Goal: Task Accomplishment & Management: Use online tool/utility

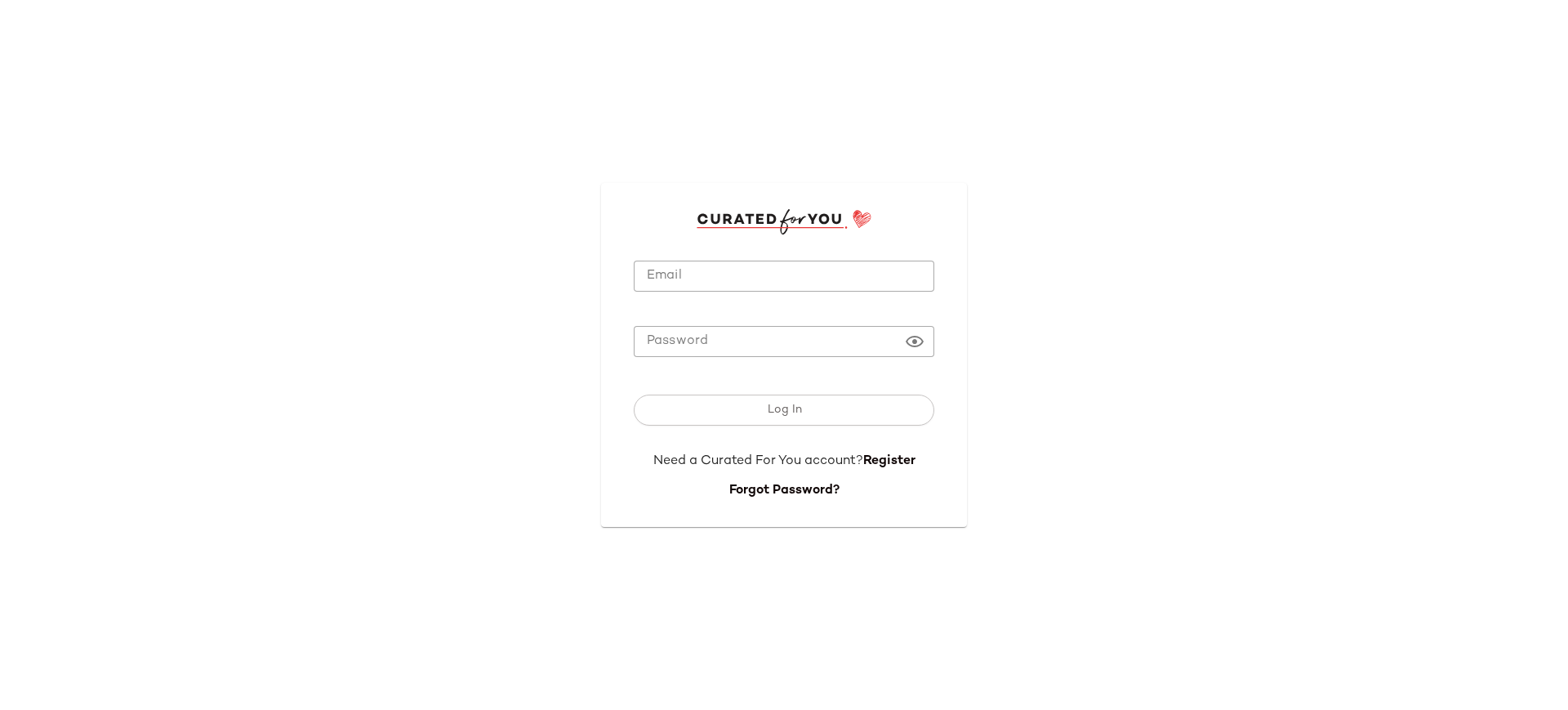
click at [771, 281] on input "Email" at bounding box center [784, 277] width 301 height 32
type input "**********"
click at [634, 394] on button "Log In" at bounding box center [784, 409] width 301 height 31
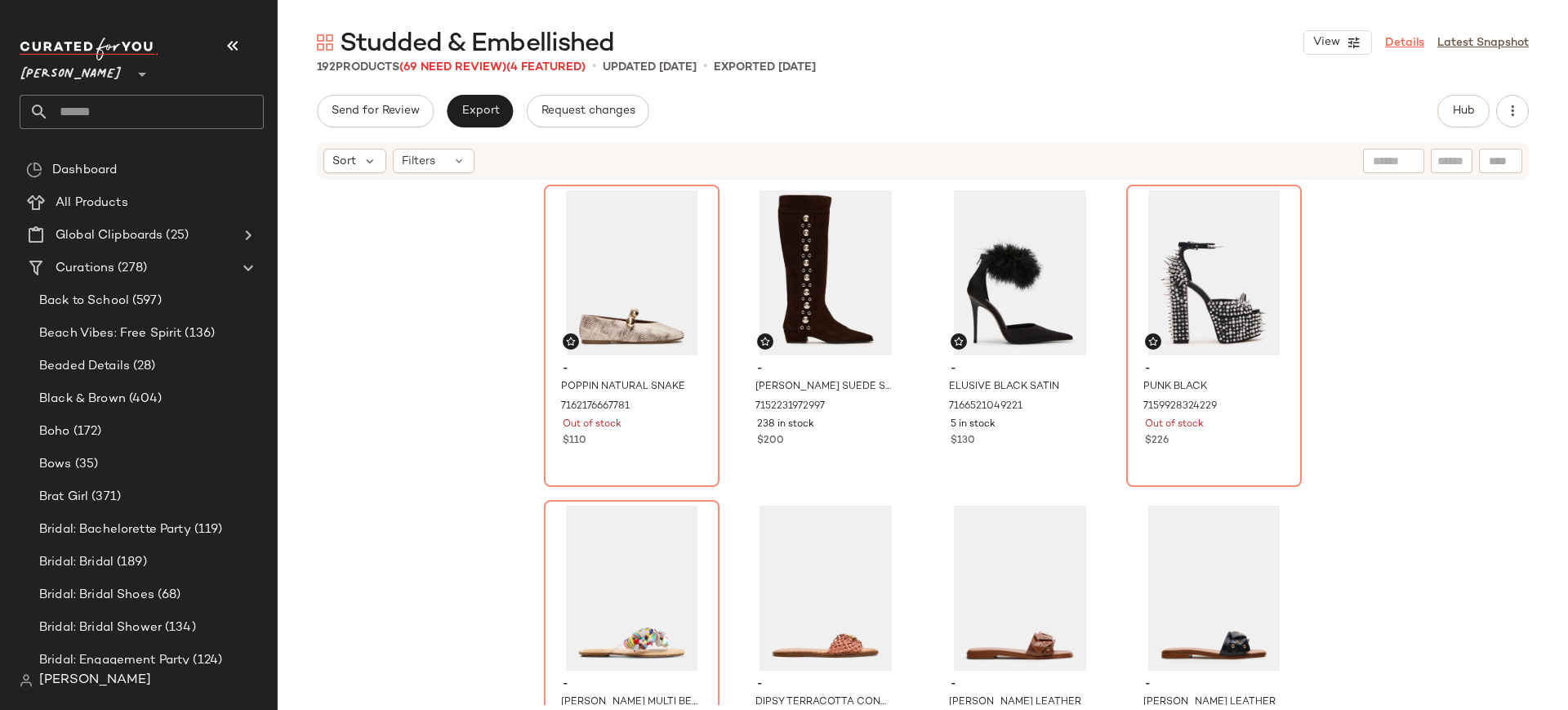
click at [1418, 48] on link "Details" at bounding box center [1404, 42] width 39 height 17
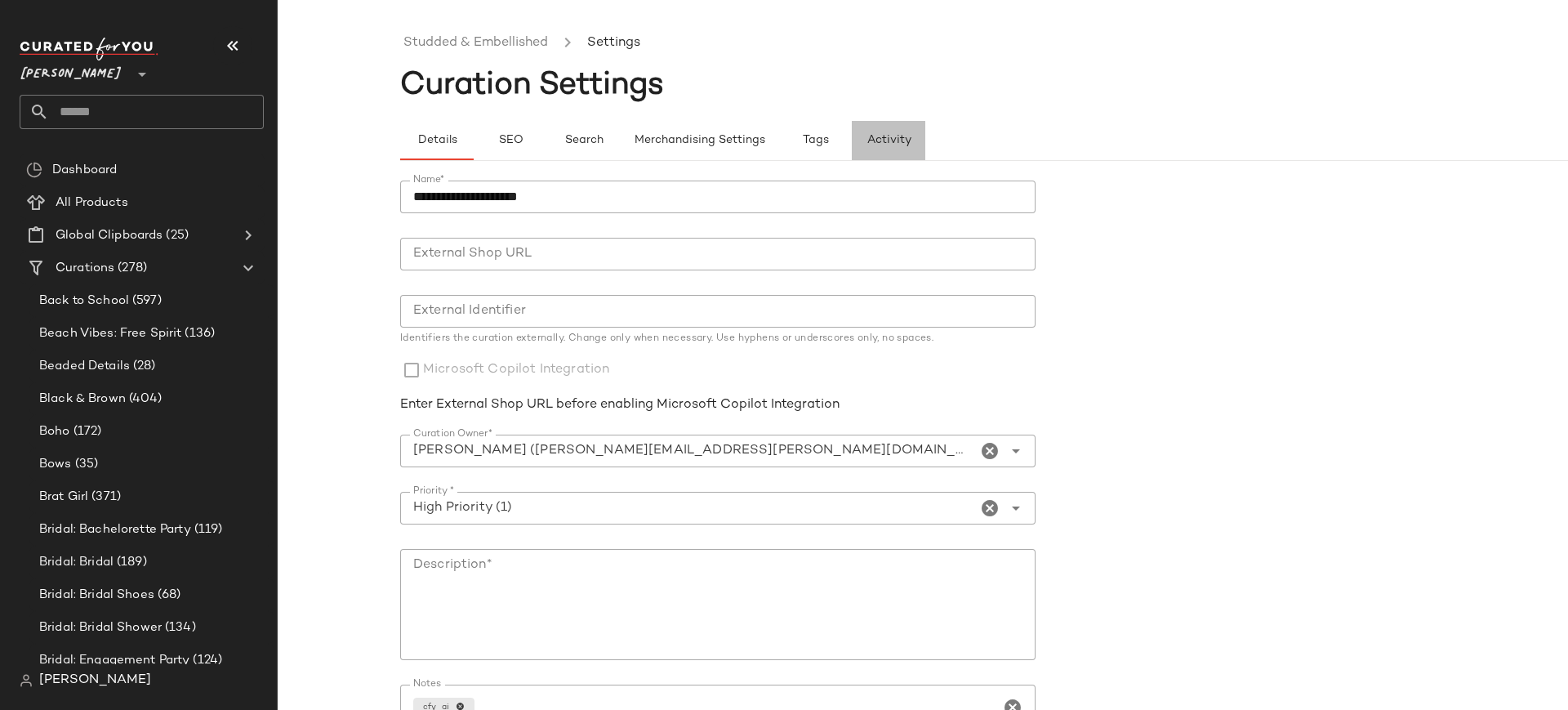
click at [900, 139] on span "Activity" at bounding box center [888, 140] width 45 height 13
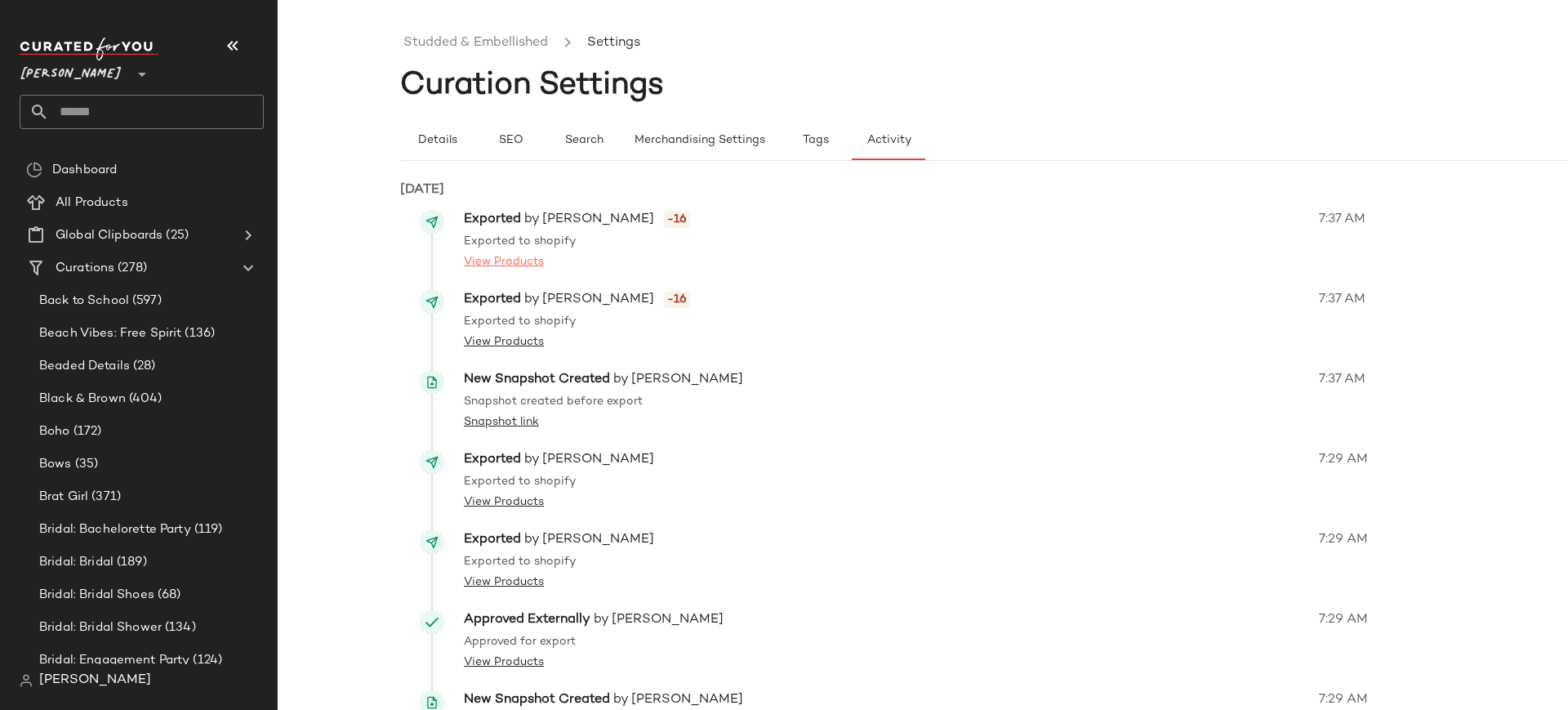
click at [523, 261] on link "View Products" at bounding box center [504, 261] width 80 height 17
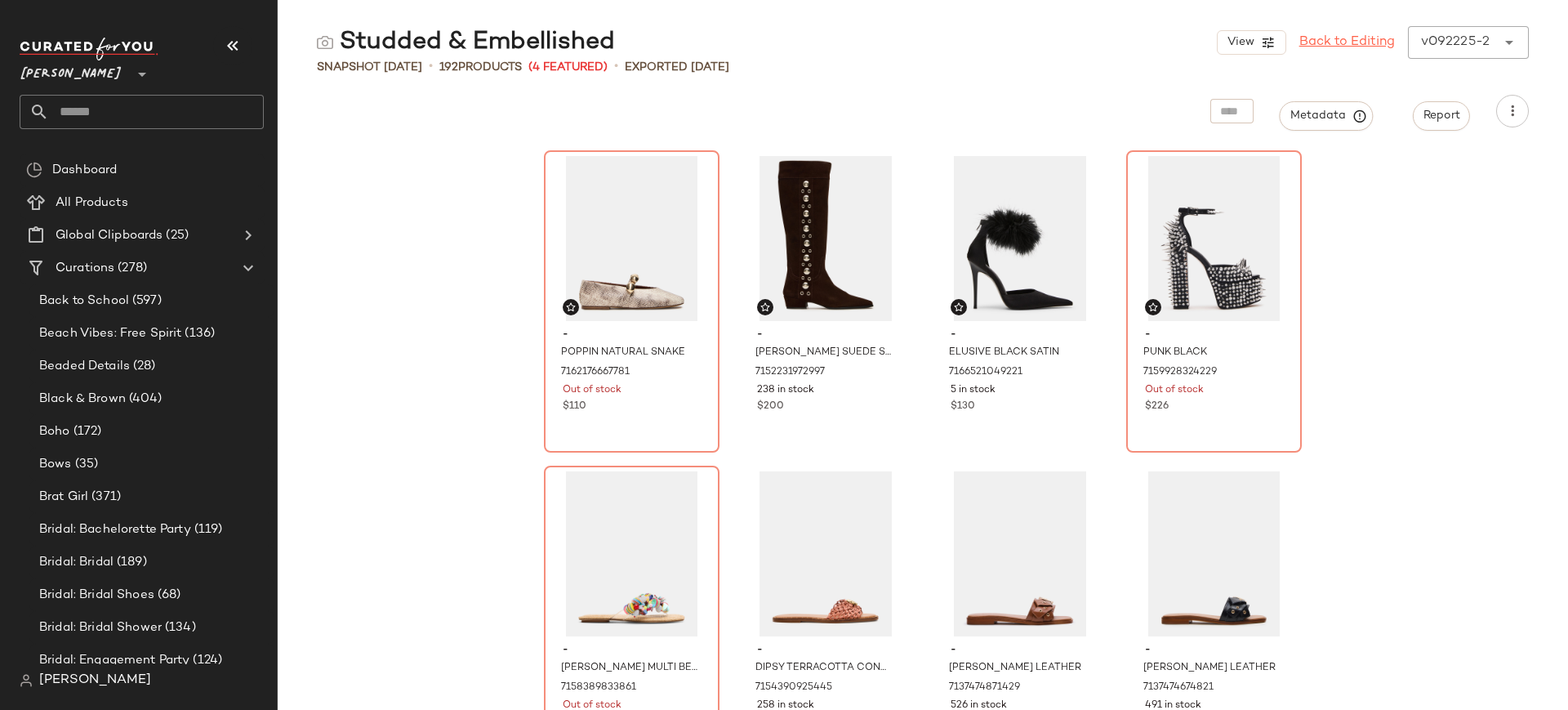
click at [1370, 43] on link "Back to Editing" at bounding box center [1347, 43] width 96 height 20
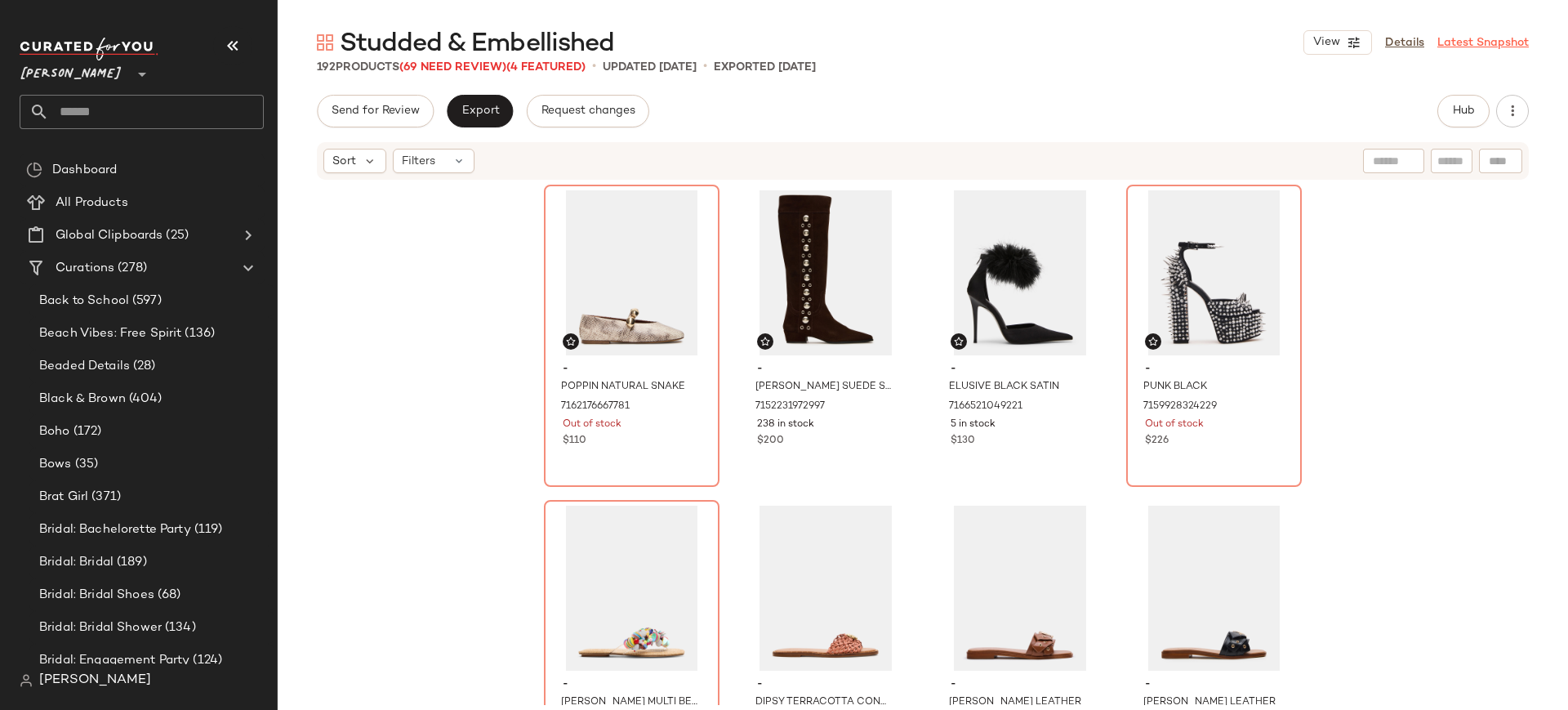
click at [1489, 37] on link "Latest Snapshot" at bounding box center [1483, 42] width 92 height 17
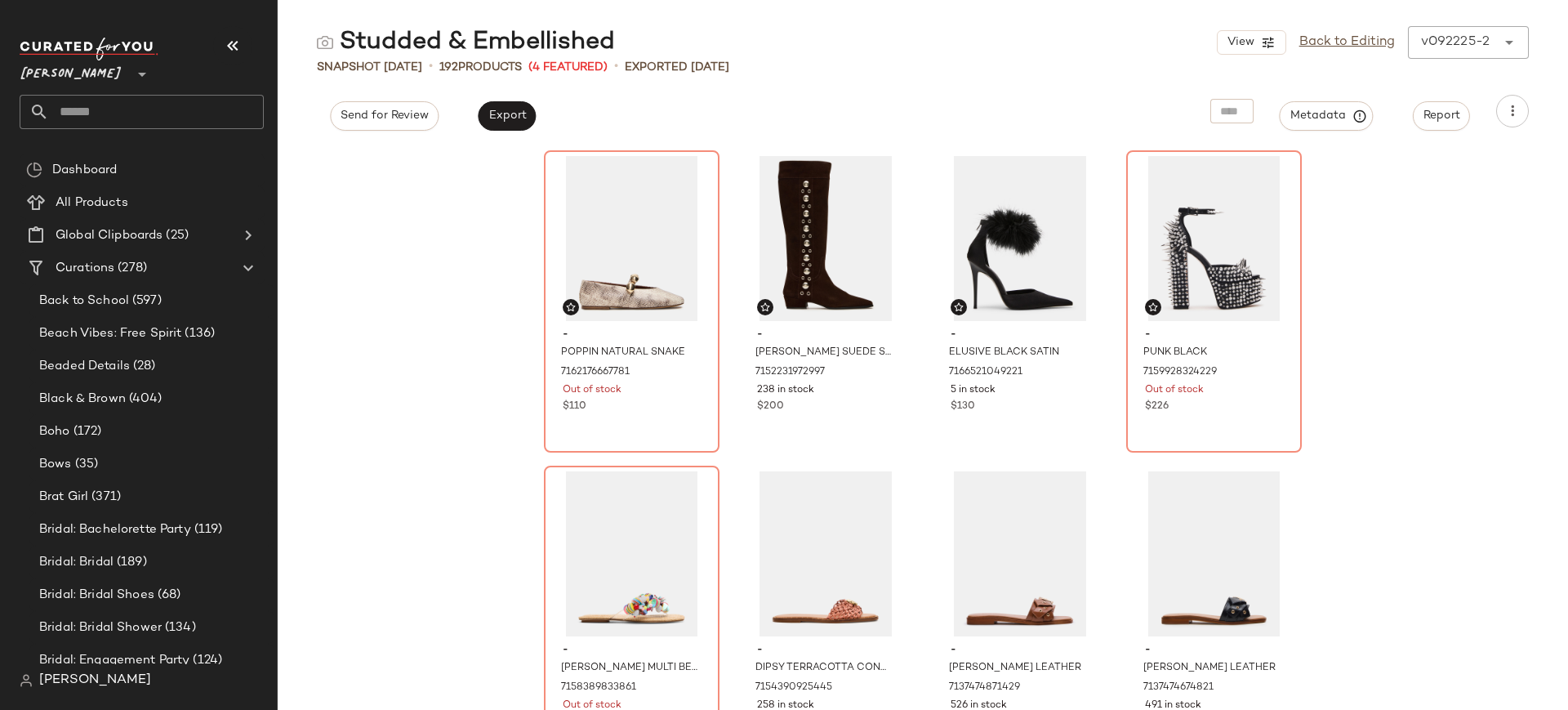
click at [1515, 47] on icon at bounding box center [1509, 43] width 20 height 20
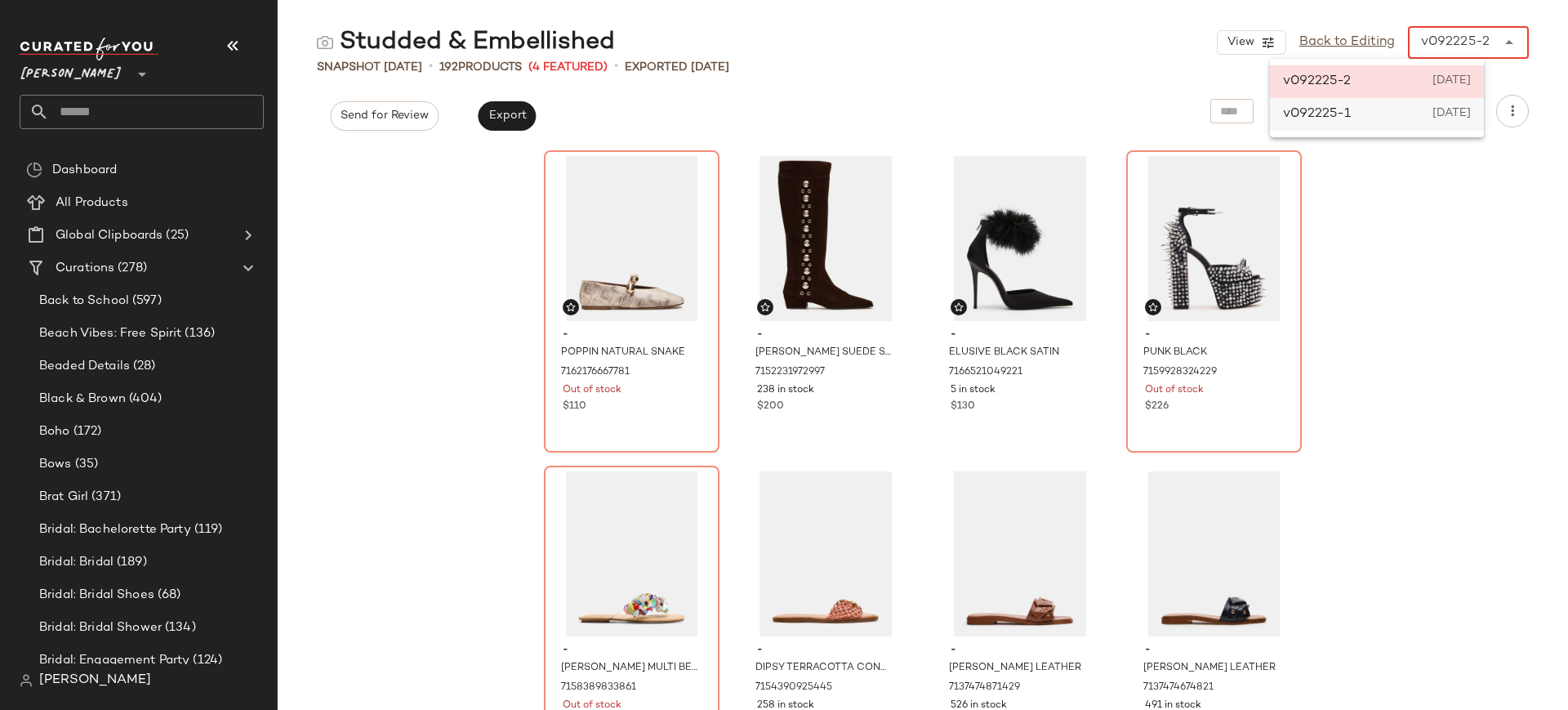
click at [1443, 114] on span "September 22nd 2025" at bounding box center [1452, 115] width 39 height 20
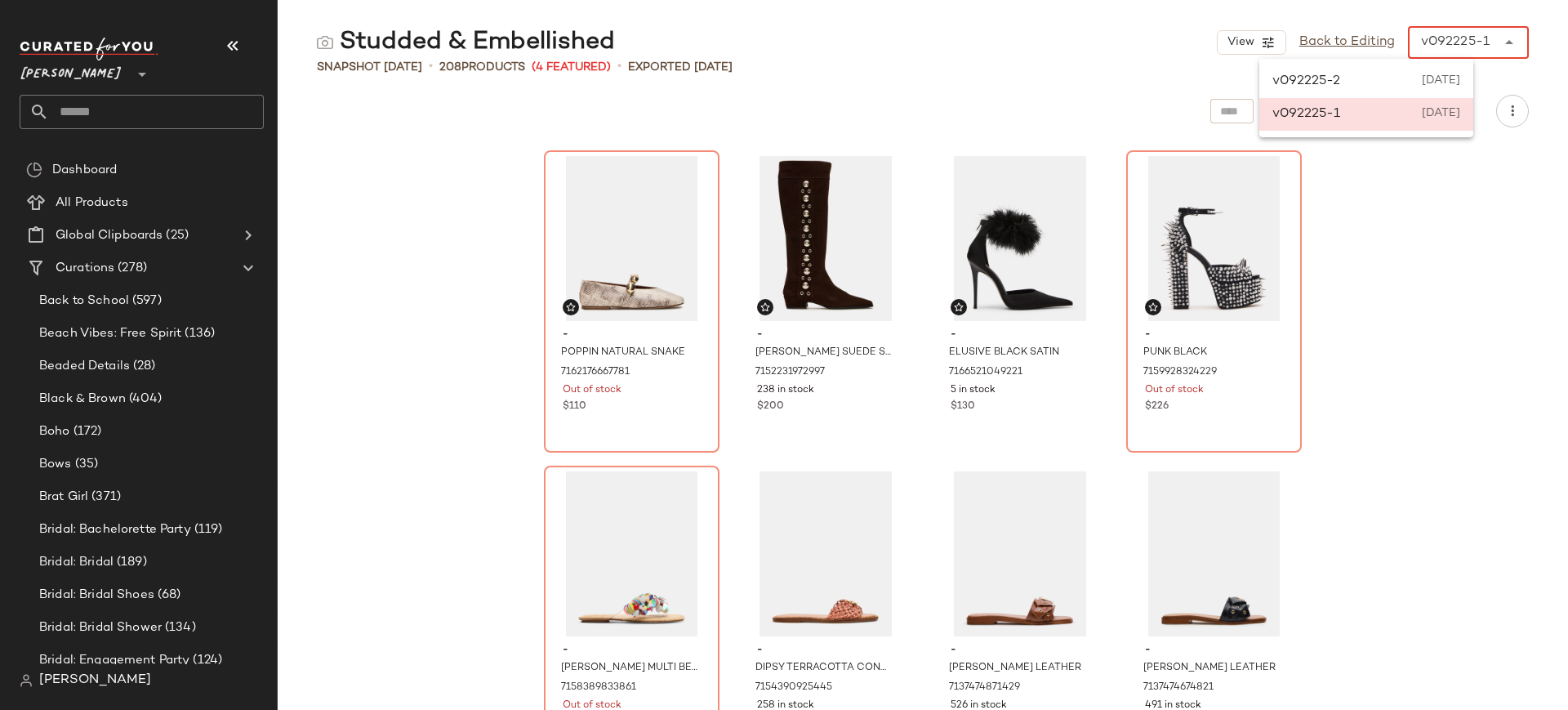
click at [1510, 37] on icon at bounding box center [1509, 43] width 20 height 20
click at [1376, 81] on div "v092225-2 September 22nd 2025" at bounding box center [1366, 82] width 214 height 33
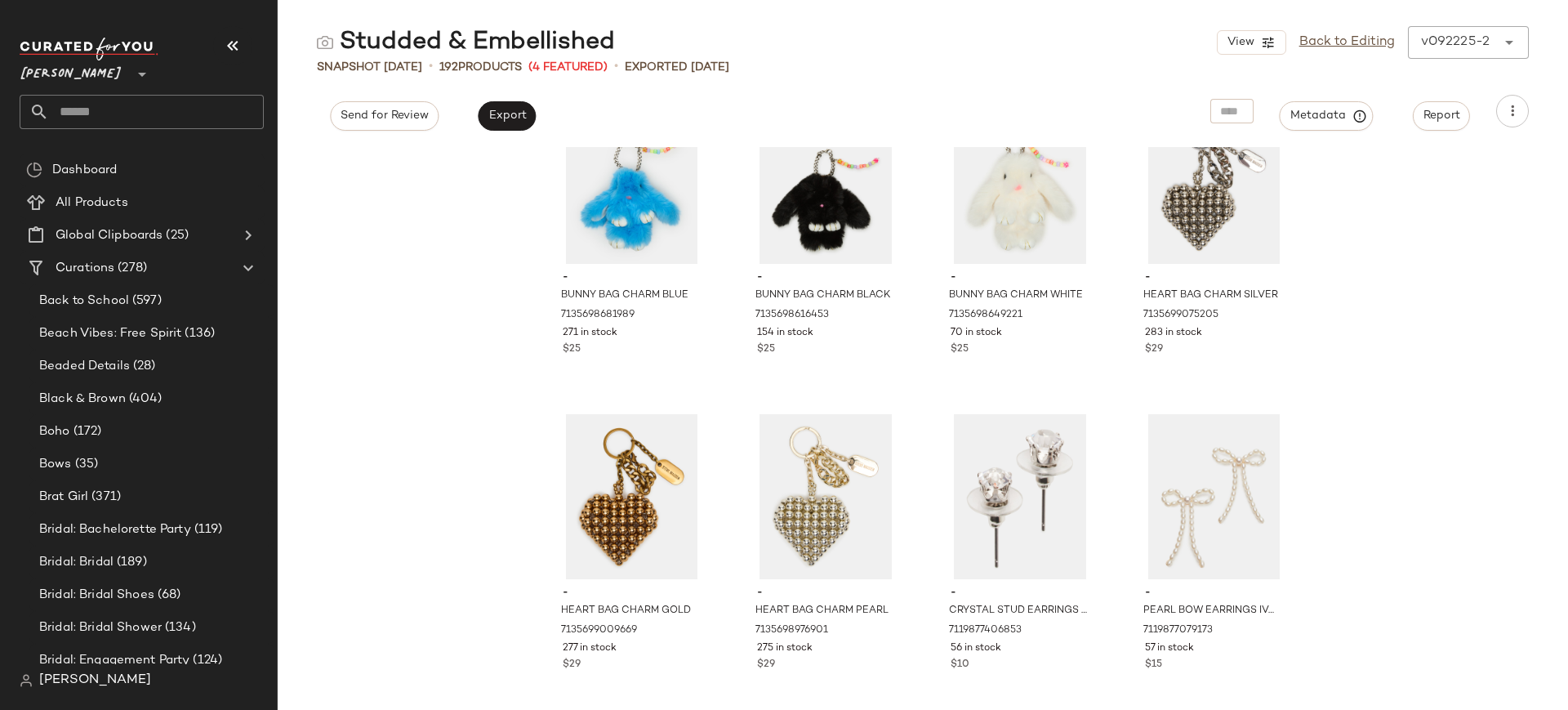
scroll to position [14568, 0]
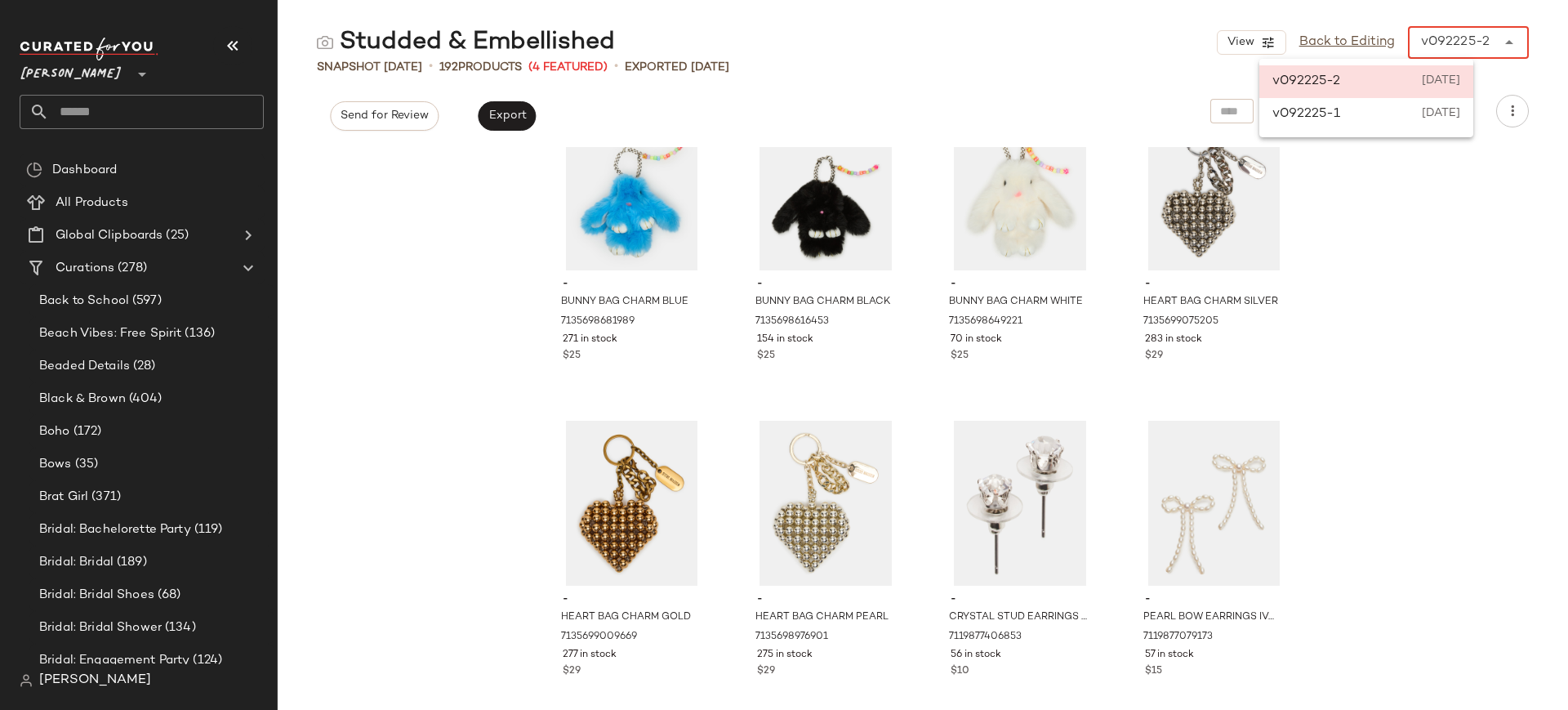
click at [1513, 43] on icon at bounding box center [1509, 43] width 20 height 20
click at [1373, 119] on div "v092225-1 September 22nd 2025" at bounding box center [1366, 114] width 214 height 33
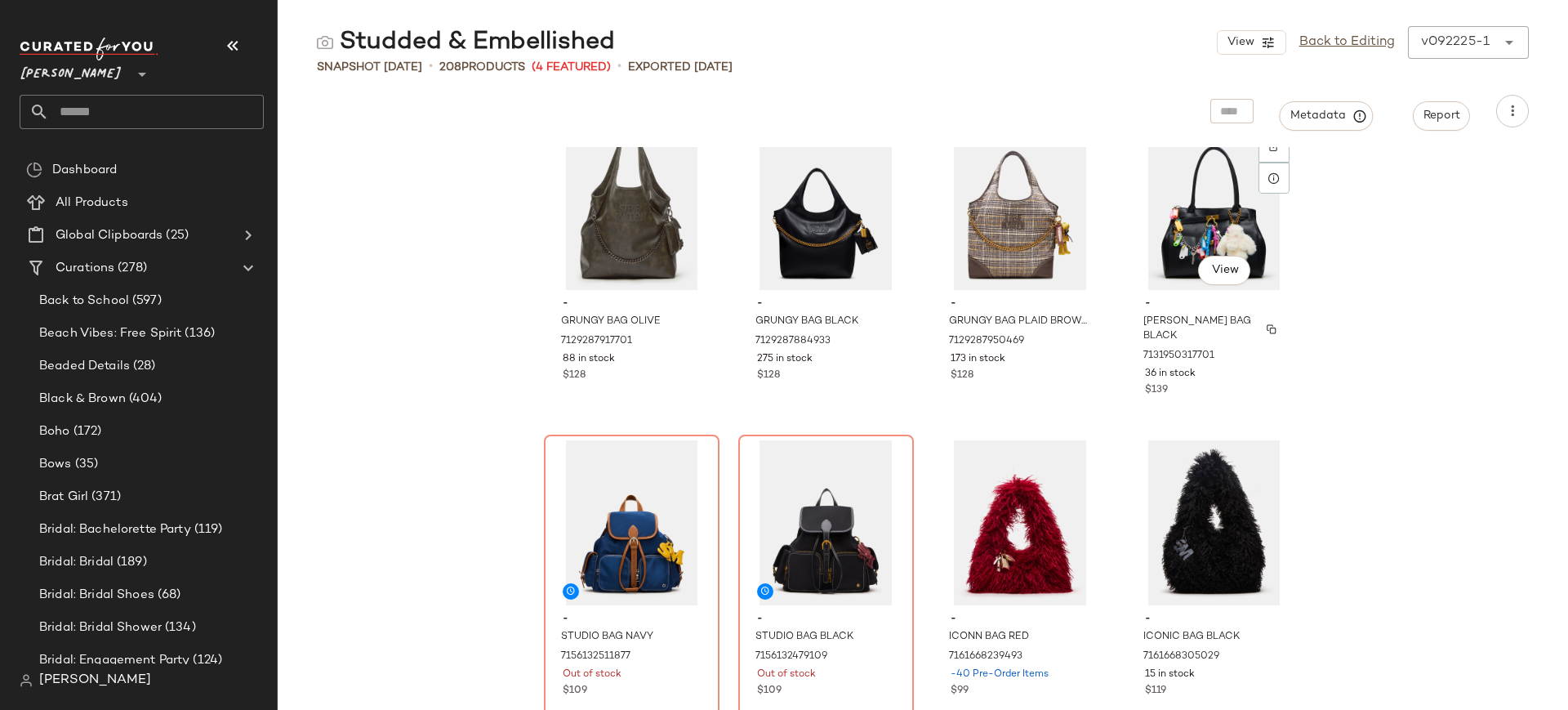
scroll to position [15838, 0]
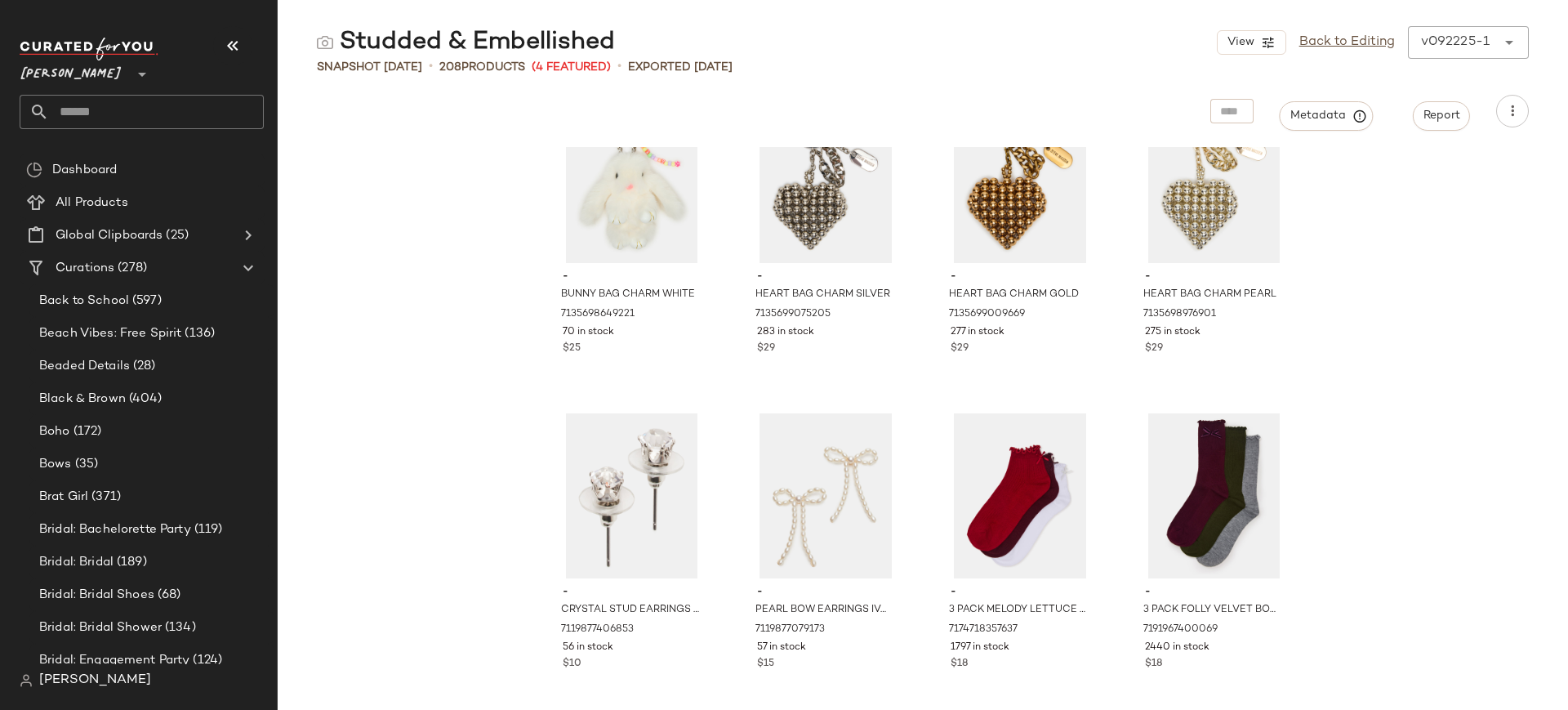
click at [1516, 45] on icon at bounding box center [1509, 43] width 20 height 20
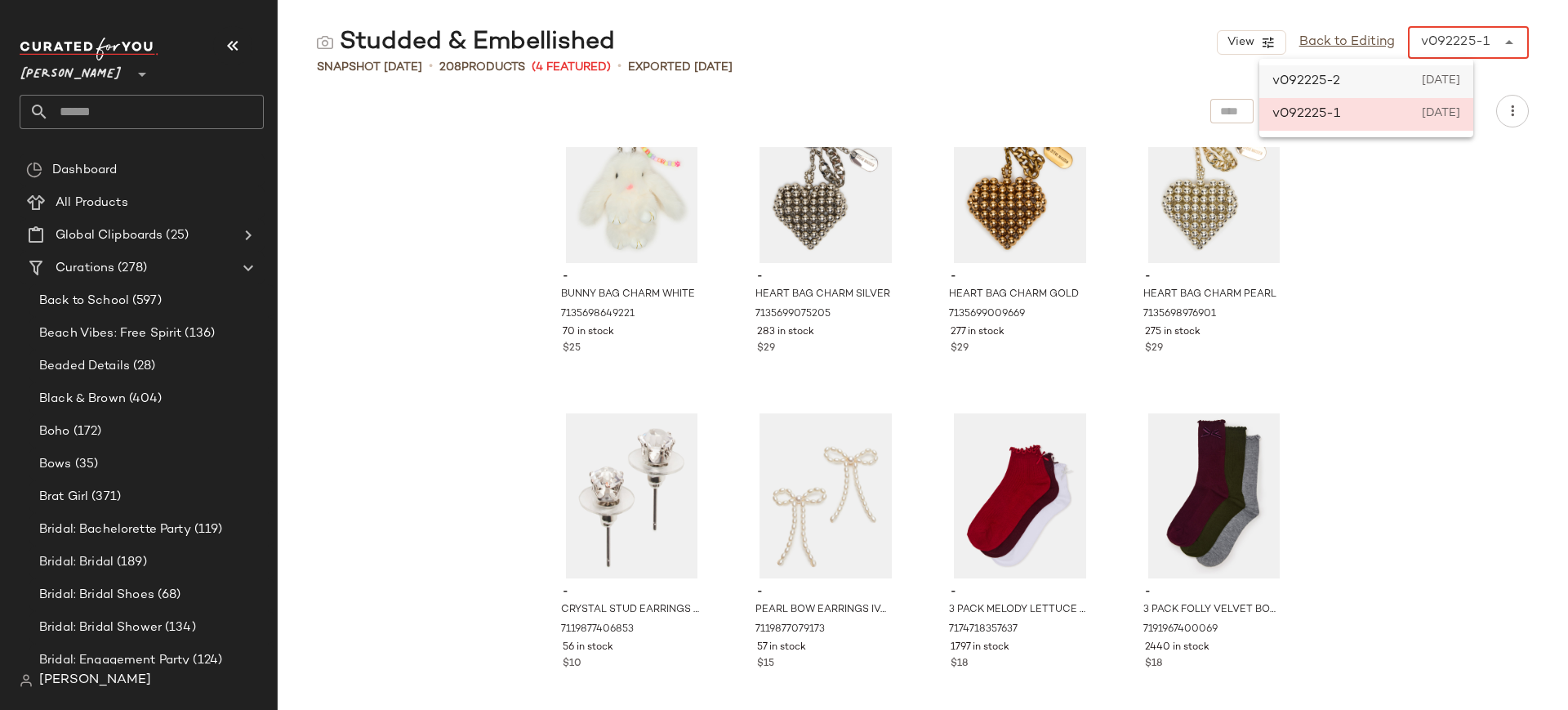
click at [1460, 85] on span "September 22nd 2025" at bounding box center [1441, 82] width 39 height 20
type input "******"
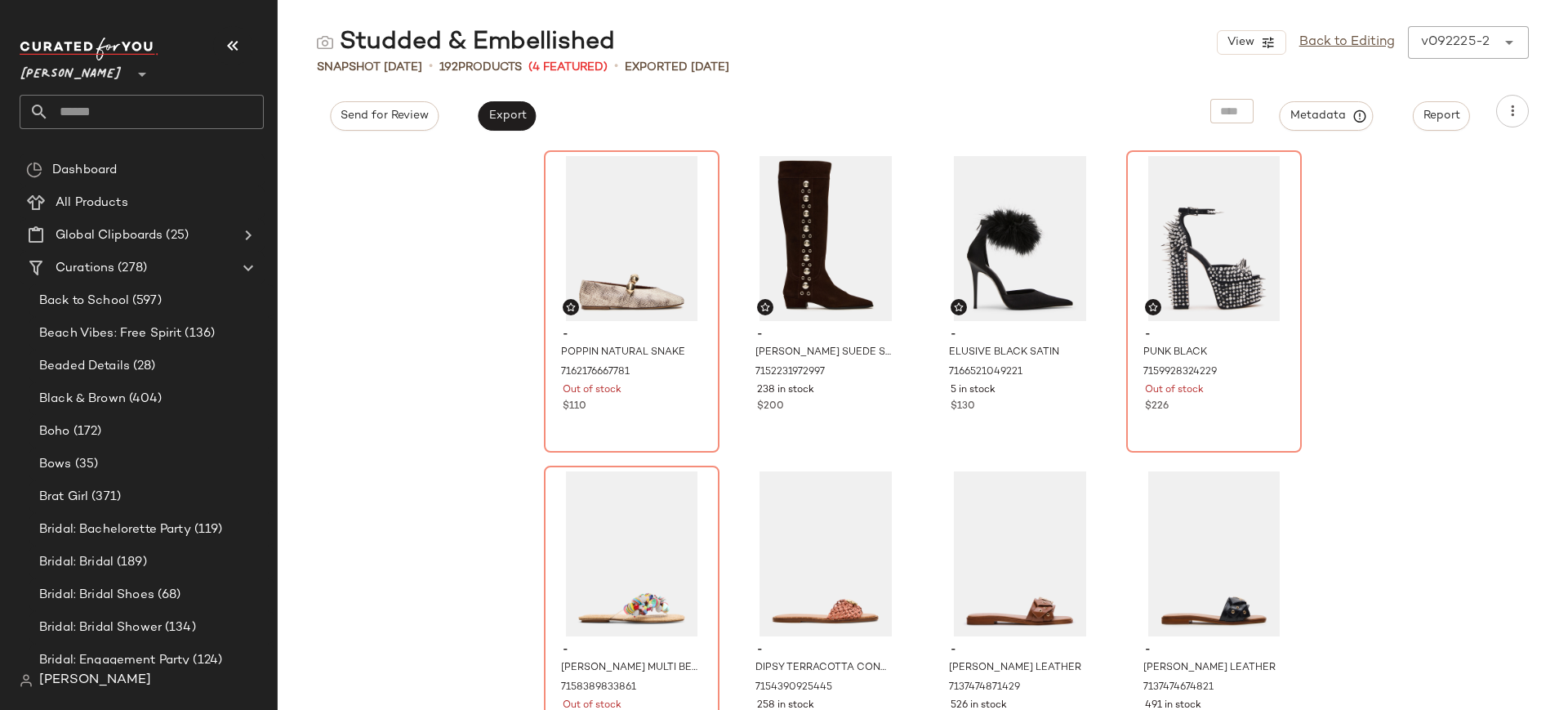
scroll to position [2, 0]
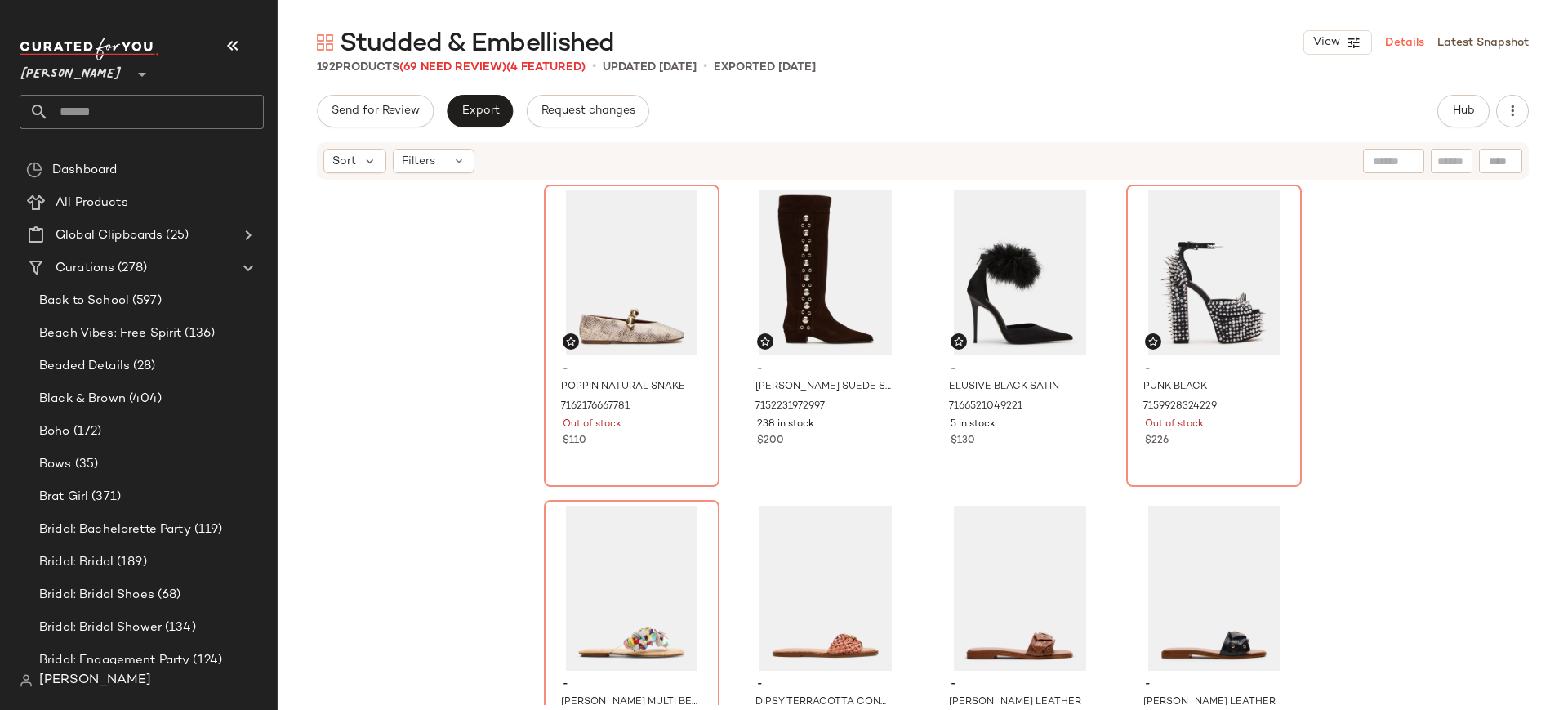
click at [1414, 49] on link "Details" at bounding box center [1404, 42] width 39 height 17
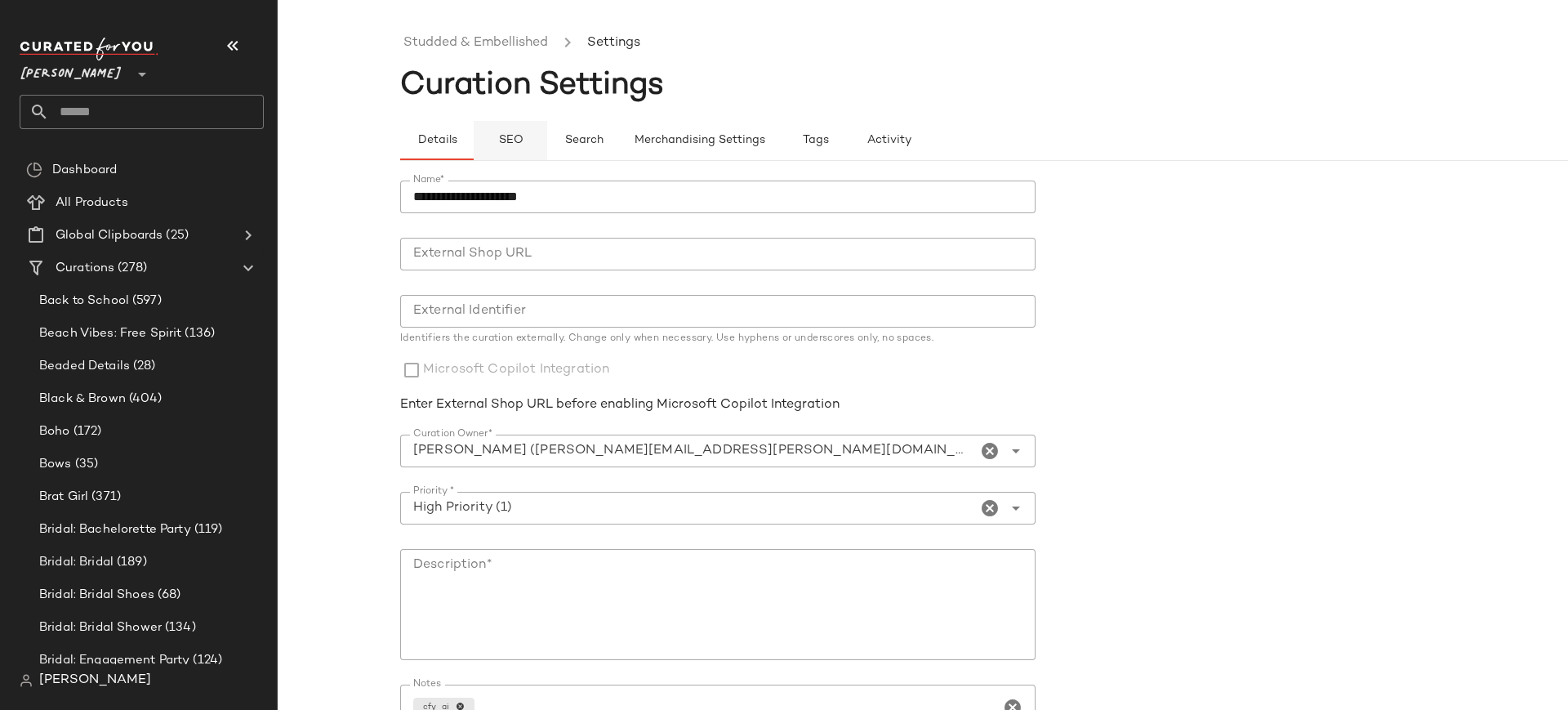
click at [522, 132] on button "SEO" at bounding box center [511, 139] width 74 height 39
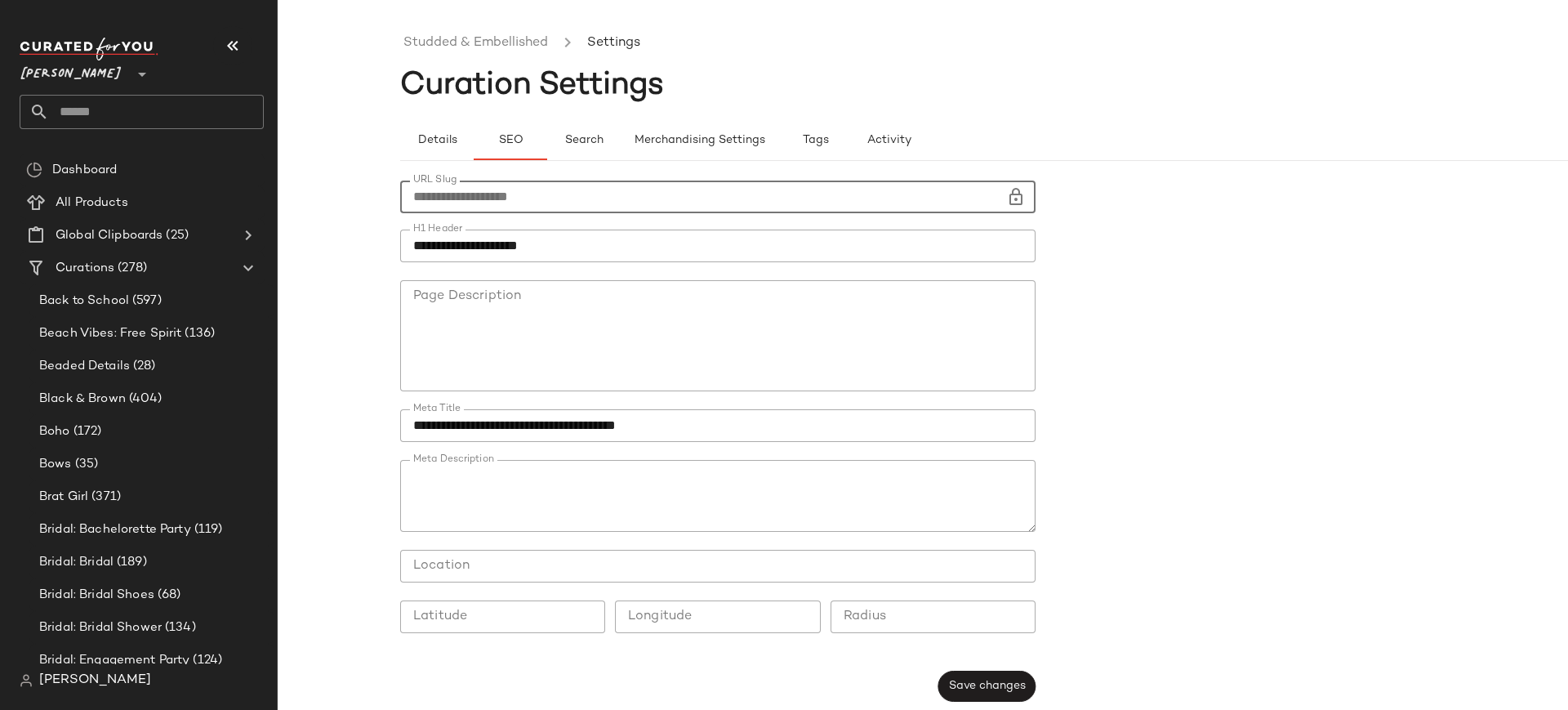
drag, startPoint x: 590, startPoint y: 193, endPoint x: 404, endPoint y: 206, distance: 186.5
click at [404, 206] on input "**********" at bounding box center [703, 196] width 606 height 33
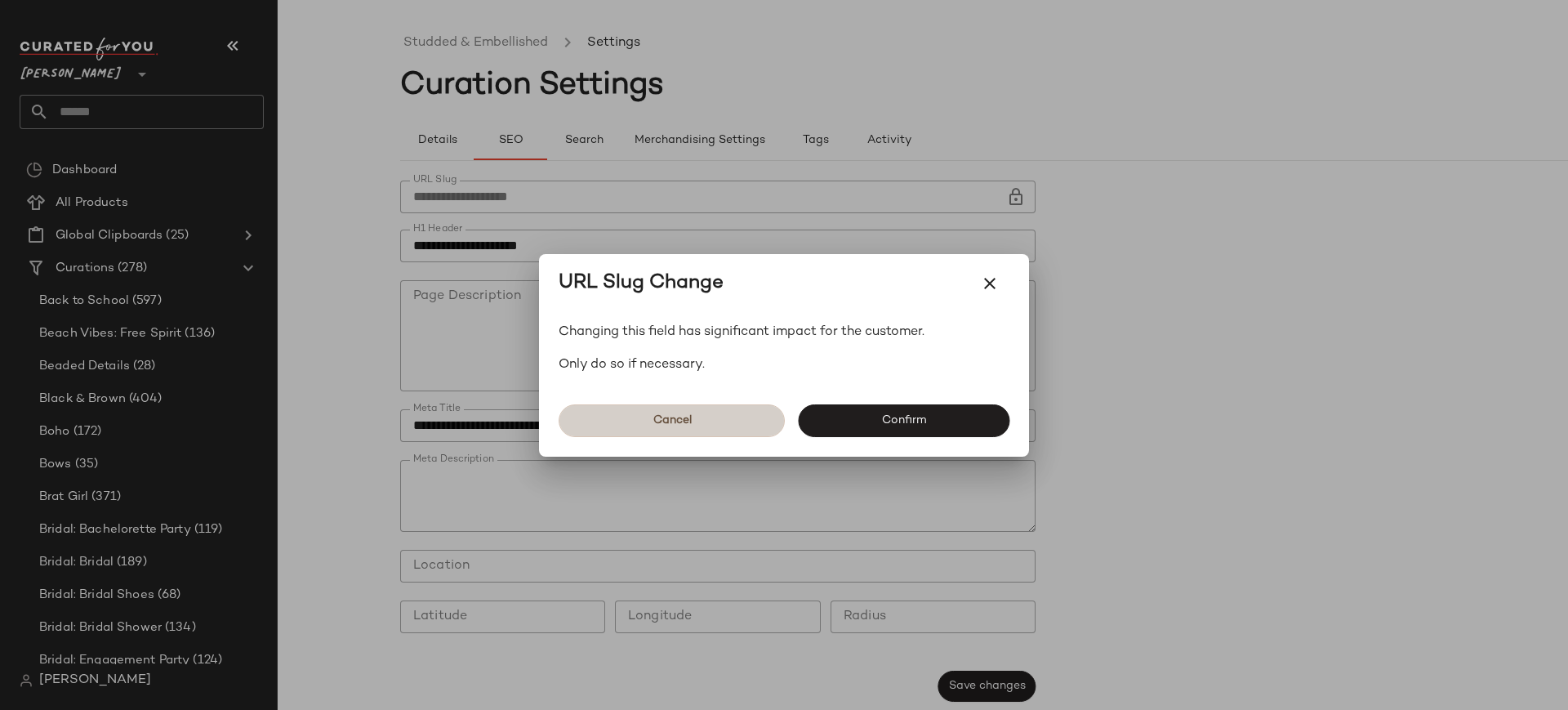
click at [745, 422] on button "Cancel" at bounding box center [671, 420] width 226 height 33
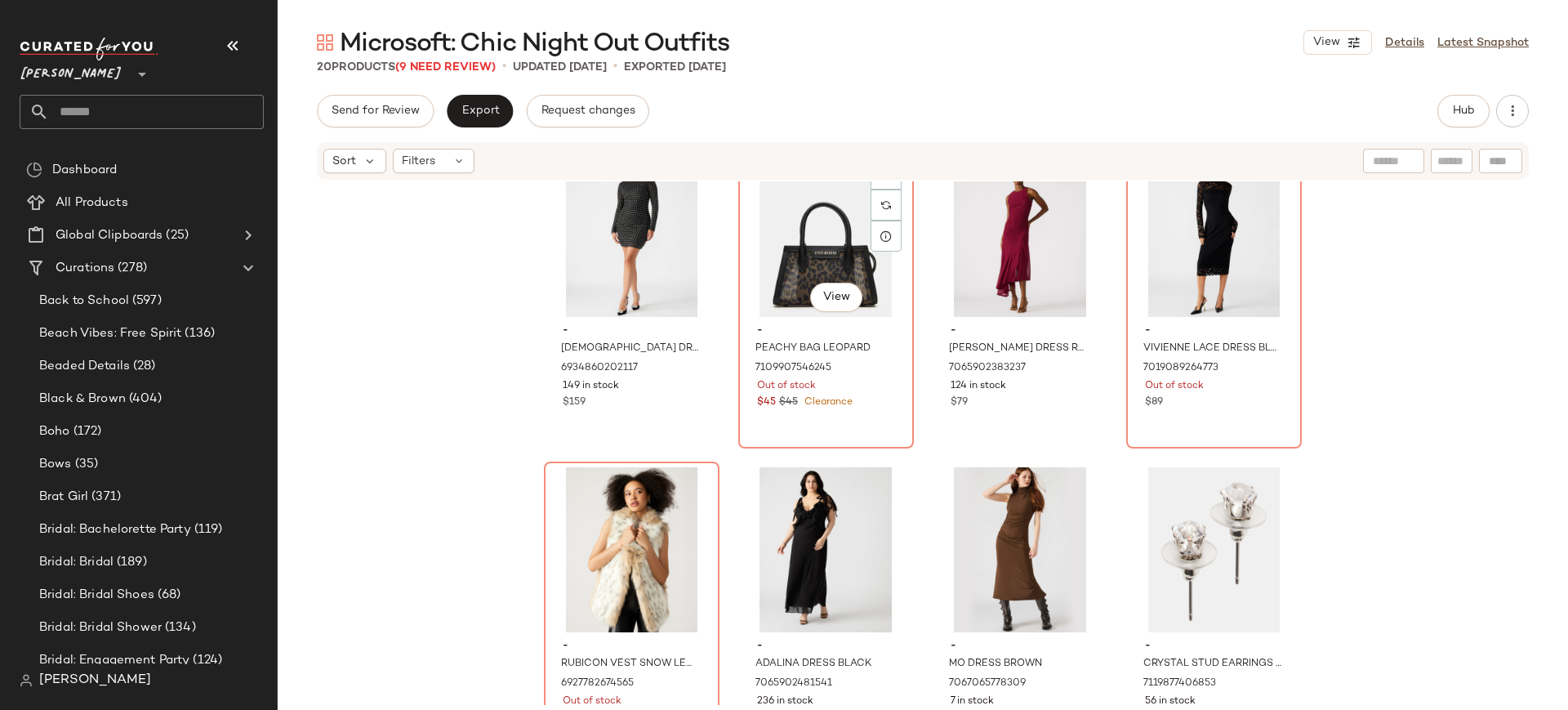
scroll to position [1057, 0]
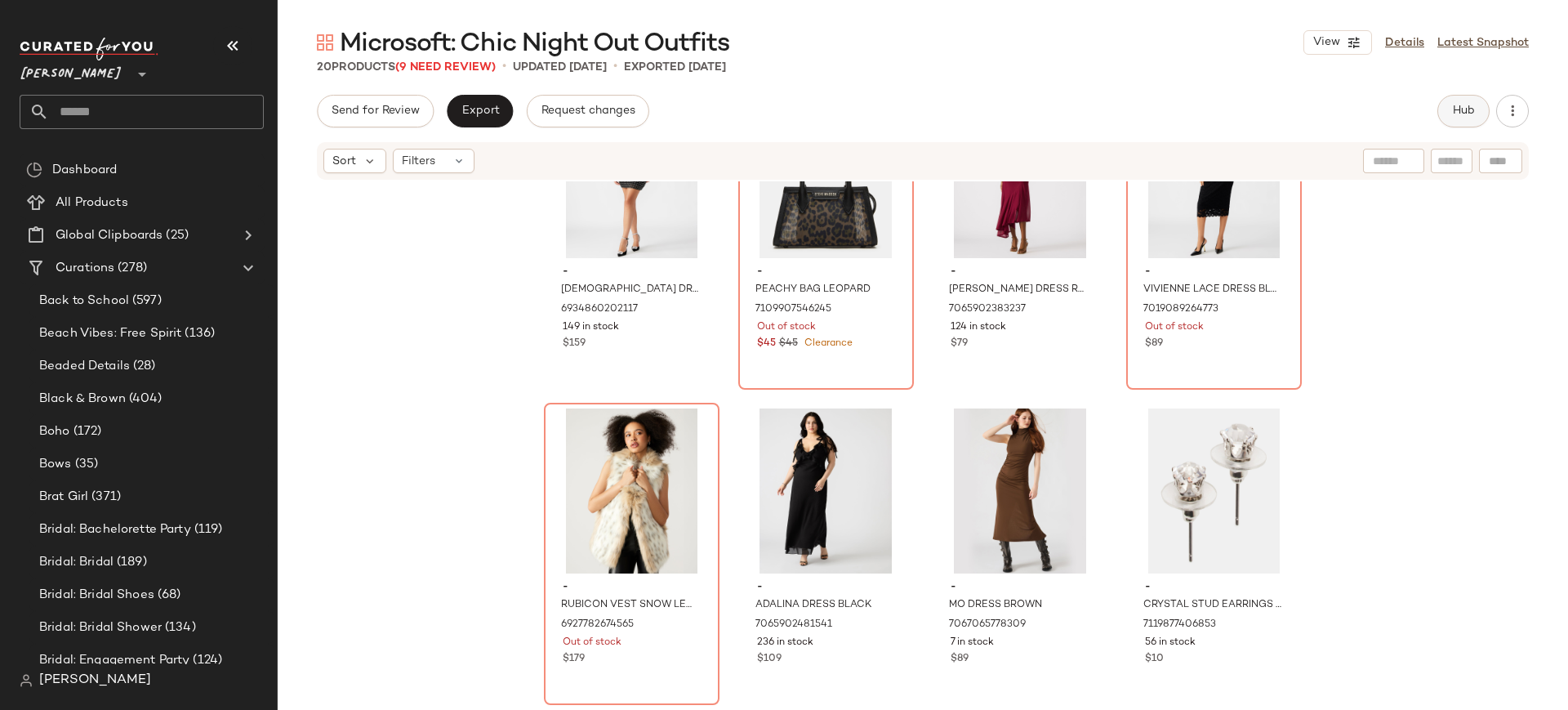
click at [1462, 120] on button "Hub" at bounding box center [1463, 111] width 53 height 33
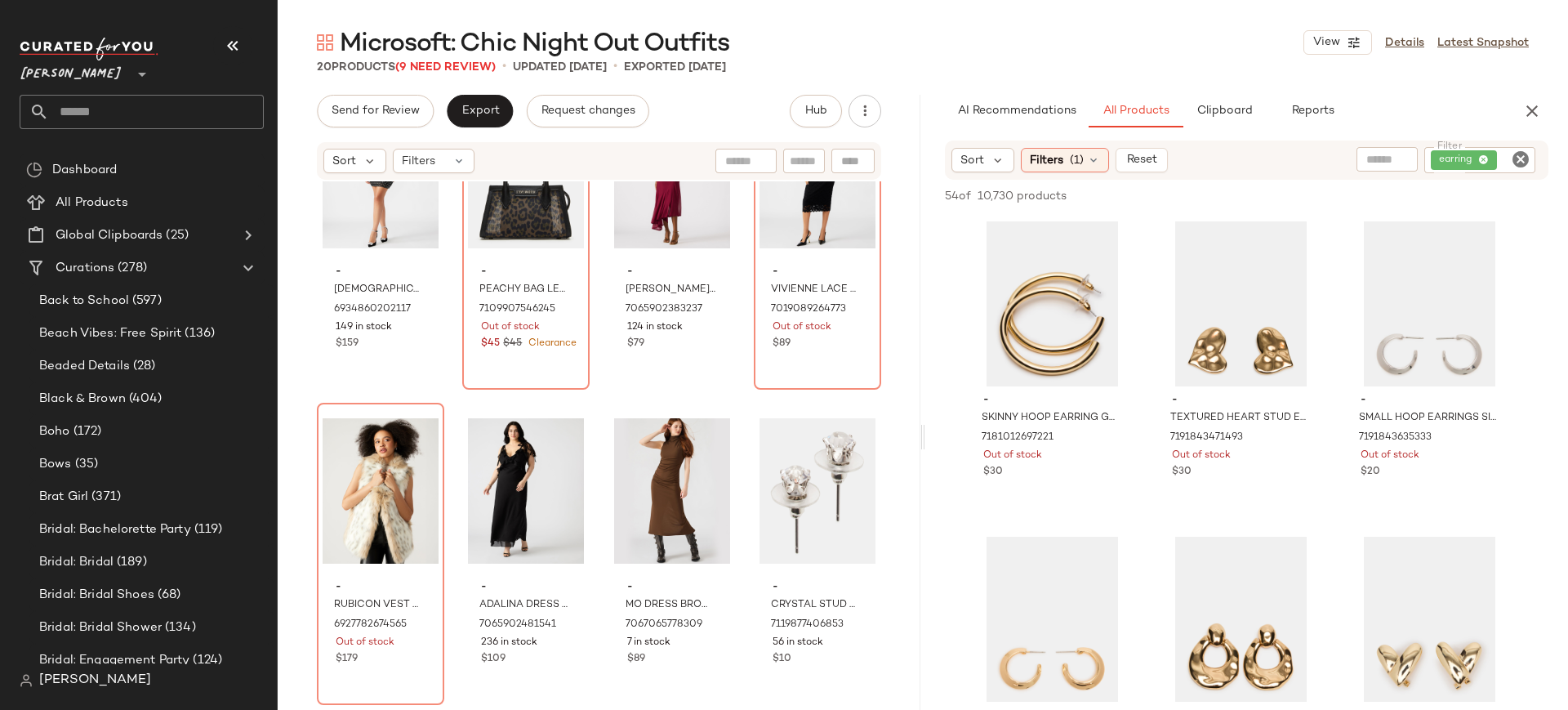
click at [1513, 154] on icon "Clear Filter" at bounding box center [1521, 159] width 20 height 20
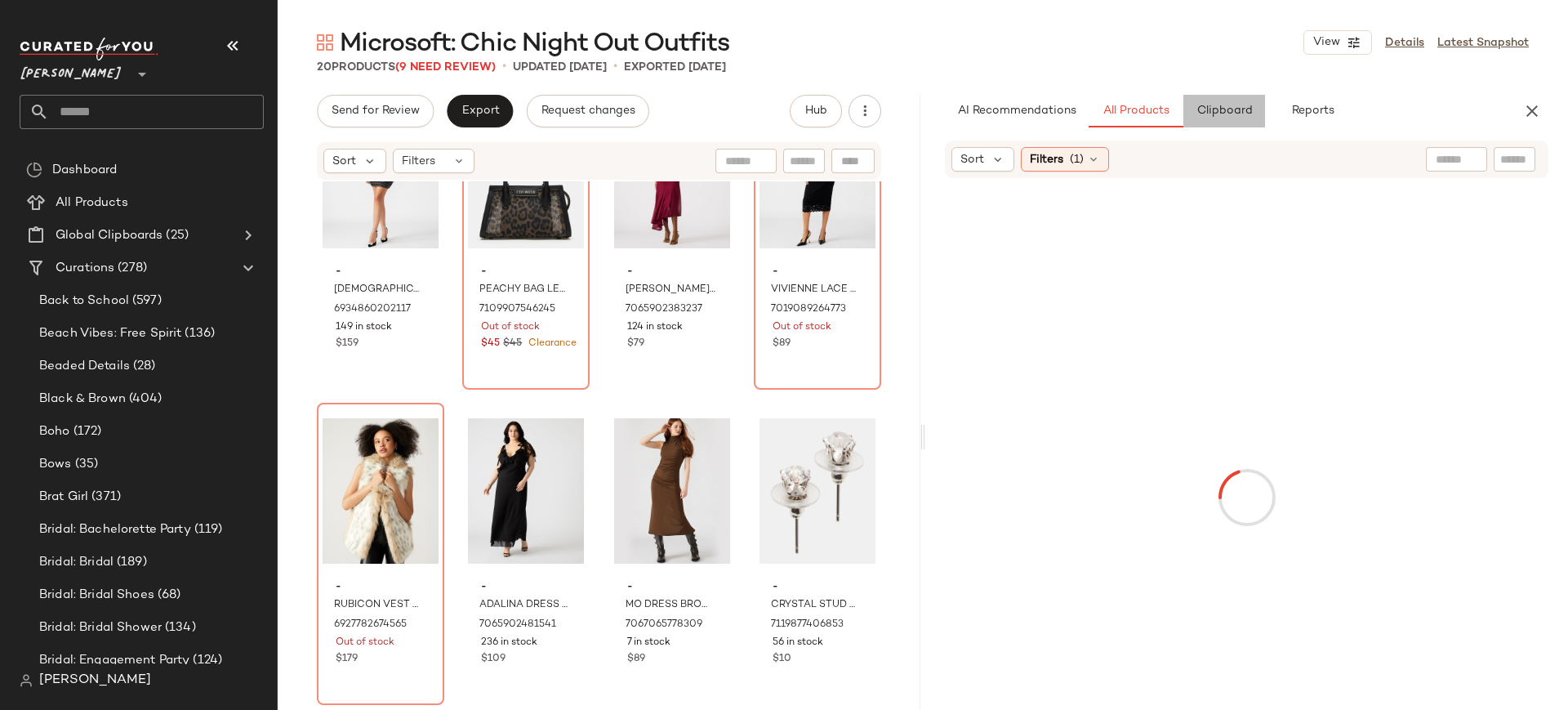
click at [1220, 103] on button "Clipboard" at bounding box center [1225, 111] width 82 height 33
click at [1131, 109] on span "All Products" at bounding box center [1136, 111] width 67 height 13
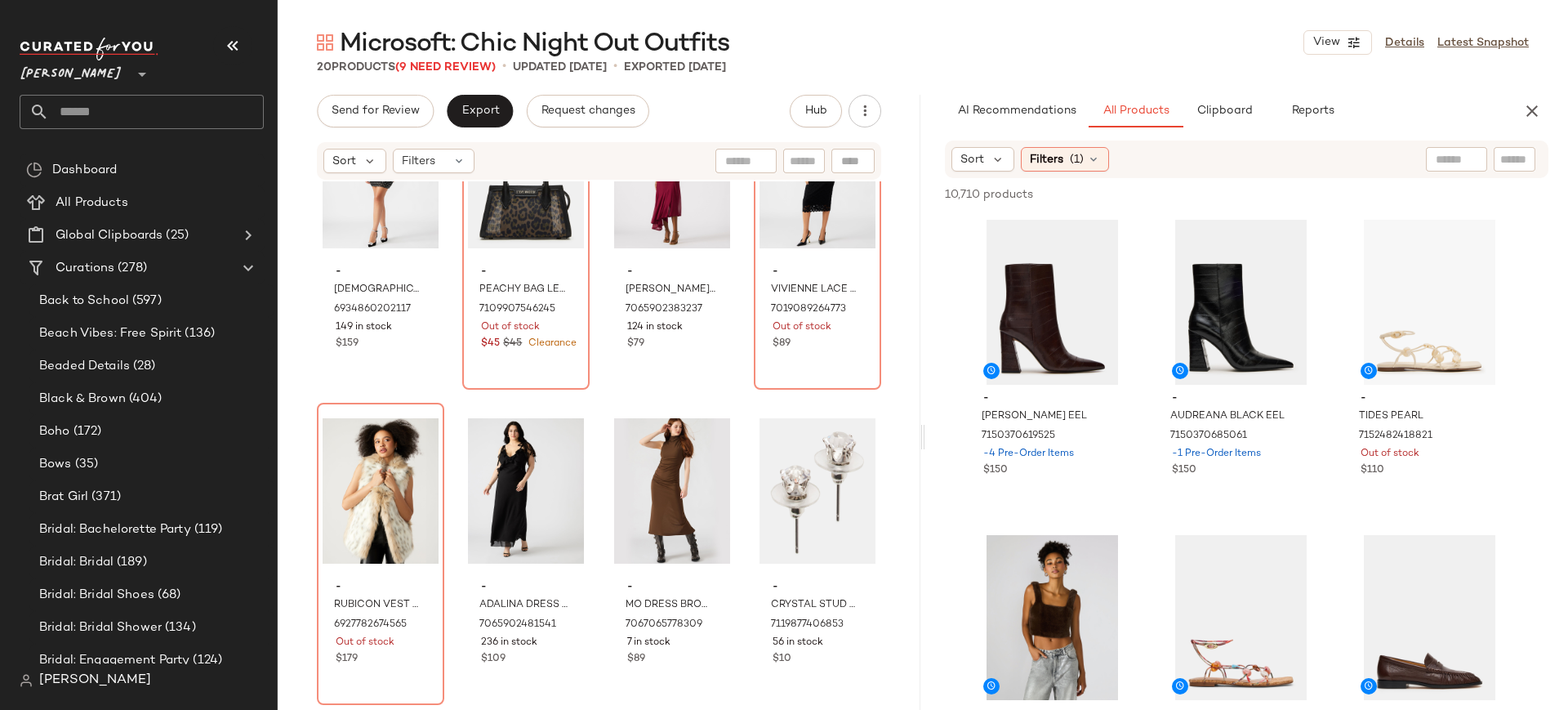
click at [1521, 162] on input "text" at bounding box center [1514, 159] width 29 height 17
type input "*****"
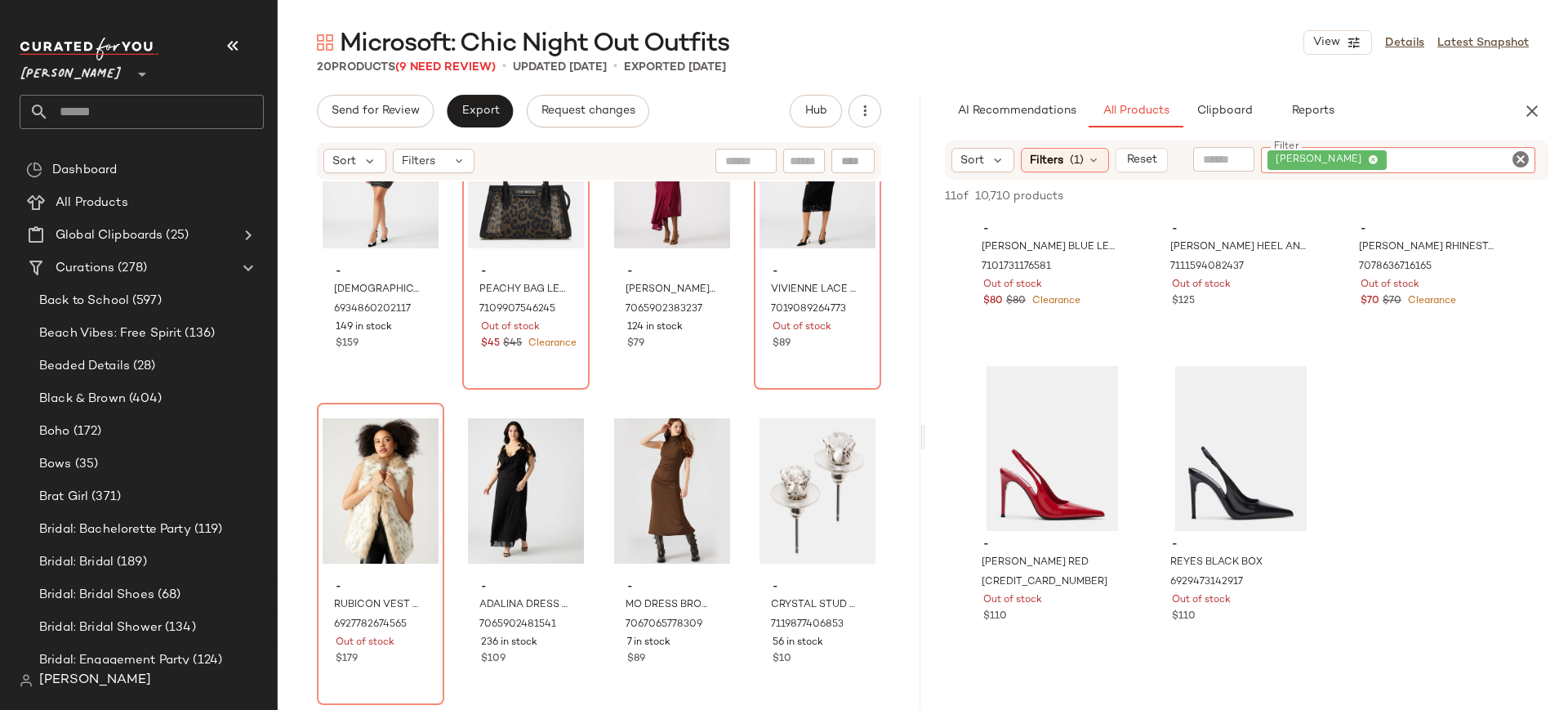
scroll to position [799, 0]
click at [1231, 448] on div "#11 View" at bounding box center [1240, 451] width 164 height 165
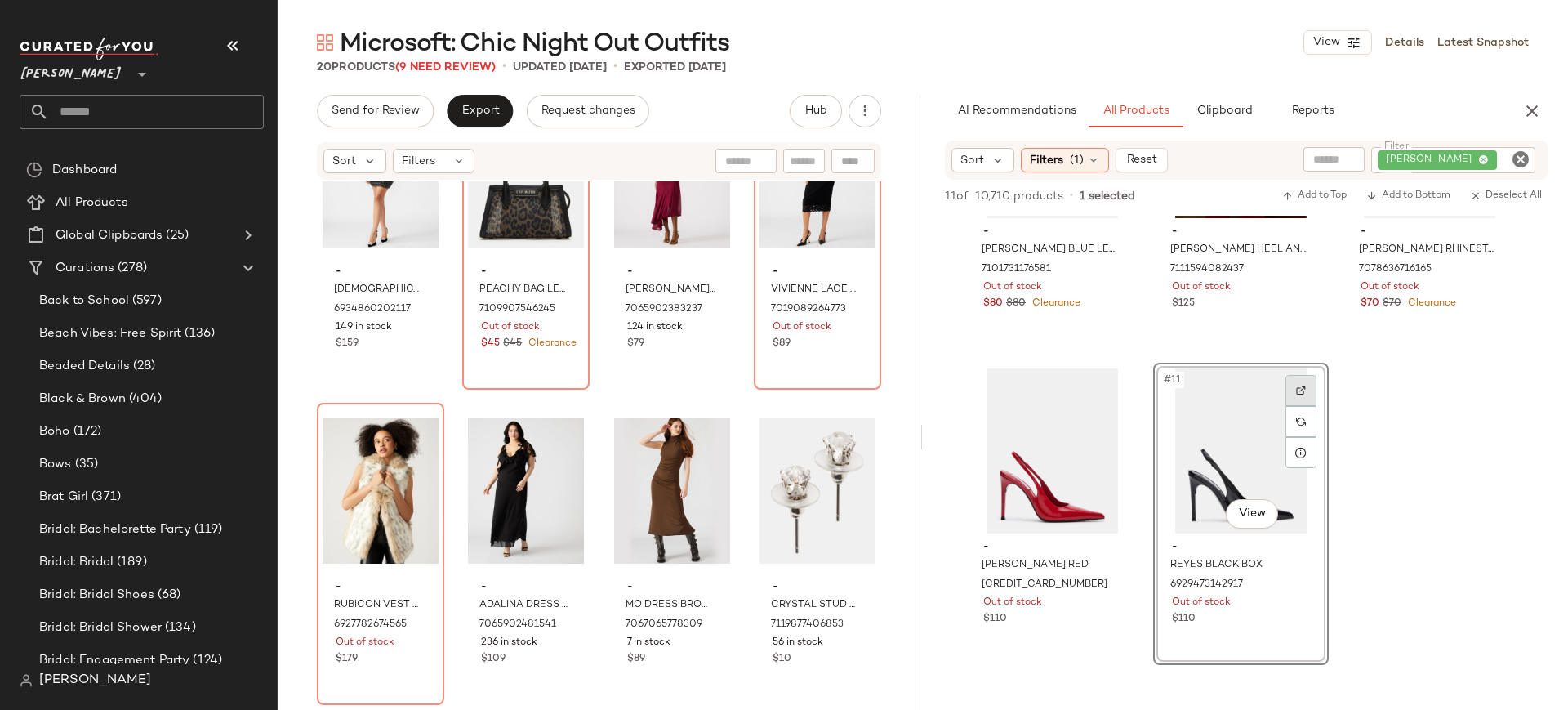
click at [1300, 393] on img at bounding box center [1301, 390] width 10 height 10
click at [1239, 434] on div "#11 View" at bounding box center [1240, 451] width 164 height 165
click at [1407, 200] on span "Add to Bottom" at bounding box center [1408, 195] width 84 height 11
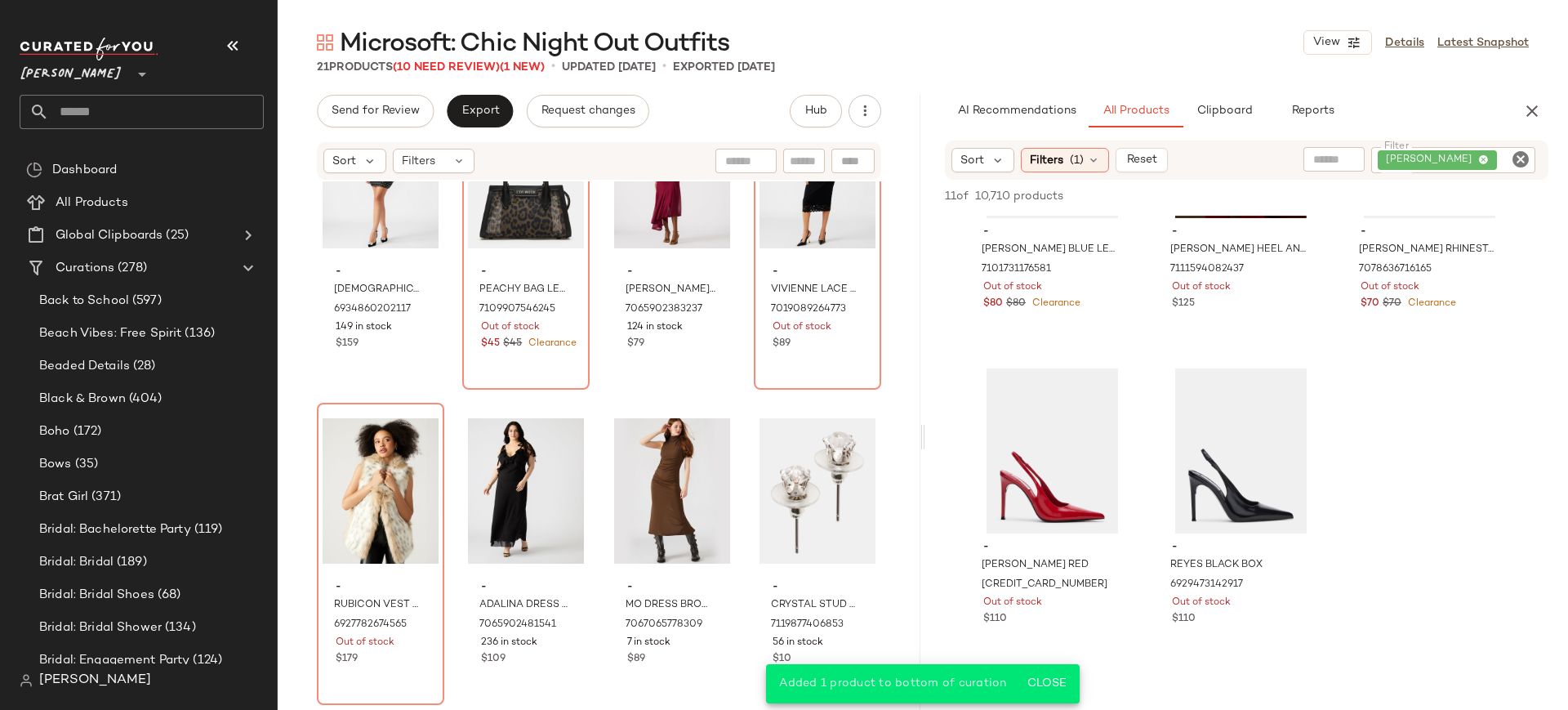
click at [1522, 153] on icon "Clear Filter" at bounding box center [1521, 159] width 20 height 20
click at [1530, 113] on icon "button" at bounding box center [1532, 112] width 20 height 20
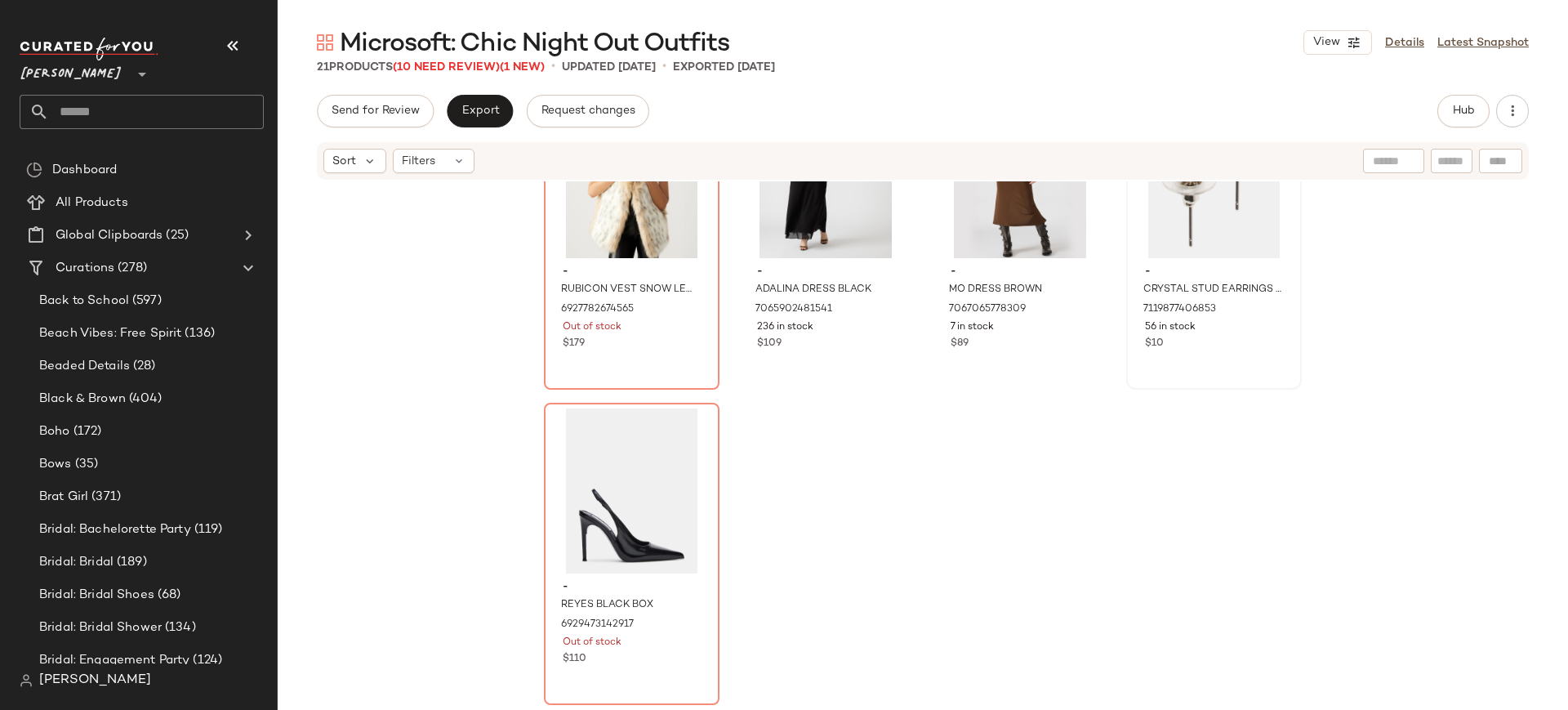
scroll to position [0, 0]
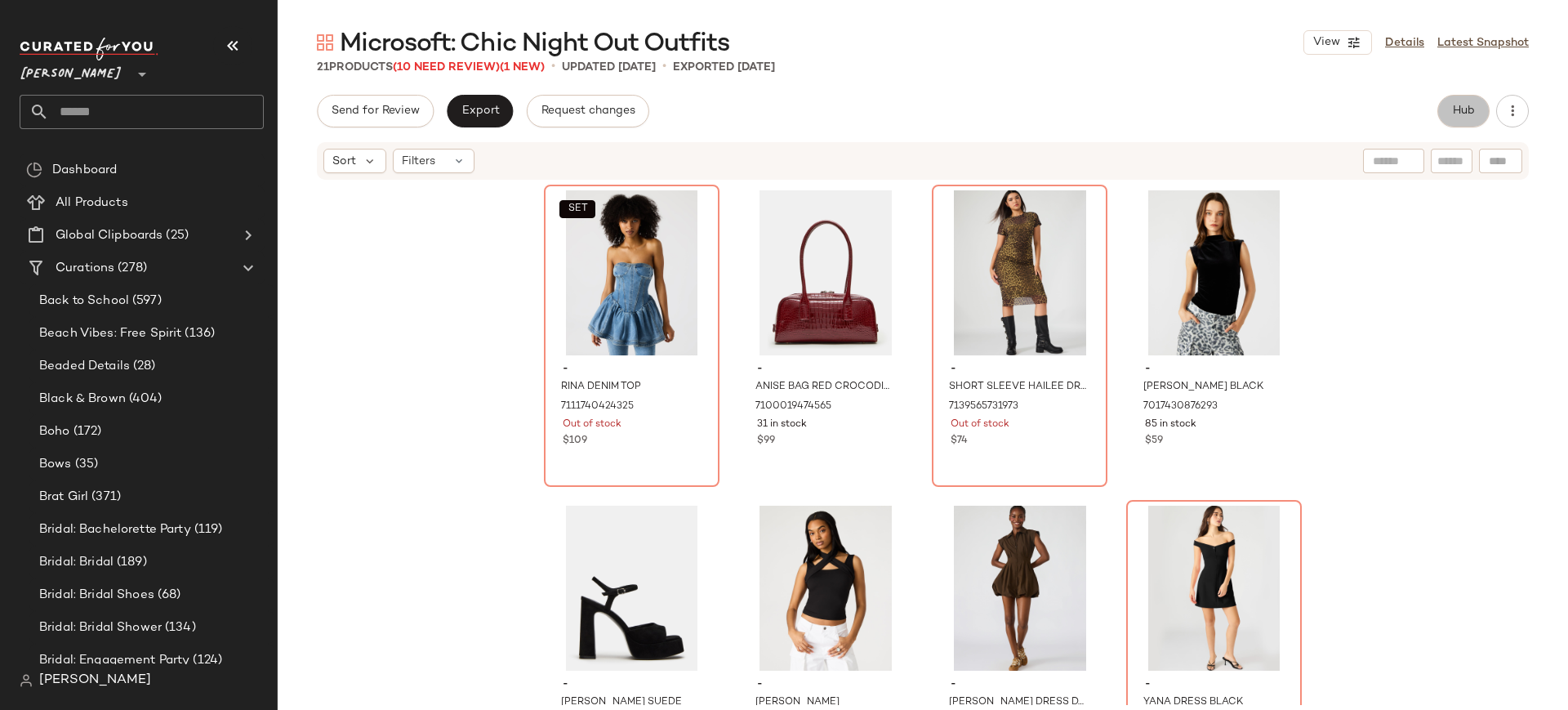
click at [1456, 113] on span "Hub" at bounding box center [1463, 111] width 23 height 13
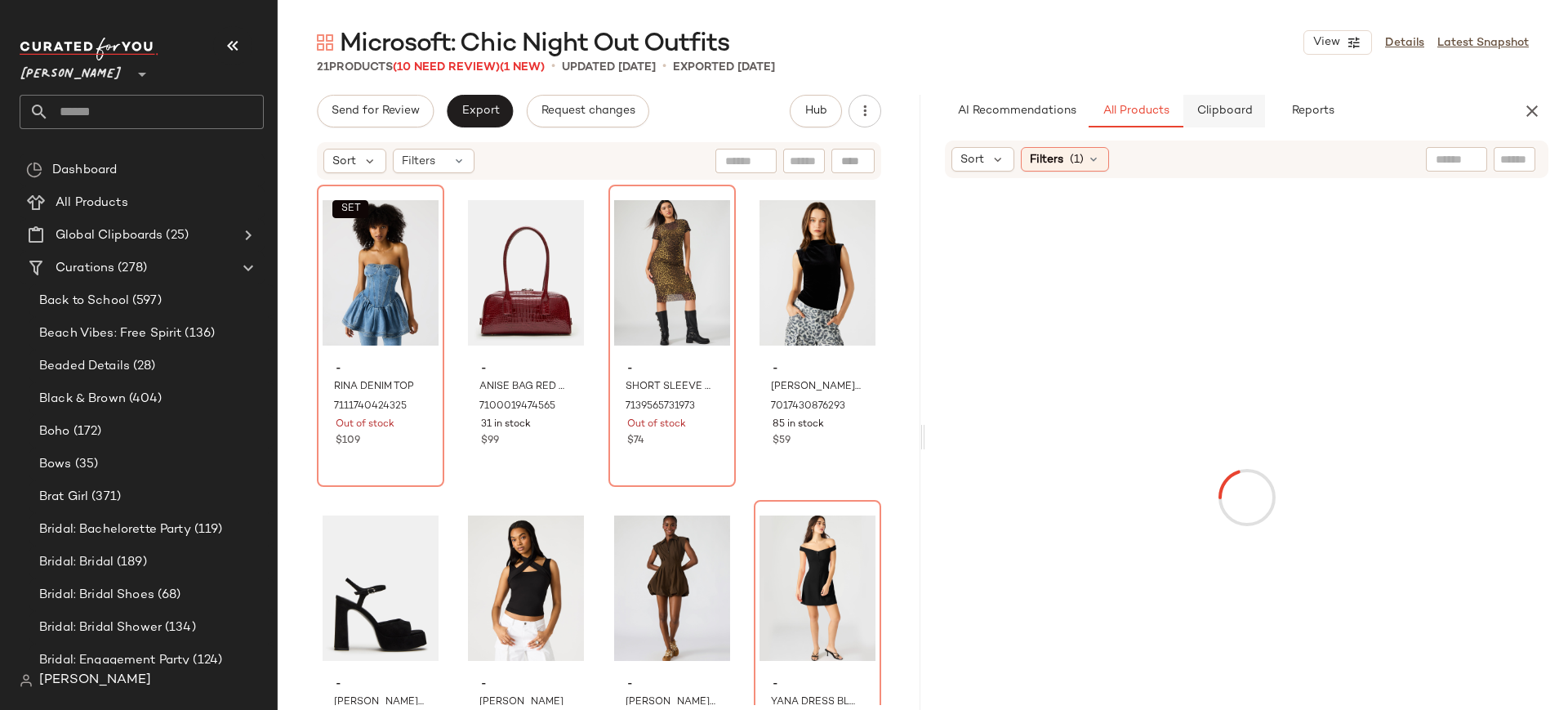
click at [1214, 116] on span "Clipboard" at bounding box center [1224, 111] width 57 height 13
click at [384, 291] on div "SET #1 View" at bounding box center [380, 273] width 115 height 165
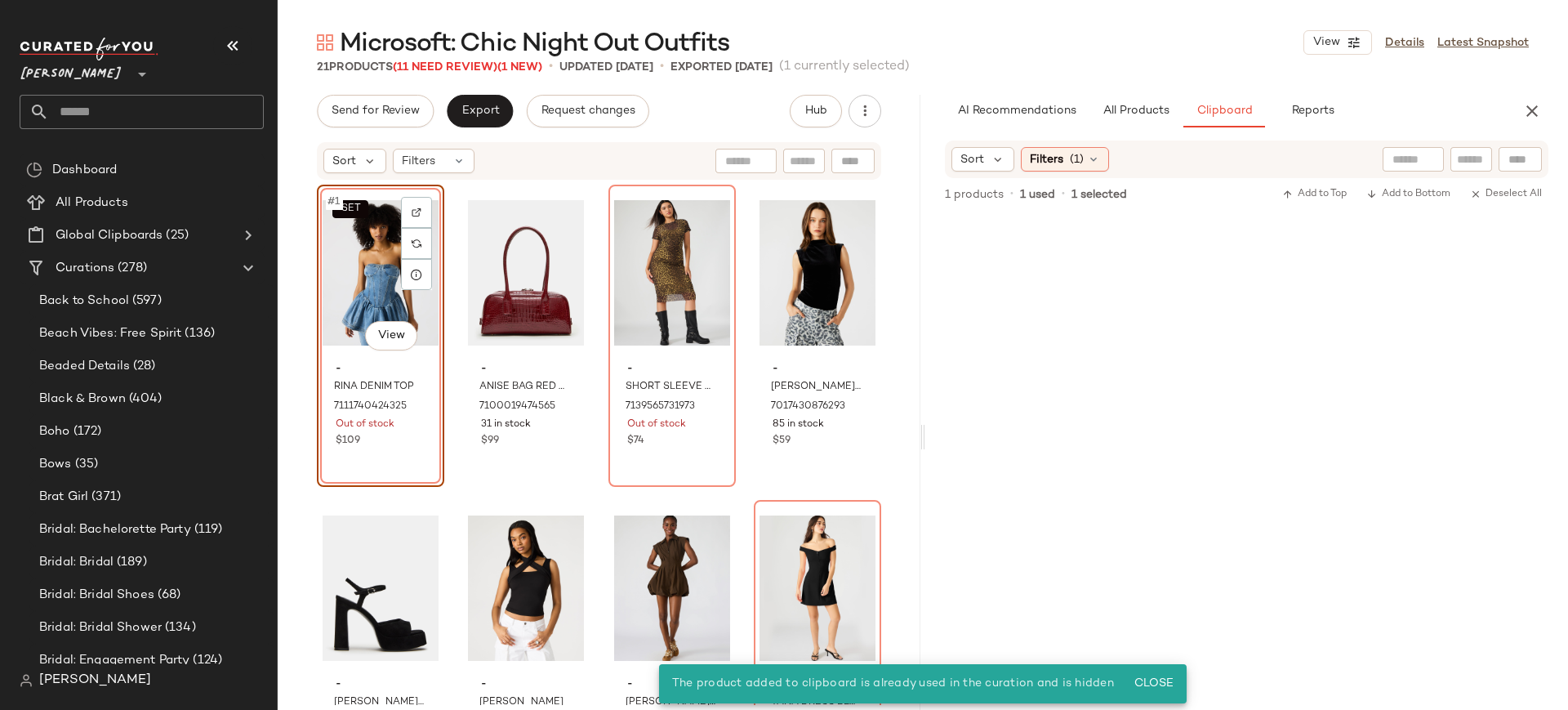
click at [371, 264] on div "SET #1 View" at bounding box center [380, 273] width 115 height 165
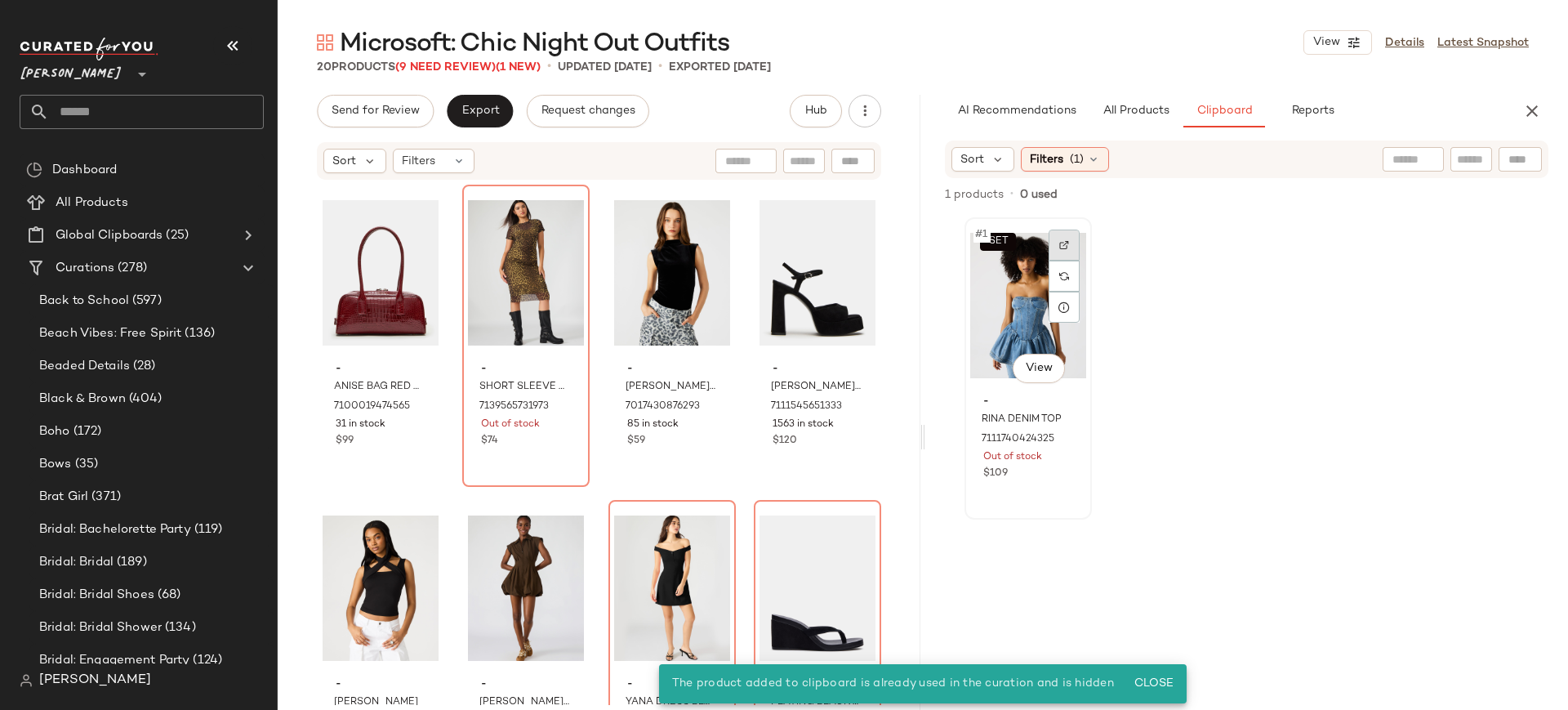
click at [1066, 248] on img at bounding box center [1064, 245] width 10 height 10
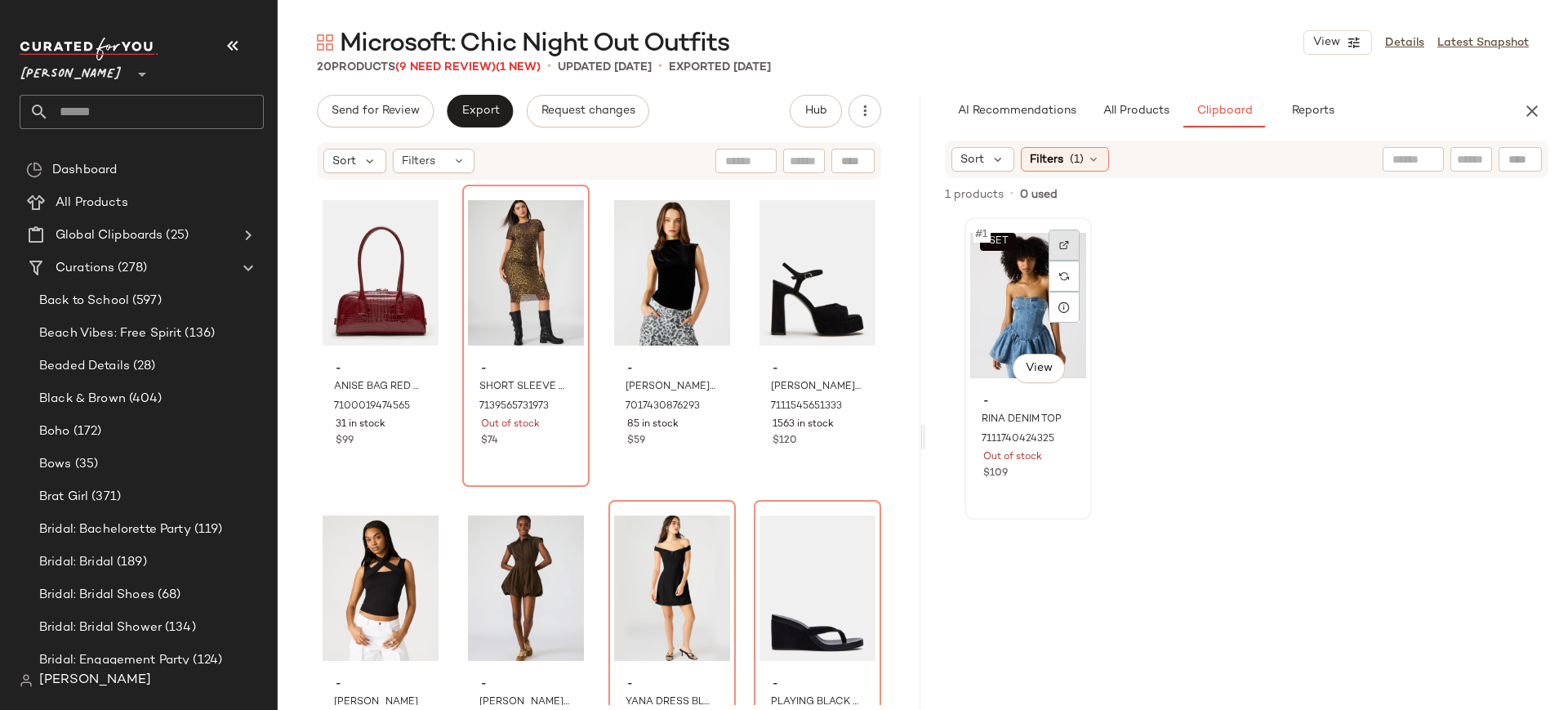
click at [1066, 247] on img at bounding box center [1064, 245] width 10 height 10
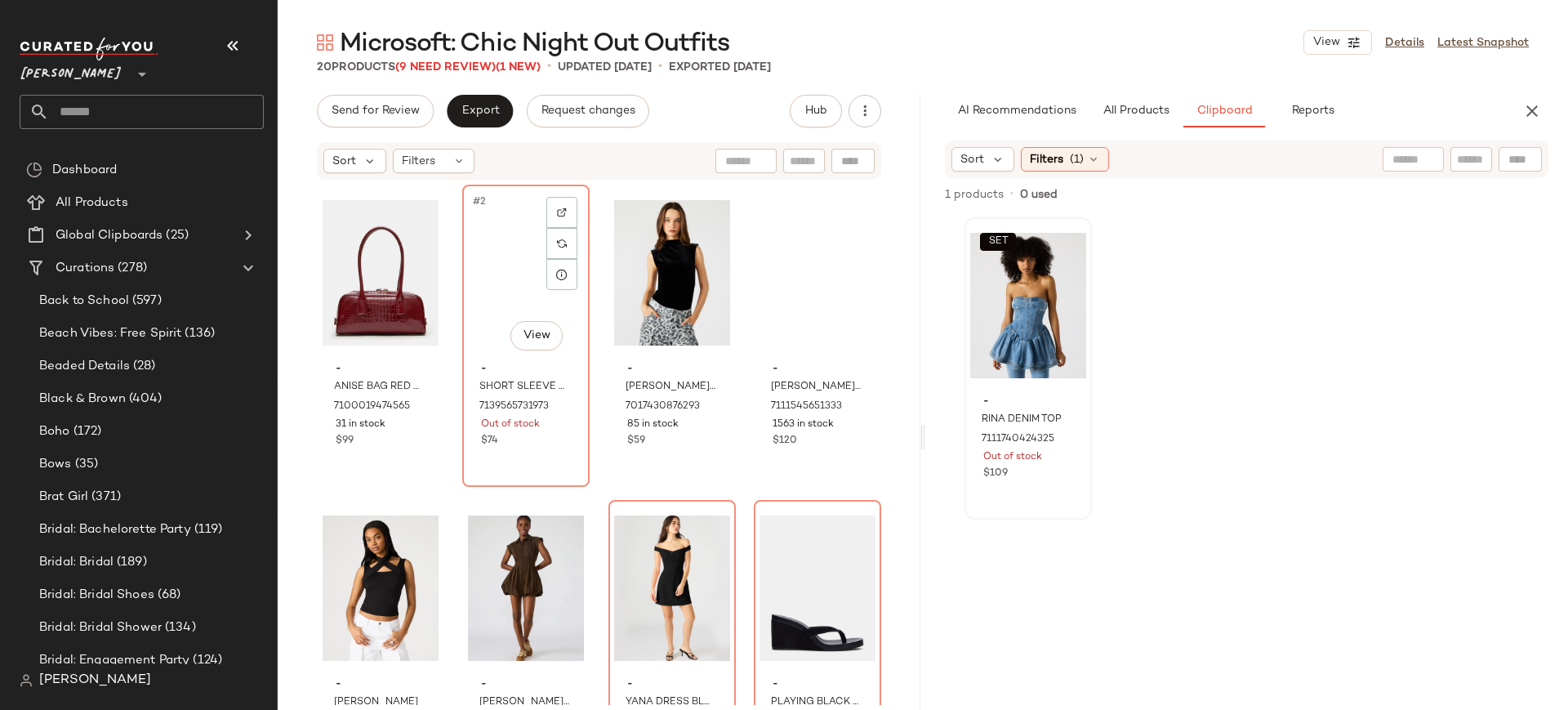
scroll to position [10, 0]
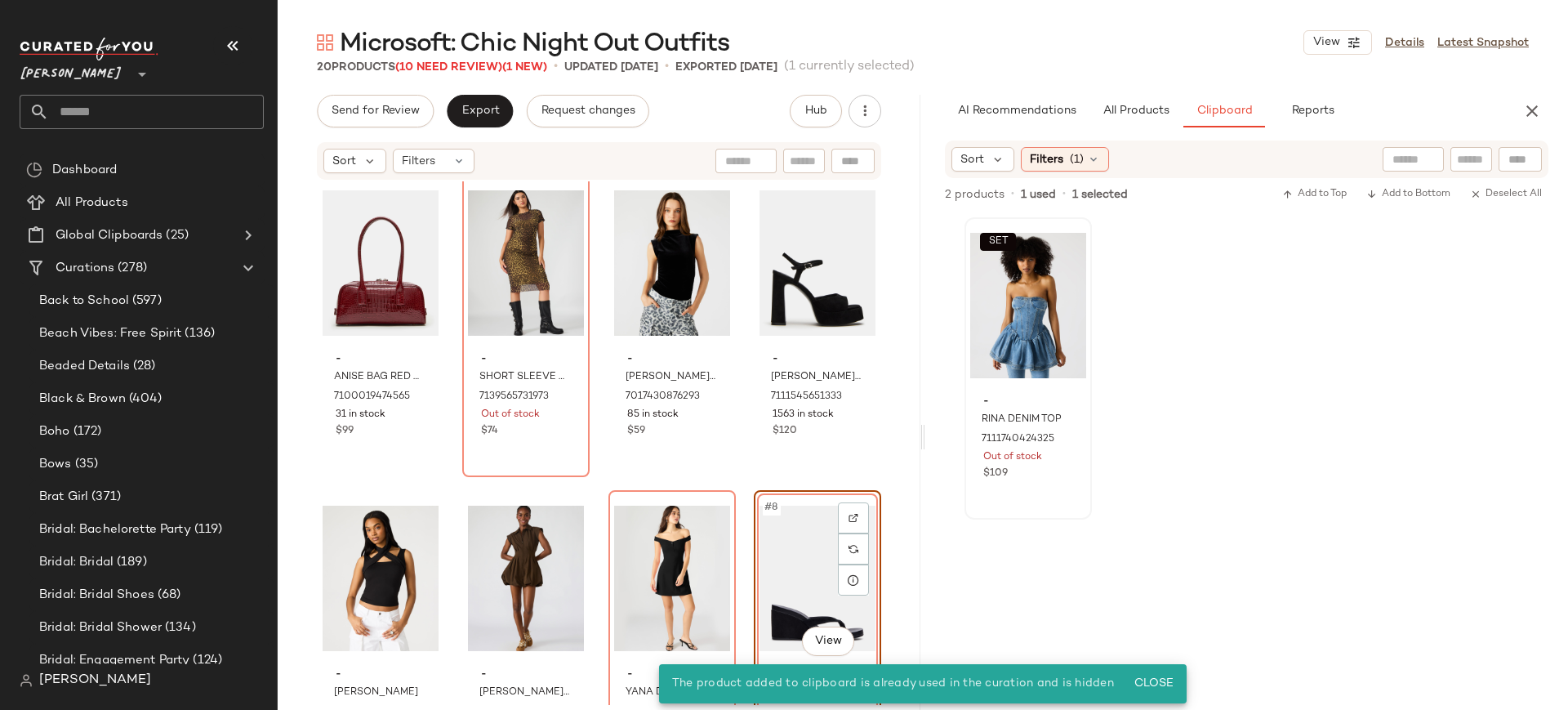
click at [789, 601] on div "#8 View" at bounding box center [817, 579] width 115 height 165
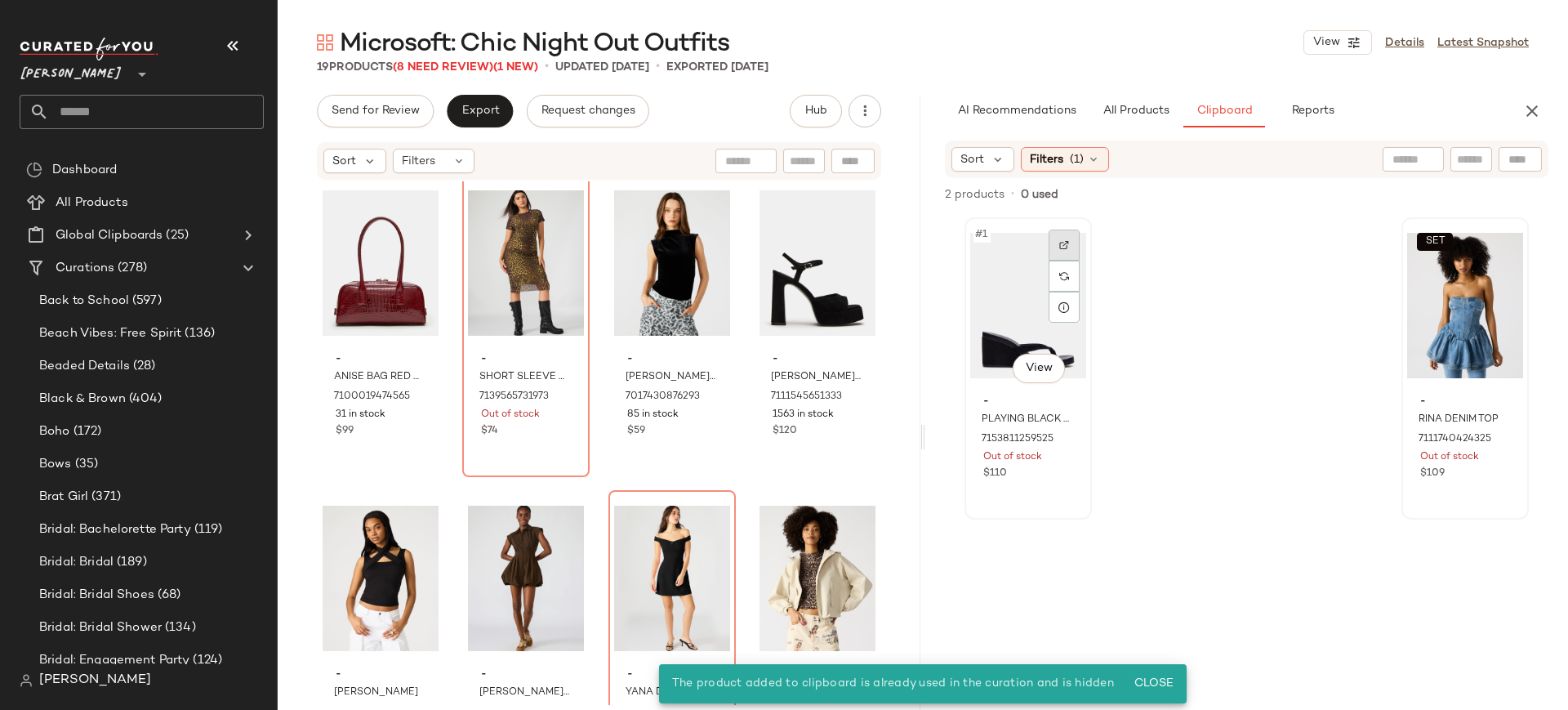
click at [1064, 246] on img at bounding box center [1064, 245] width 10 height 10
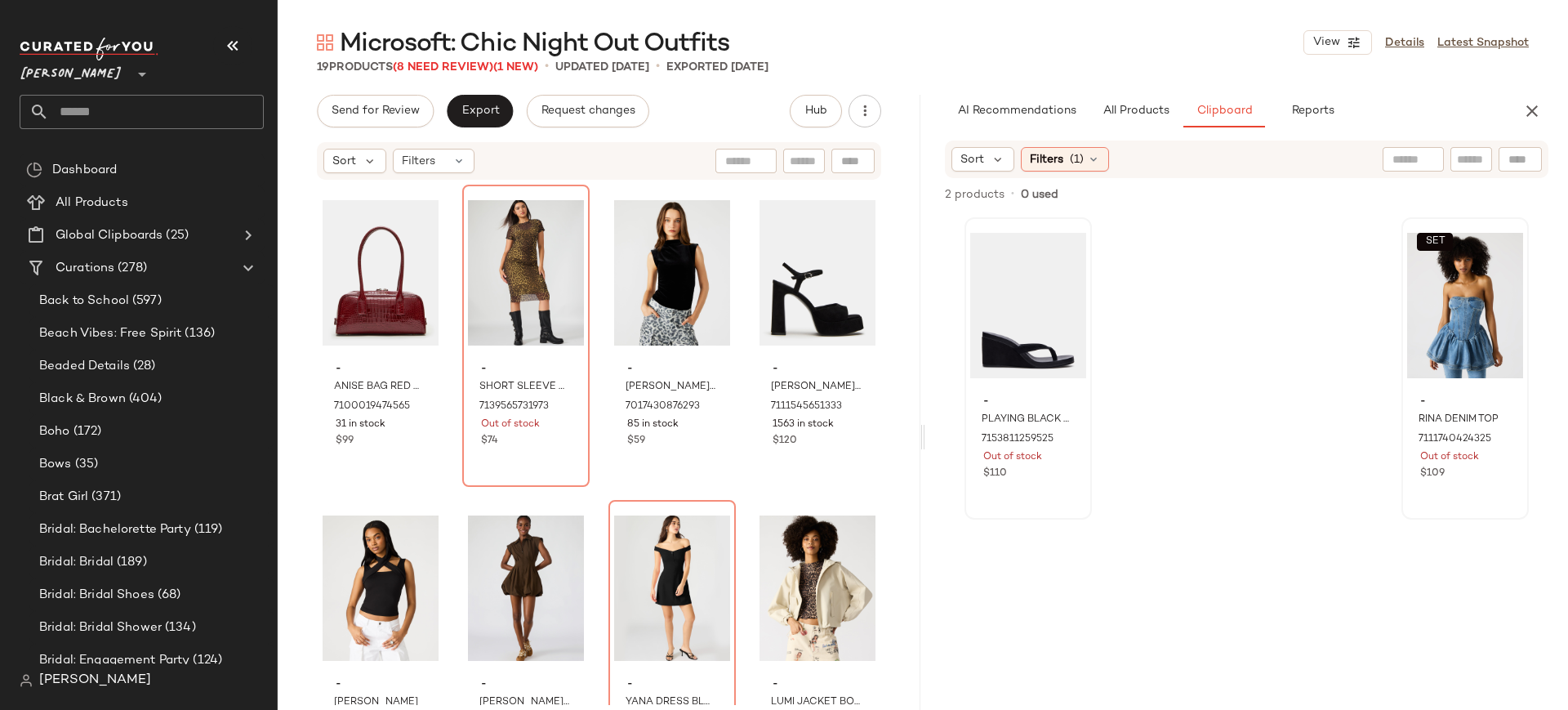
click at [588, 480] on div "- ANISE BAG RED CROCODILE 7100019474565 31 in stock $99 - SHORT SLEEVE HAILEE D…" at bounding box center [598, 444] width 564 height 521
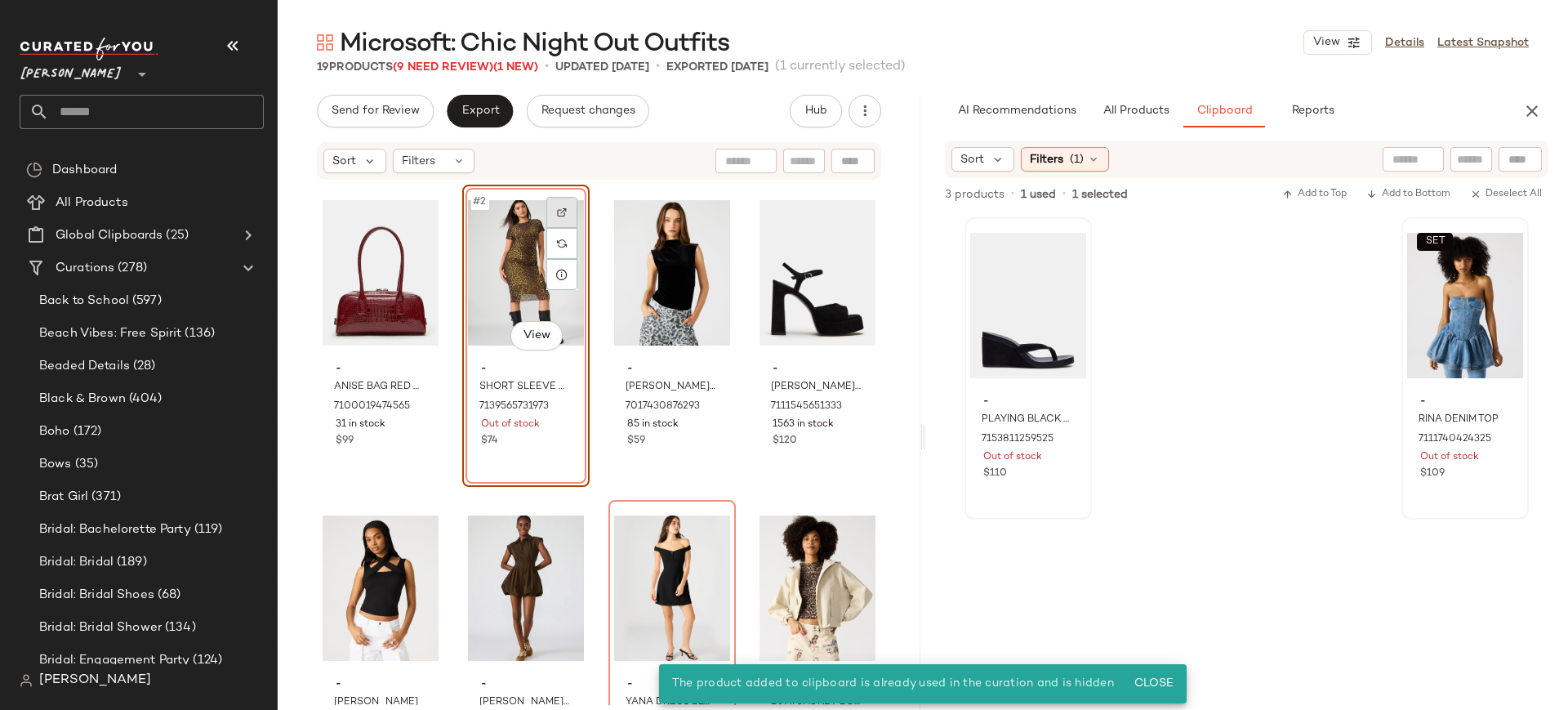
click at [557, 215] on img at bounding box center [561, 212] width 10 height 10
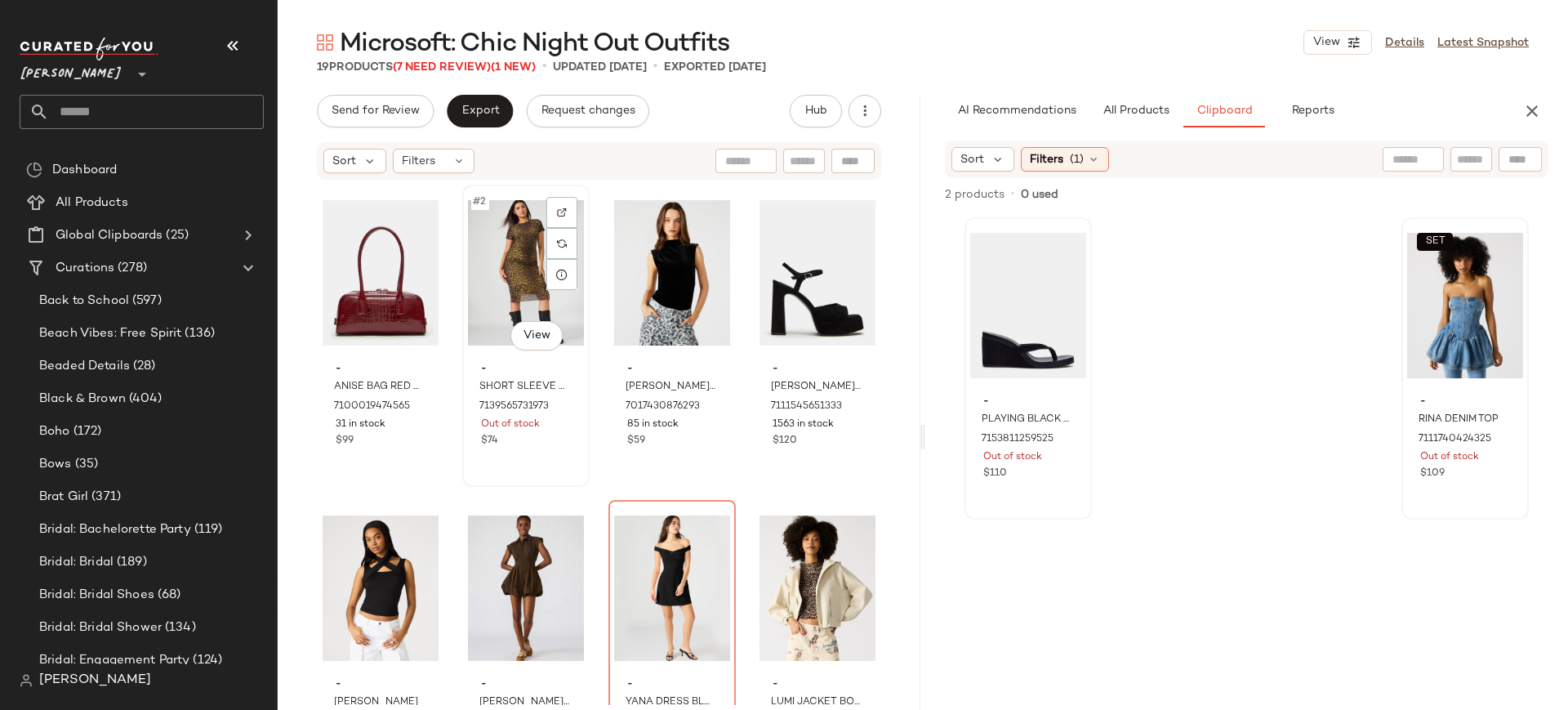
click at [507, 264] on div "#2 View" at bounding box center [526, 273] width 115 height 165
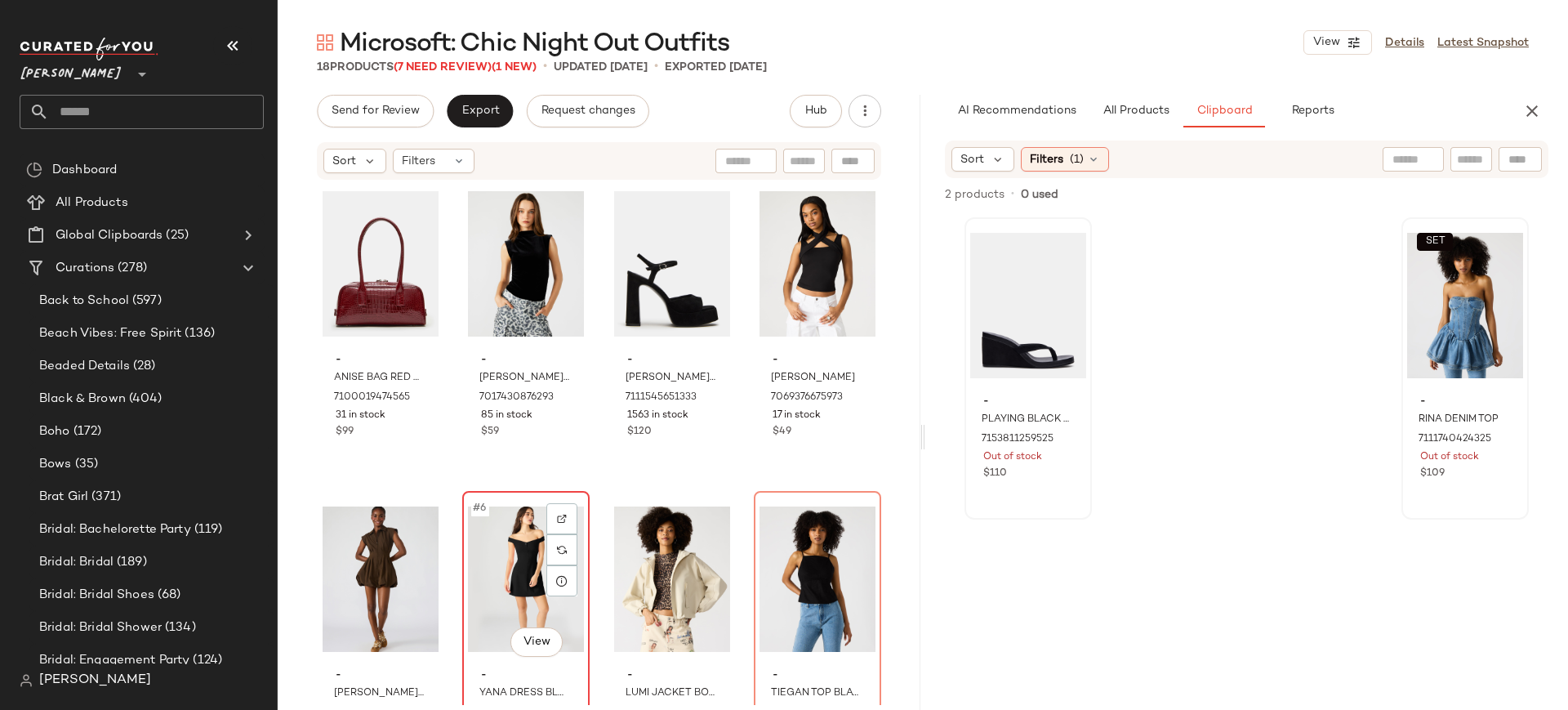
scroll to position [11, 0]
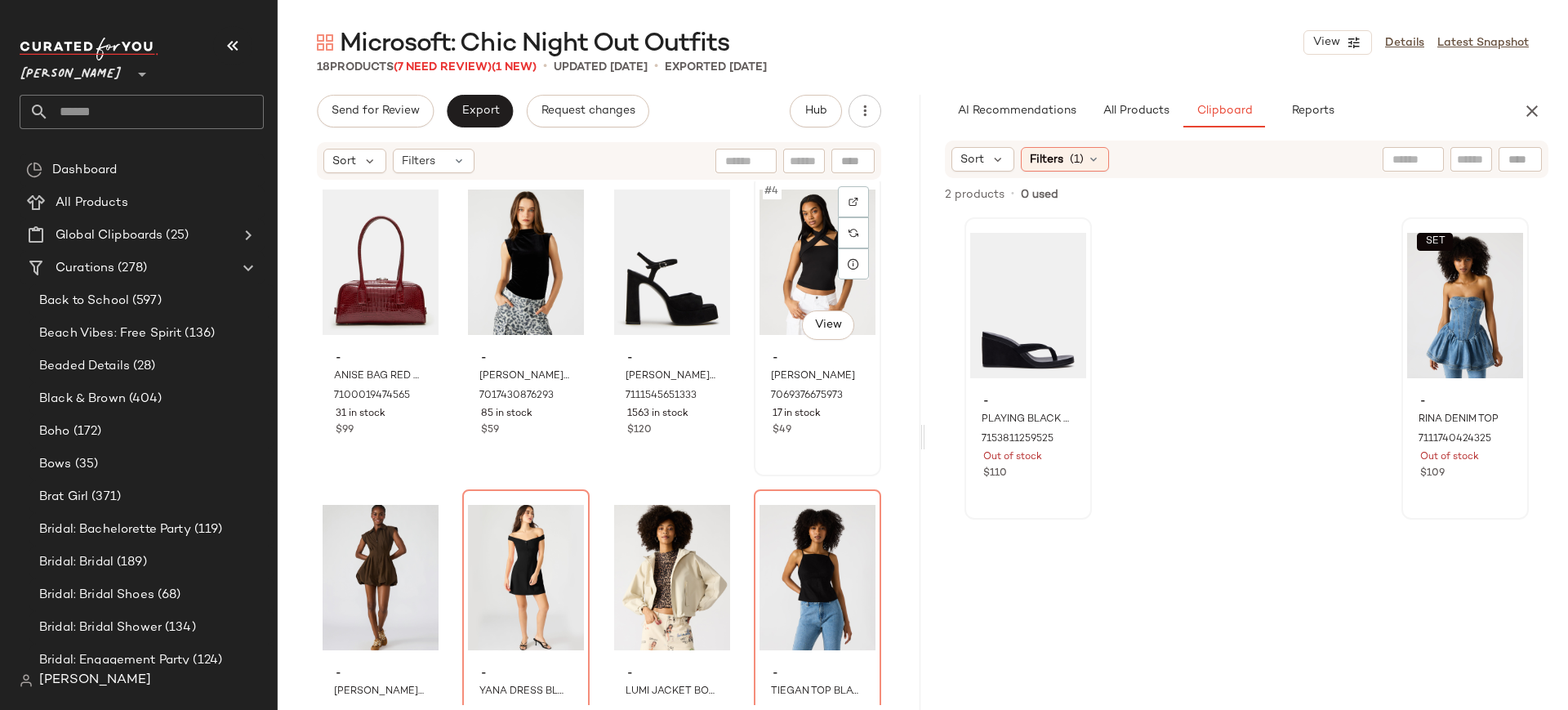
click at [802, 270] on div "#4 View" at bounding box center [817, 262] width 115 height 165
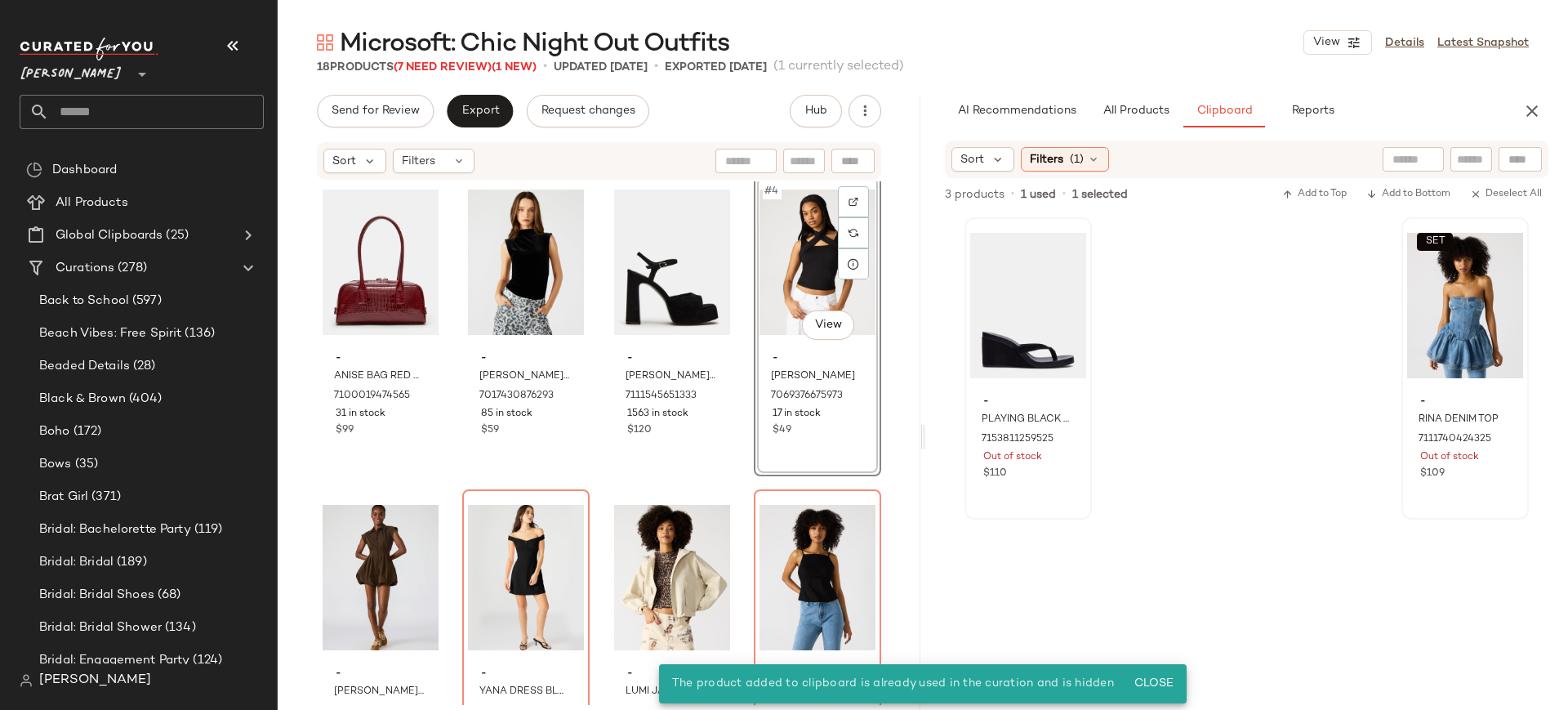
click at [786, 252] on div "#4 View" at bounding box center [817, 262] width 115 height 165
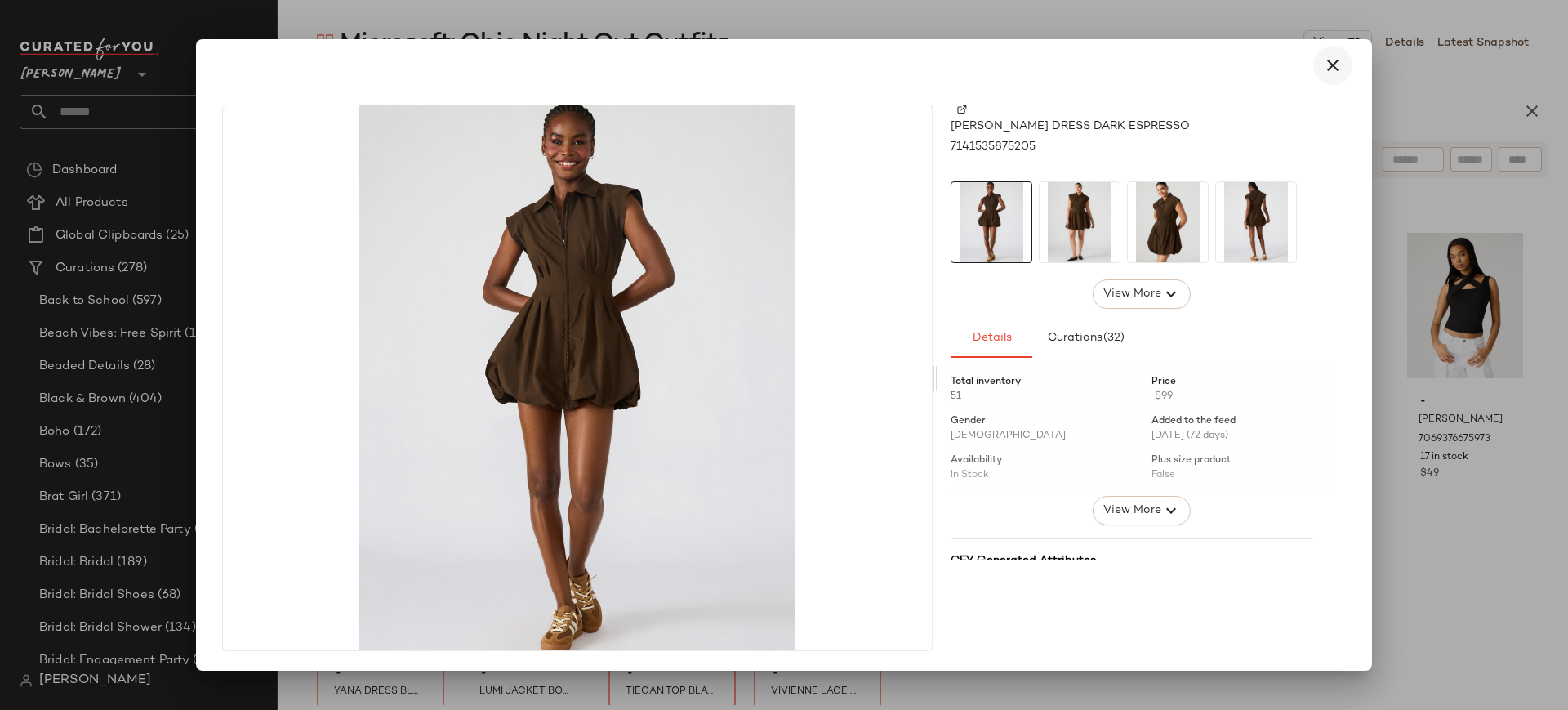
click at [1329, 69] on icon "button" at bounding box center [1333, 66] width 20 height 20
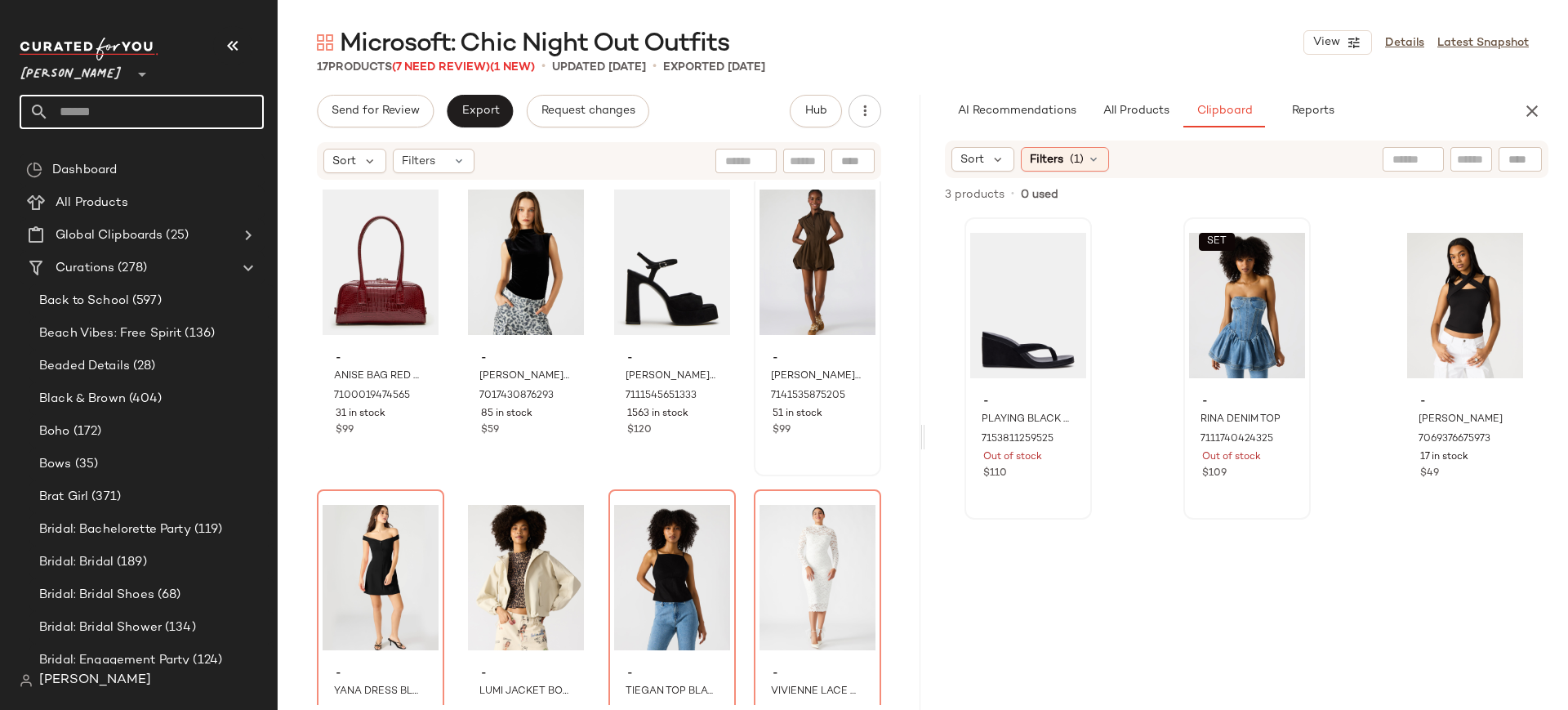
click at [100, 106] on input "text" at bounding box center [156, 112] width 215 height 34
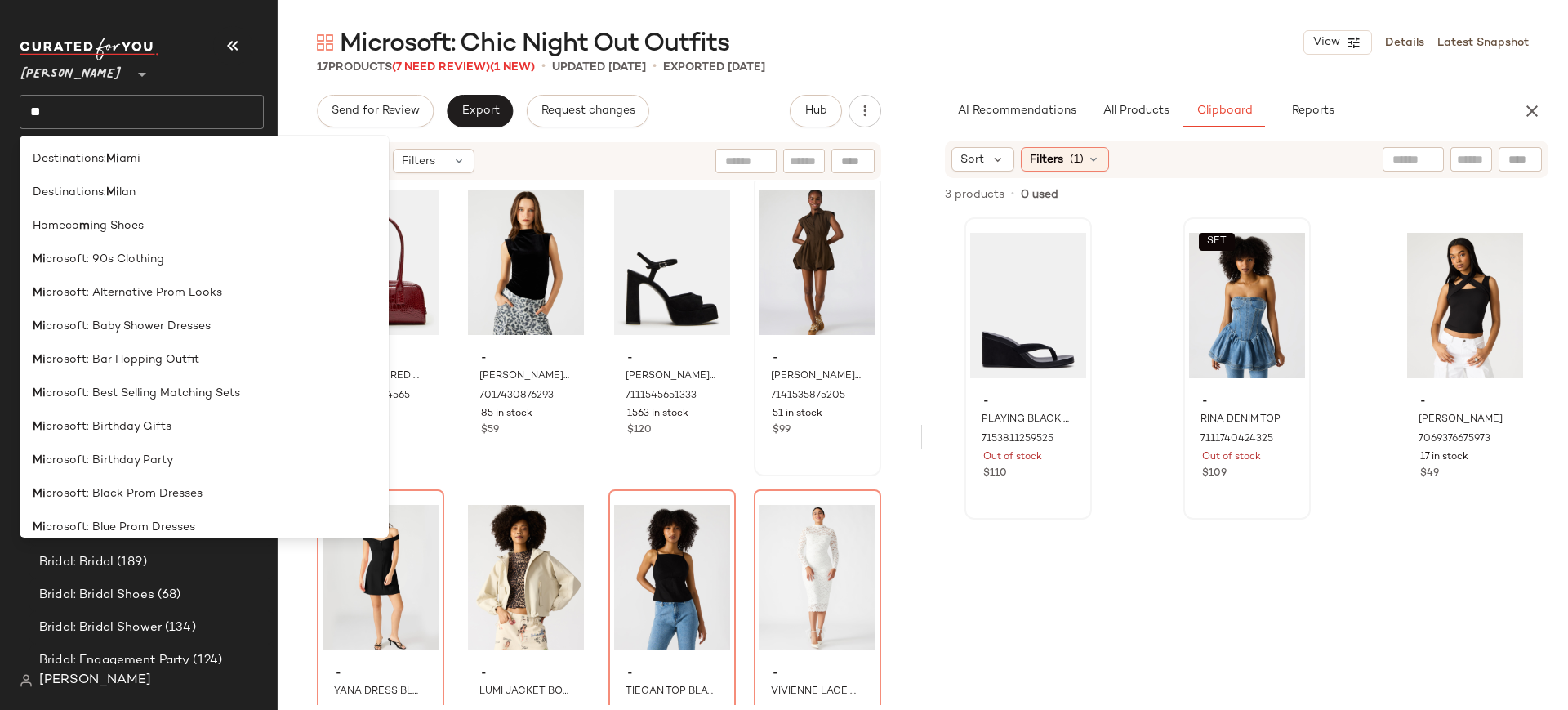
click at [902, 33] on div "Microsoft: Chic Night Out Outfits View Details Latest Snapshot" at bounding box center [923, 42] width 1290 height 33
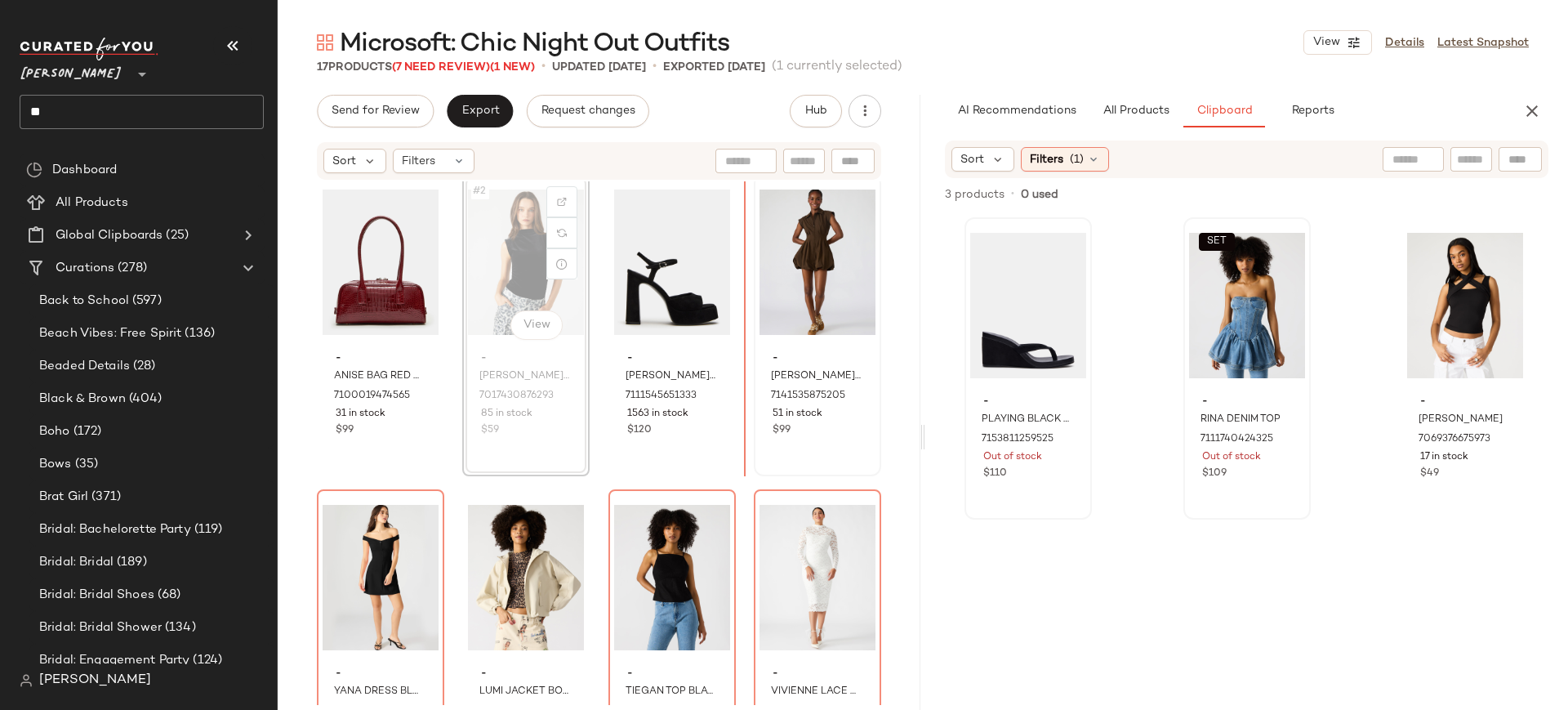
scroll to position [7, 0]
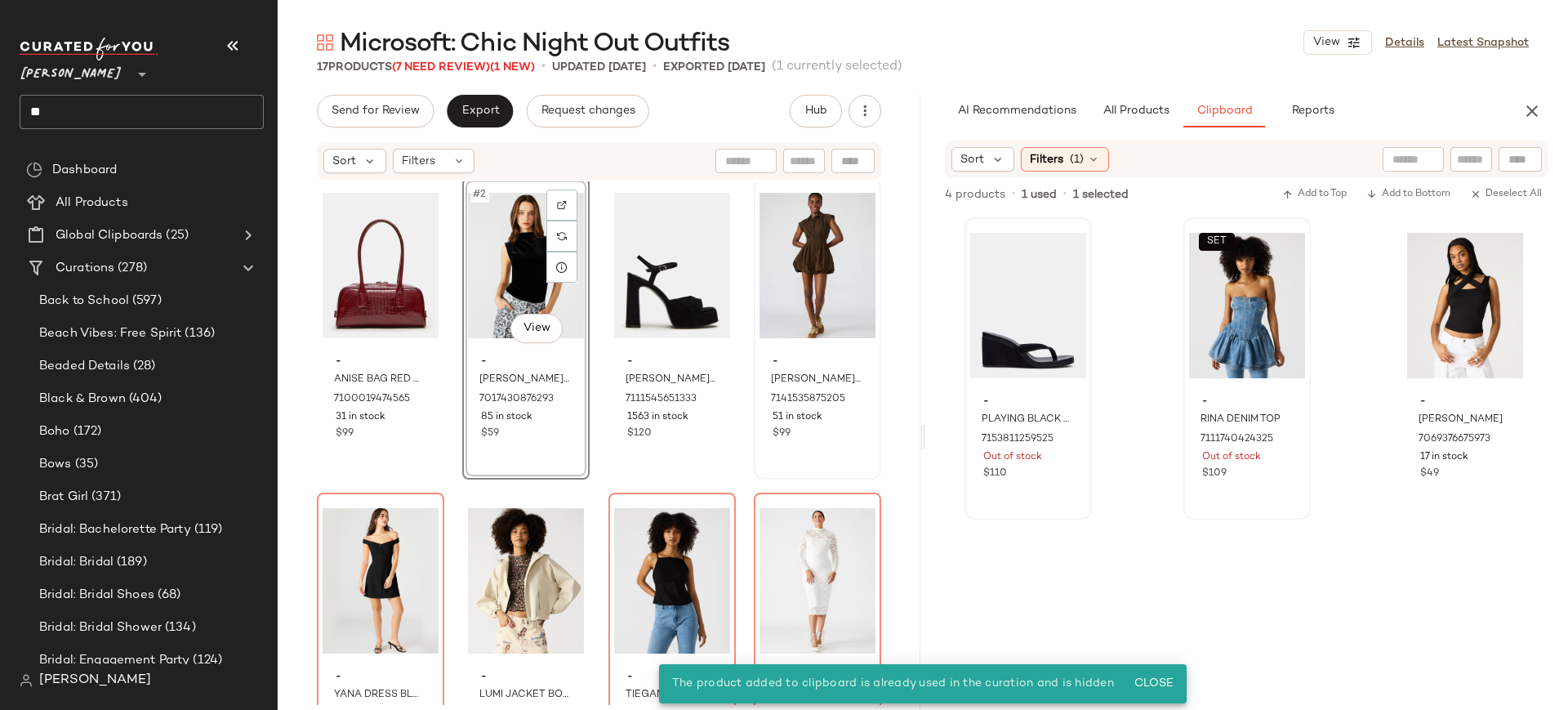
click at [537, 270] on div "#2 View" at bounding box center [526, 266] width 115 height 165
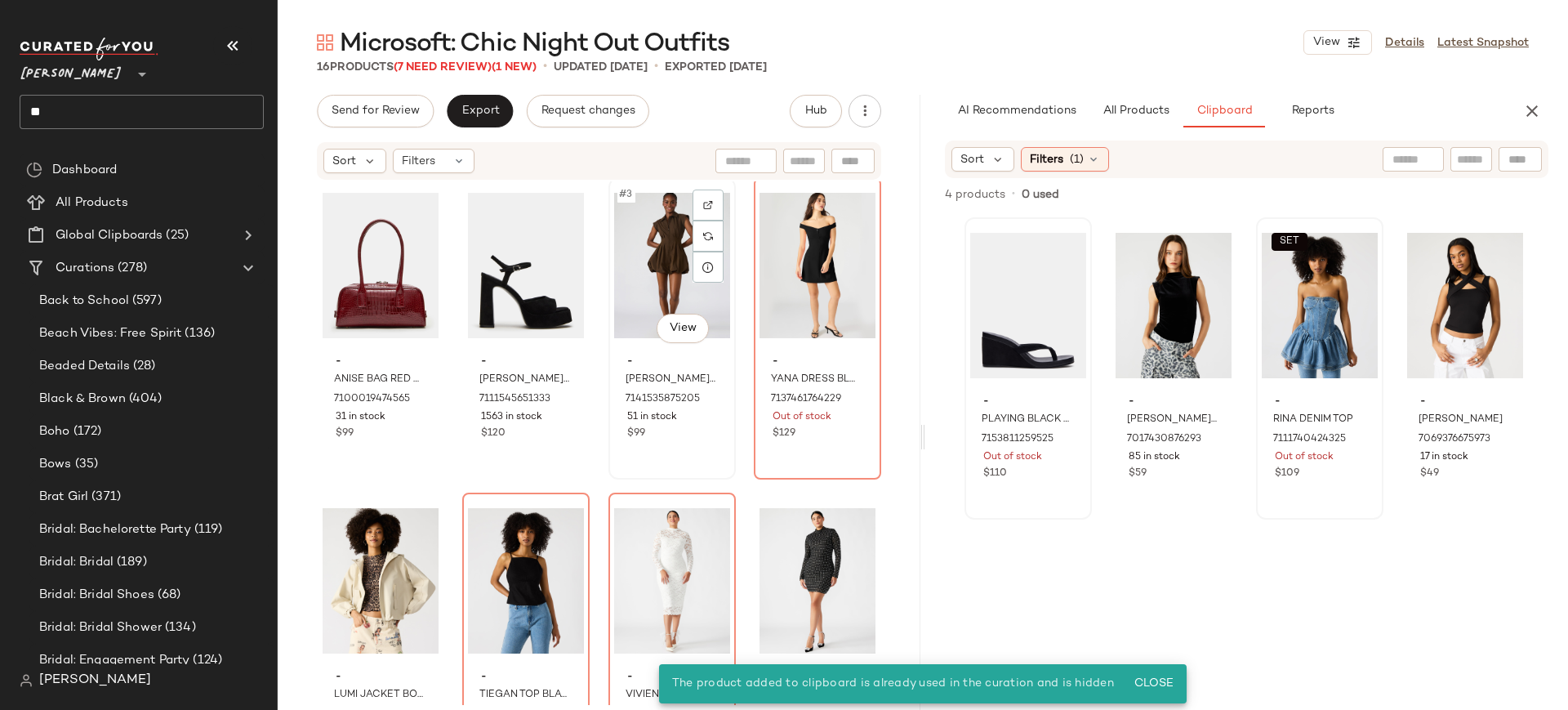
click at [648, 249] on div "#3 View" at bounding box center [672, 266] width 115 height 165
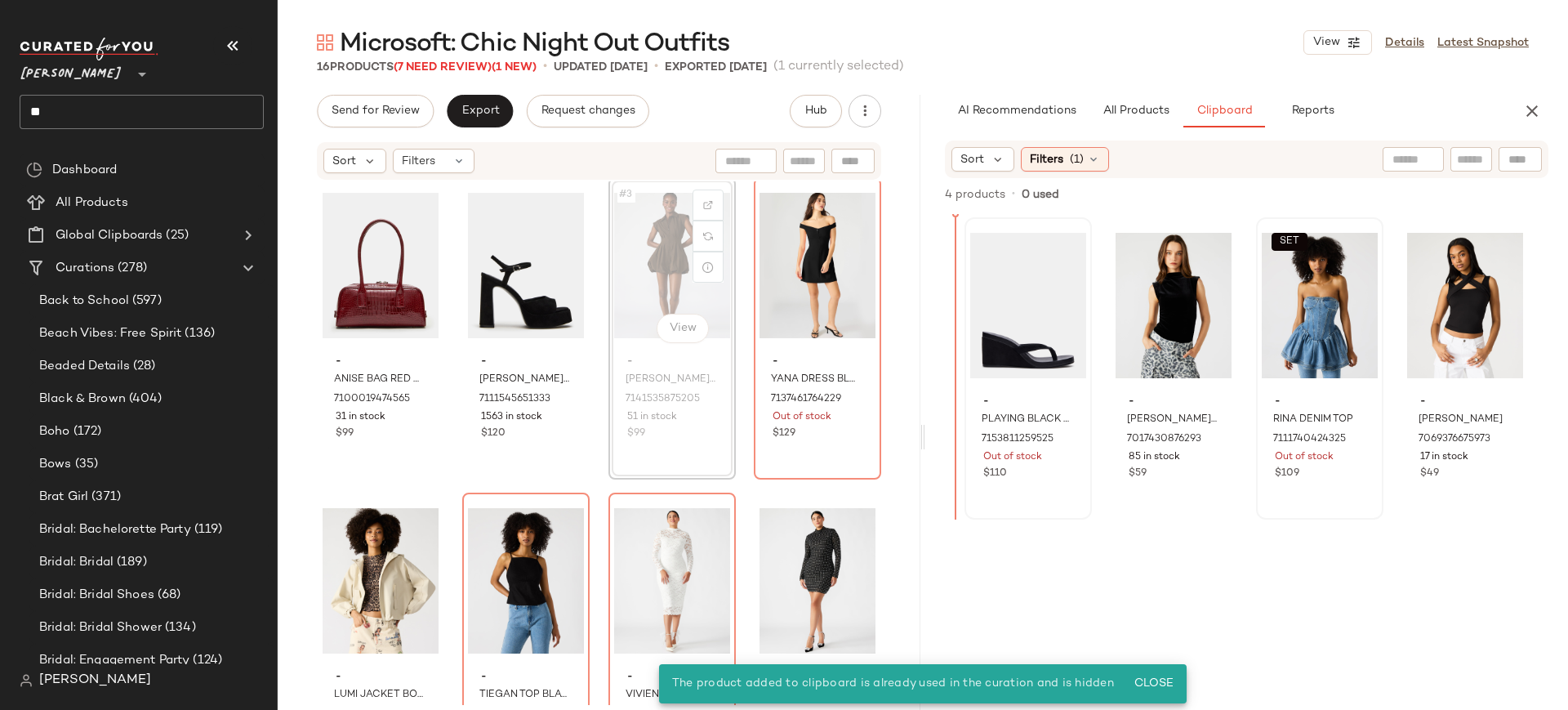
scroll to position [3, 0]
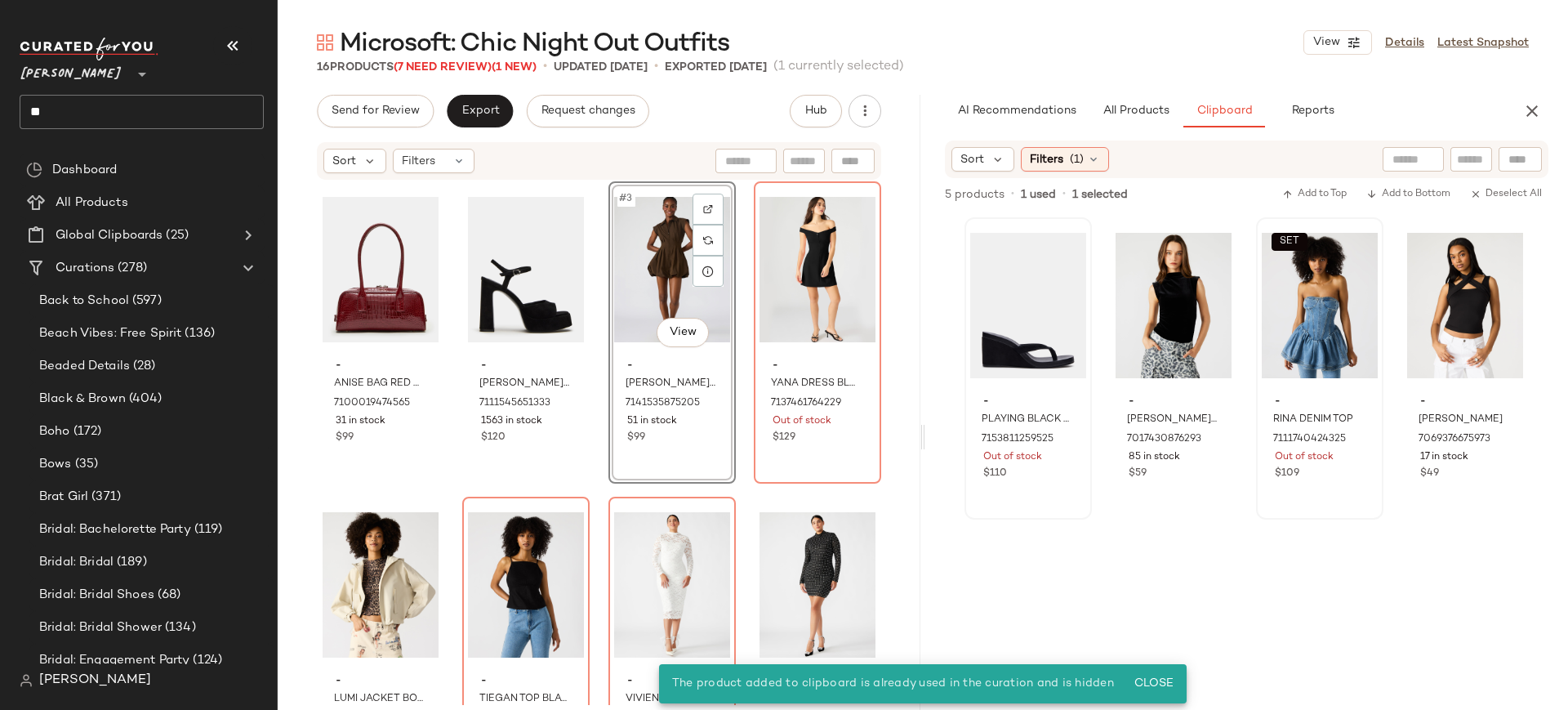
click at [634, 297] on div "#3 View" at bounding box center [672, 270] width 115 height 165
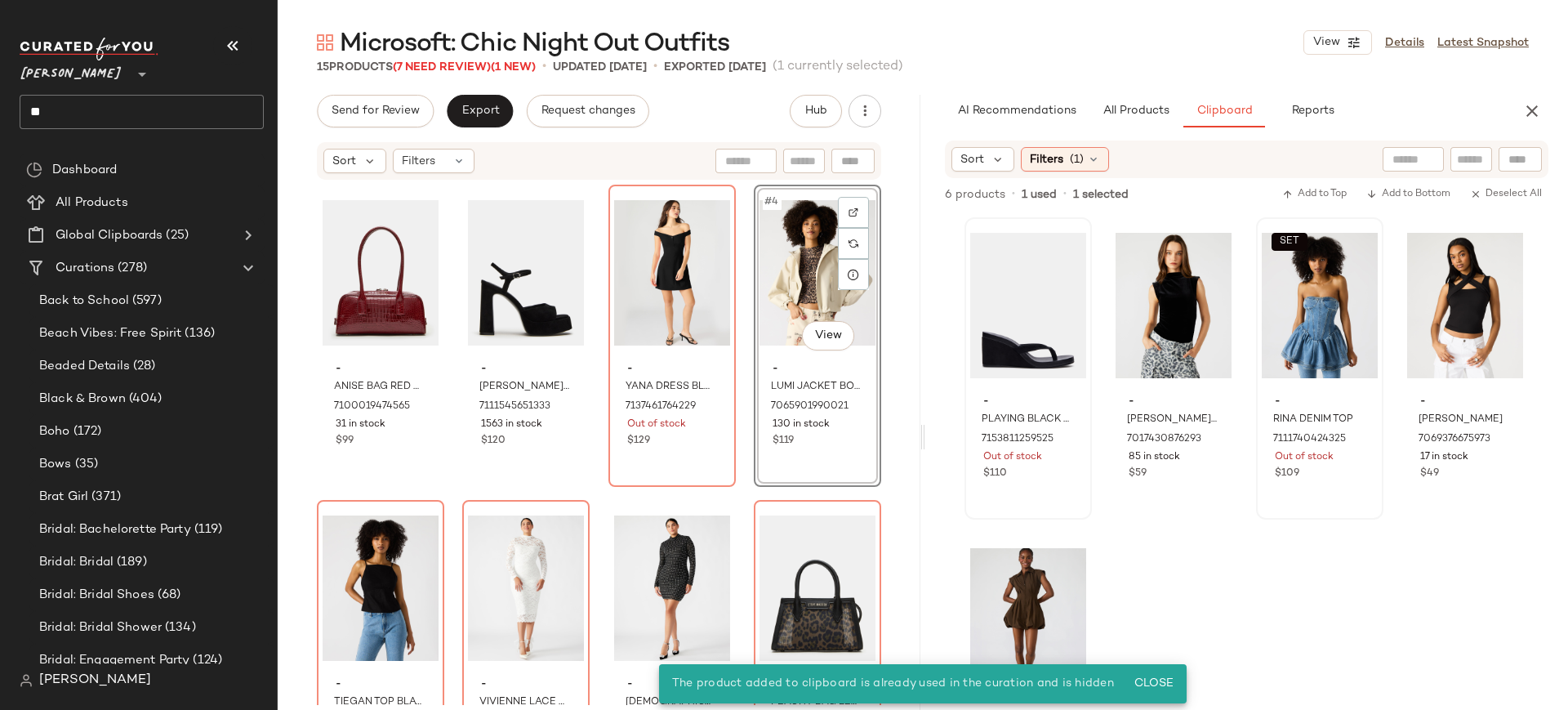
click at [783, 297] on div "#4 View" at bounding box center [817, 273] width 115 height 165
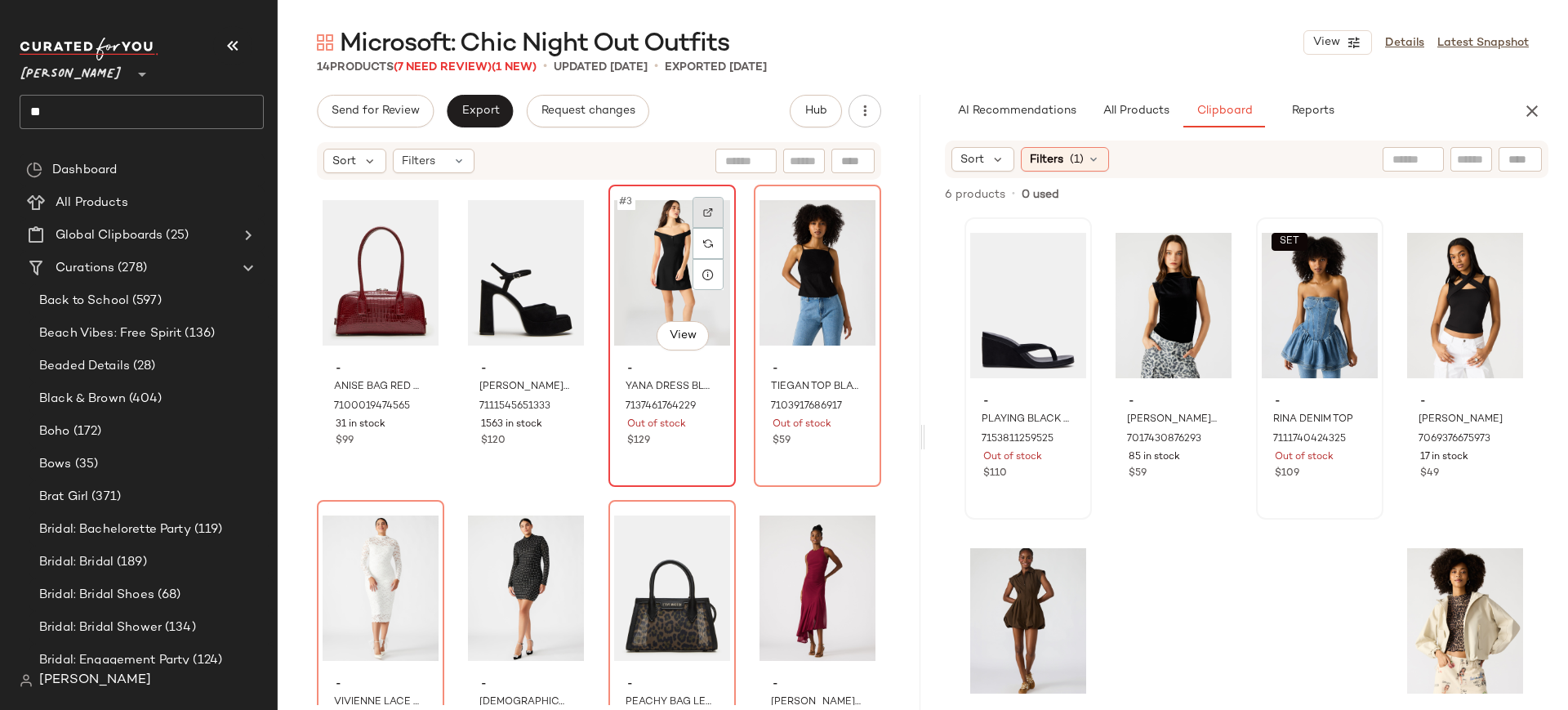
click at [706, 212] on img at bounding box center [708, 212] width 10 height 10
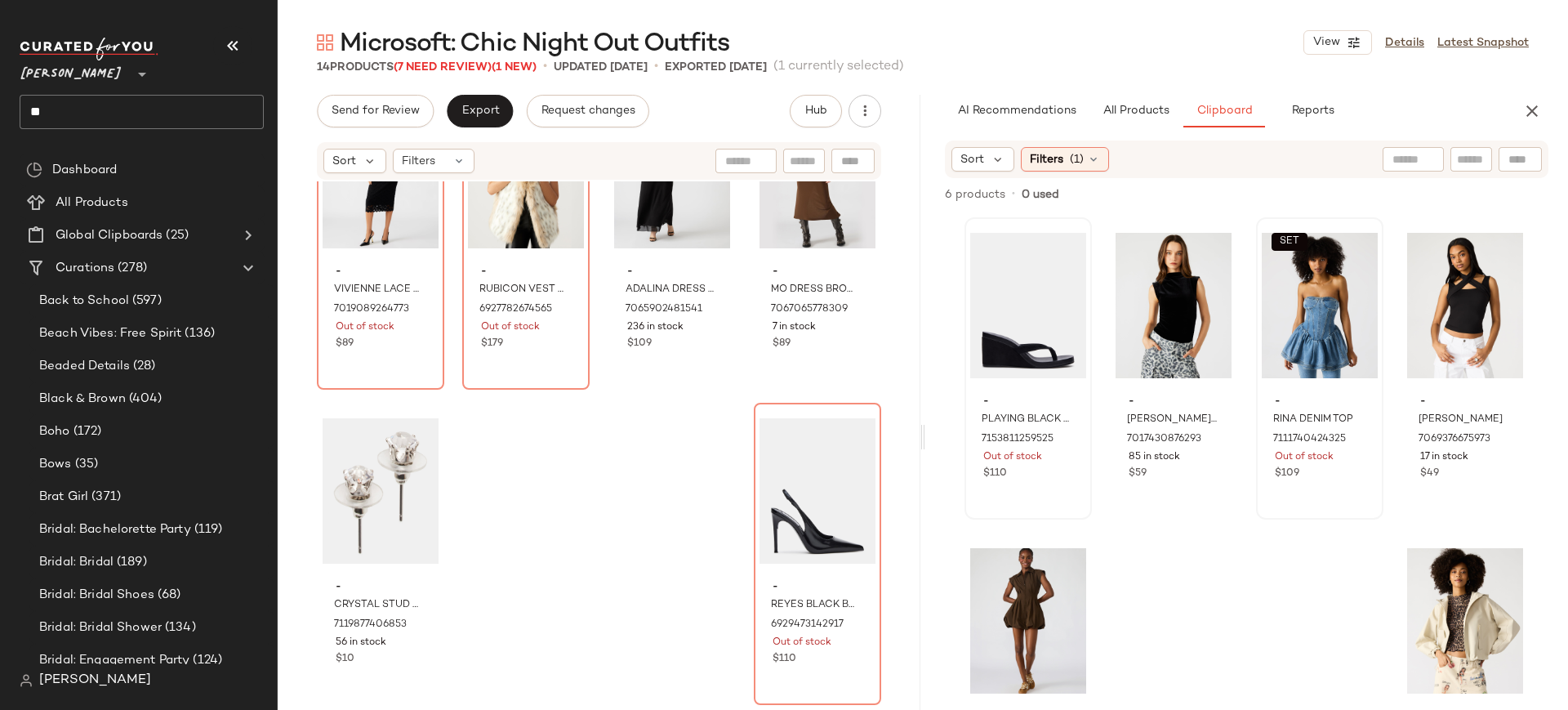
scroll to position [715, 0]
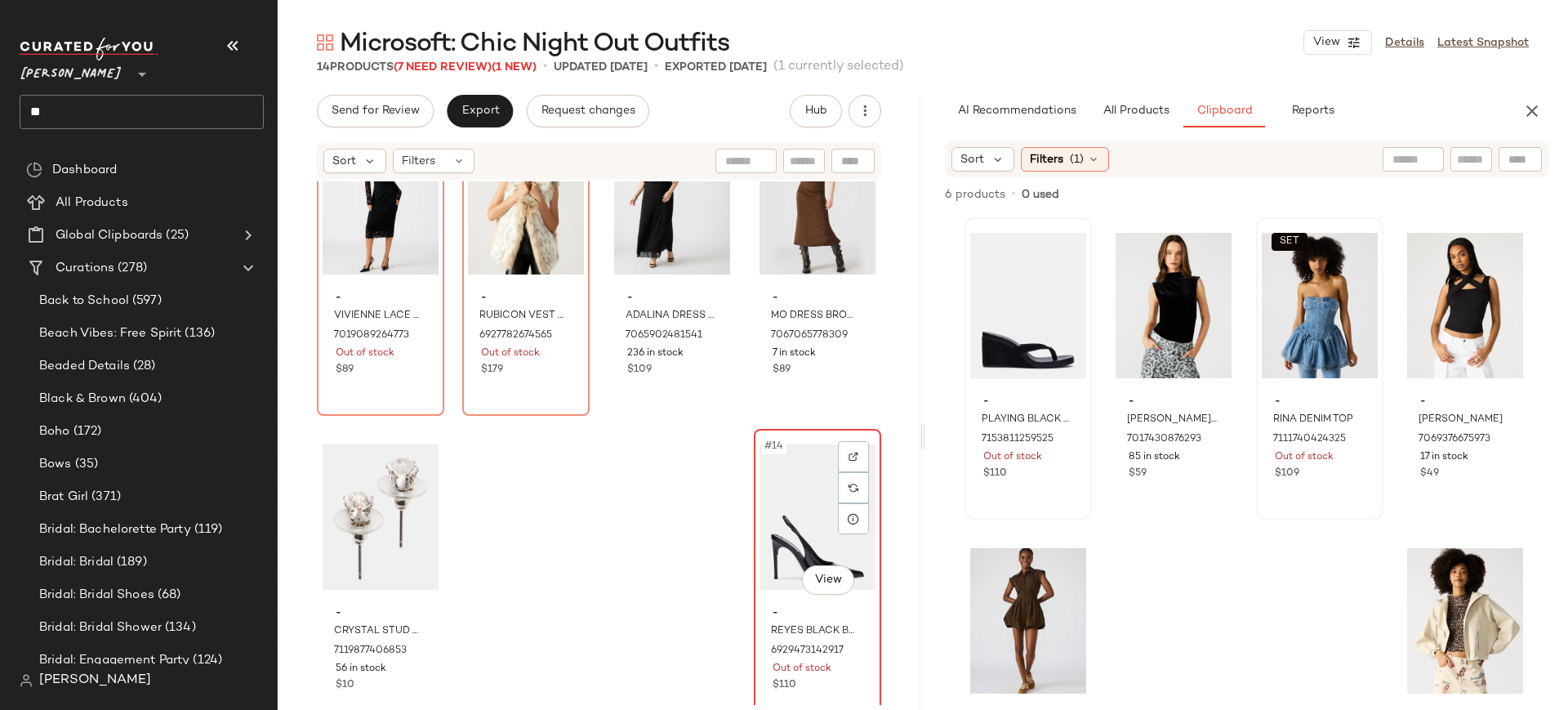
click at [801, 505] on div "#14 View" at bounding box center [817, 517] width 115 height 165
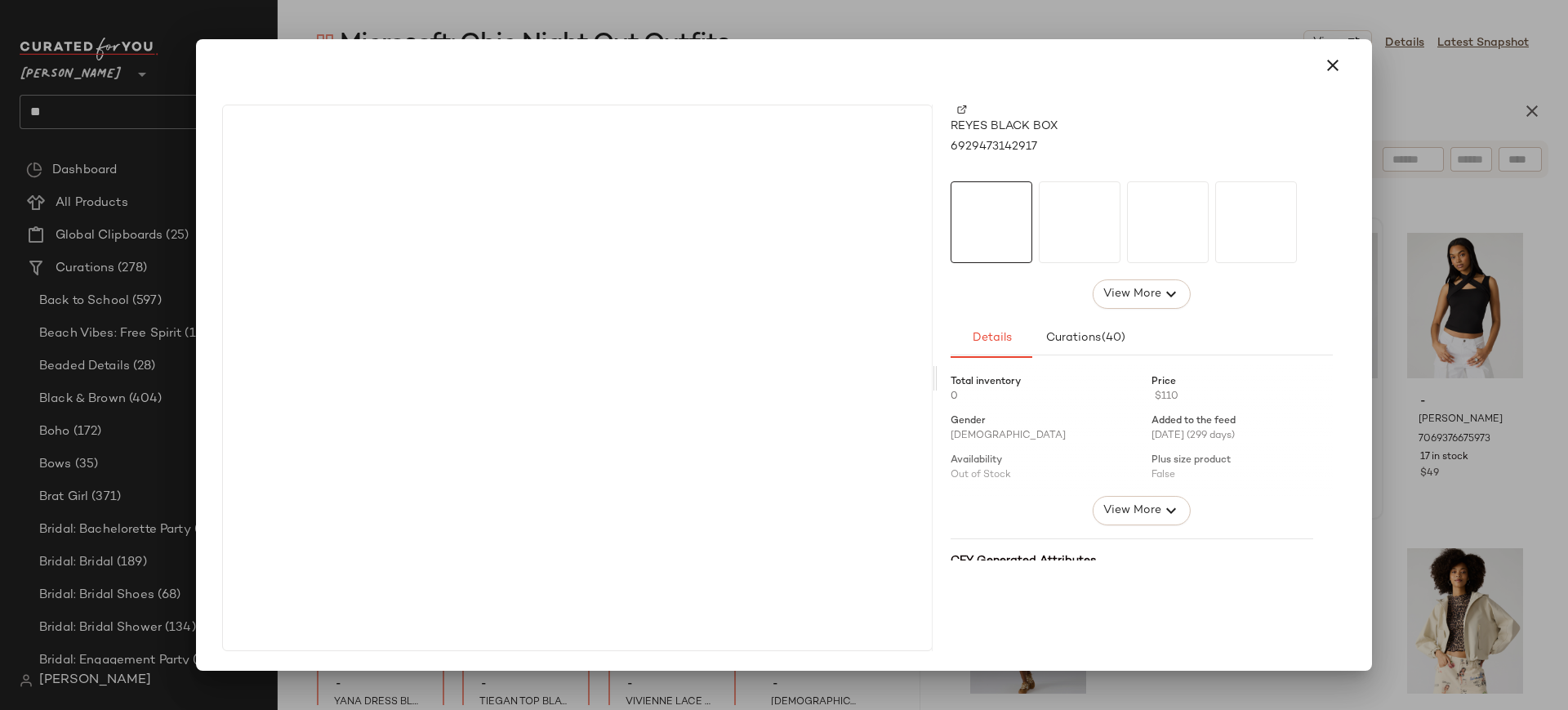
drag, startPoint x: 378, startPoint y: 328, endPoint x: 579, endPoint y: 336, distance: 201.2
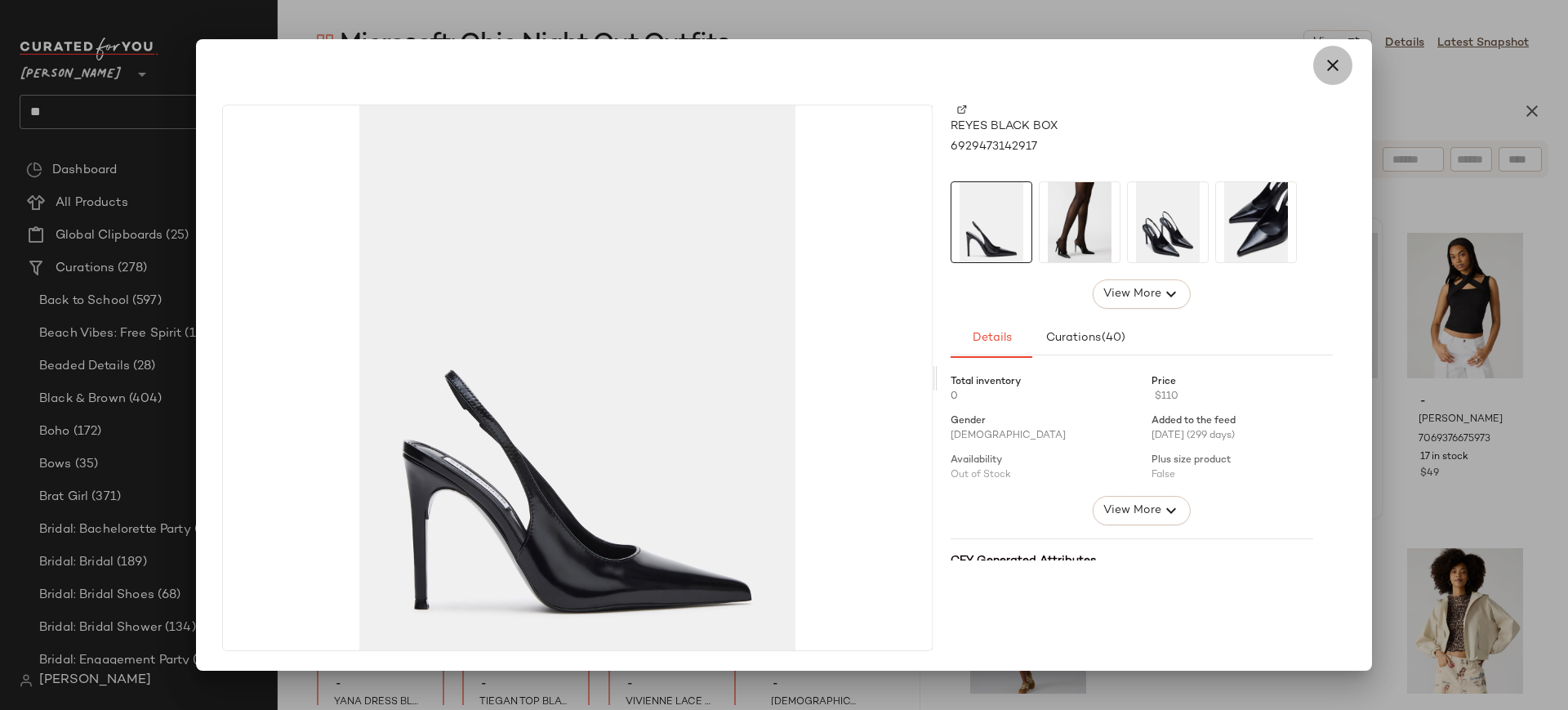
click at [1336, 67] on icon "button" at bounding box center [1333, 66] width 20 height 20
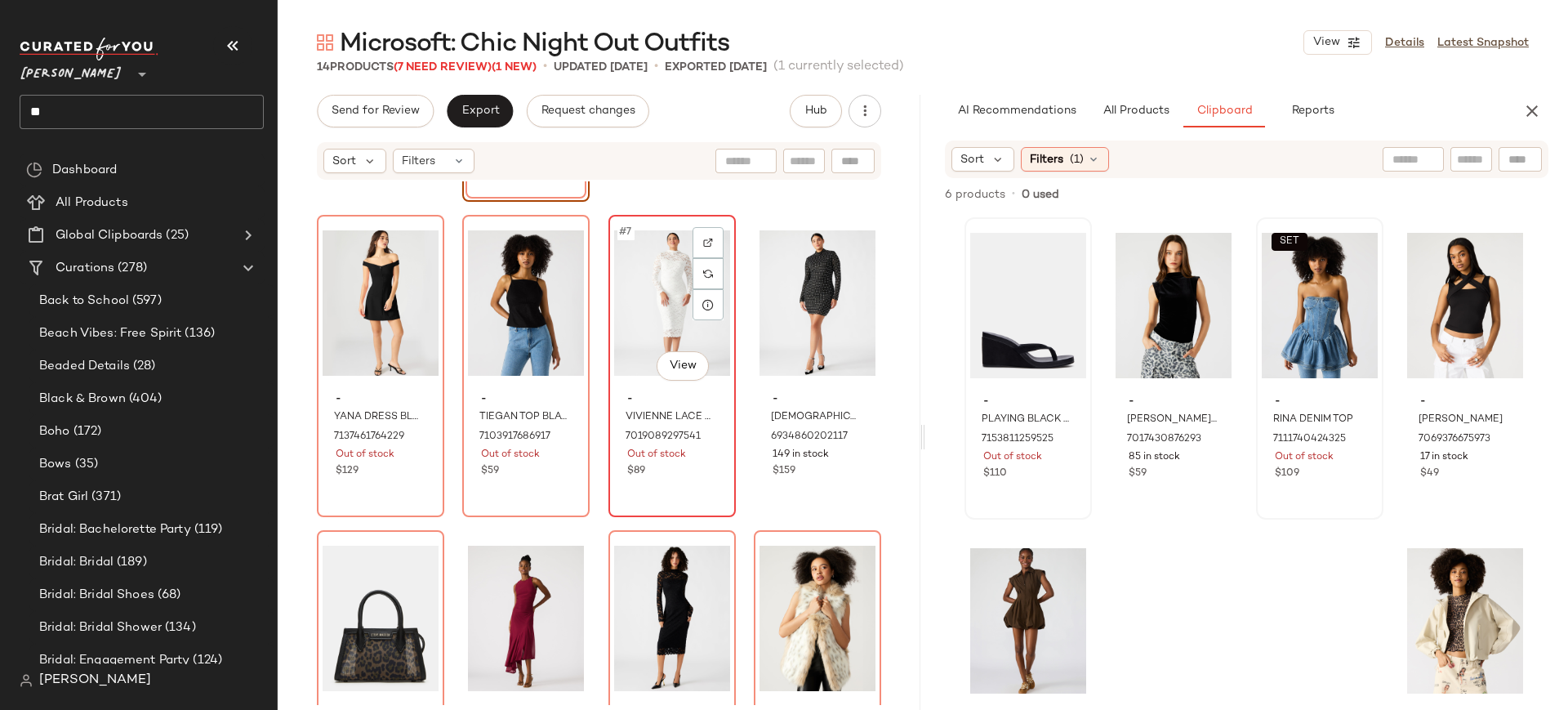
scroll to position [284, 0]
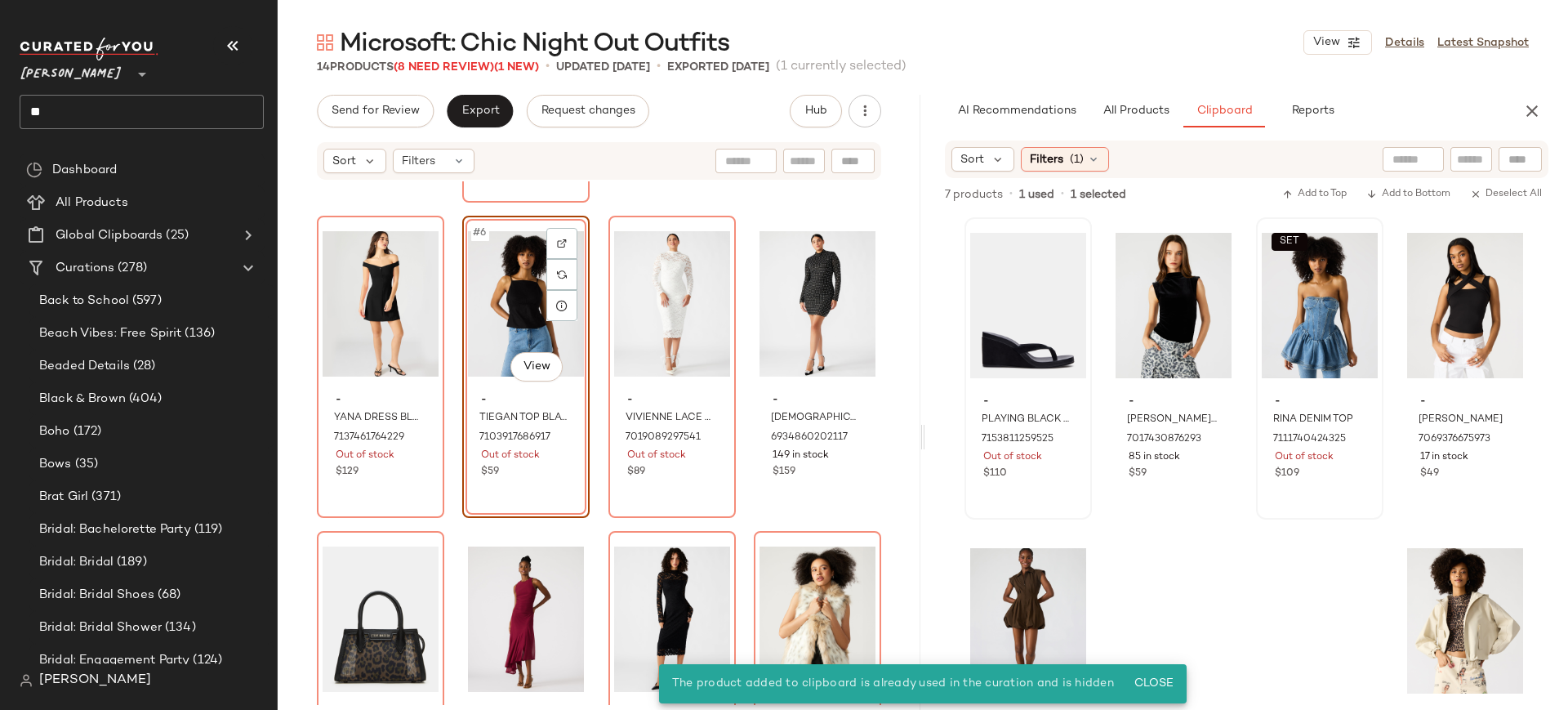
click at [488, 313] on div "#6 View" at bounding box center [526, 304] width 115 height 165
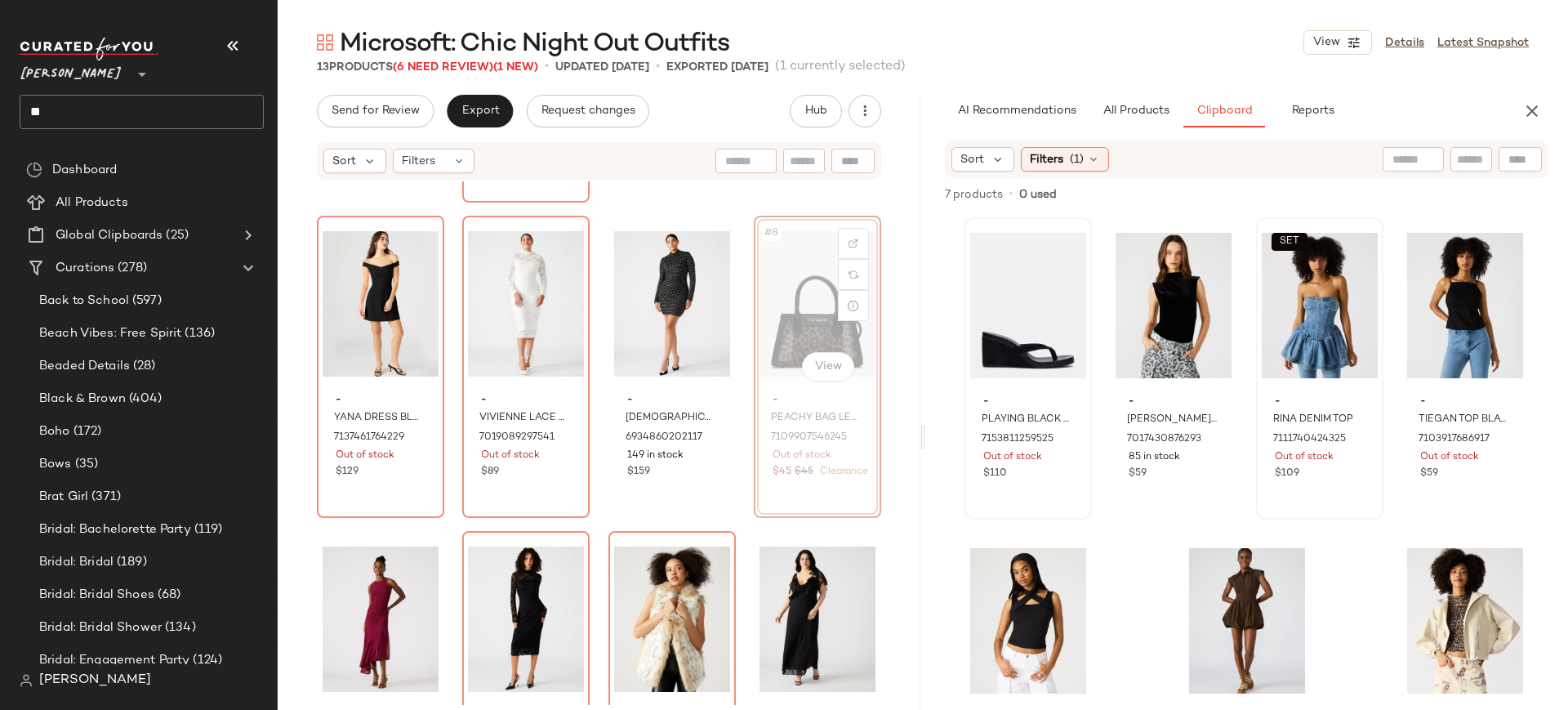
scroll to position [284, 0]
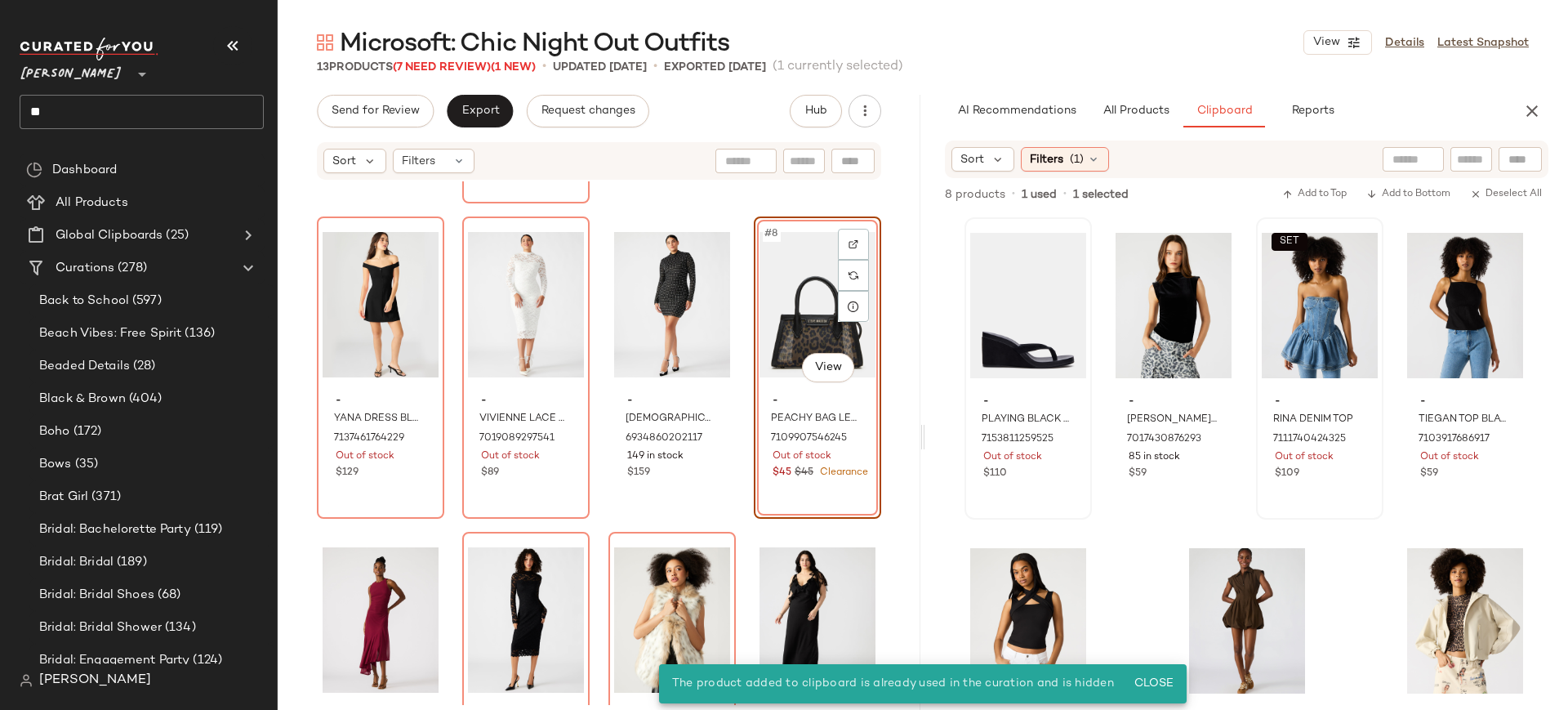
click at [799, 319] on div "#8 View" at bounding box center [817, 305] width 115 height 165
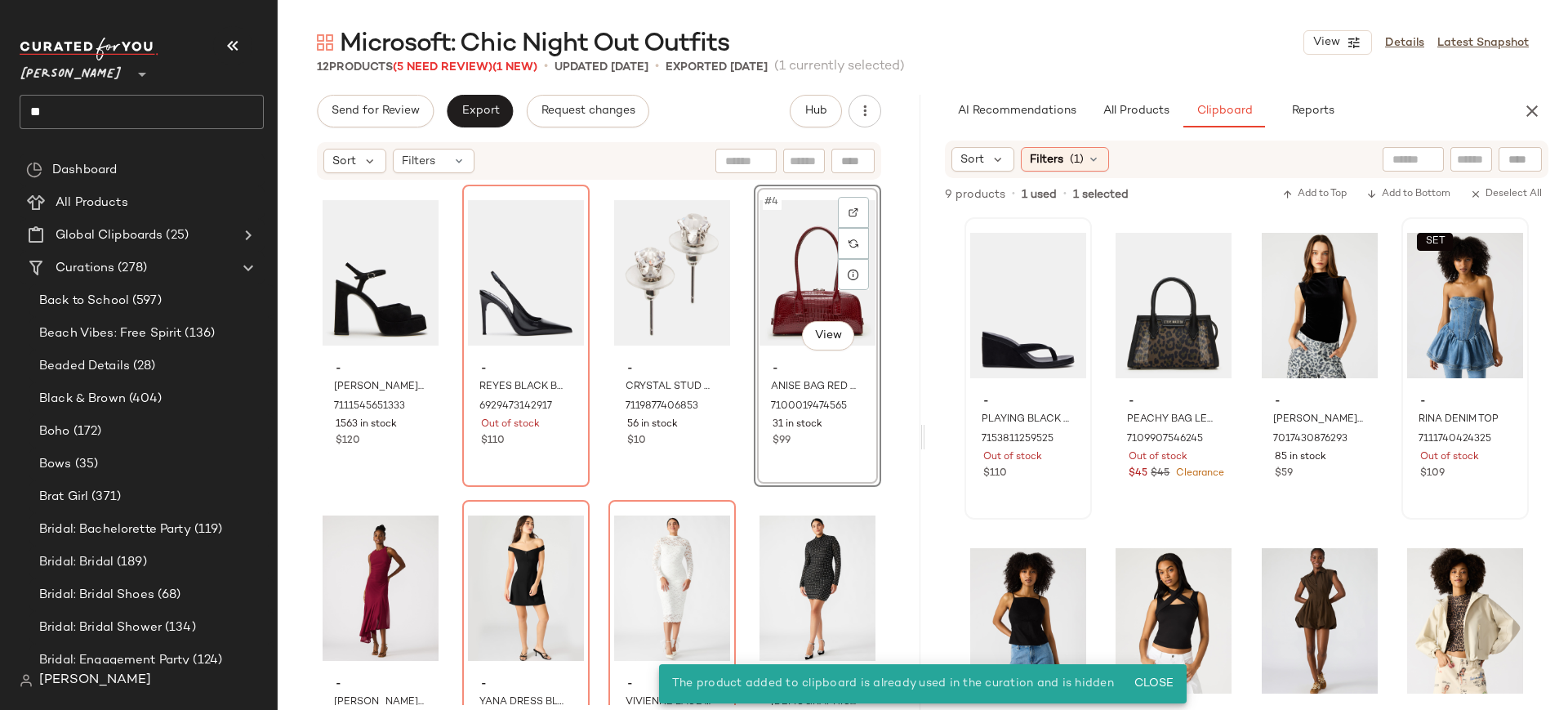
click at [811, 289] on div "#4 View" at bounding box center [817, 273] width 115 height 165
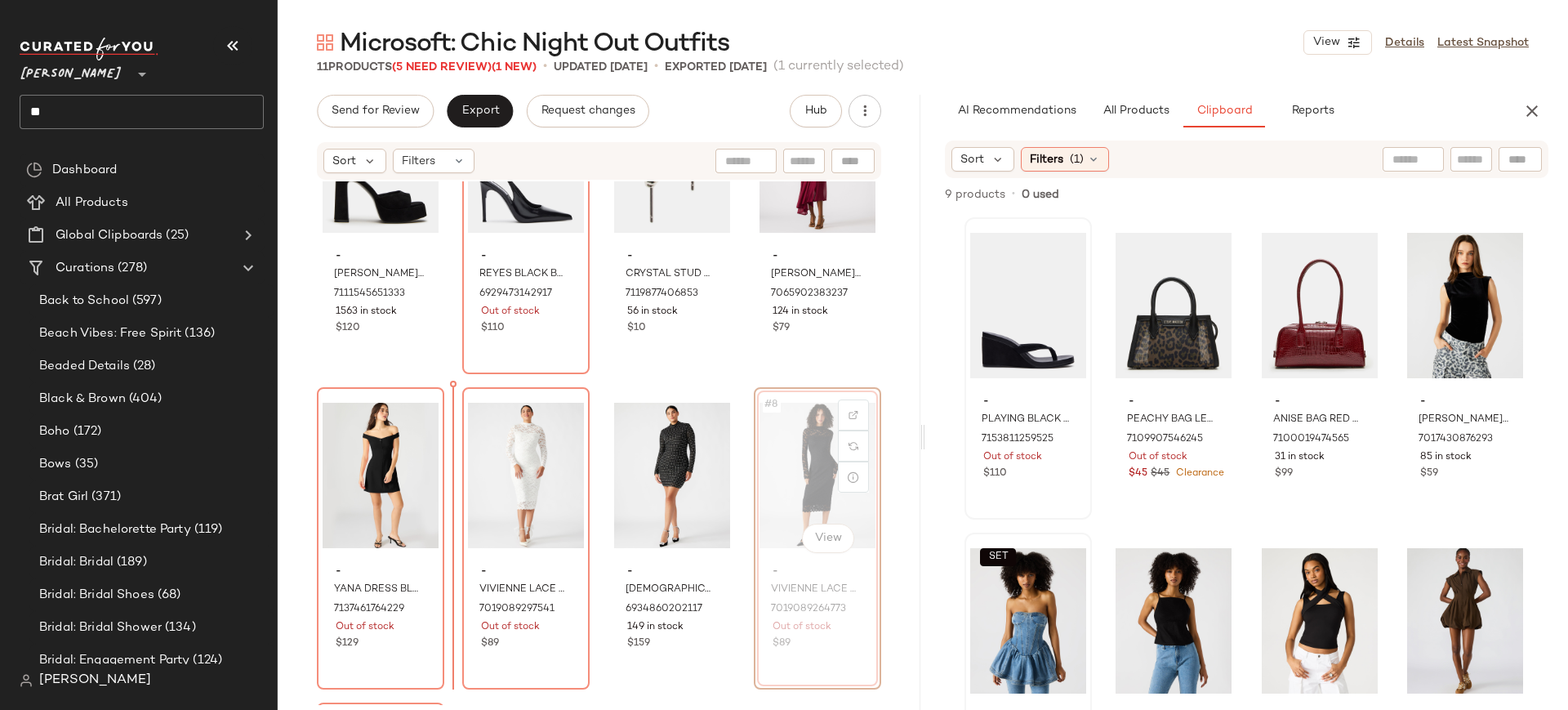
scroll to position [113, 0]
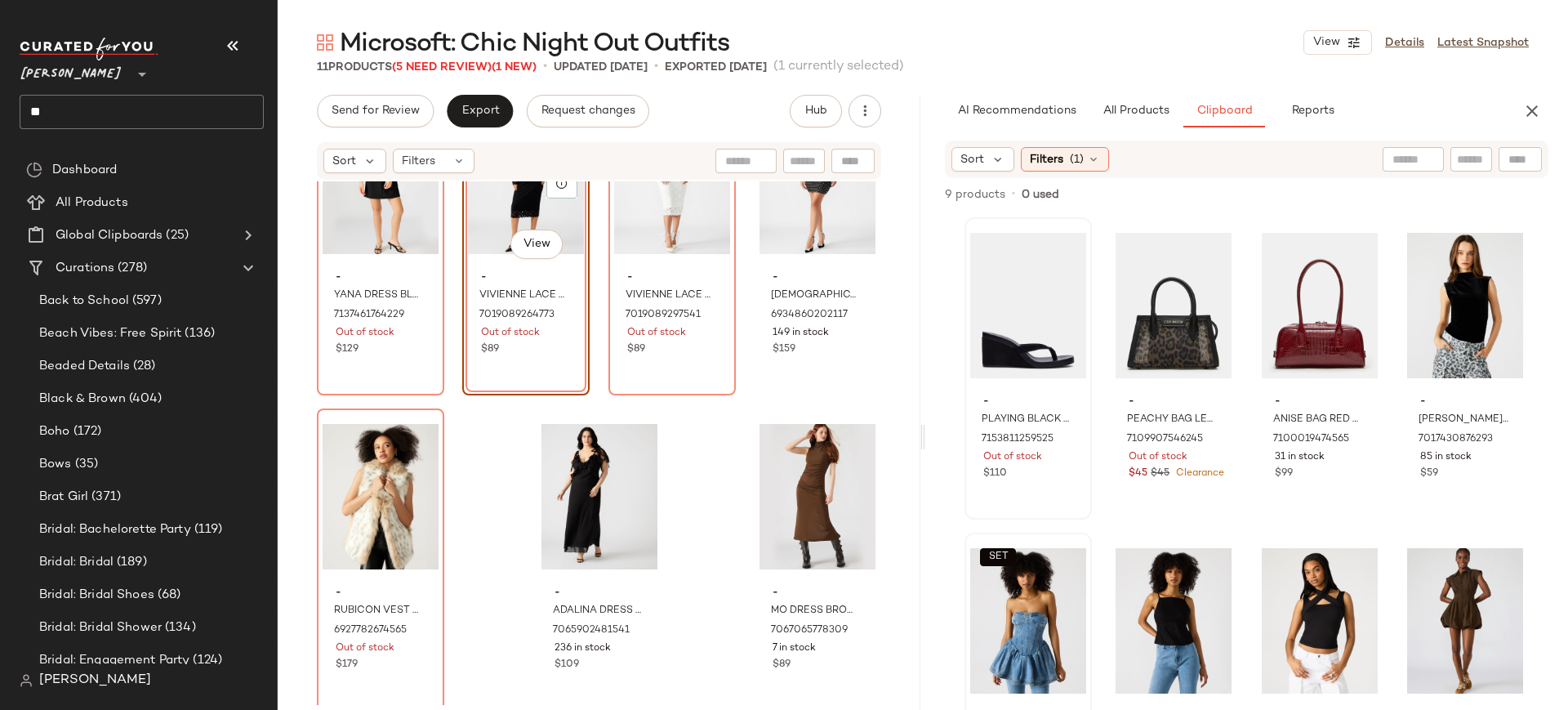
scroll to position [425, 0]
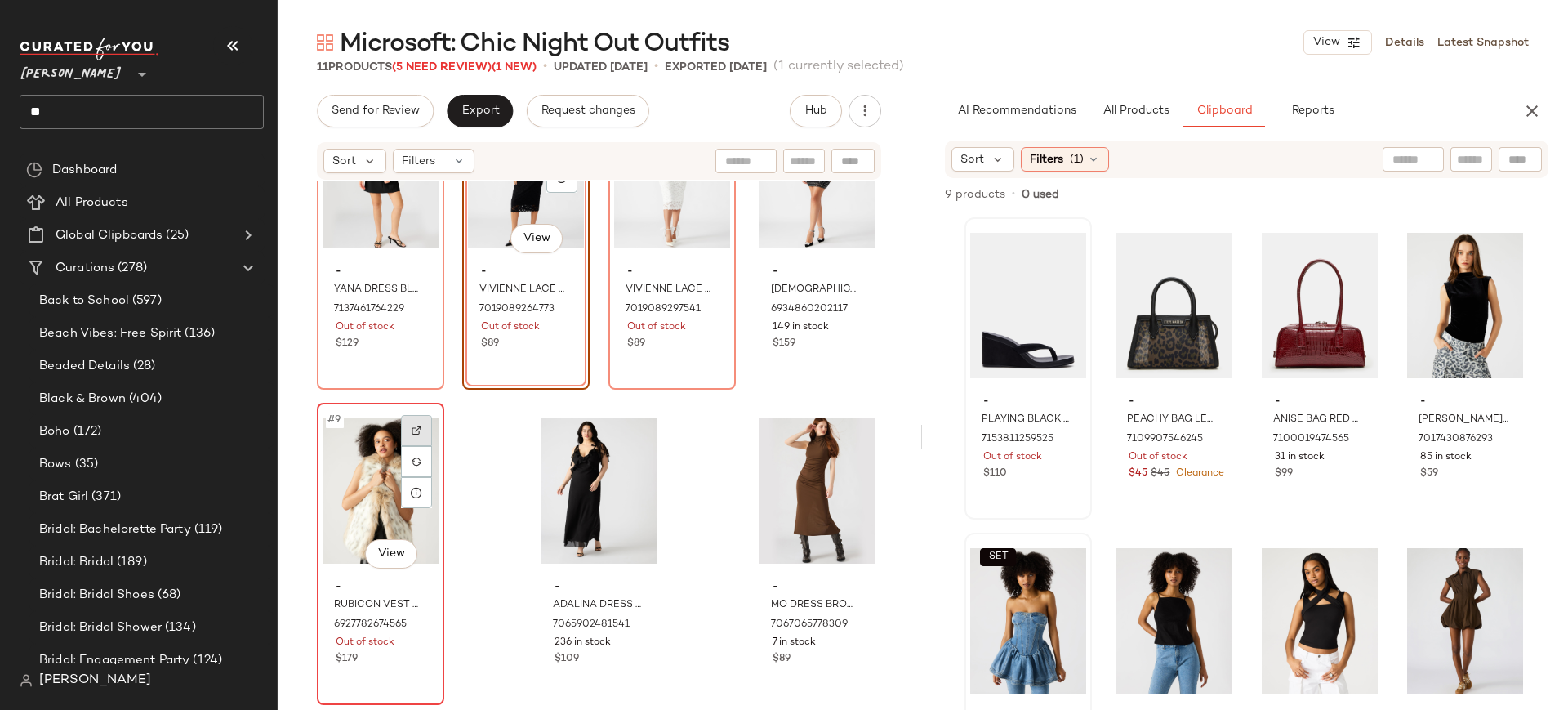
click at [417, 434] on img at bounding box center [416, 430] width 10 height 10
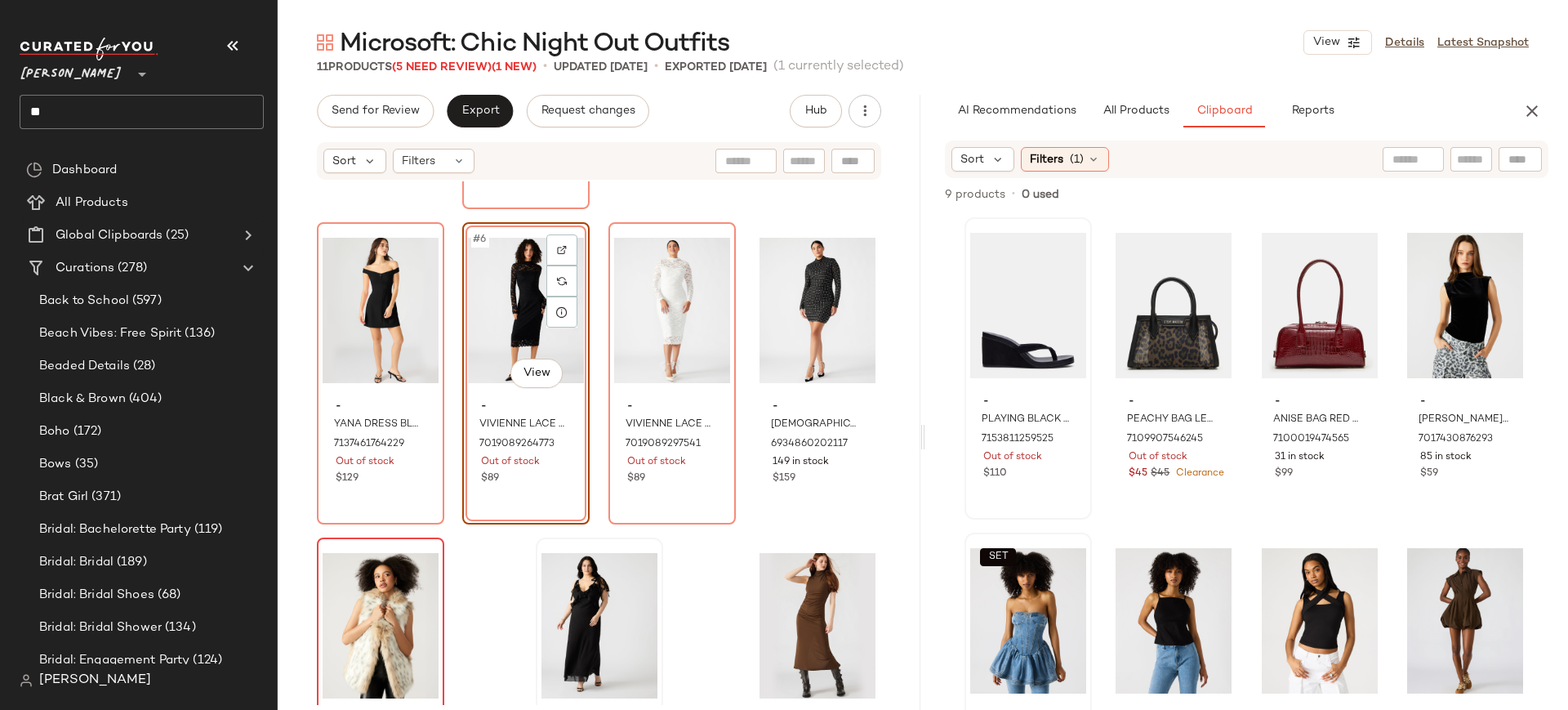
scroll to position [276, 0]
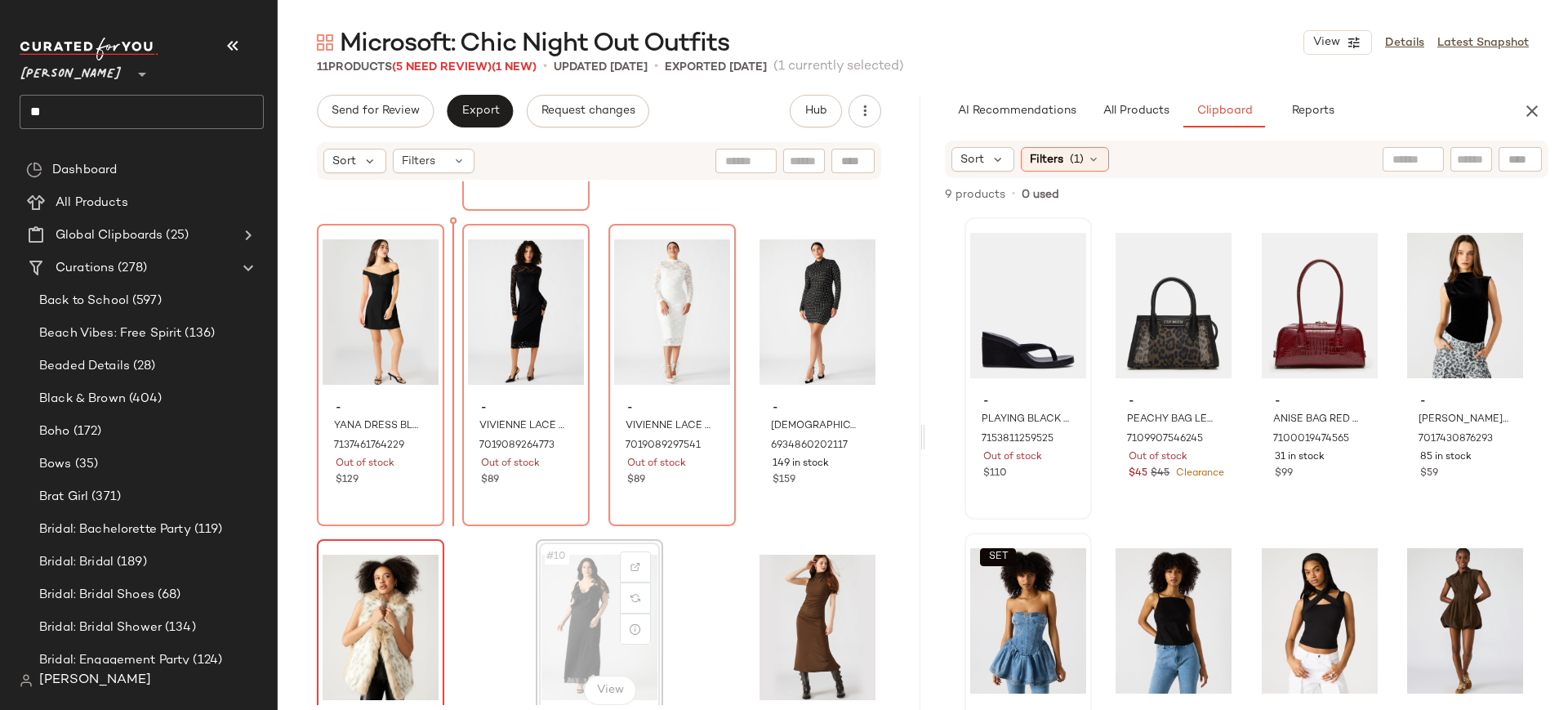
scroll to position [277, 0]
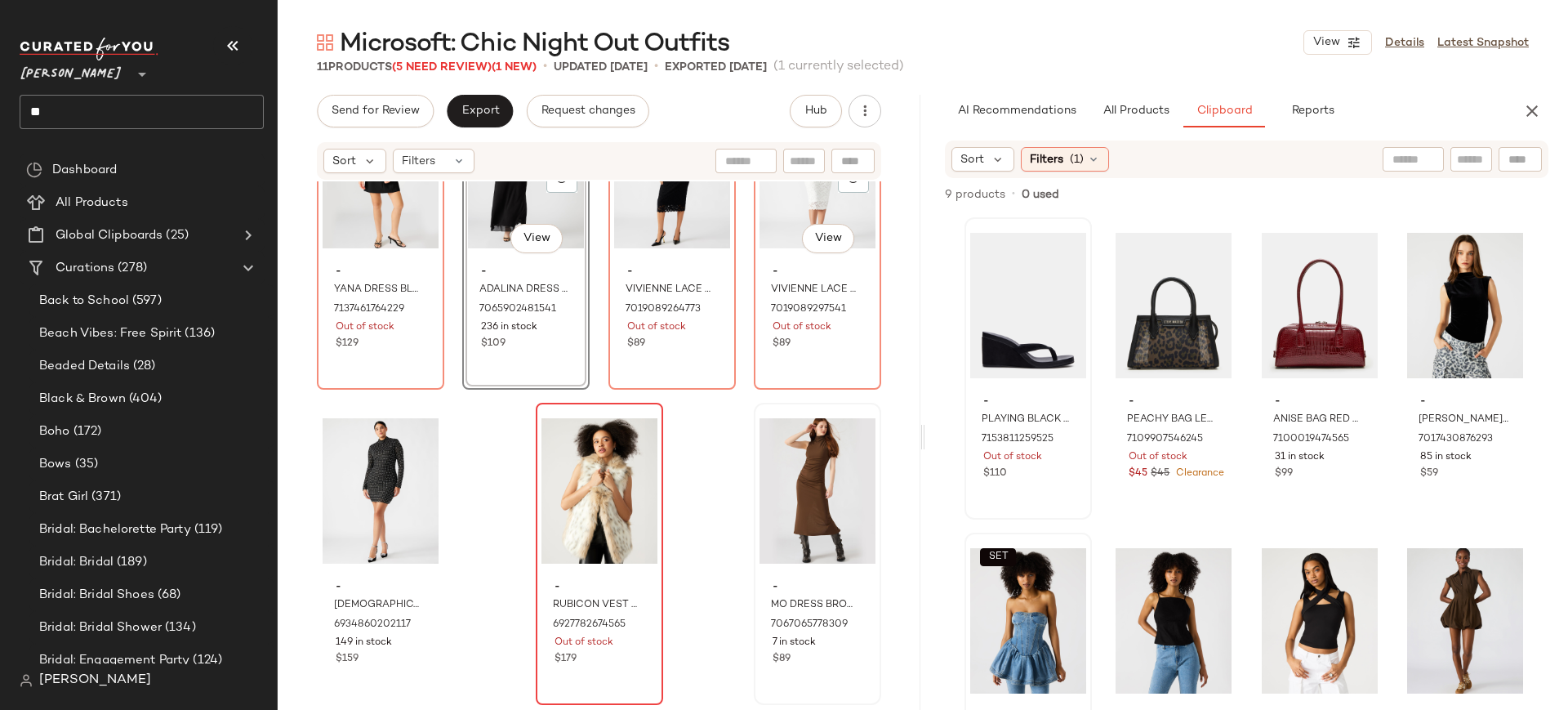
scroll to position [412, 0]
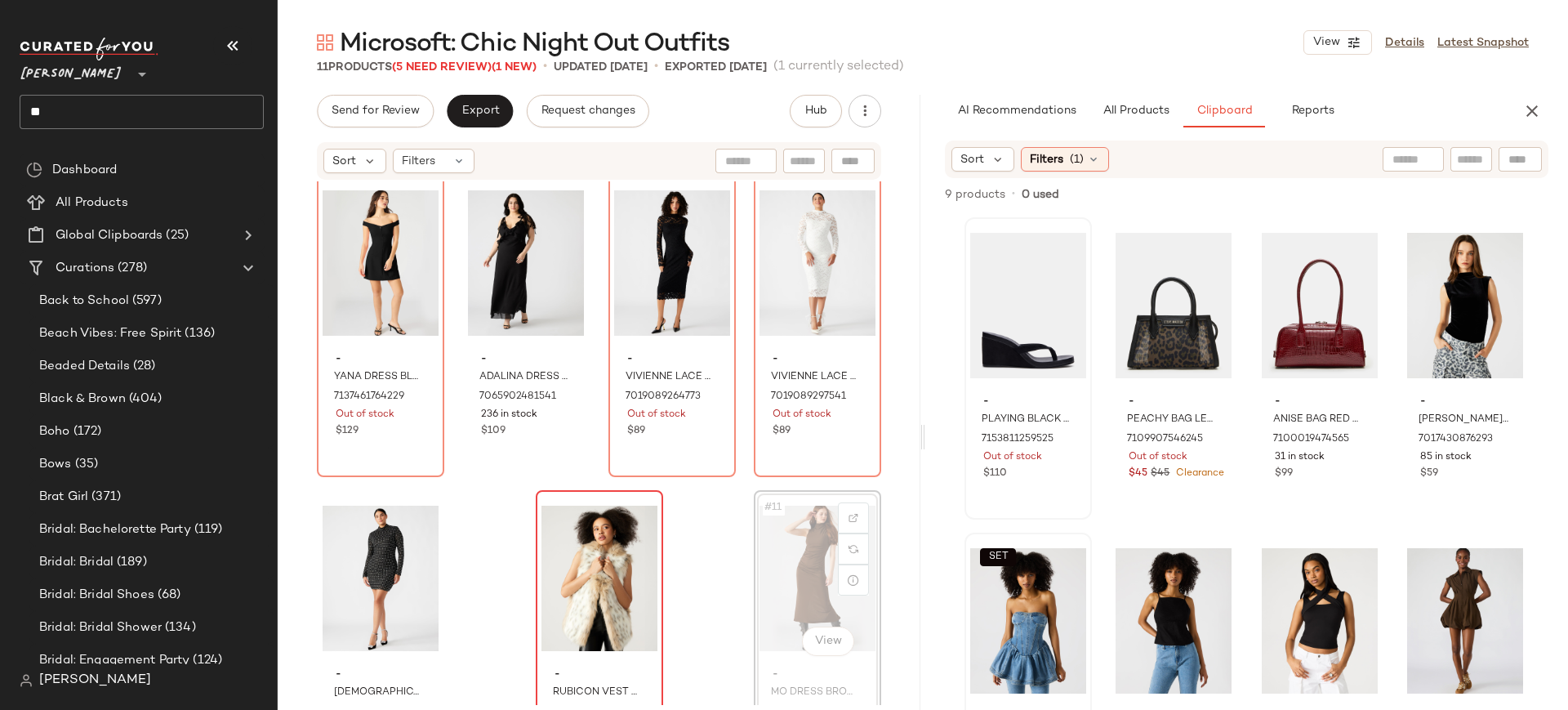
scroll to position [297, 0]
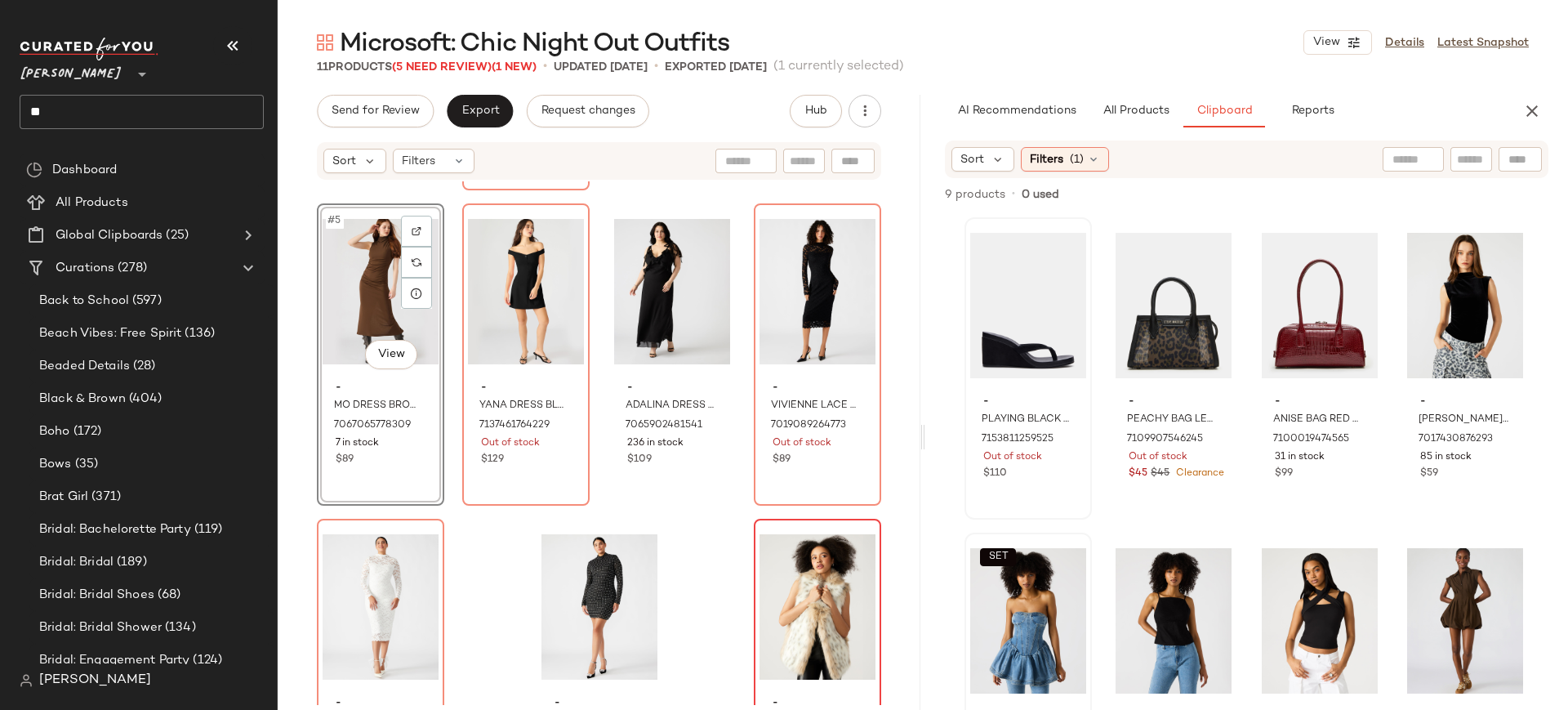
click at [446, 374] on div "- LIANDRA BLACK SUEDE 7111545651333 1563 in stock $120 - REYES BLACK BOX 692947…" at bounding box center [598, 148] width 564 height 521
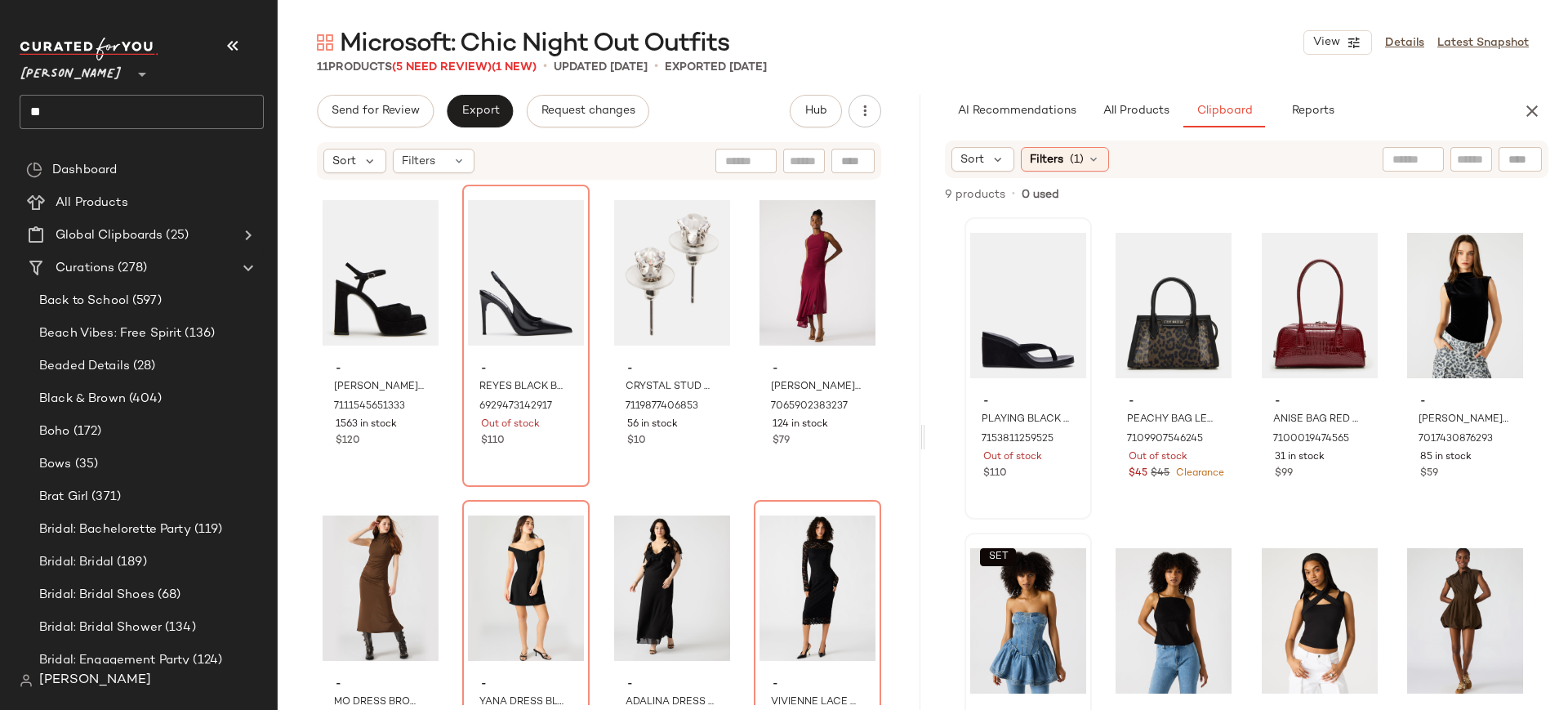
click at [1103, 484] on div "- PLAYING BLACK SUEDE 7153811259525 Out of stock $110 - PEACHY BAG LEOPARD 7109…" at bounding box center [1246, 498] width 564 height 562
click at [1533, 110] on icon "button" at bounding box center [1532, 112] width 20 height 20
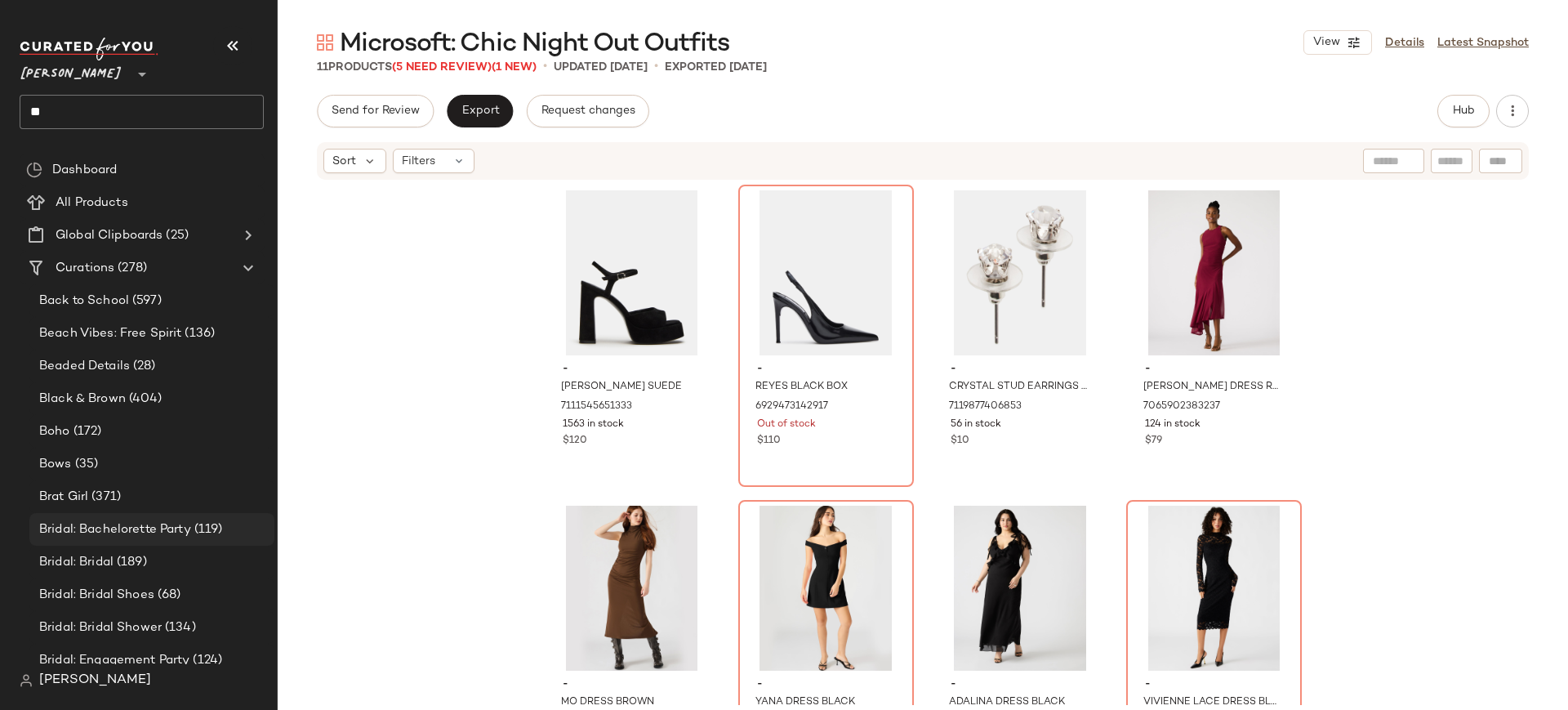
click at [86, 513] on div "Bridal: Bachelorette Party (119)" at bounding box center [152, 529] width 245 height 33
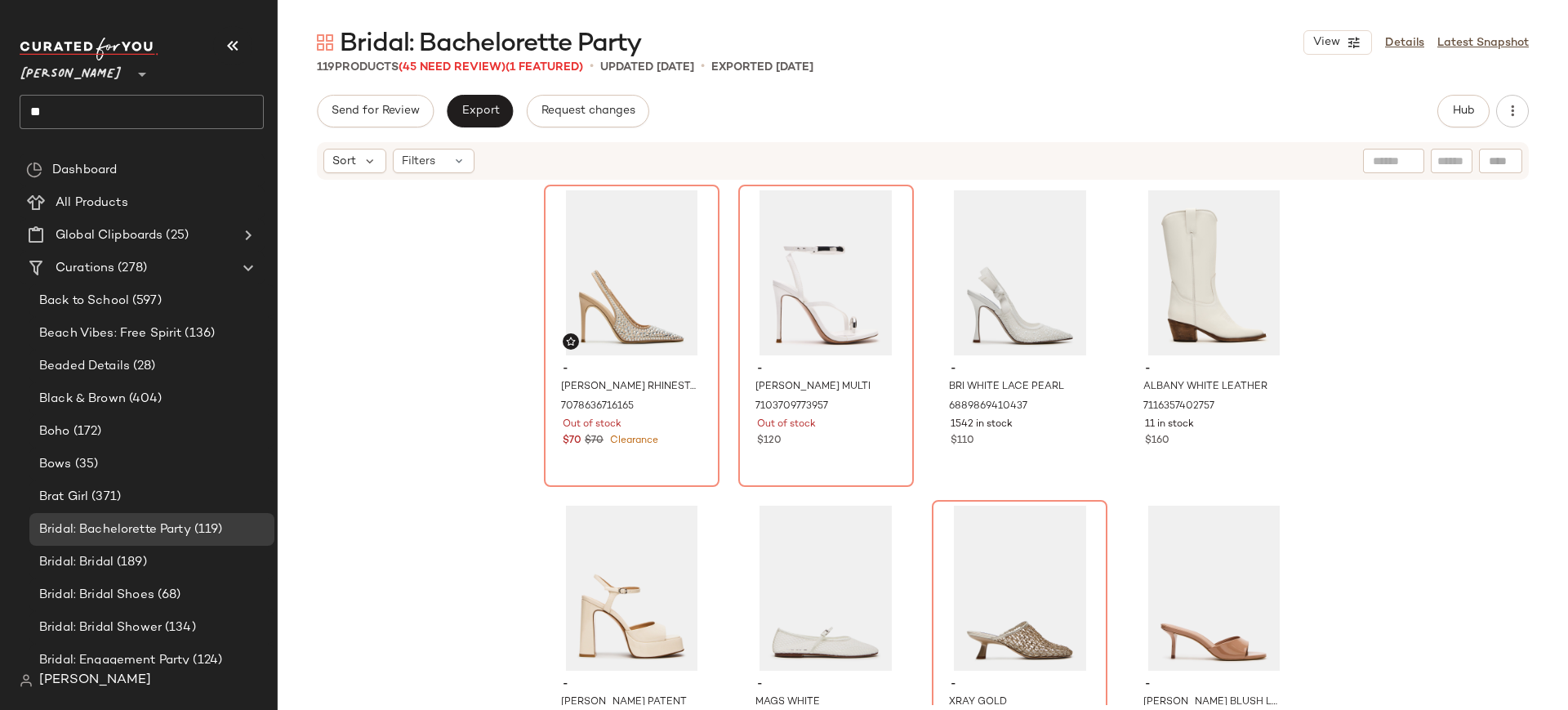
click at [120, 112] on input "**" at bounding box center [141, 112] width 244 height 34
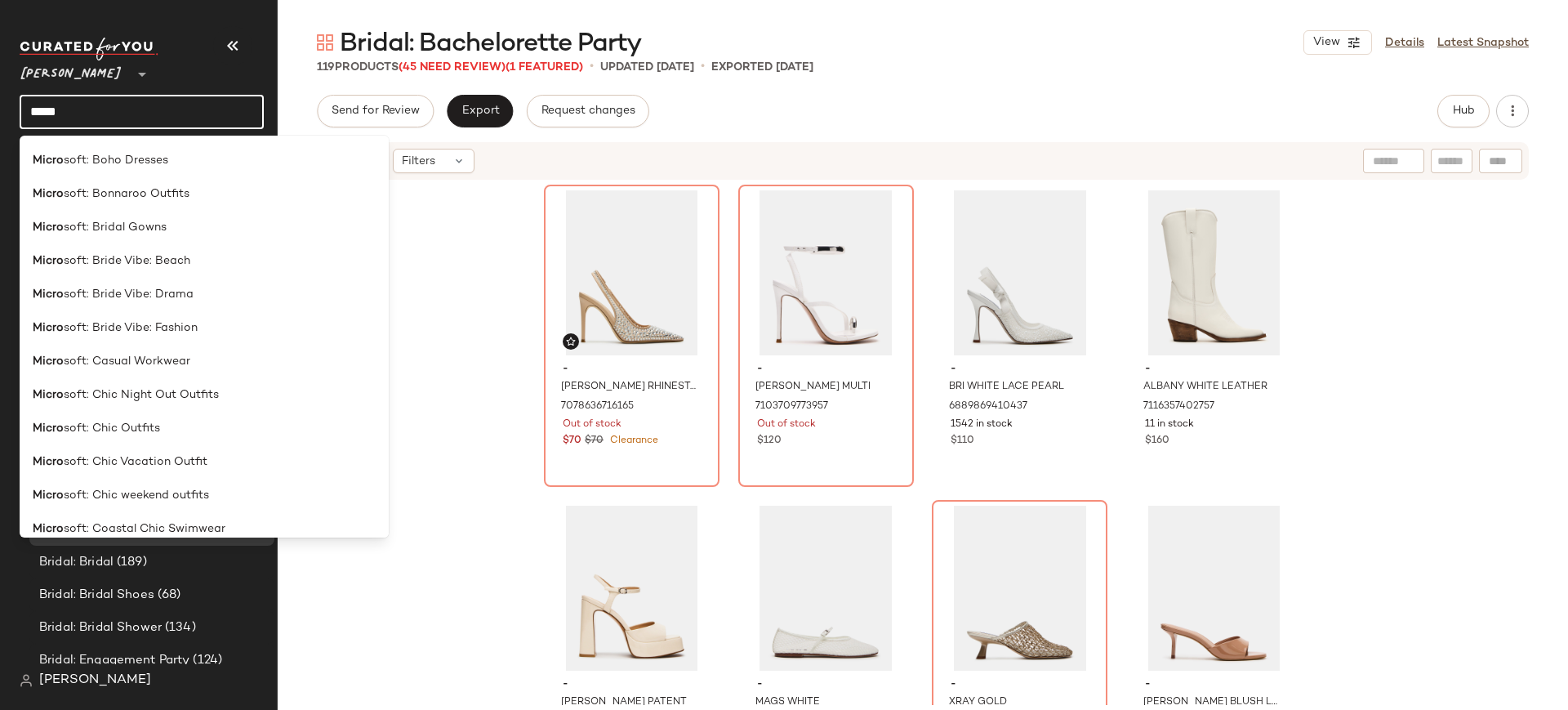
scroll to position [367, 0]
type input "*****"
click at [168, 385] on span "soft: Chic Night Out Outfits" at bounding box center [141, 393] width 155 height 17
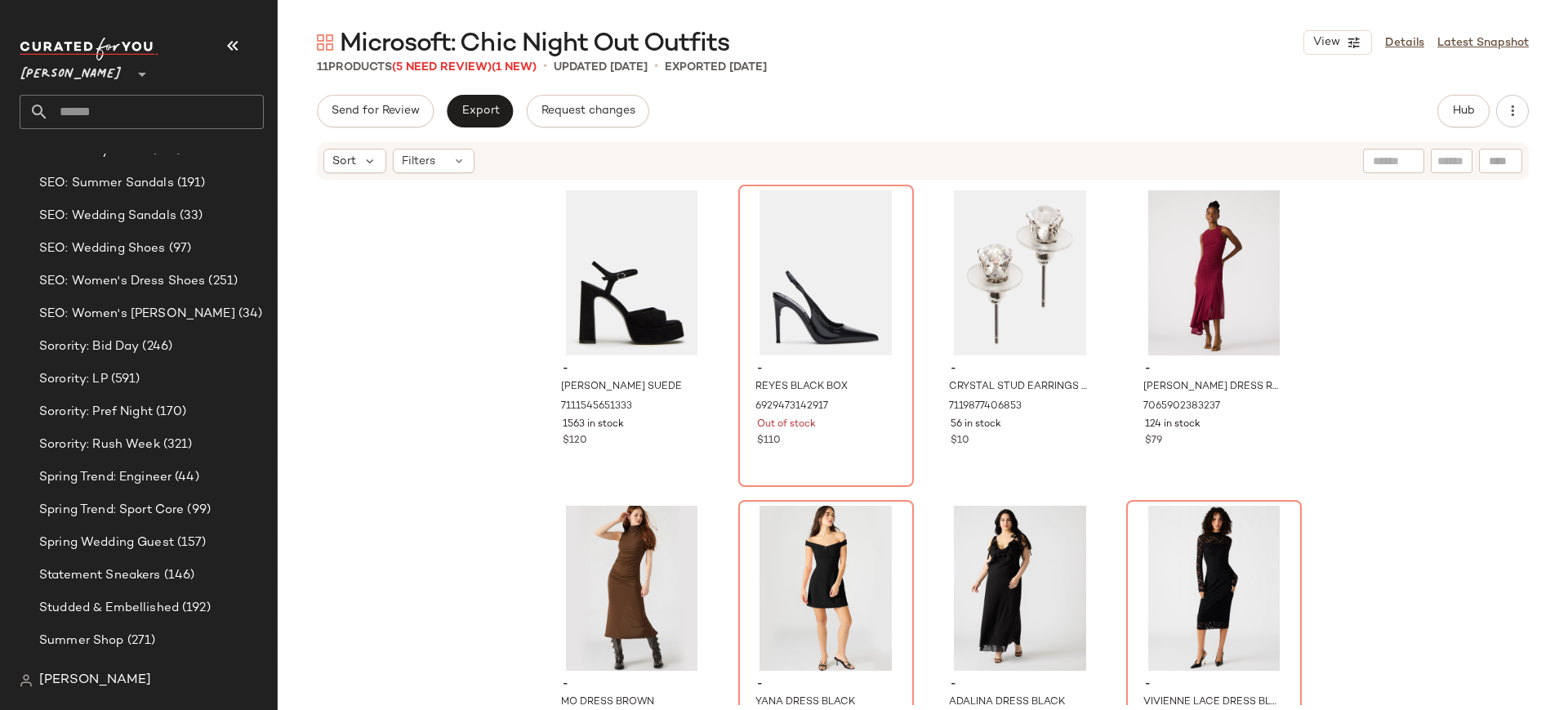
scroll to position [7700, 0]
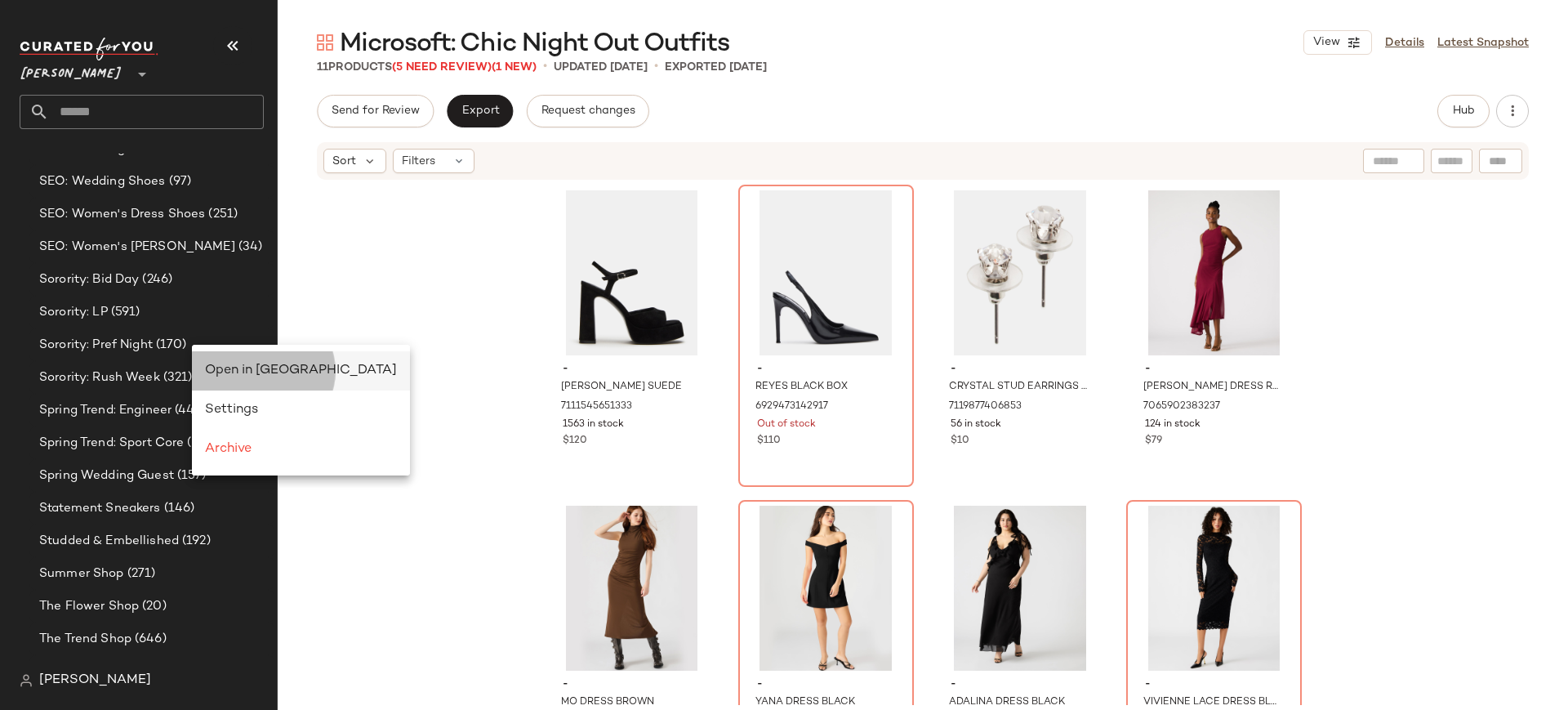
click at [230, 369] on span "Open in Split View" at bounding box center [301, 370] width 192 height 14
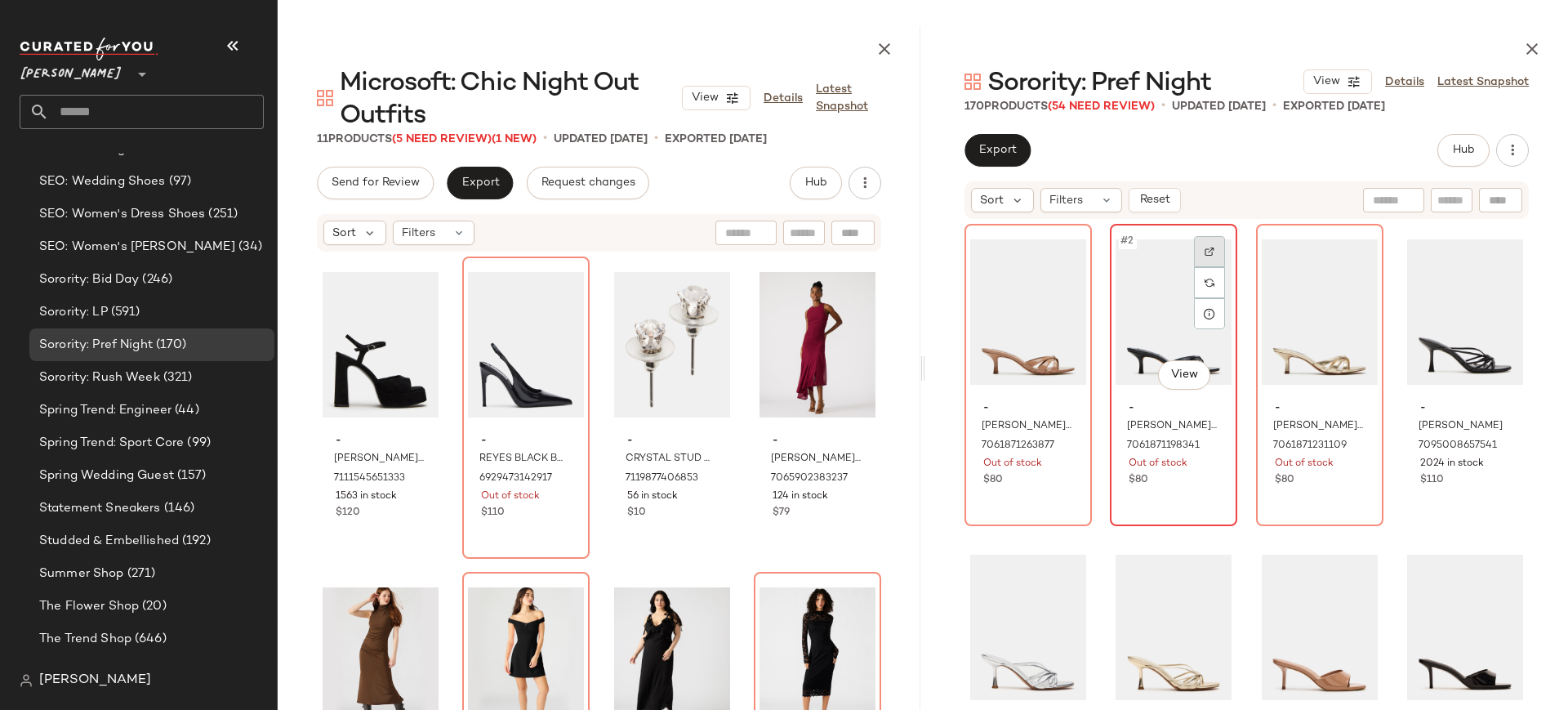
click at [1205, 253] on img at bounding box center [1210, 252] width 10 height 10
click at [1061, 252] on img at bounding box center [1064, 252] width 10 height 10
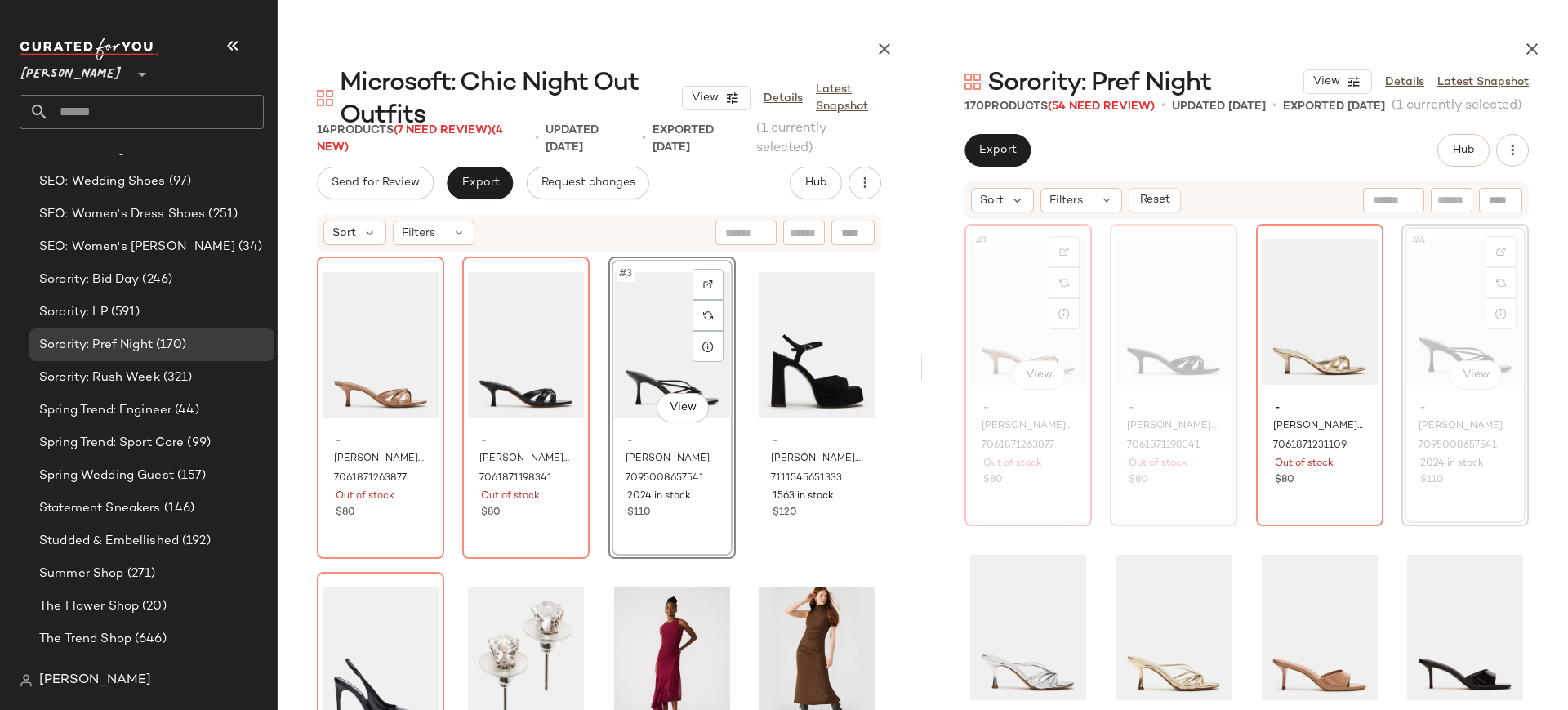
click at [1046, 485] on div "$80" at bounding box center [1028, 480] width 90 height 15
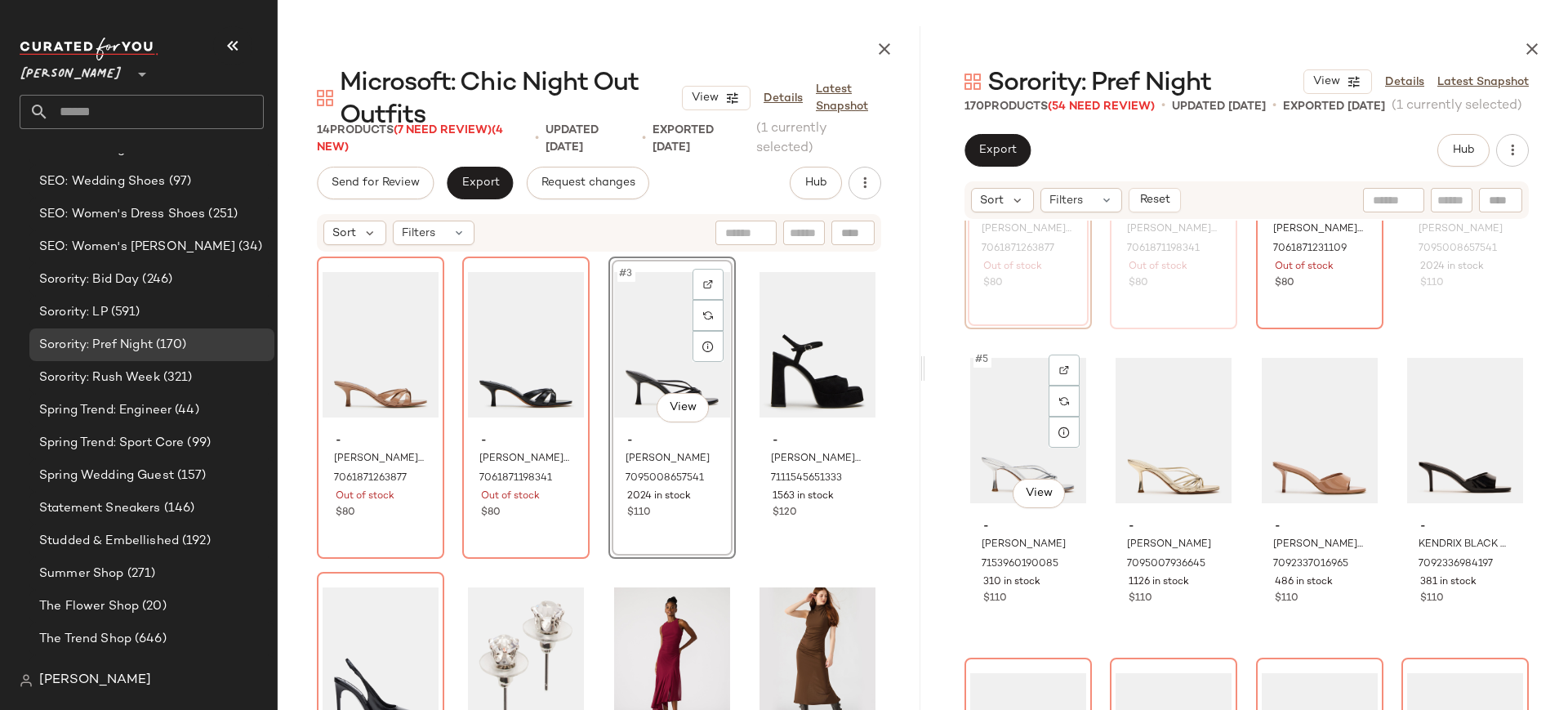
scroll to position [194, 0]
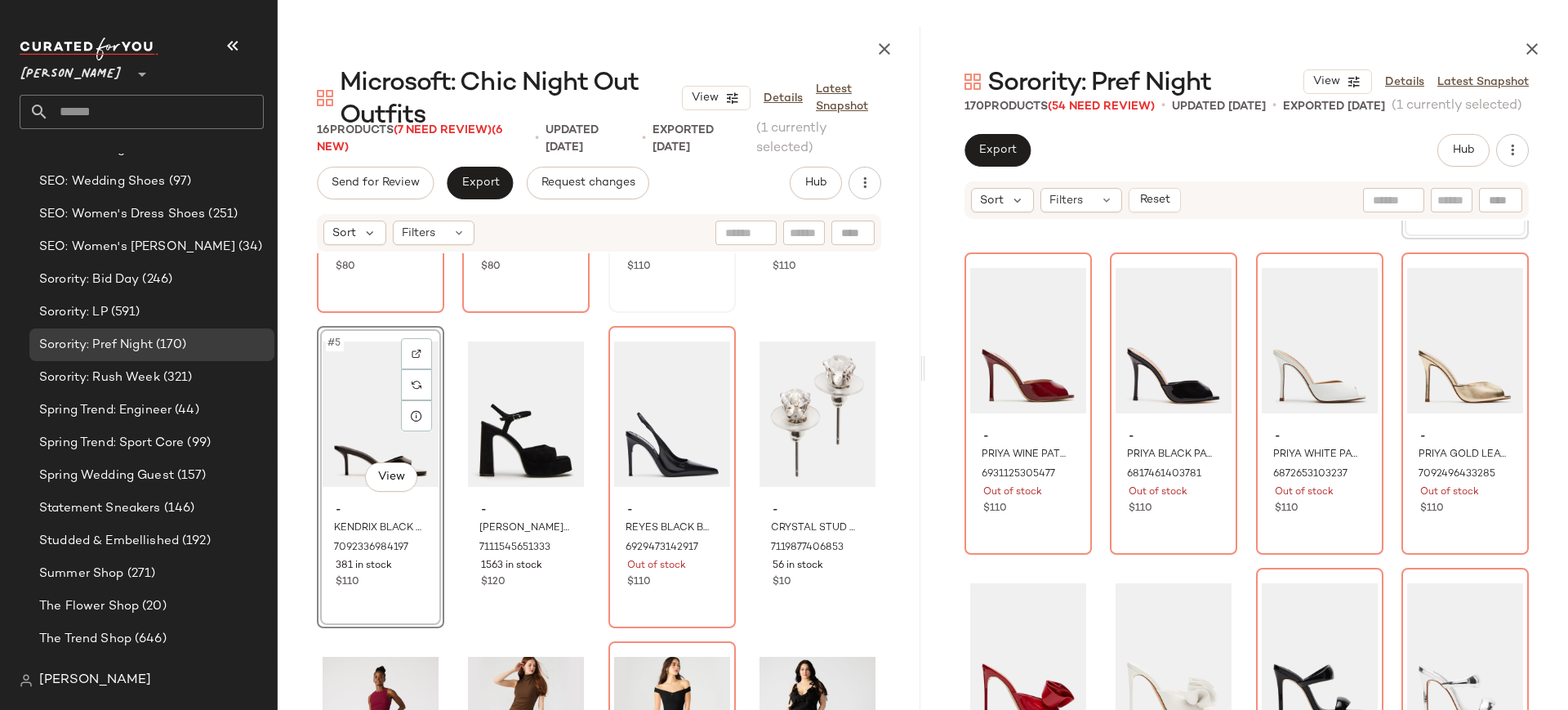
scroll to position [246, 0]
click at [1065, 284] on img at bounding box center [1064, 280] width 10 height 10
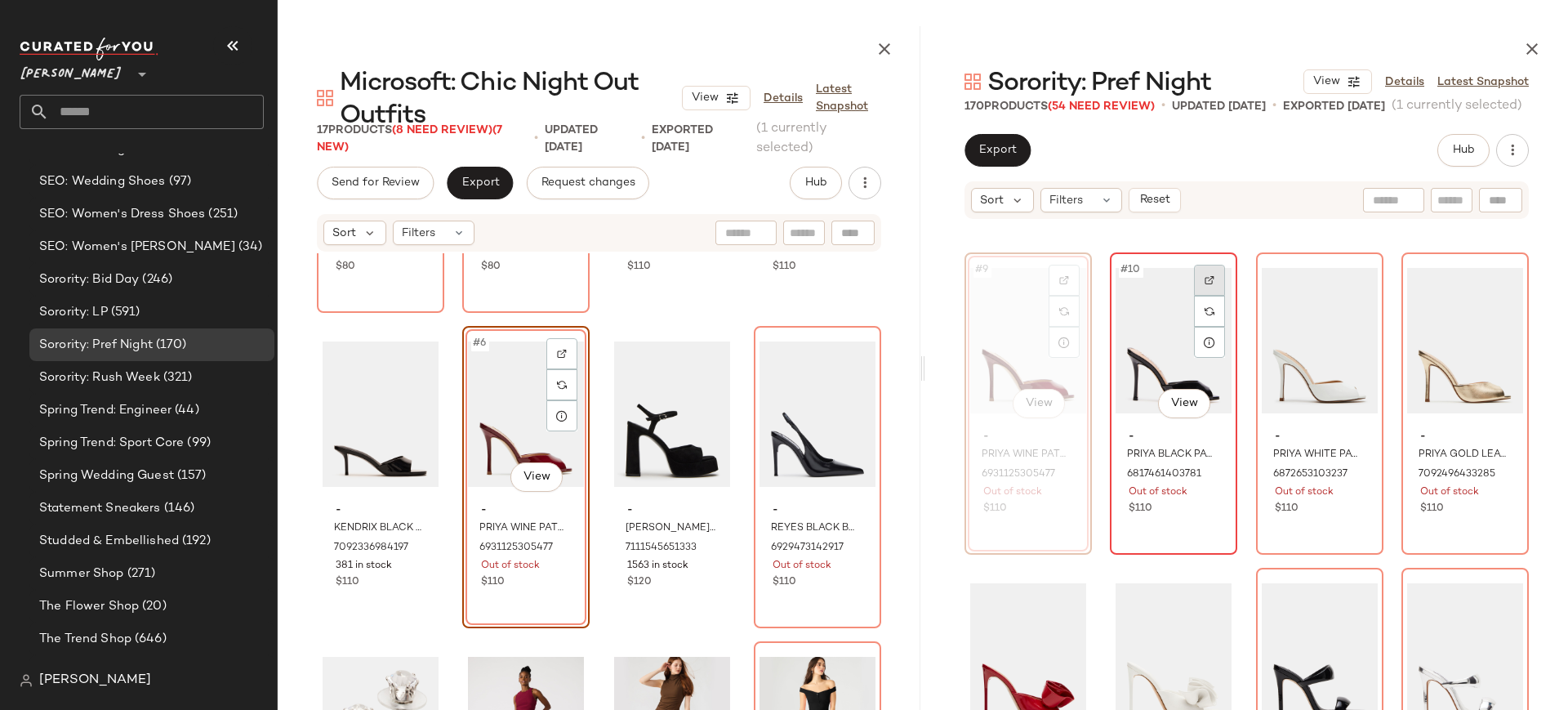
click at [1205, 277] on img at bounding box center [1210, 280] width 10 height 10
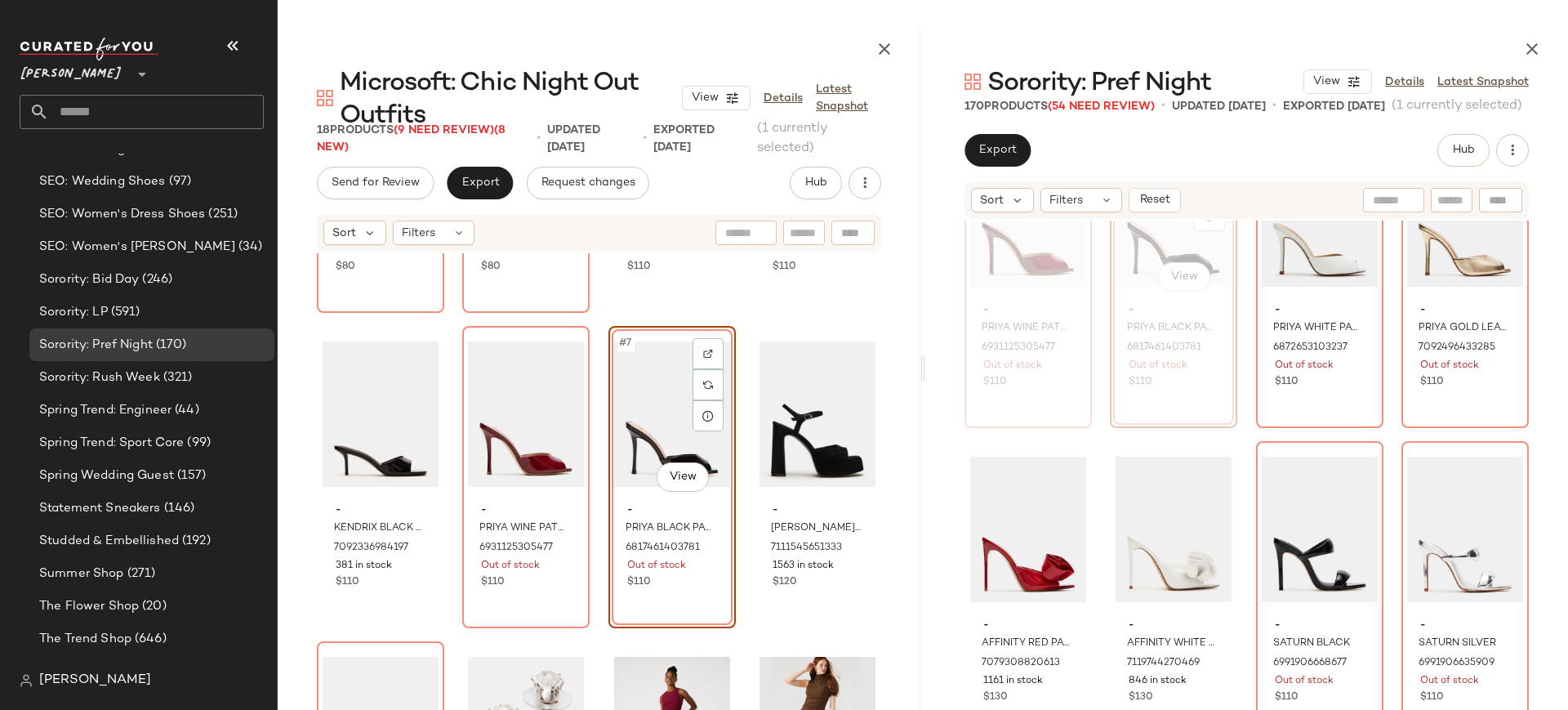
scroll to position [739, 0]
click at [1103, 390] on div "- PRIYA WINE PATENT 6931125305477 Out of stock $110 #10 View - PRIYA BLACK PATE…" at bounding box center [1246, 483] width 643 height 524
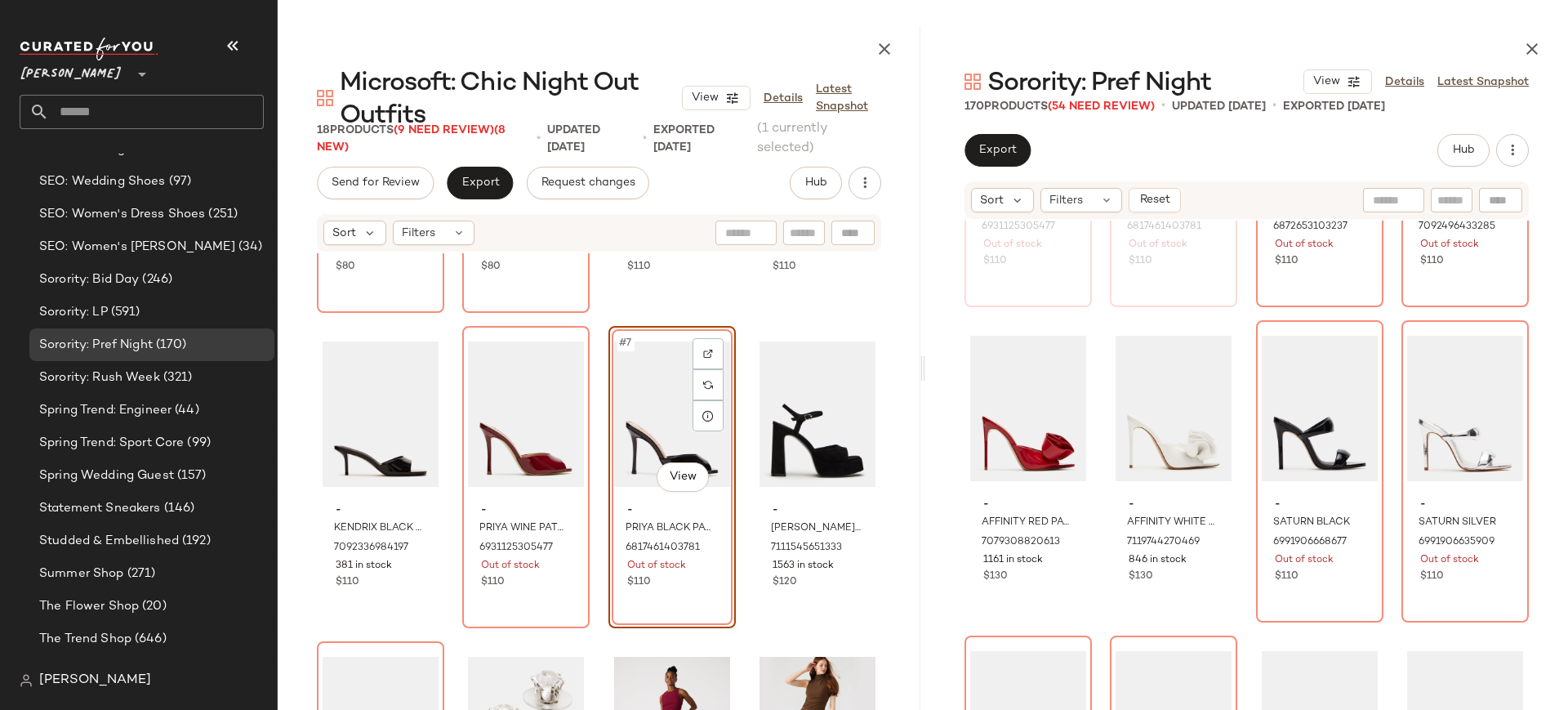
scroll to position [863, 0]
click at [1065, 348] on img at bounding box center [1064, 348] width 10 height 10
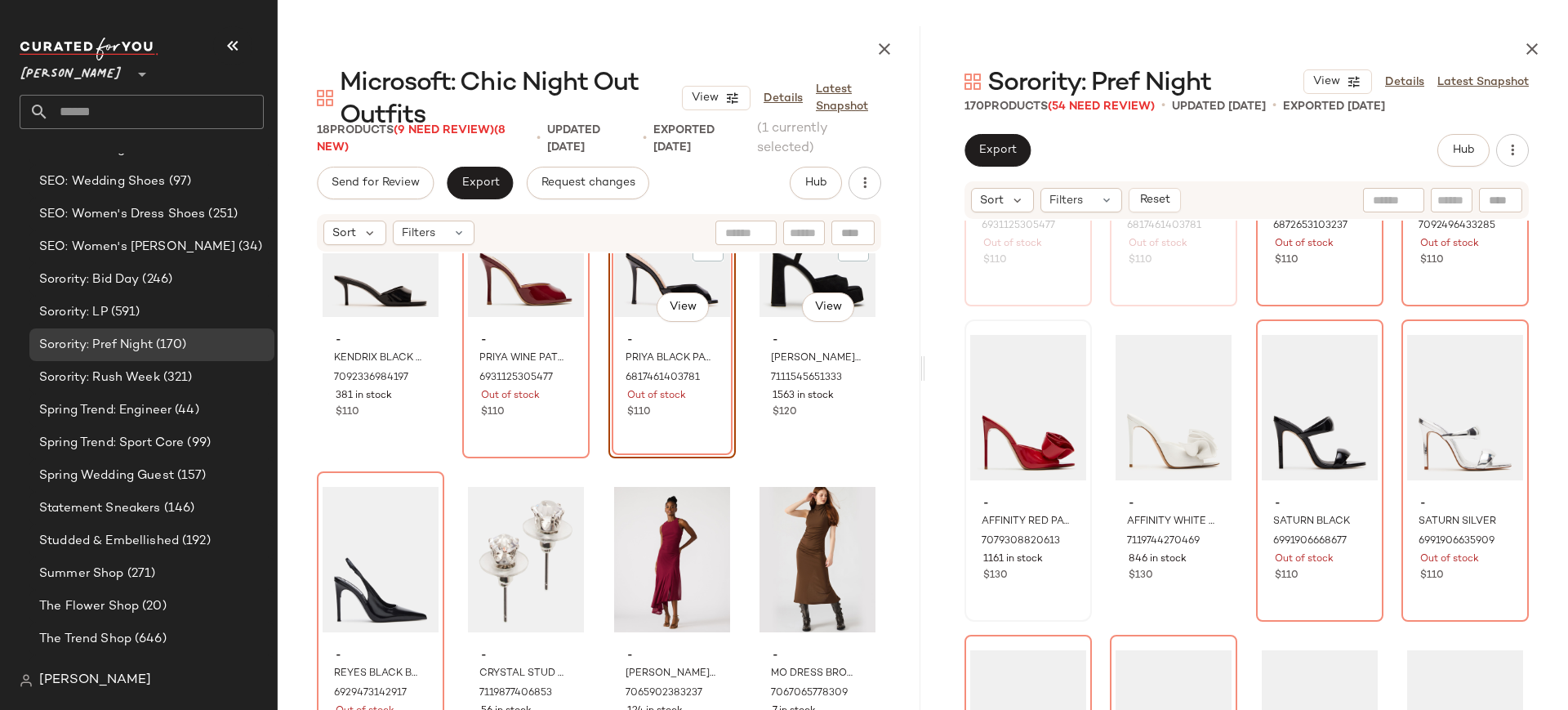
scroll to position [425, 0]
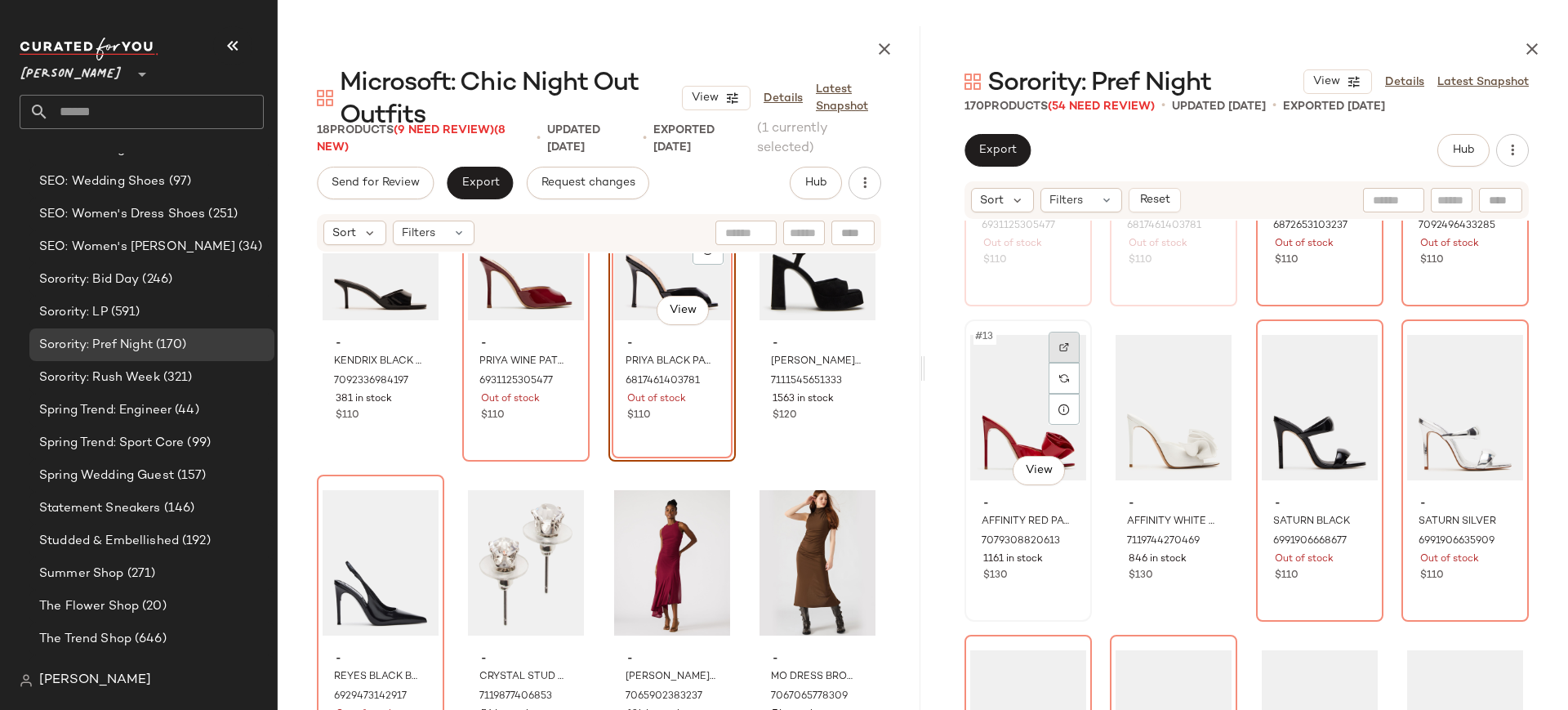
click at [1069, 348] on div at bounding box center [1063, 347] width 31 height 31
click at [1347, 353] on div at bounding box center [1355, 347] width 31 height 31
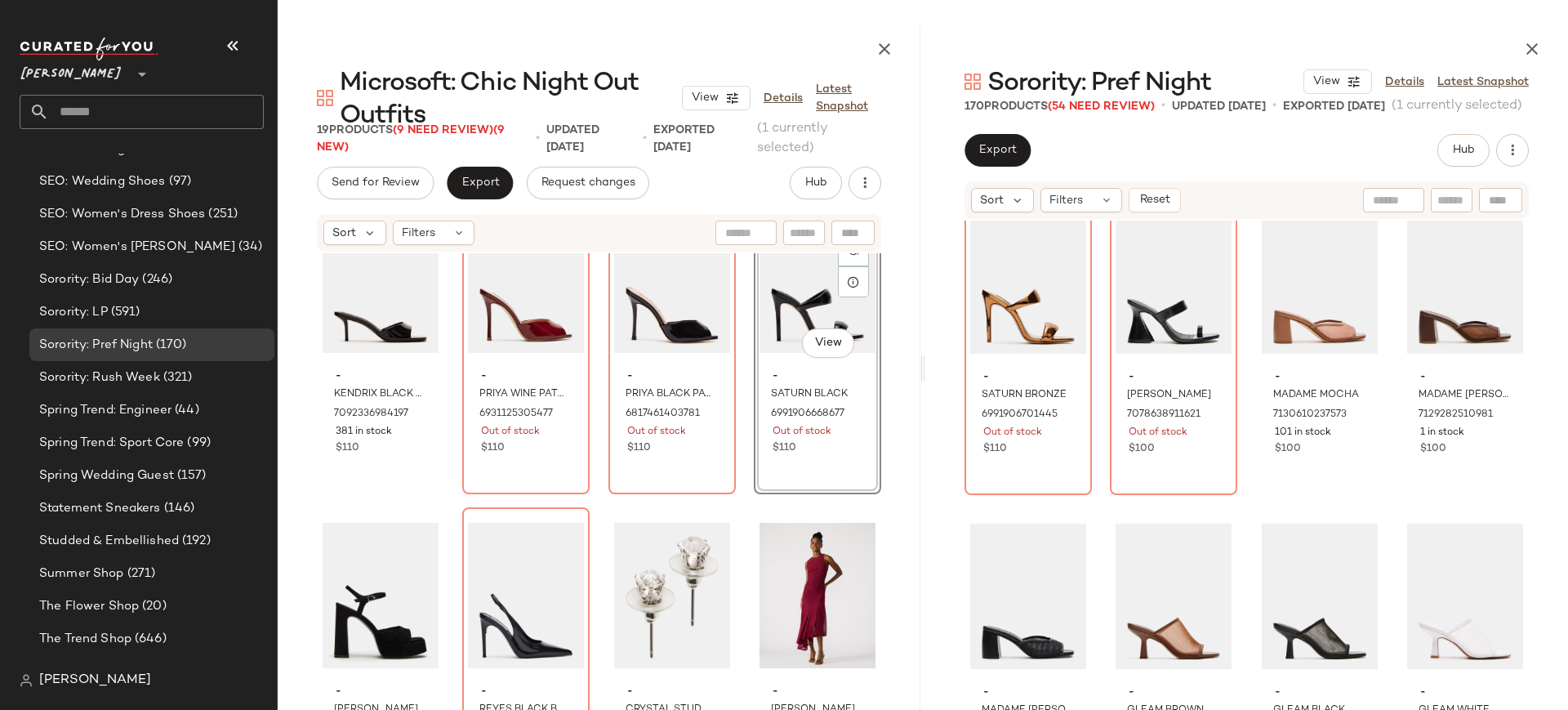
scroll to position [392, 0]
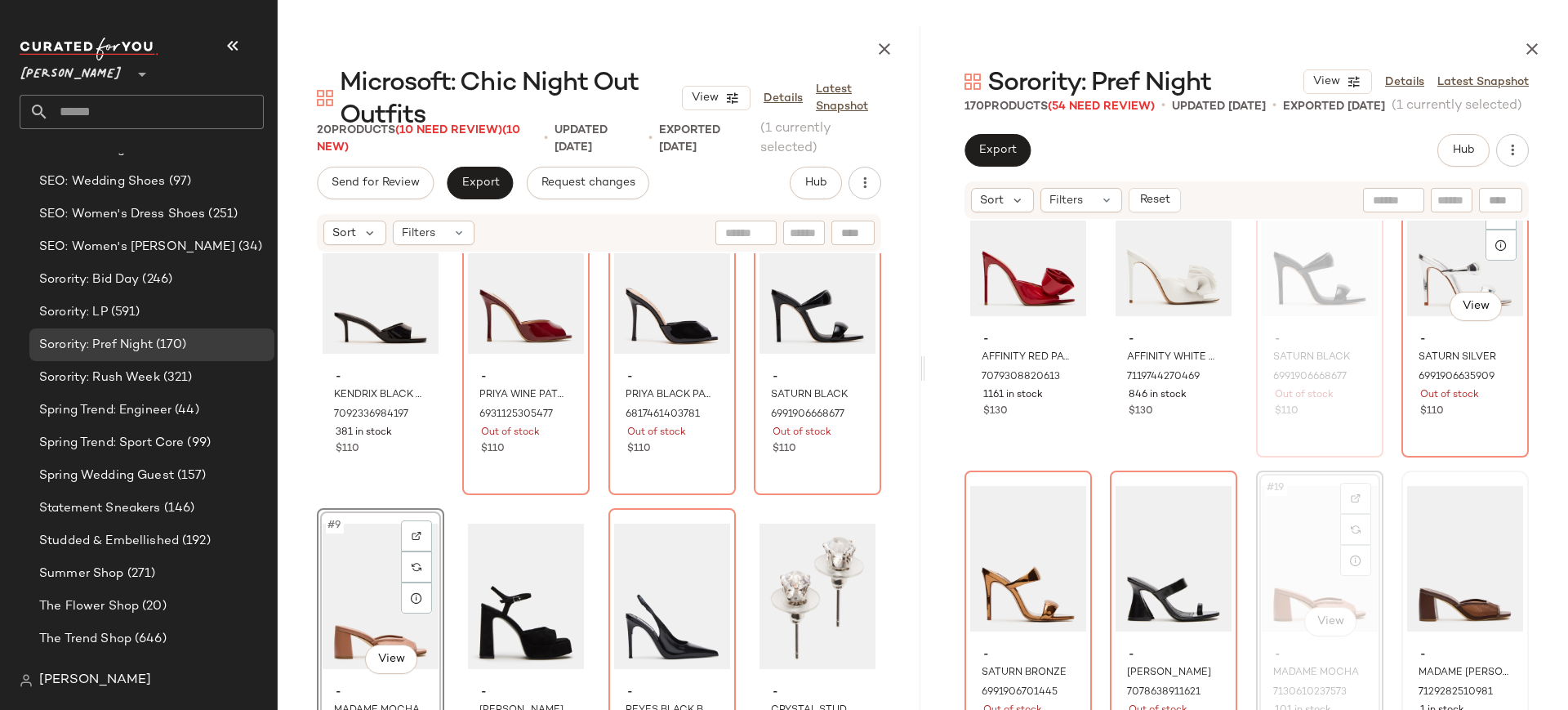
scroll to position [1025, 0]
click at [1496, 498] on img at bounding box center [1501, 502] width 10 height 10
click at [416, 530] on div at bounding box center [416, 536] width 31 height 31
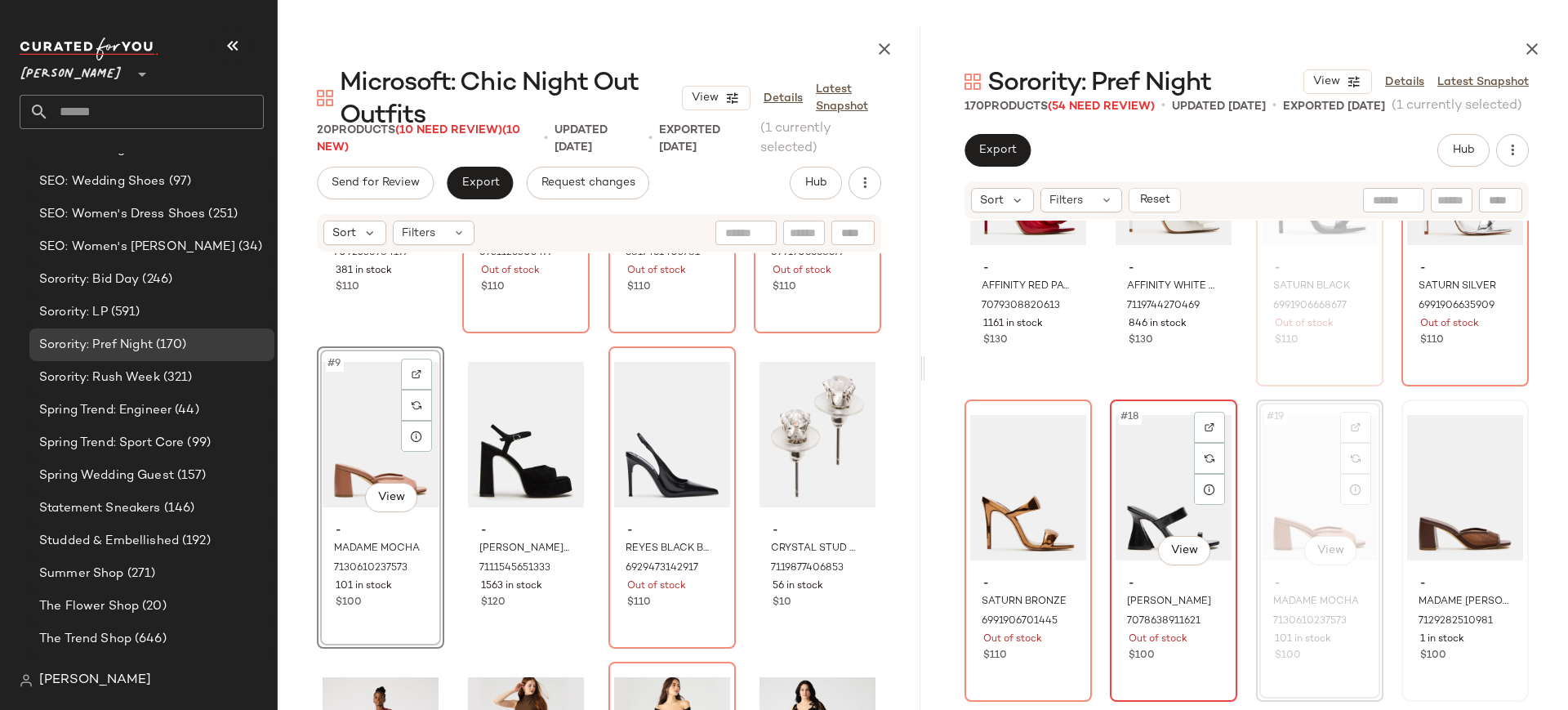
scroll to position [1098, 0]
click at [1211, 425] on img at bounding box center [1210, 428] width 10 height 10
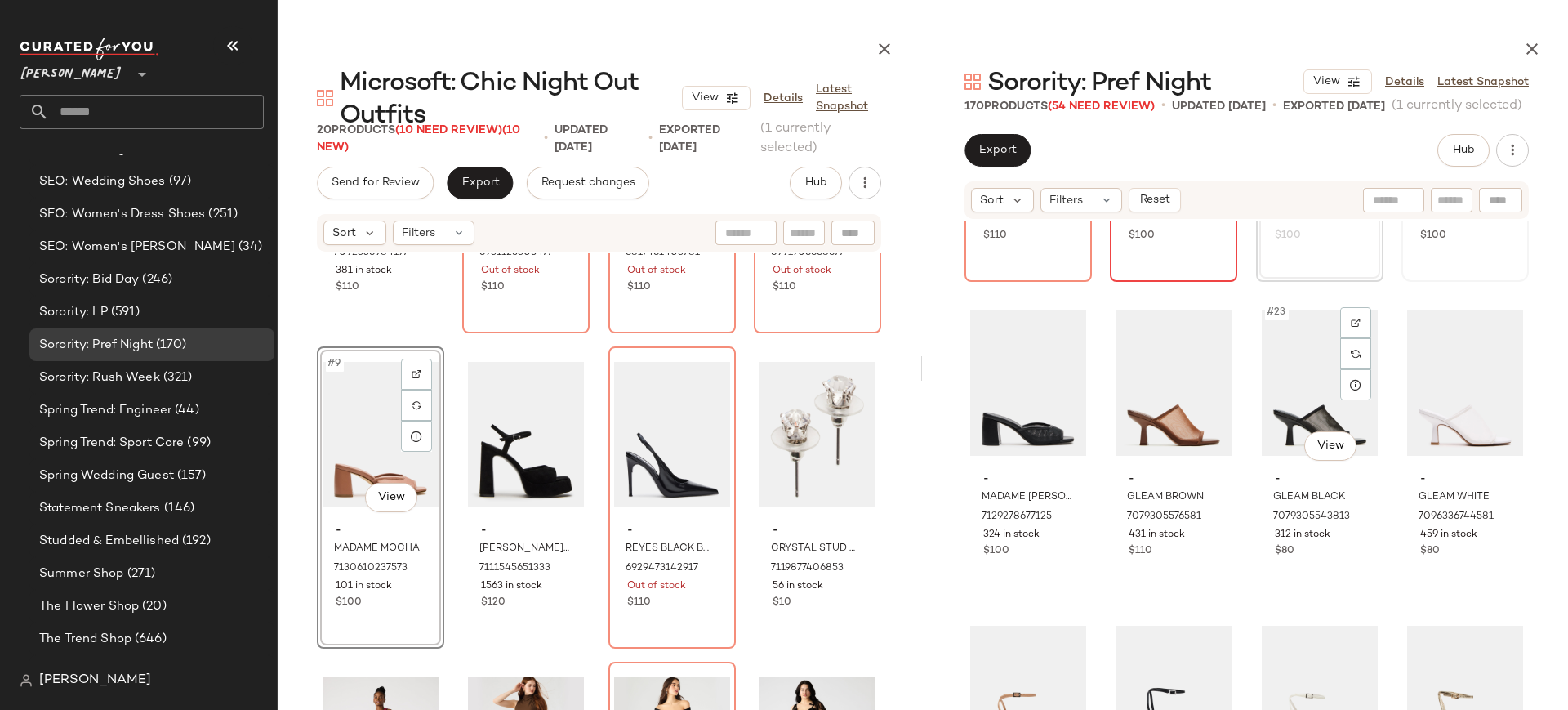
scroll to position [1529, 0]
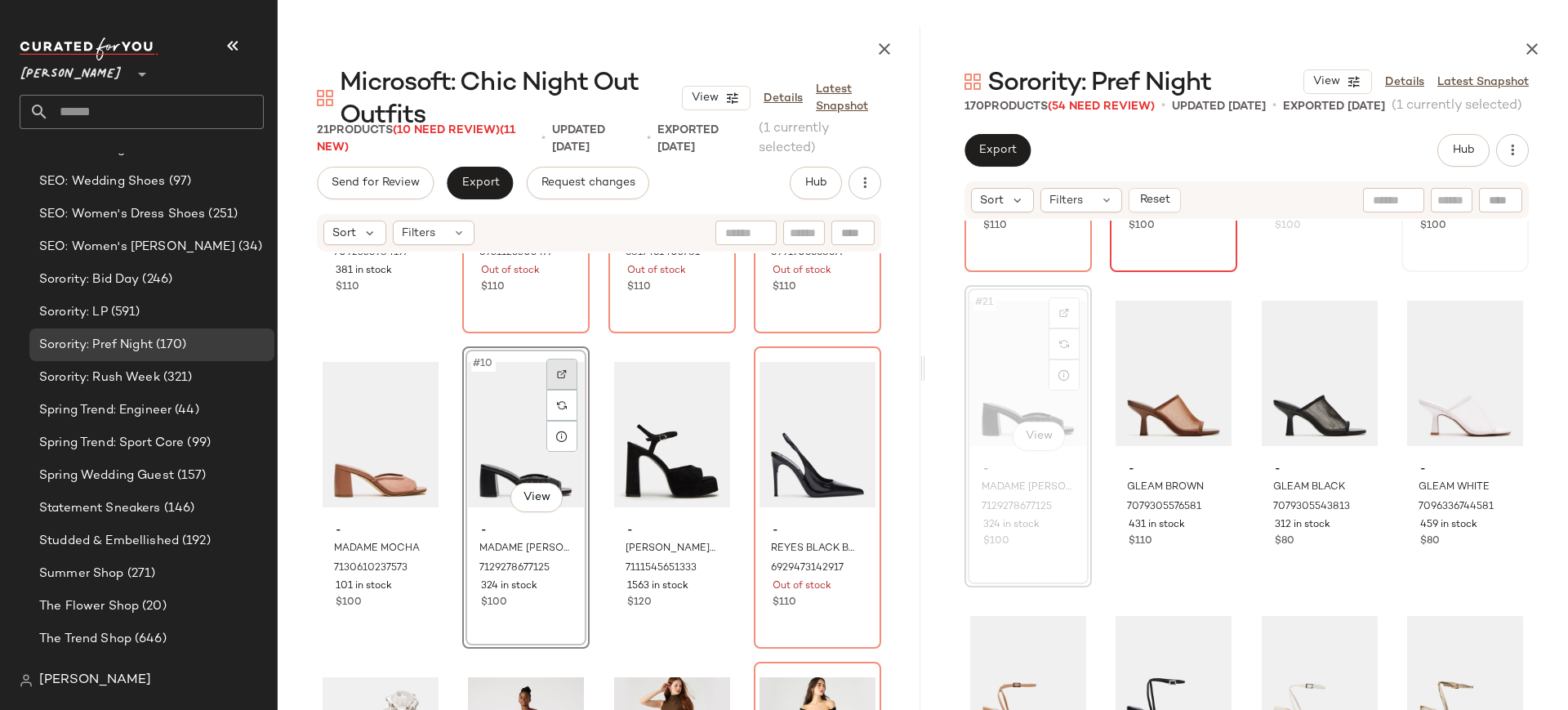
click at [562, 377] on img at bounding box center [561, 374] width 10 height 10
click at [1213, 315] on div at bounding box center [1209, 313] width 31 height 31
click at [1354, 312] on div at bounding box center [1355, 313] width 31 height 31
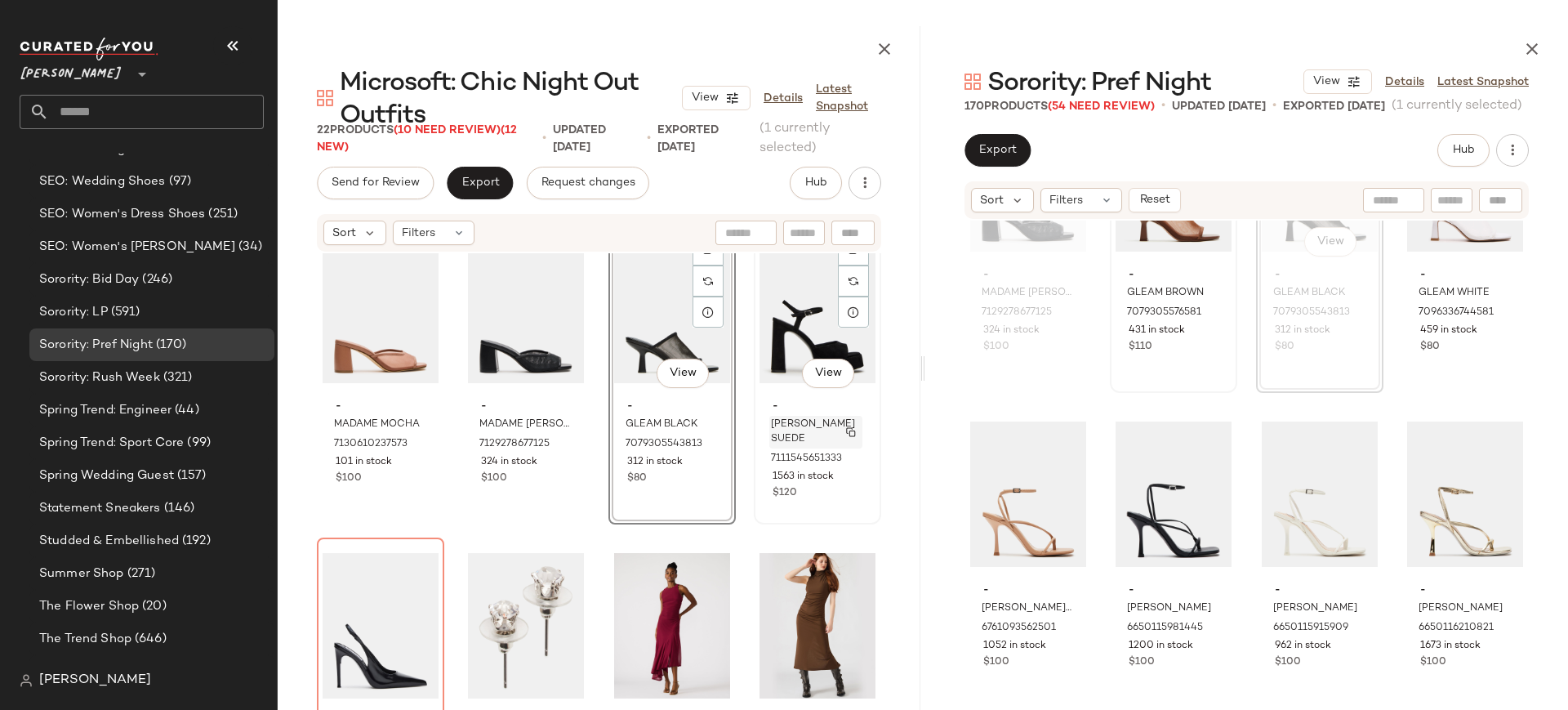
scroll to position [679, 0]
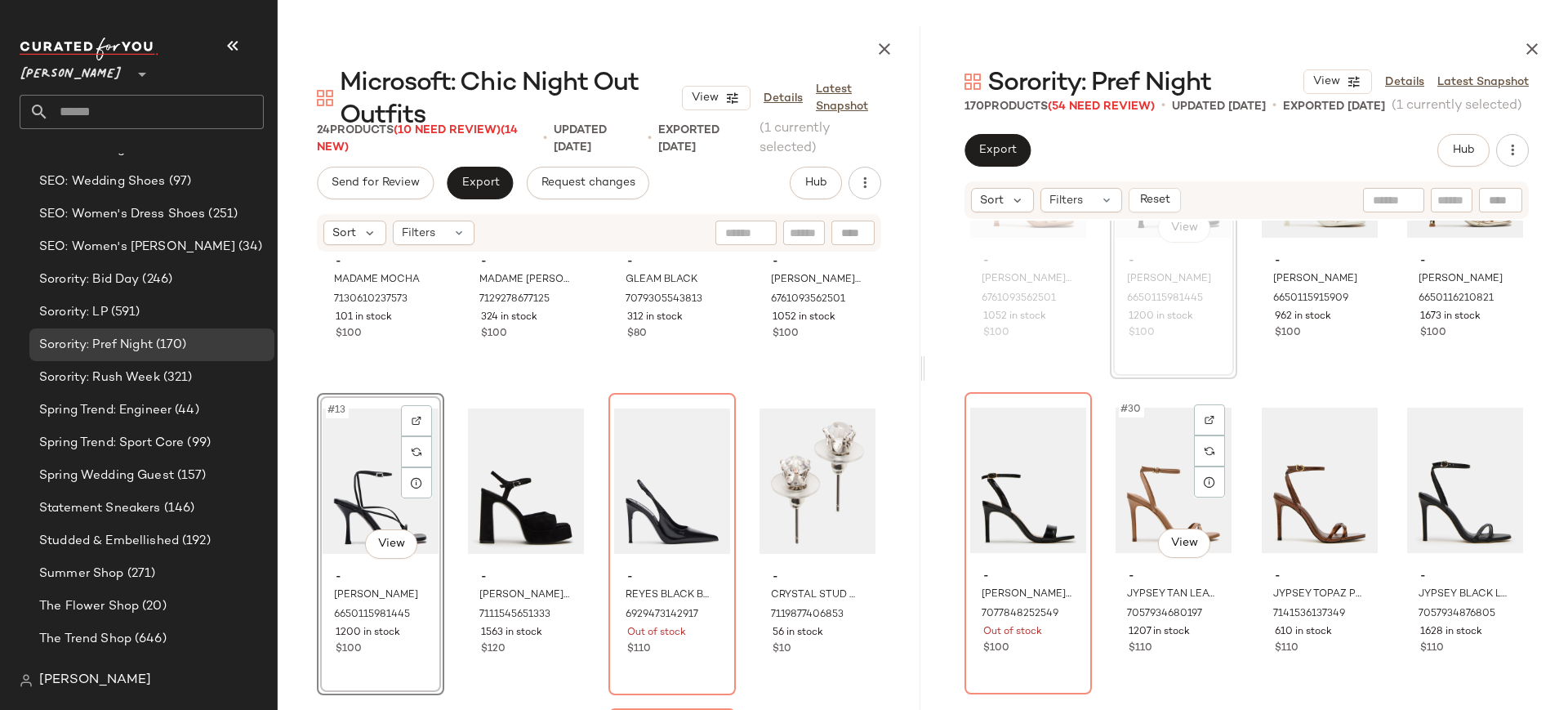
scroll to position [2052, 0]
click at [1066, 423] on img at bounding box center [1064, 420] width 10 height 10
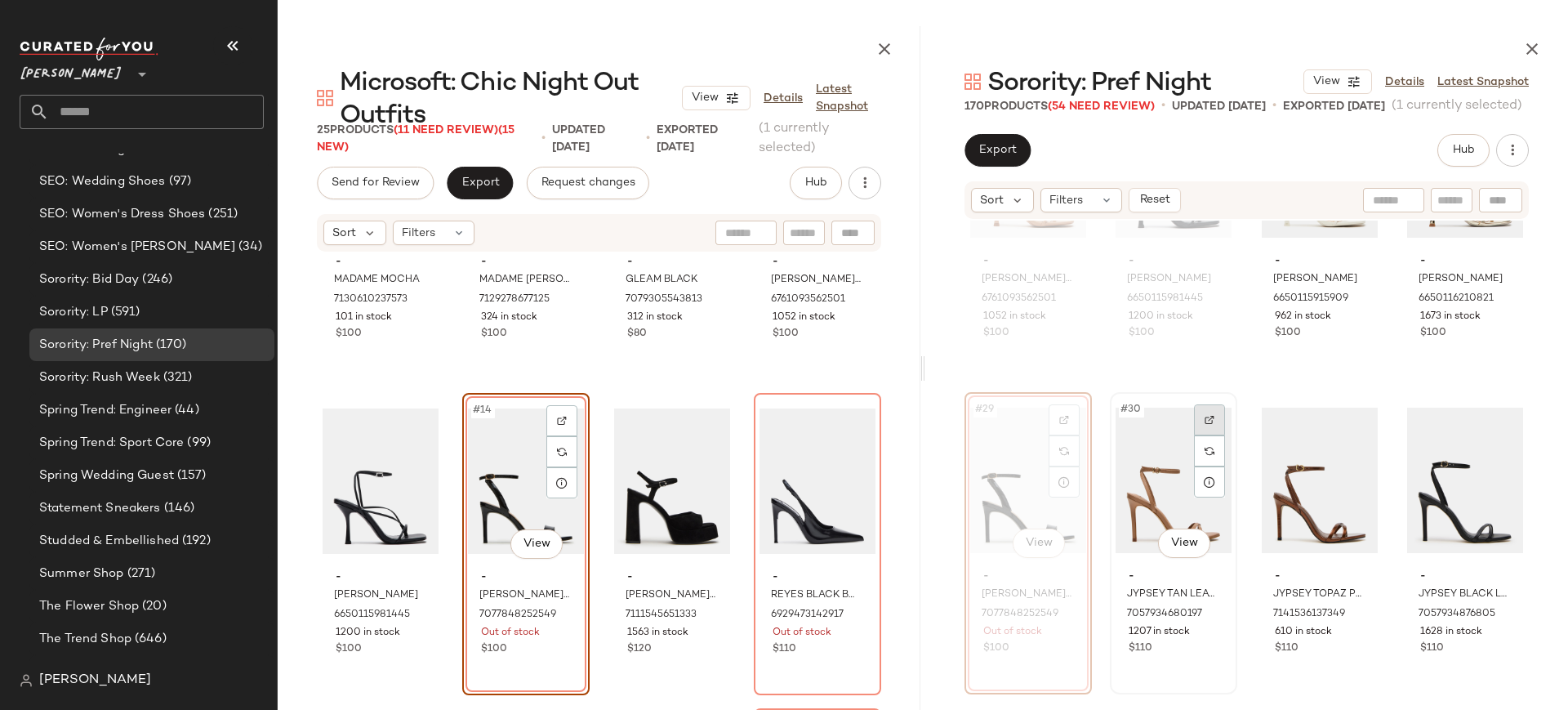
click at [1212, 421] on div at bounding box center [1209, 419] width 31 height 31
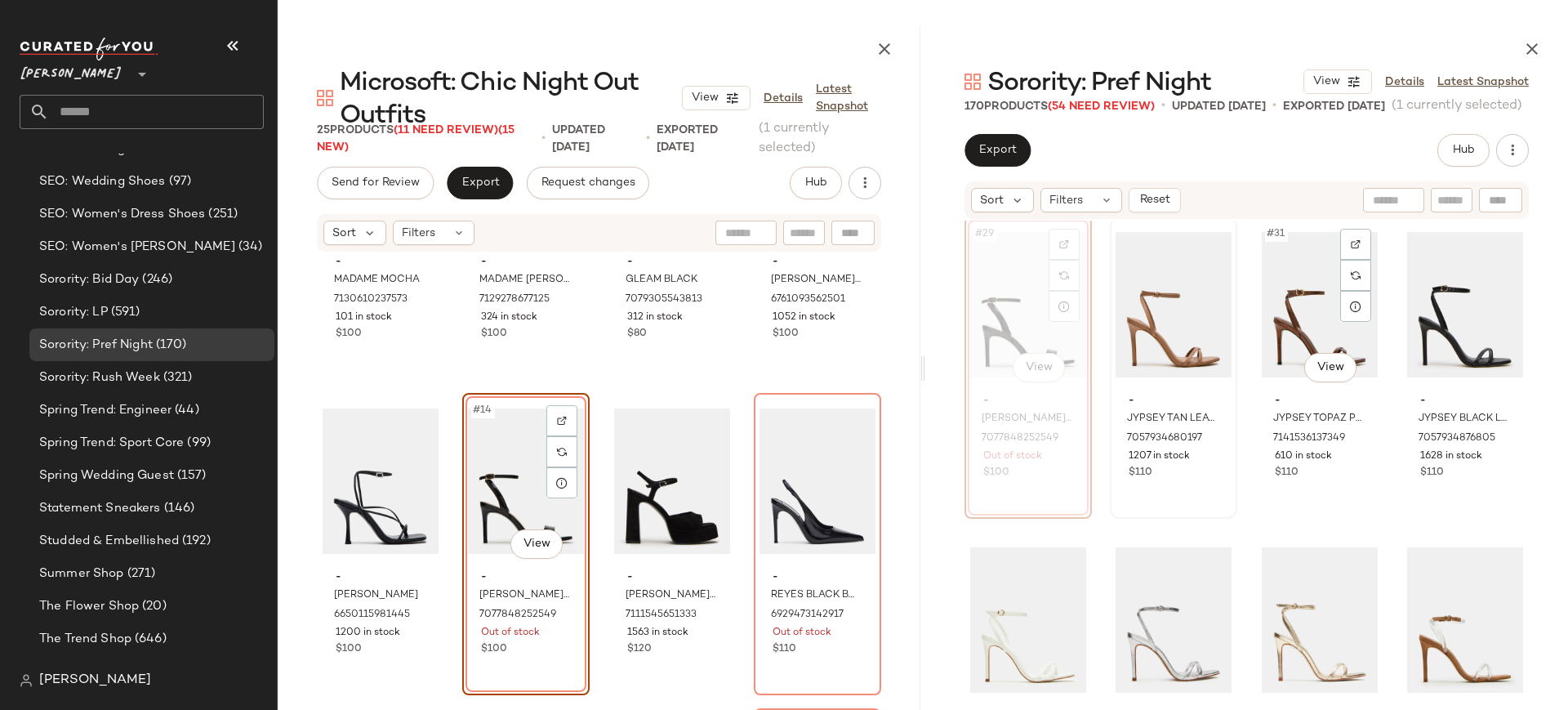
scroll to position [2227, 0]
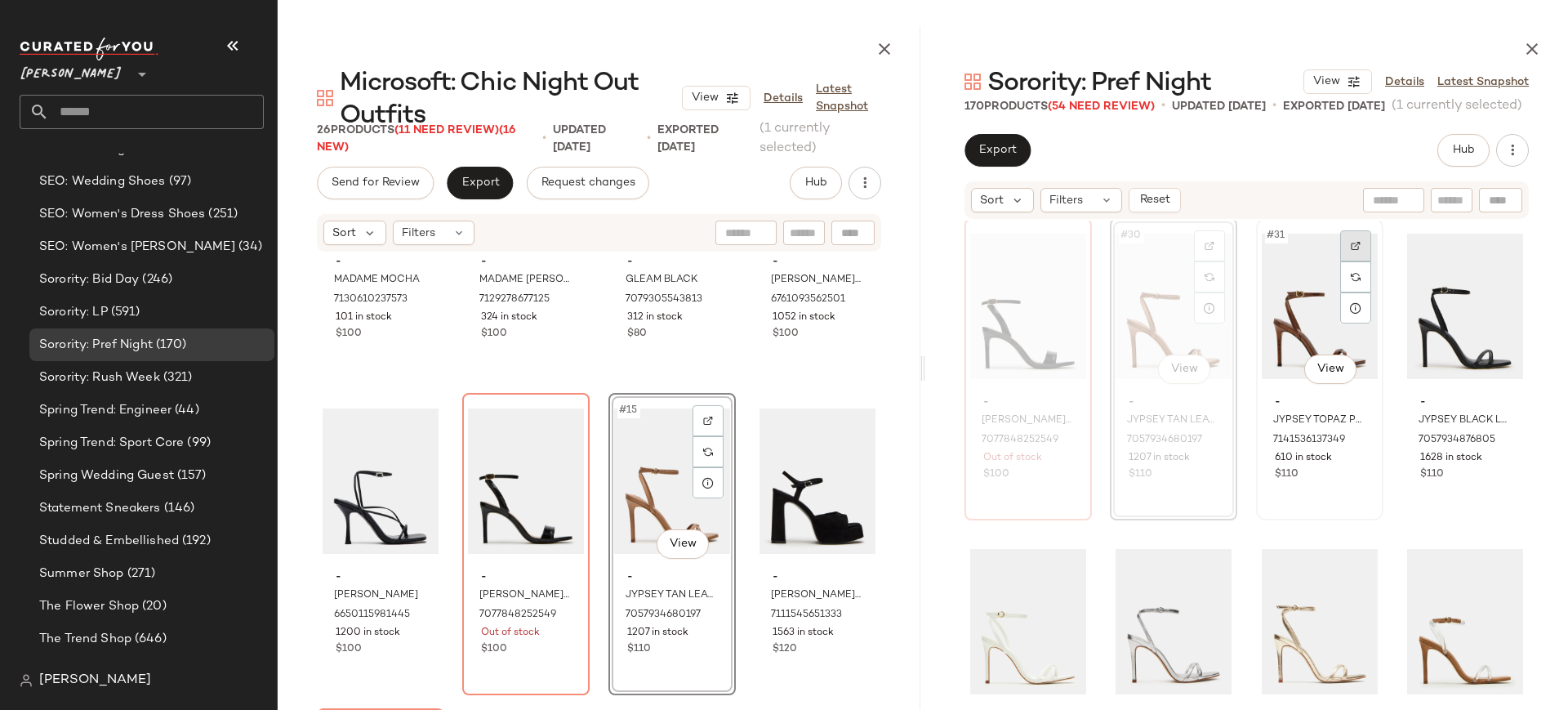
click at [1353, 245] on img at bounding box center [1356, 246] width 10 height 10
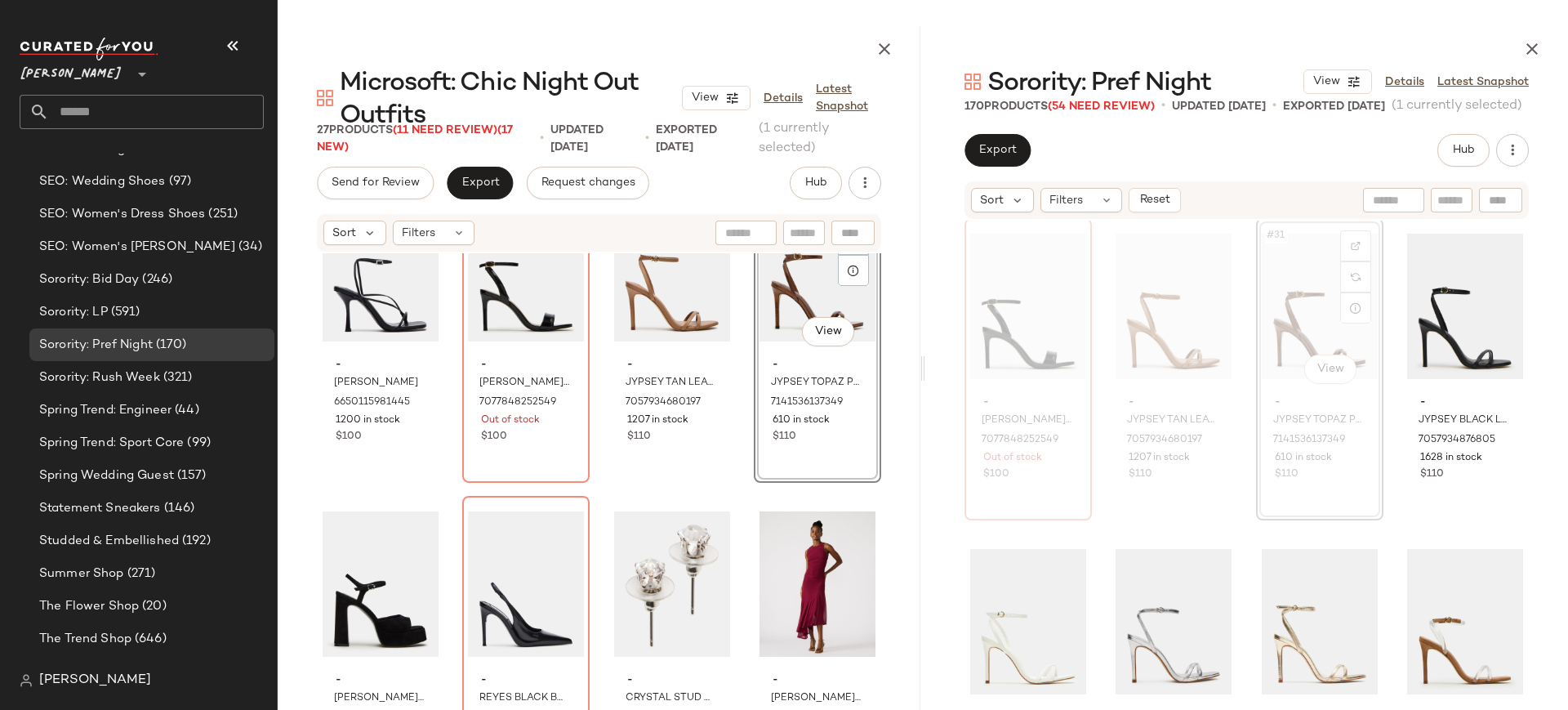
scroll to position [1033, 0]
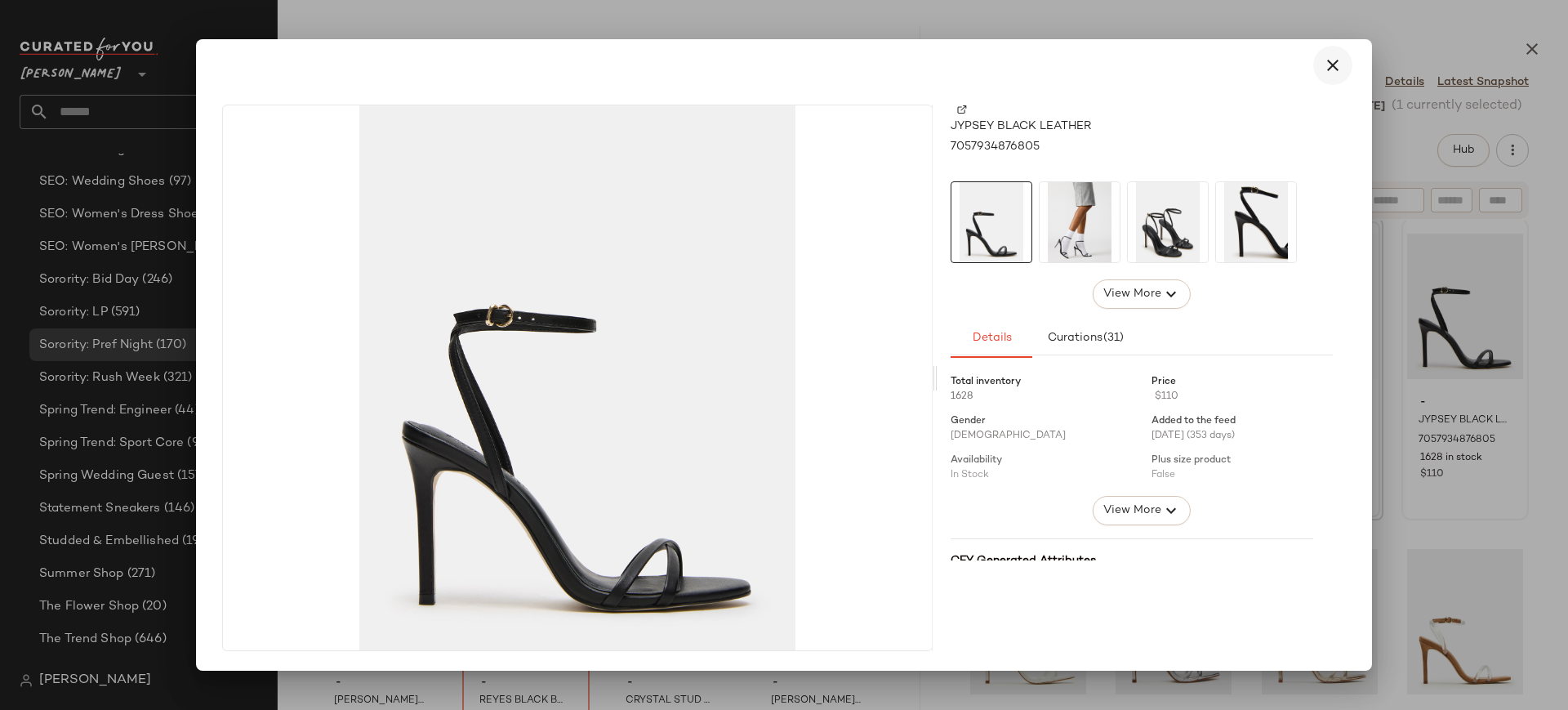
click at [1332, 68] on icon "button" at bounding box center [1333, 66] width 20 height 20
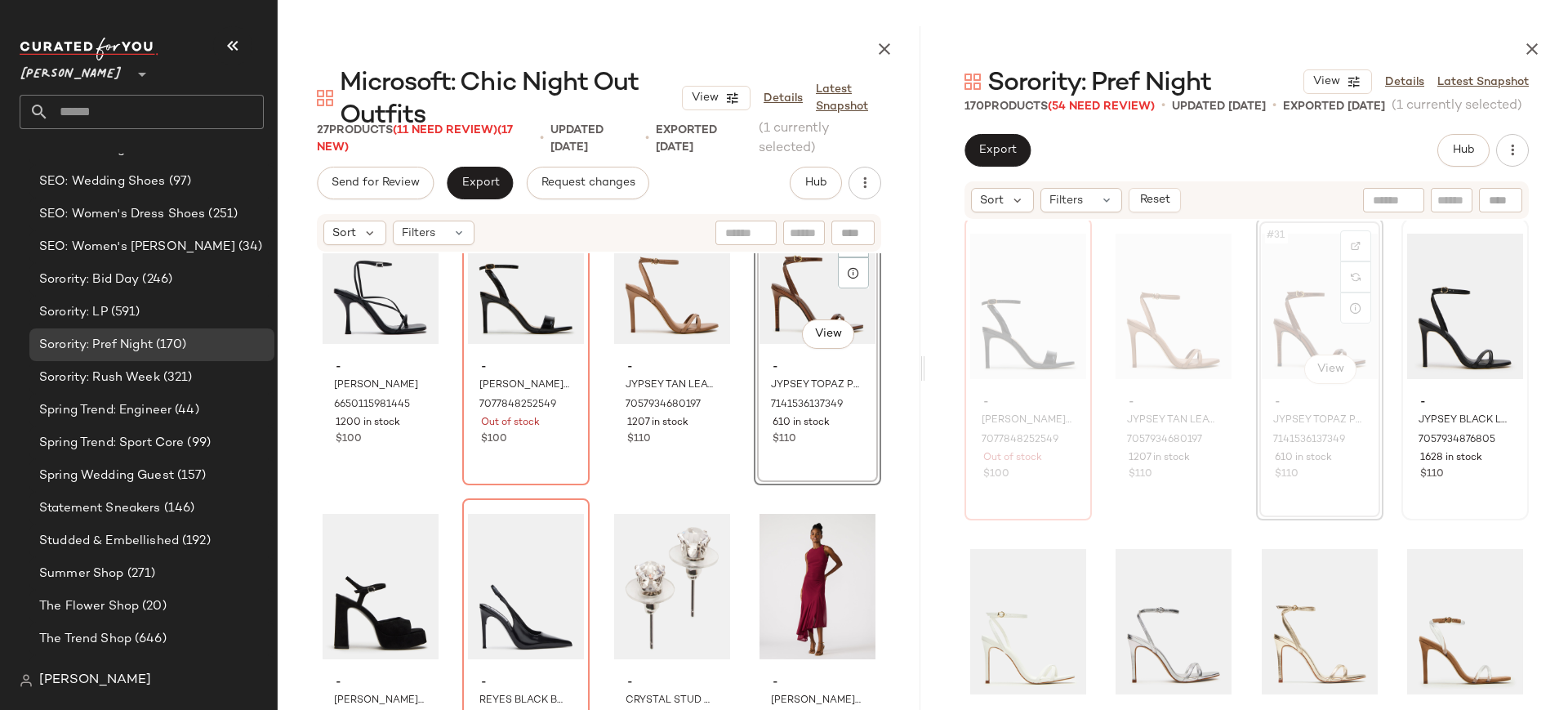
click at [734, 485] on div "- ANNIE BLACK 6650115981445 1200 in stock $100 - SUZIE BLACK PATENT 70778482525…" at bounding box center [599, 515] width 643 height 524
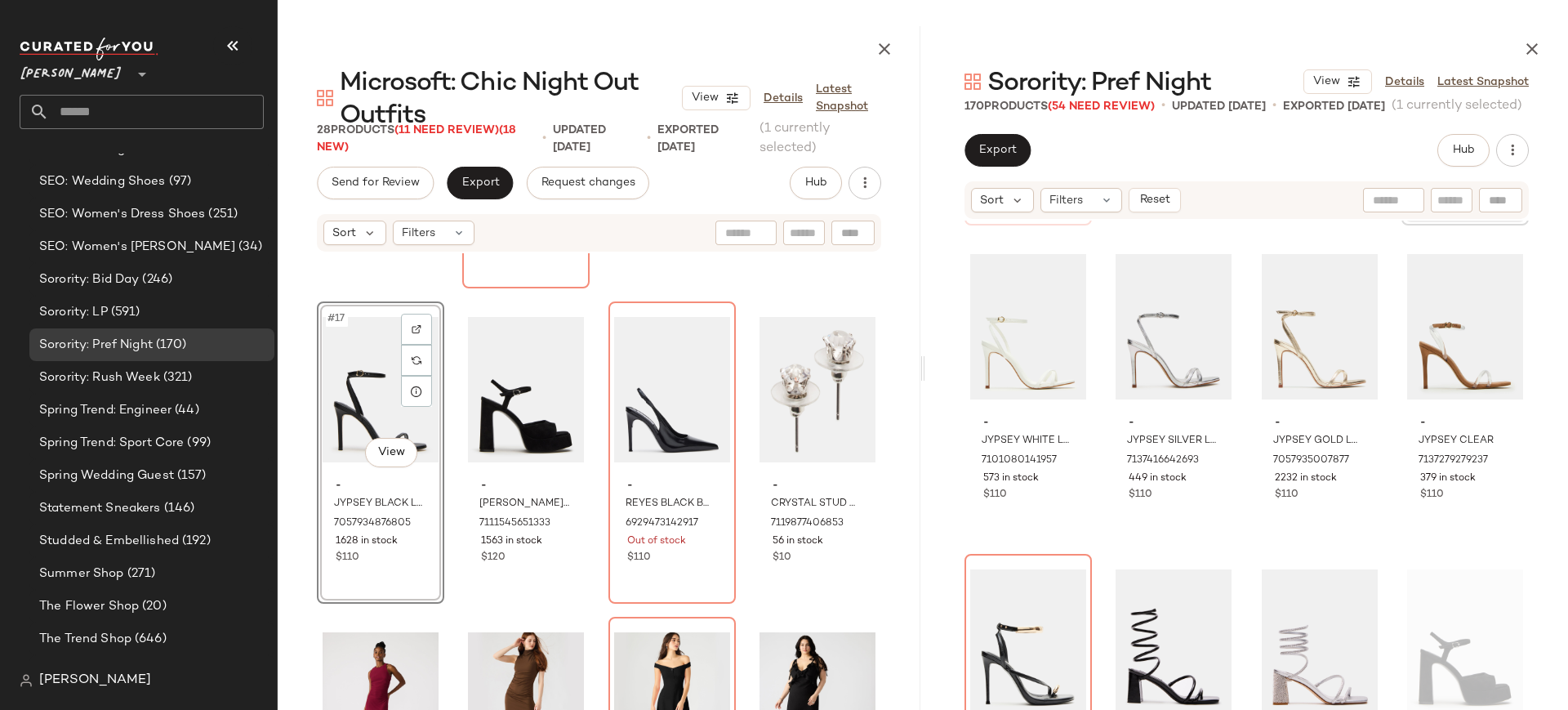
scroll to position [1228, 0]
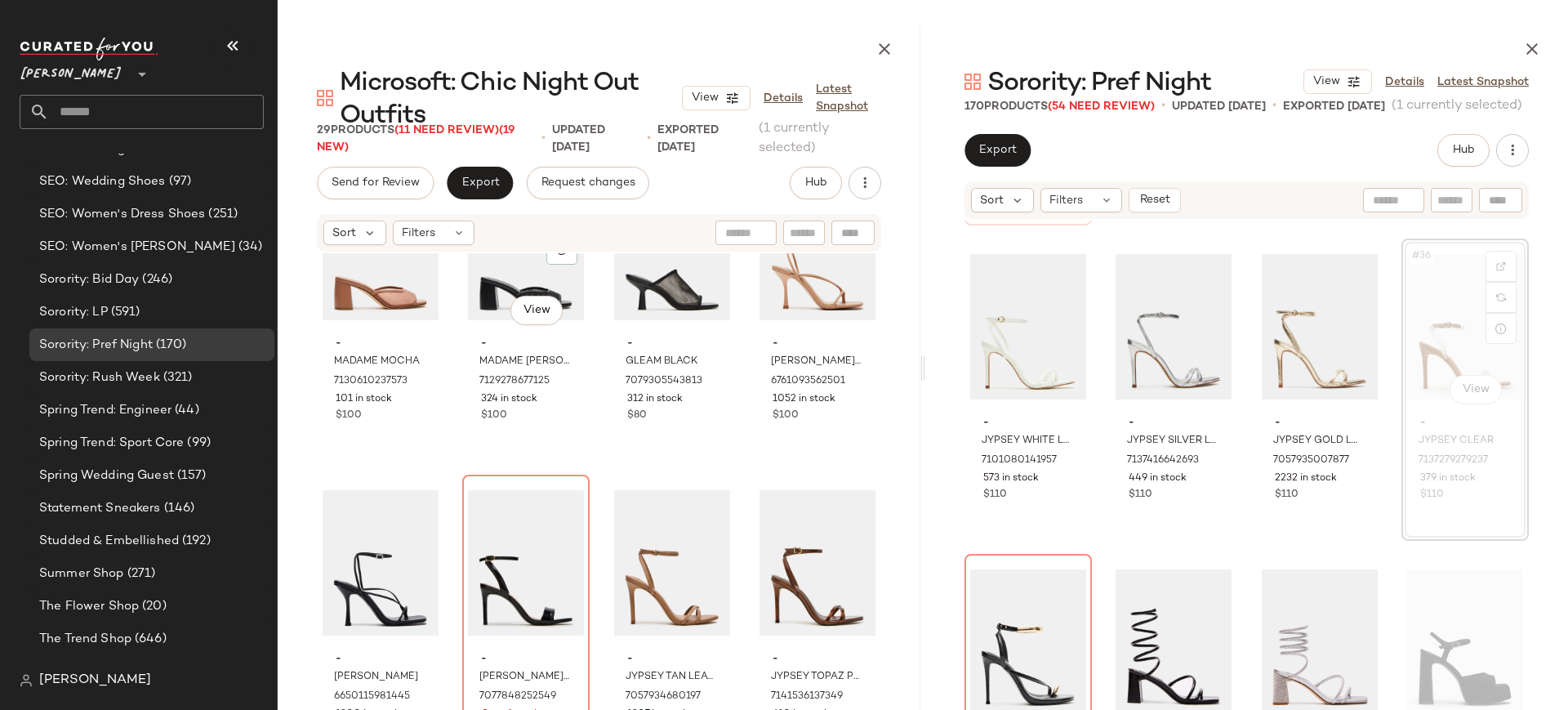
scroll to position [737, 0]
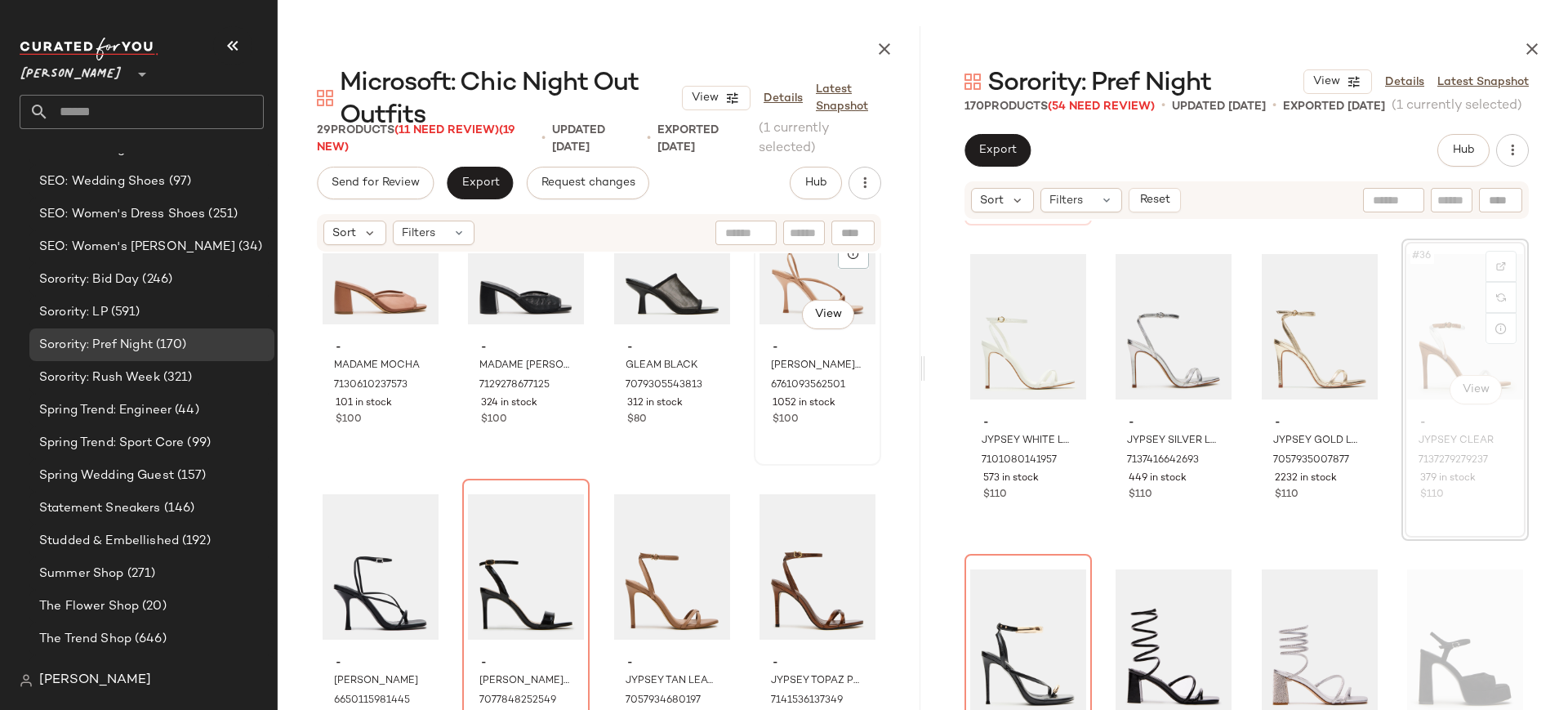
click at [784, 282] on div "#12 View" at bounding box center [817, 252] width 115 height 165
click at [392, 534] on div "#13 View" at bounding box center [380, 567] width 115 height 165
click at [396, 535] on div "#13 View" at bounding box center [380, 567] width 115 height 165
click at [775, 271] on div "#12 View" at bounding box center [817, 252] width 115 height 165
click at [367, 510] on div "#13 View" at bounding box center [380, 567] width 115 height 165
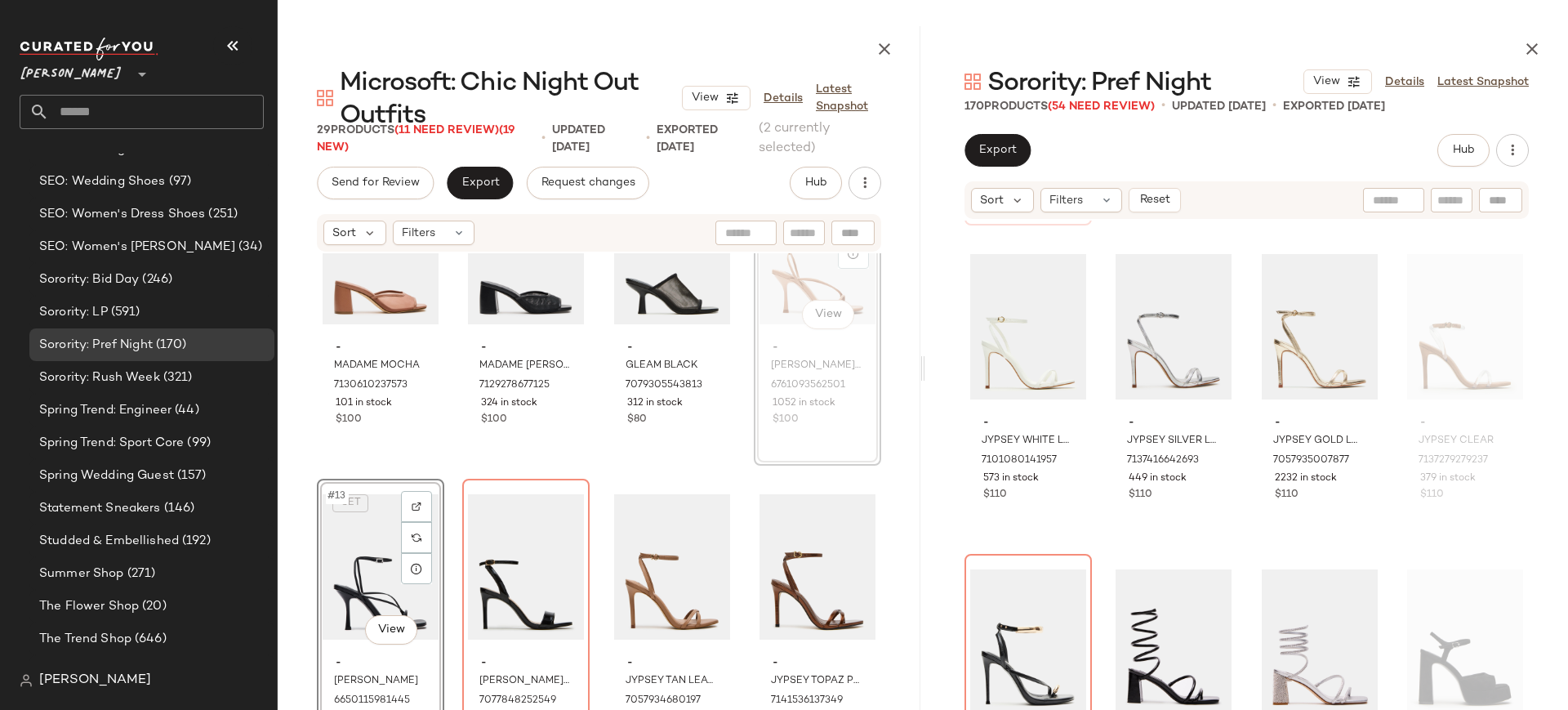
scroll to position [718, 0]
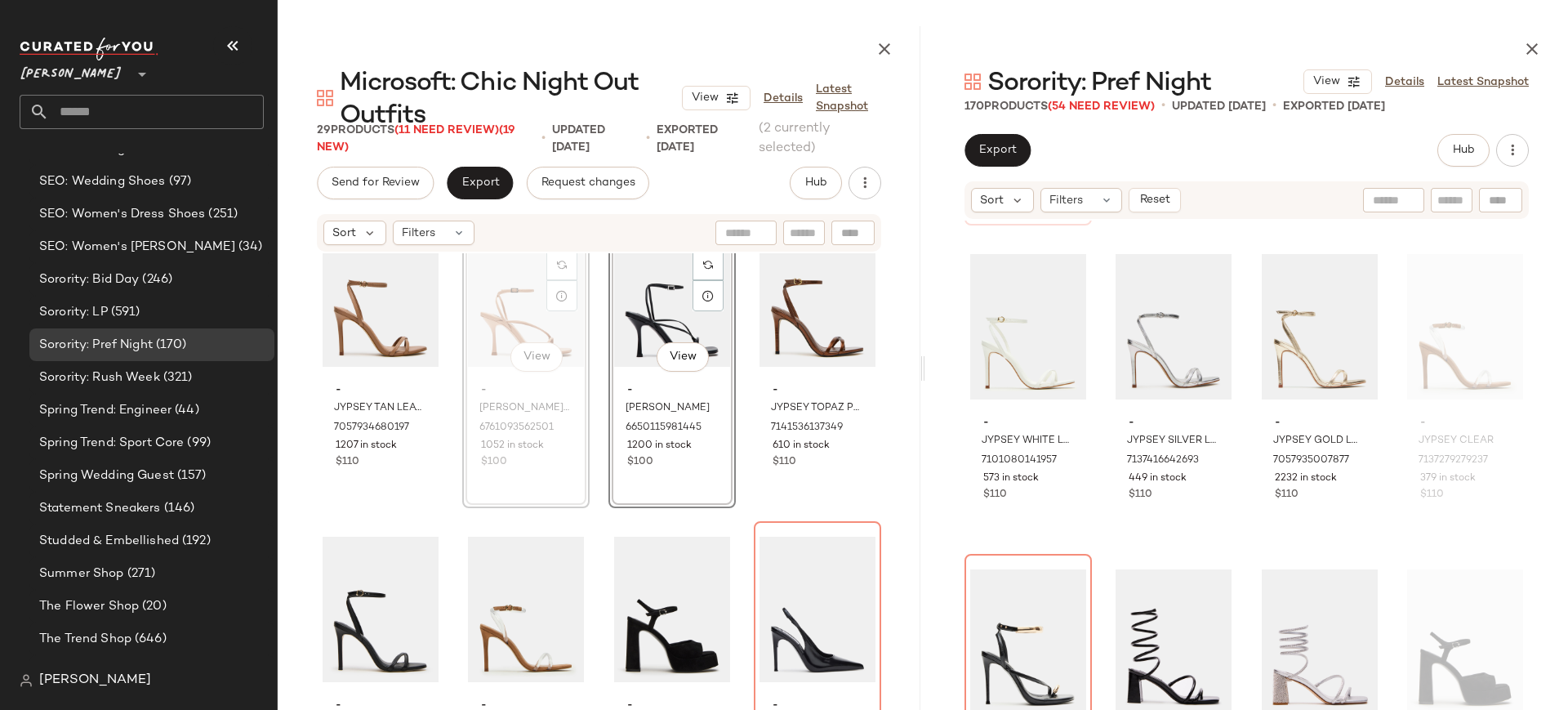
scroll to position [1010, 0]
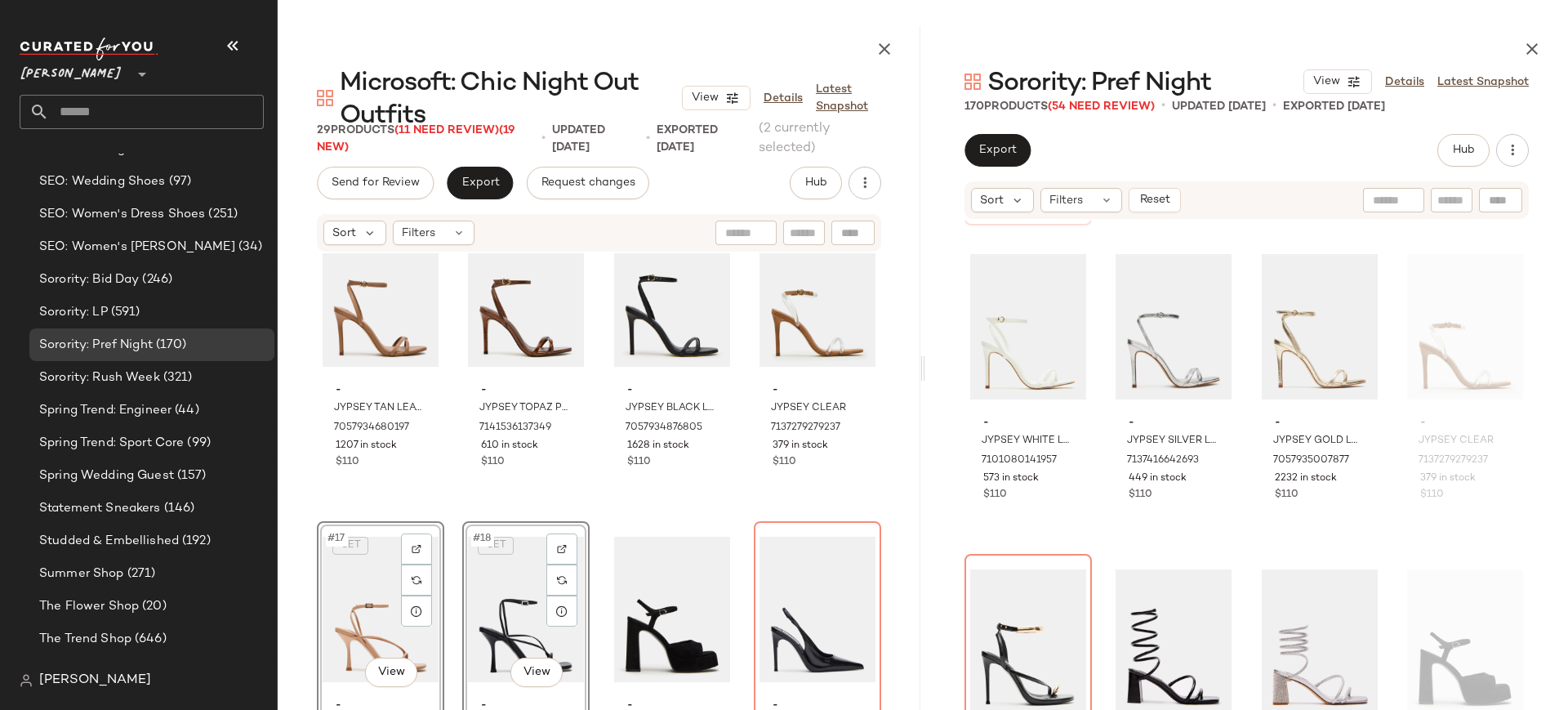
click at [451, 460] on div "- JYPSEY TAN LEATHER 7057934680197 1207 in stock $110 - JYPSEY TOPAZ PEARL 7141…" at bounding box center [599, 515] width 643 height 524
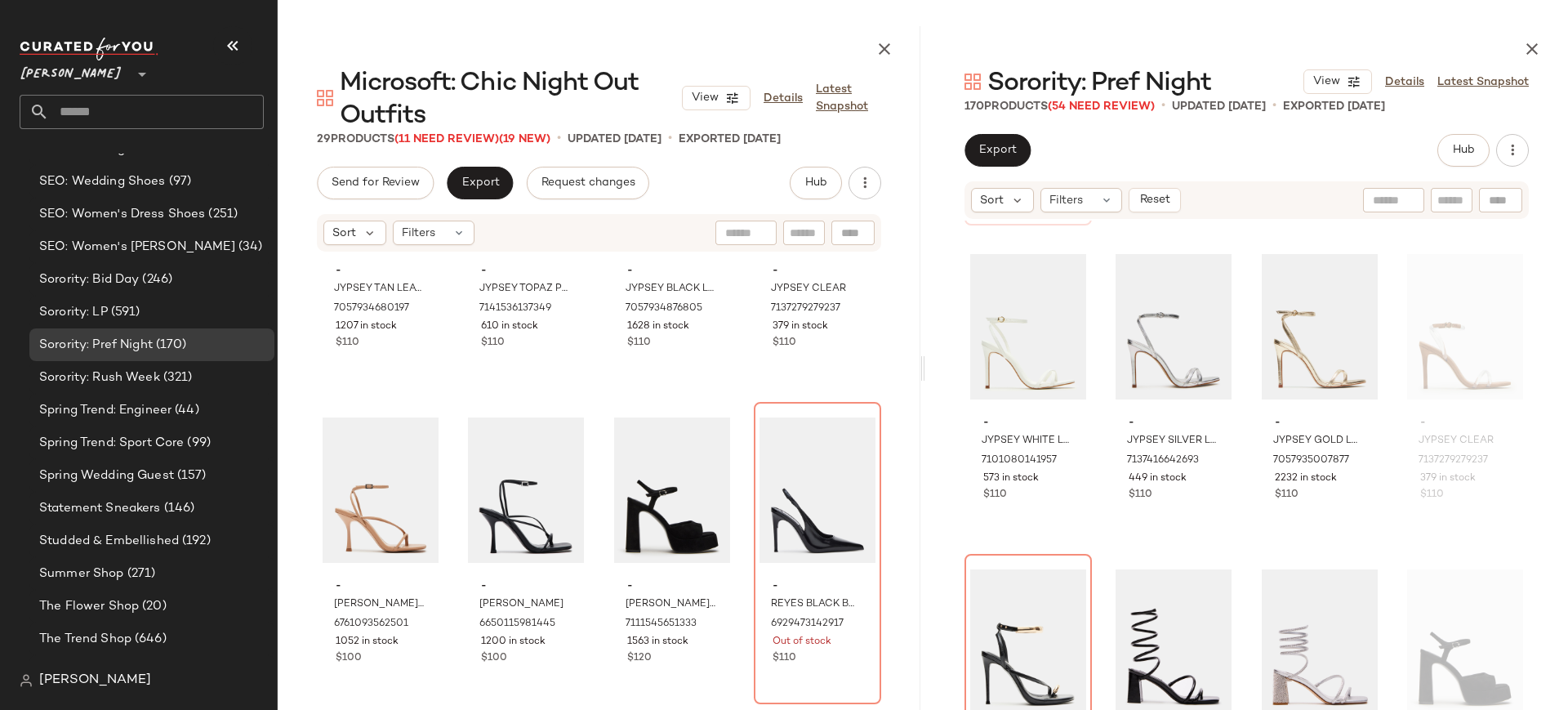
scroll to position [1134, 0]
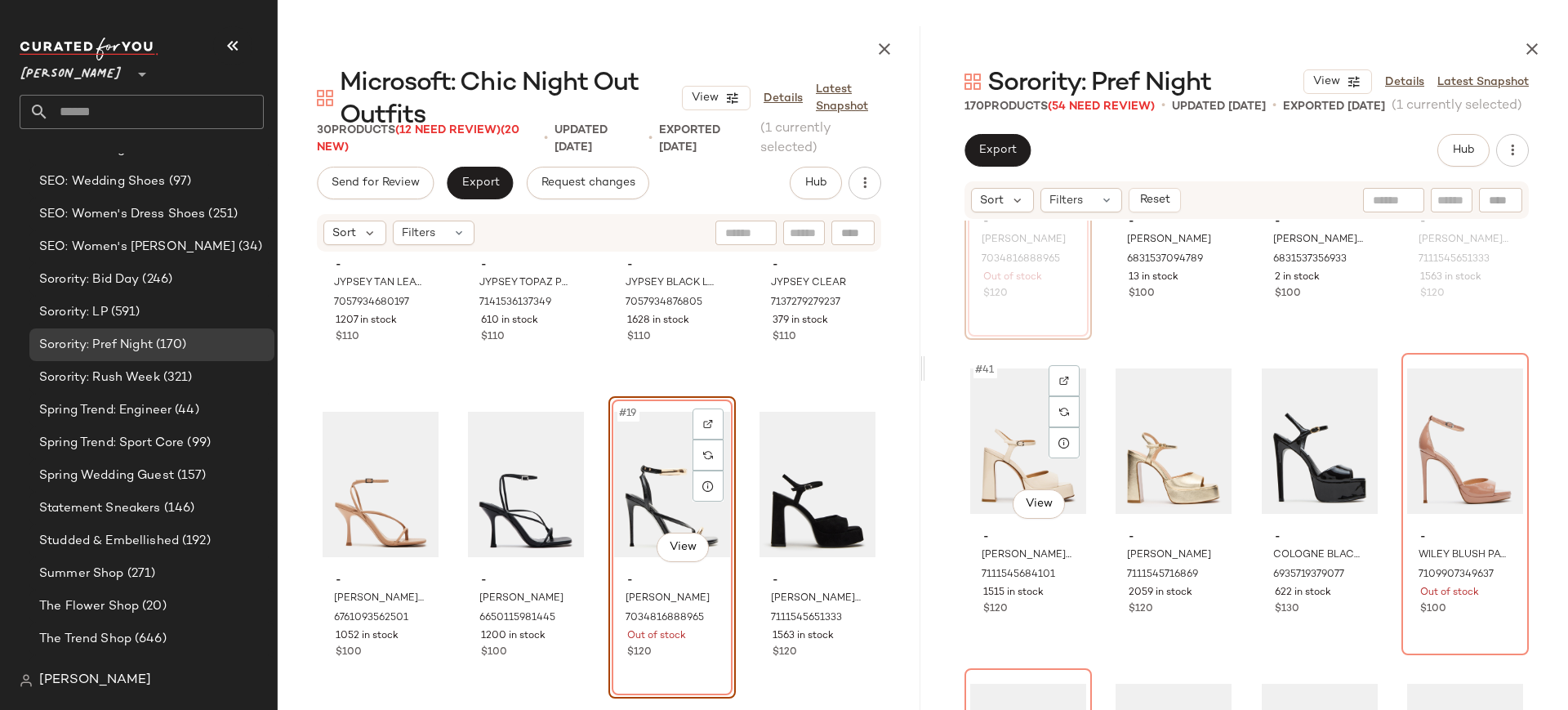
scroll to position [3036, 0]
click at [1069, 381] on div at bounding box center [1063, 381] width 31 height 31
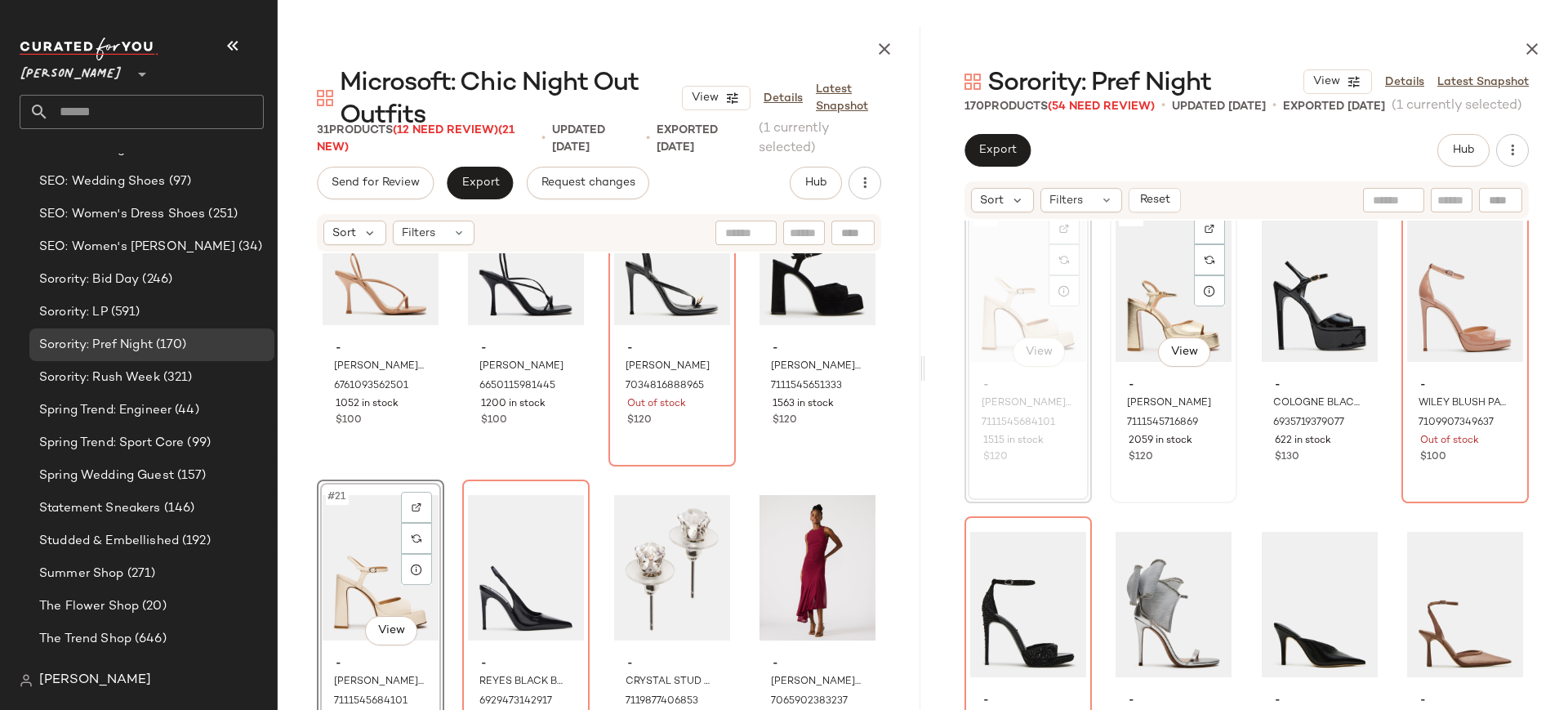
scroll to position [3191, 0]
click at [1188, 469] on div "#42 View - LIANDRA CHAMPAGNE 7111545716869 2059 in stock $120" at bounding box center [1174, 351] width 124 height 299
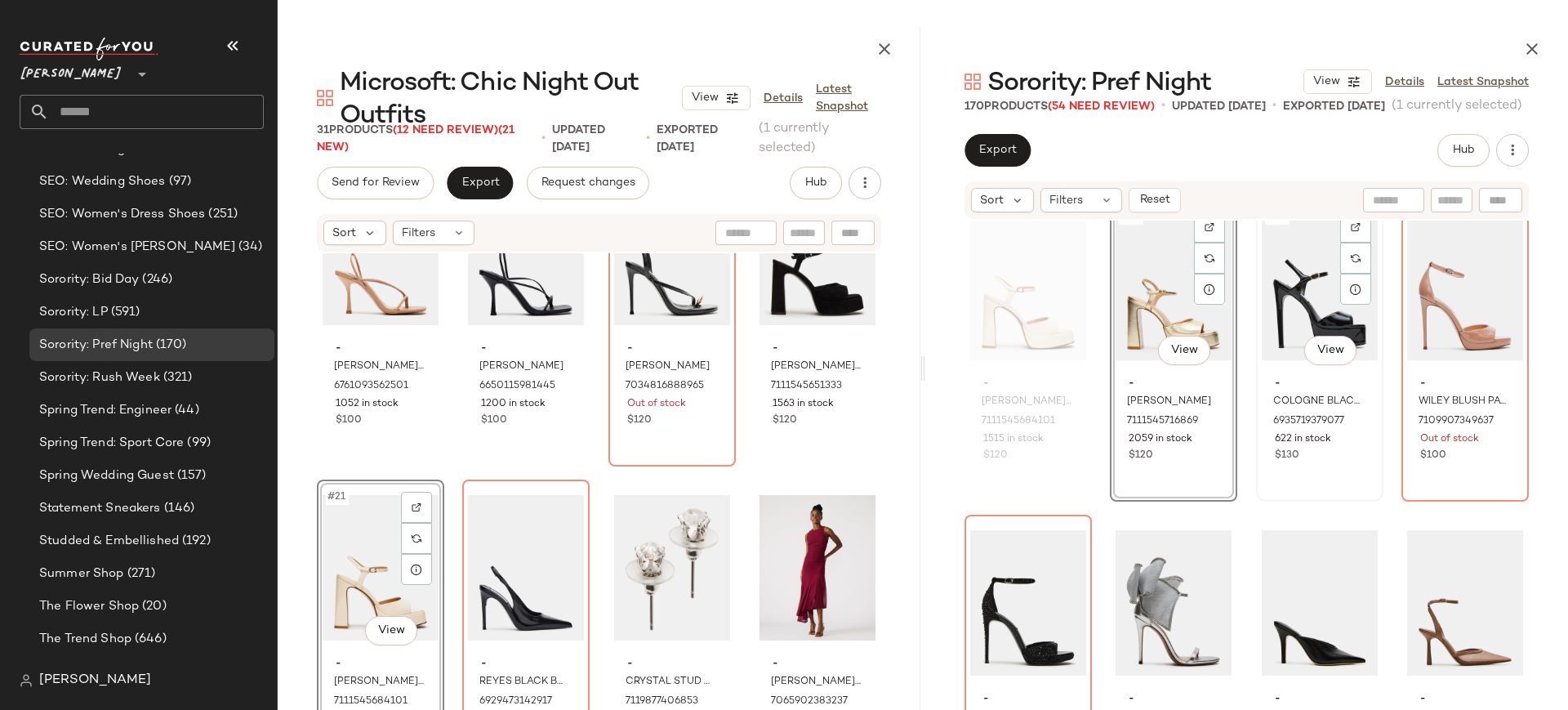
click at [1282, 321] on div "#43 View" at bounding box center [1319, 288] width 115 height 165
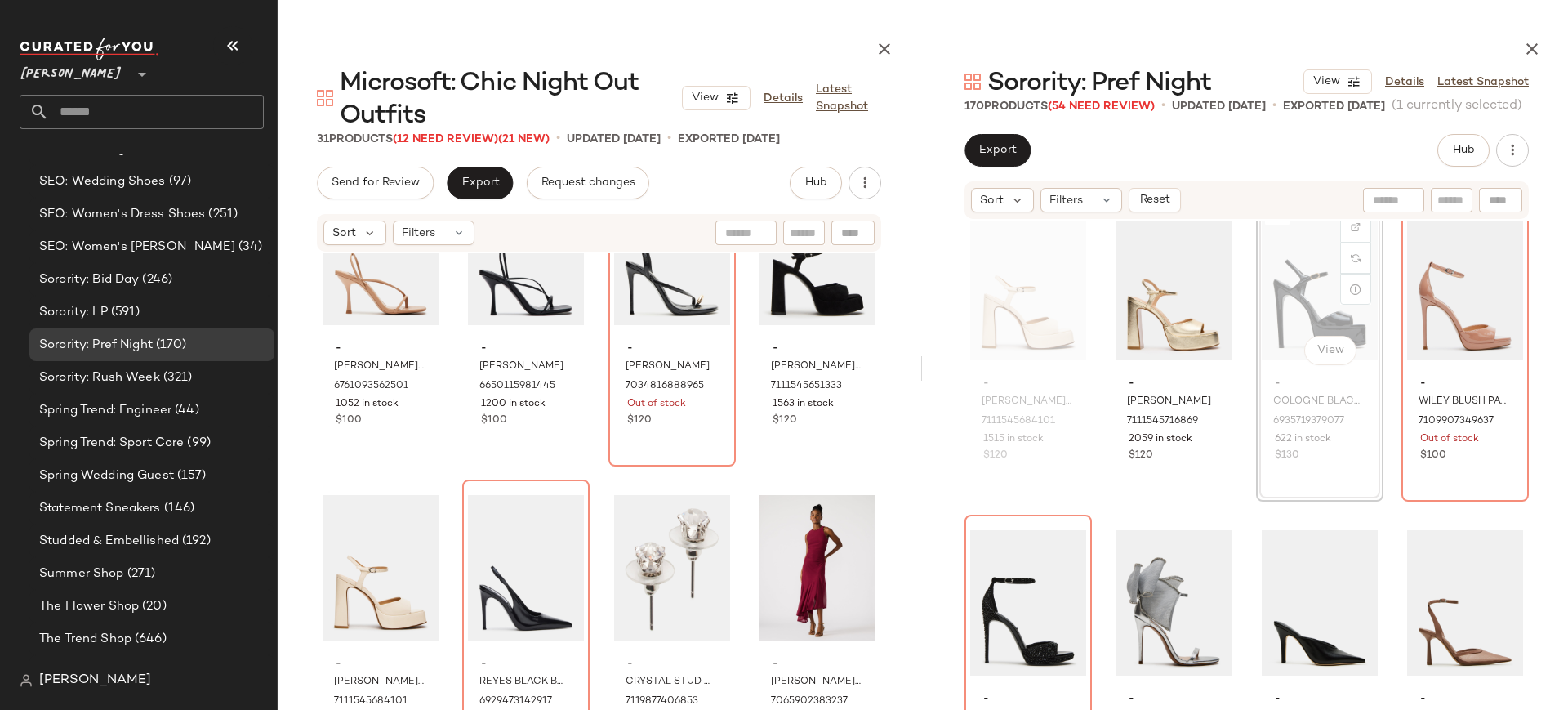
scroll to position [3188, 0]
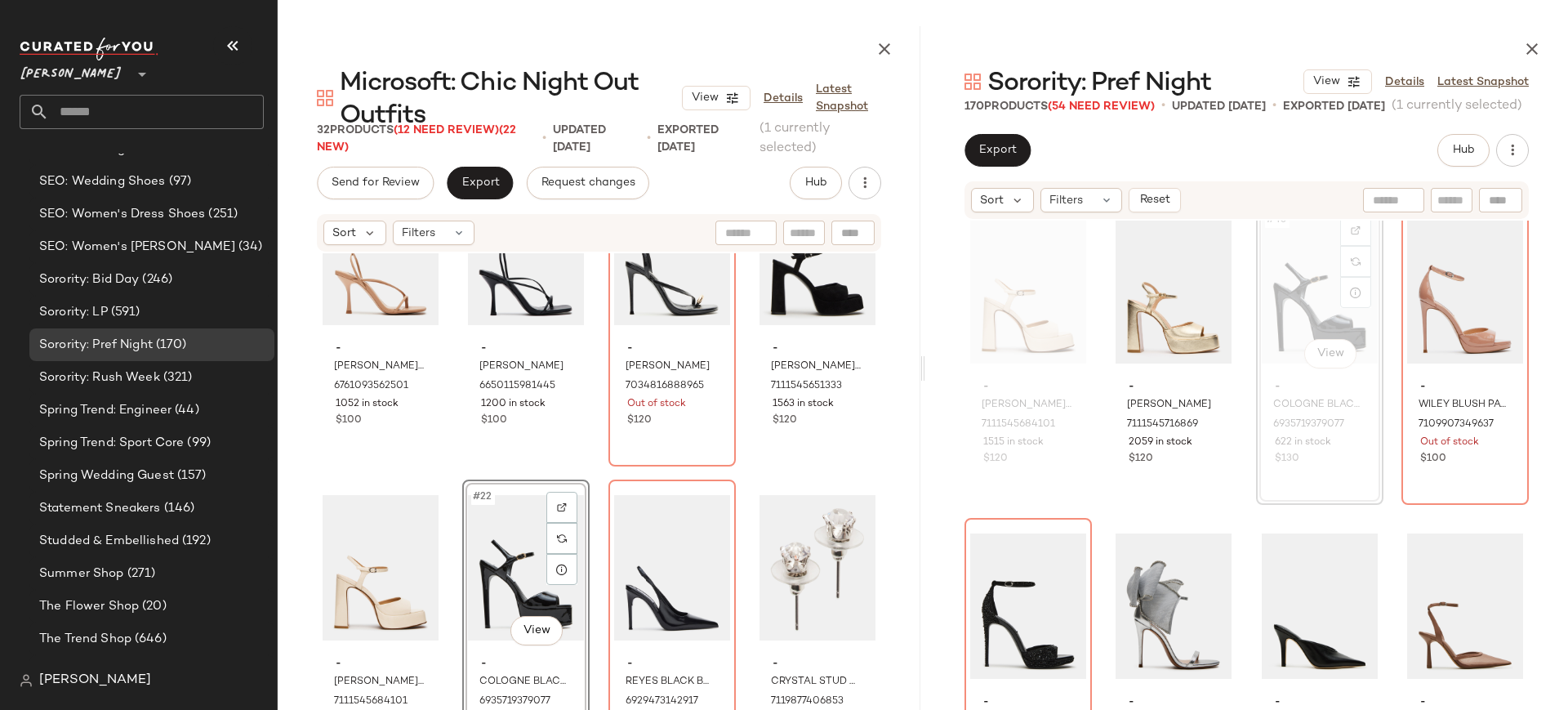
click at [1311, 385] on div "#43 View - COLOGNE BLACK PATENT 6935719379077 622 in stock $130" at bounding box center [1320, 354] width 127 height 303
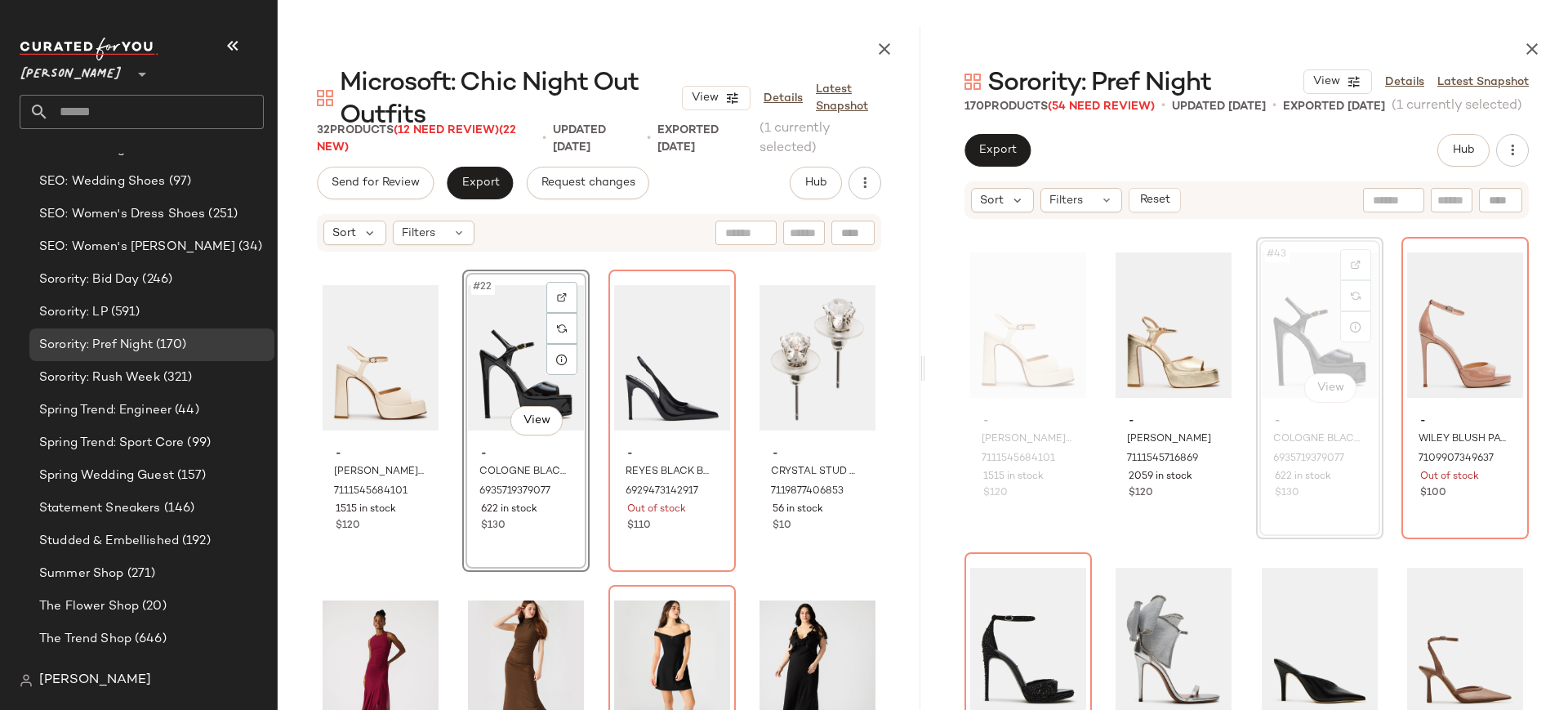
click at [501, 382] on div "#22 View" at bounding box center [526, 357] width 115 height 165
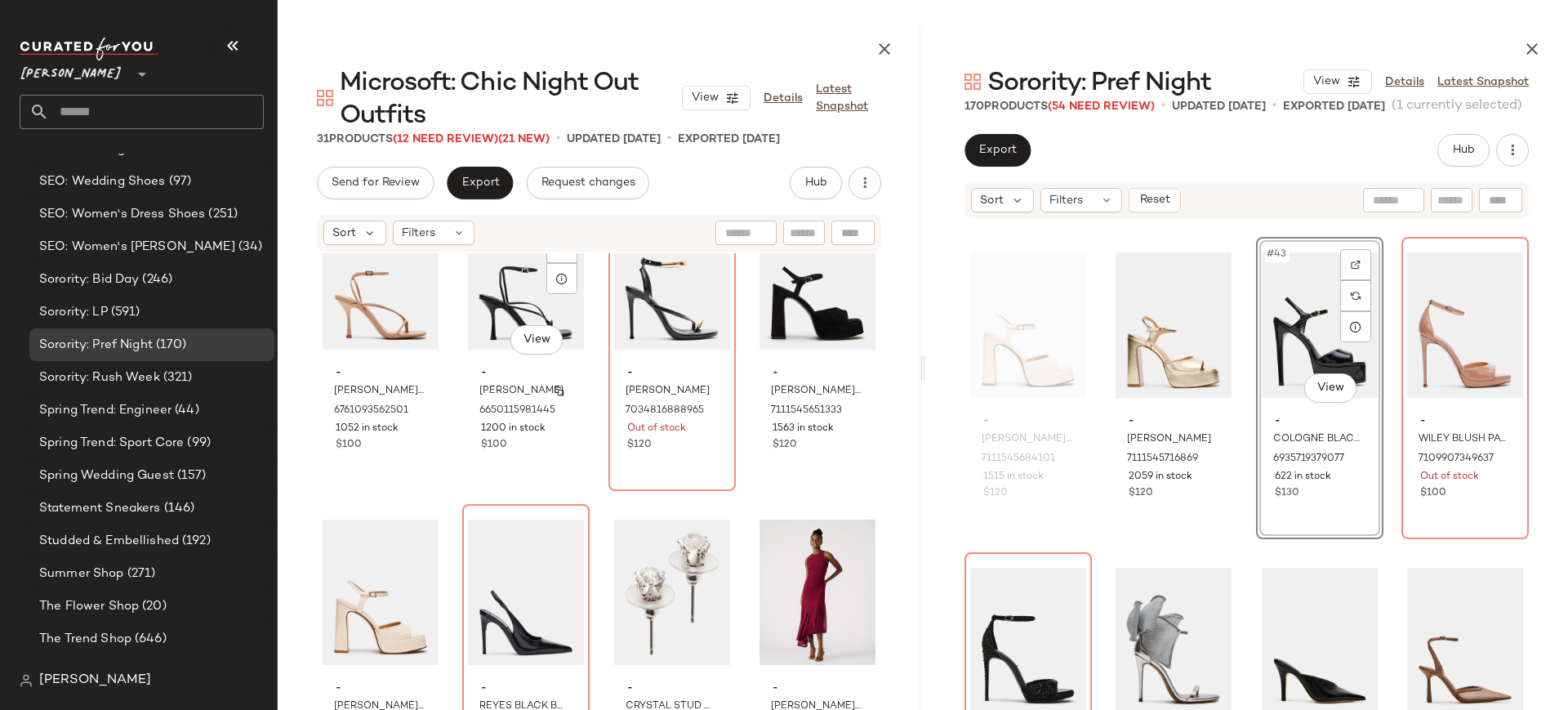
scroll to position [1341, 0]
click at [1497, 263] on div at bounding box center [1500, 264] width 31 height 31
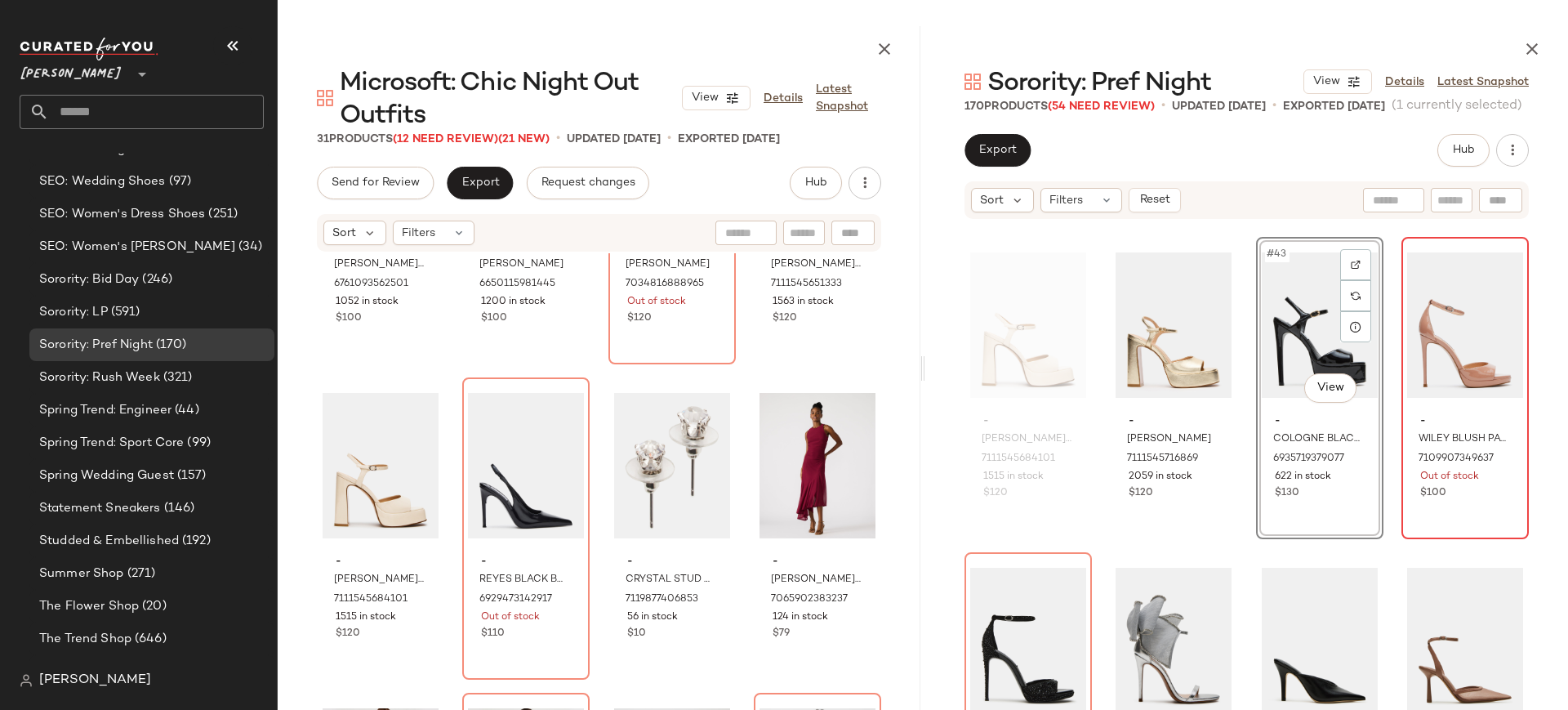
scroll to position [1467, 0]
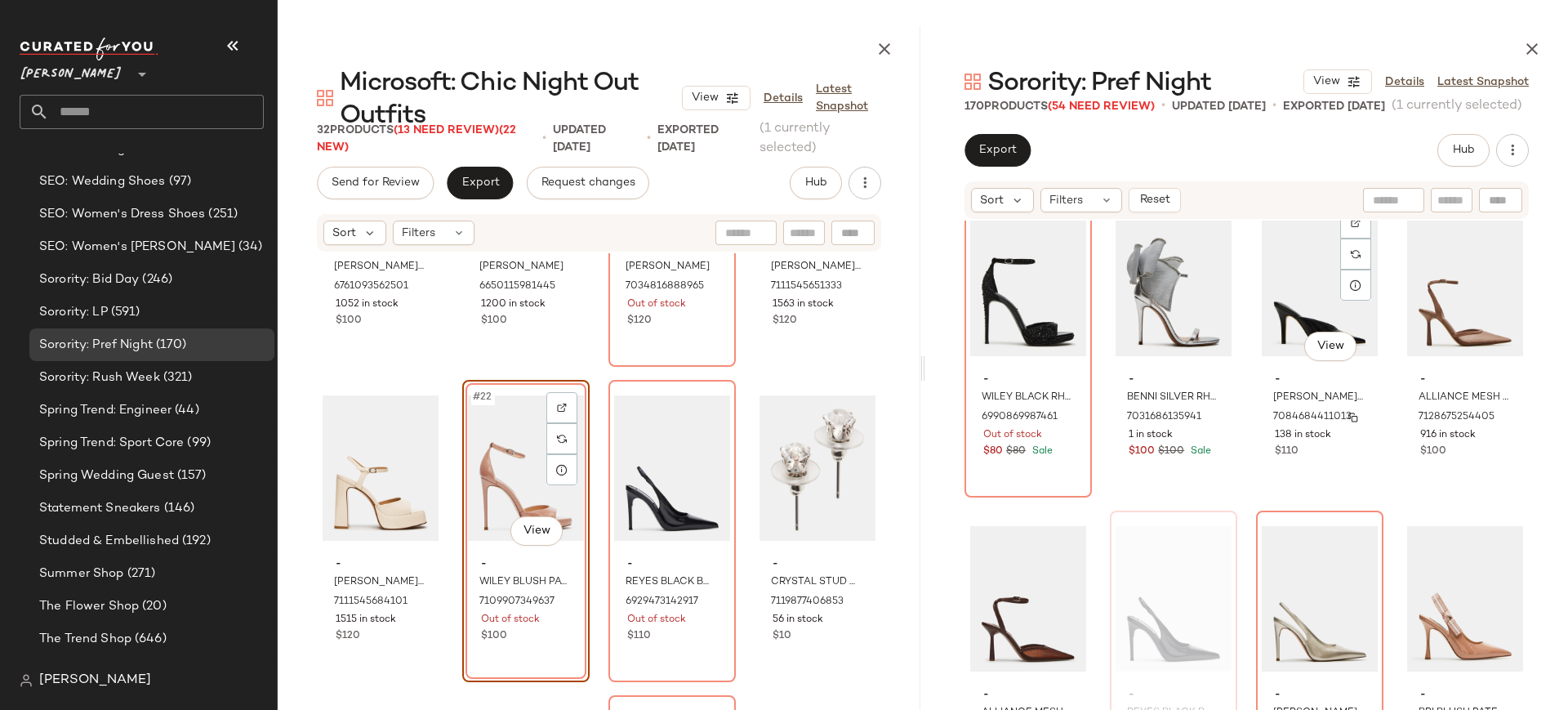
scroll to position [3511, 0]
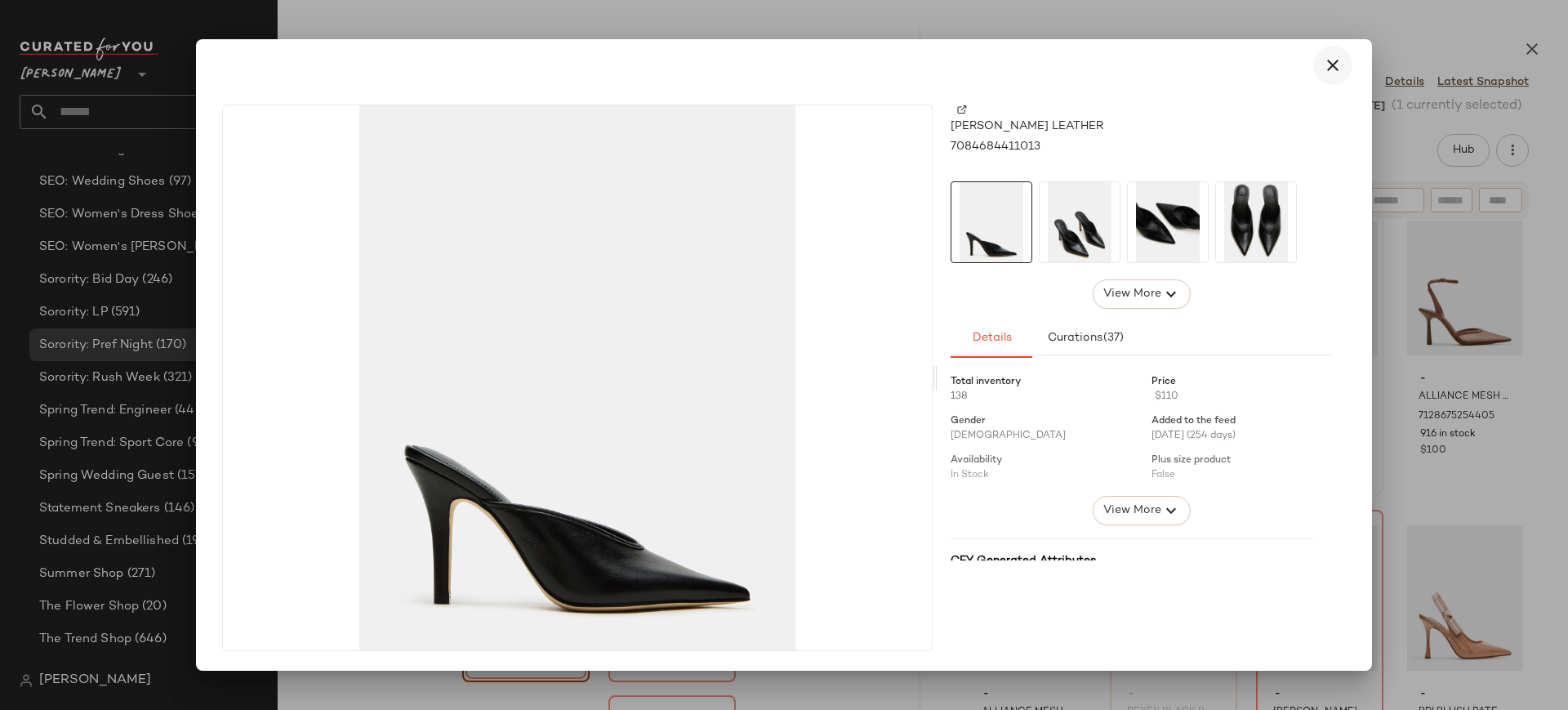
click at [1332, 67] on icon "button" at bounding box center [1333, 66] width 20 height 20
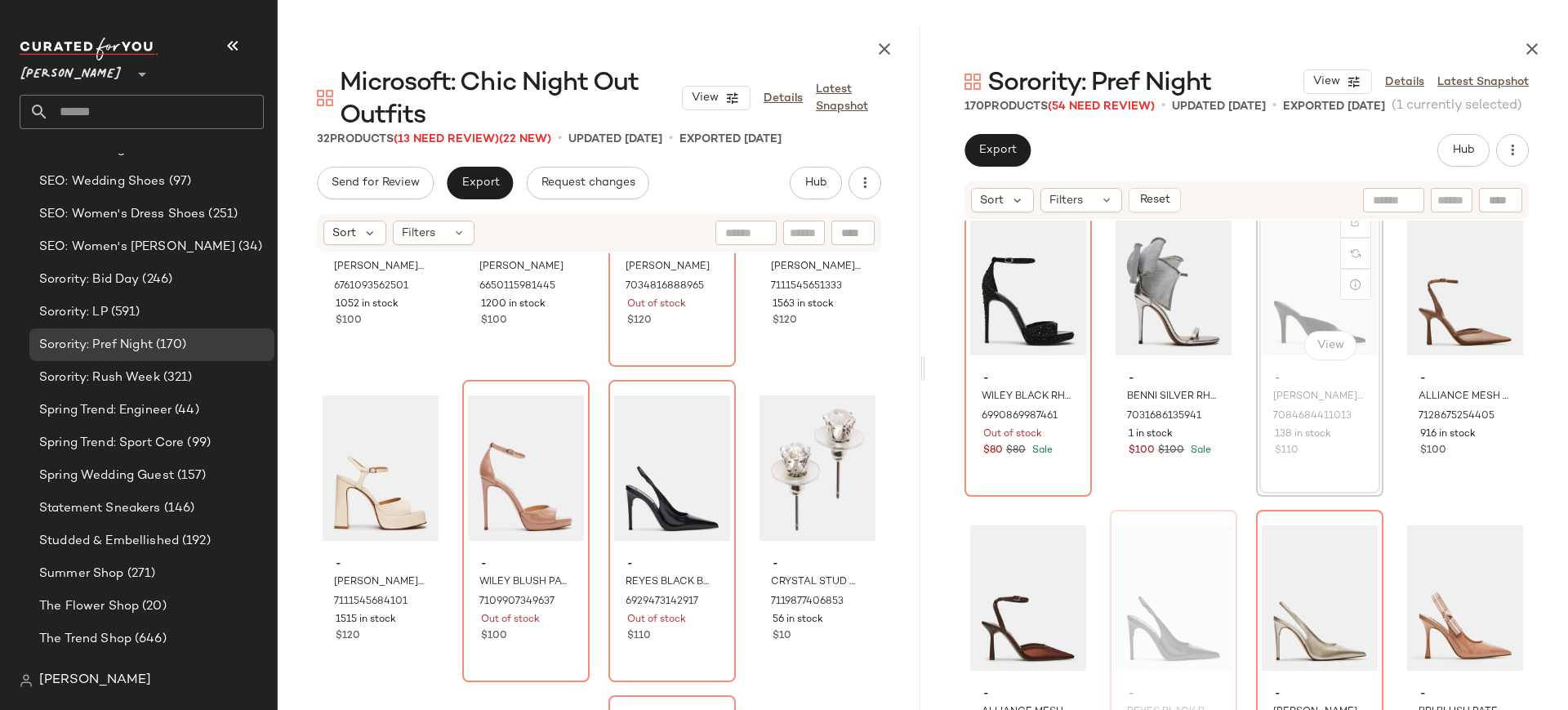
scroll to position [3508, 0]
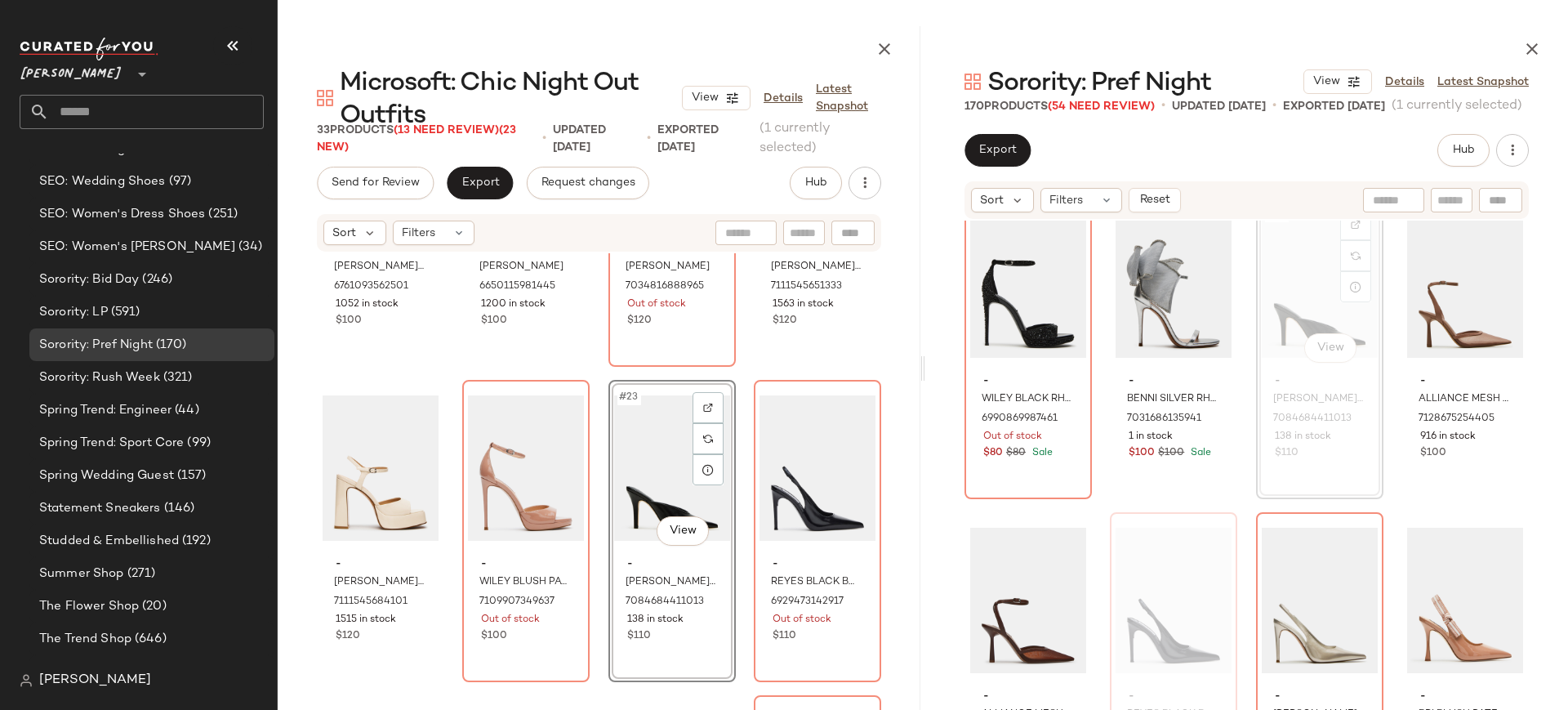
click at [730, 448] on div "- ANNIE NATURAL 6761093562501 1052 in stock $100 - ANNIE BLACK 6650115981445 12…" at bounding box center [599, 515] width 643 height 524
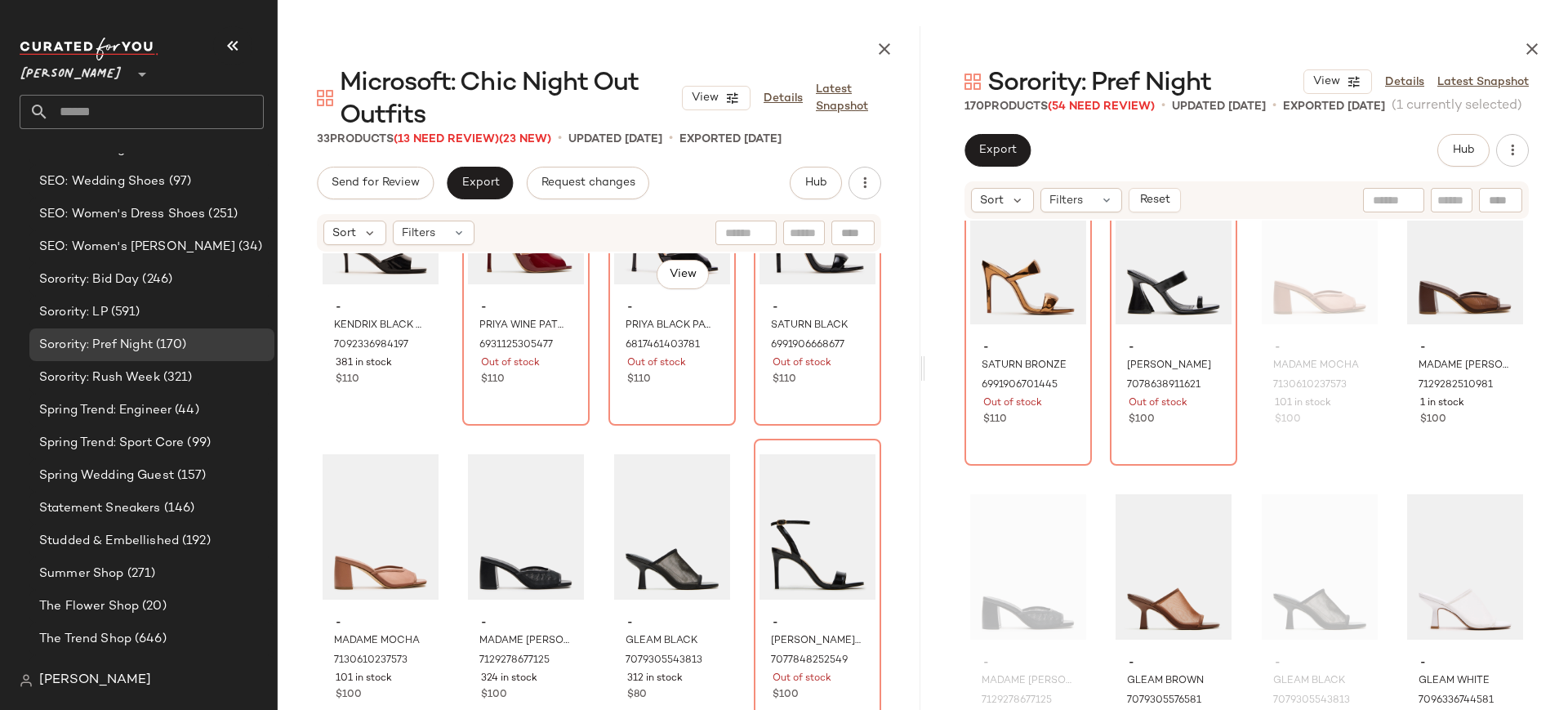
scroll to position [460, 0]
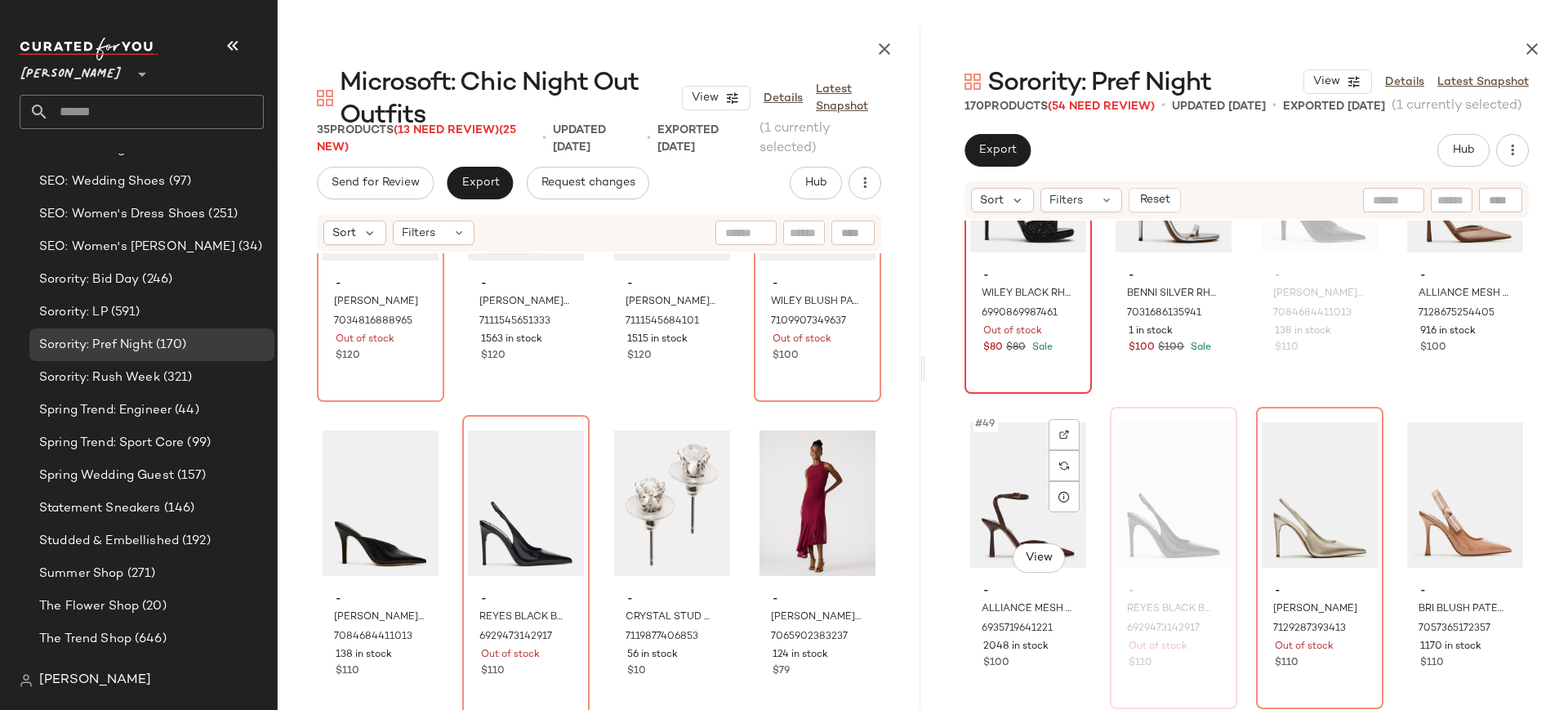
scroll to position [3586, 0]
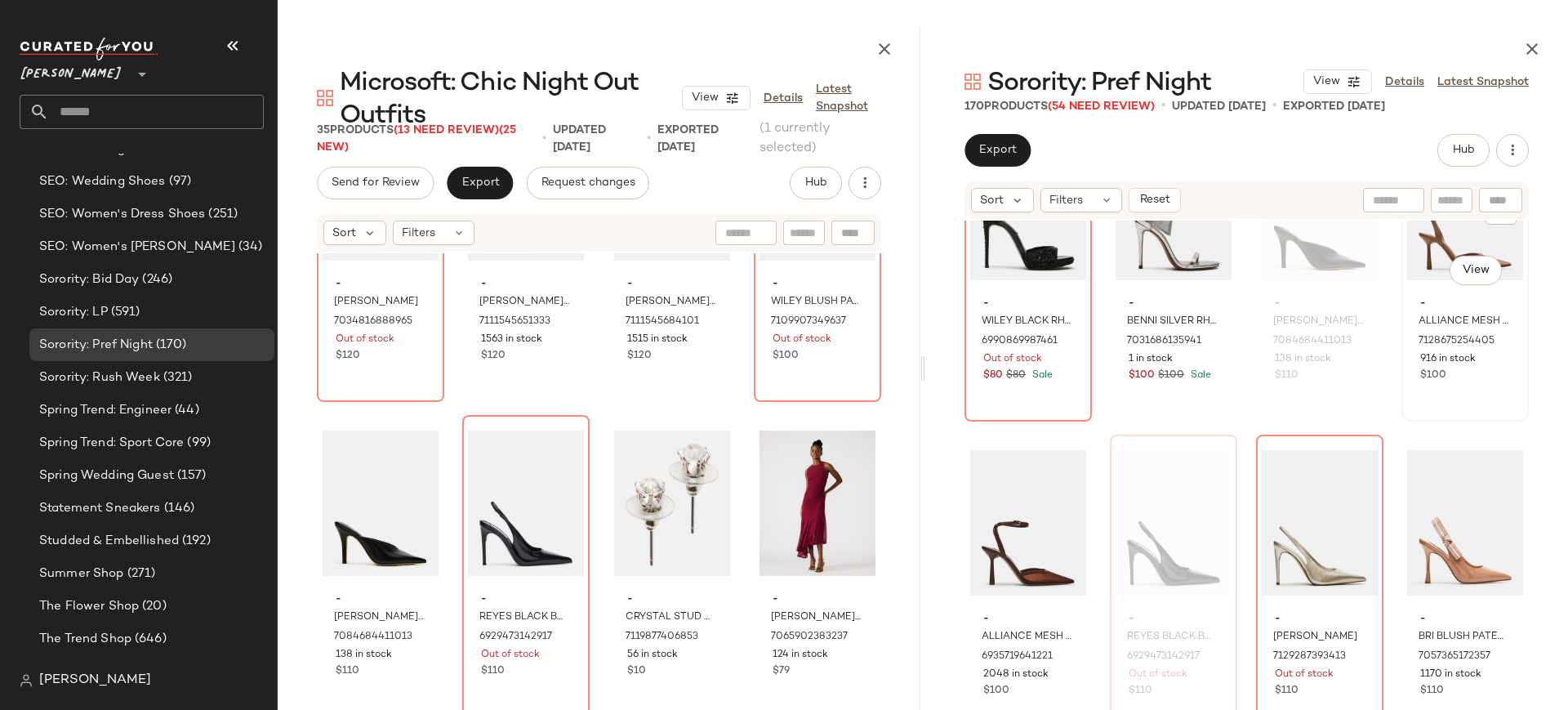
scroll to position [3584, 0]
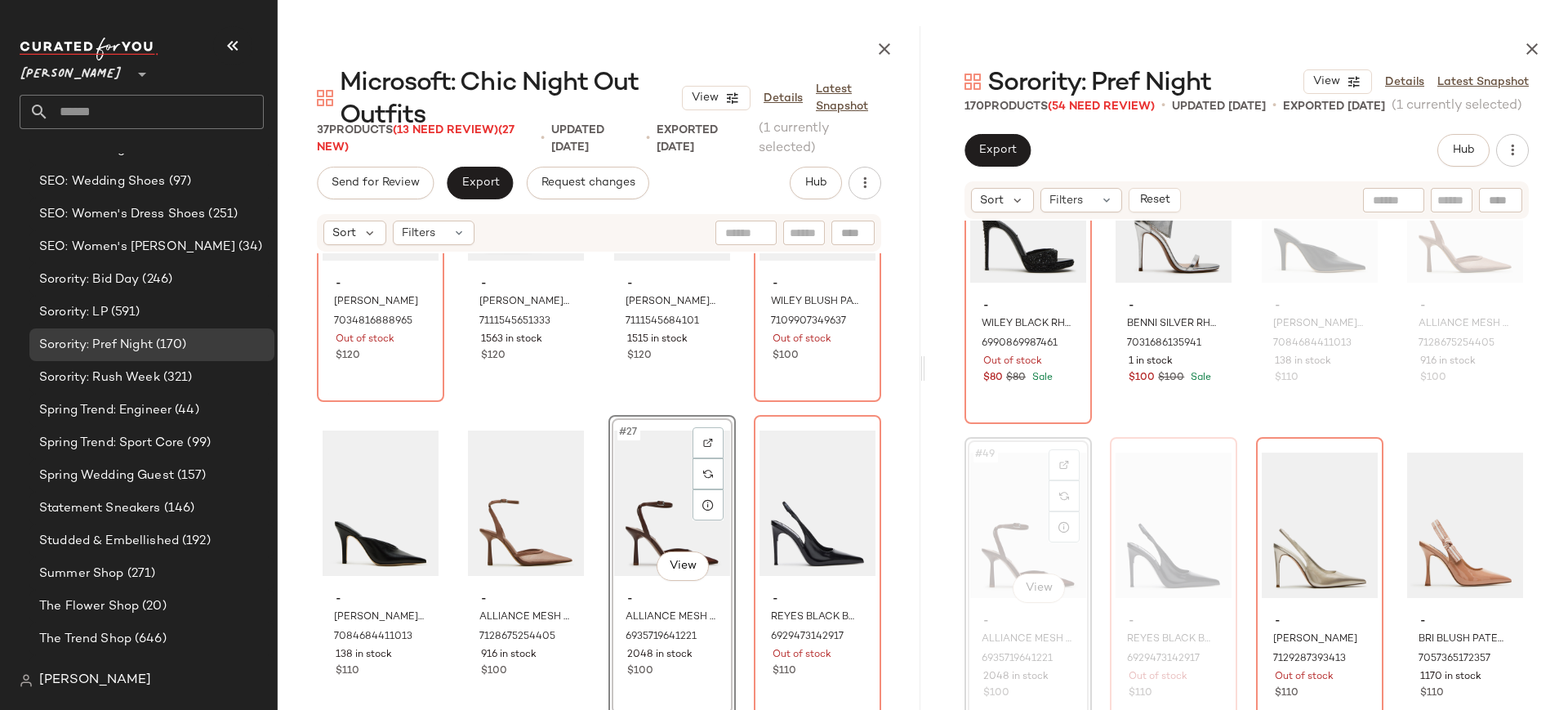
click at [592, 494] on div "- TIA BLACK 7034816888965 Out of stock $120 - LIANDRA BLACK SUEDE 7111545651333…" at bounding box center [599, 515] width 643 height 524
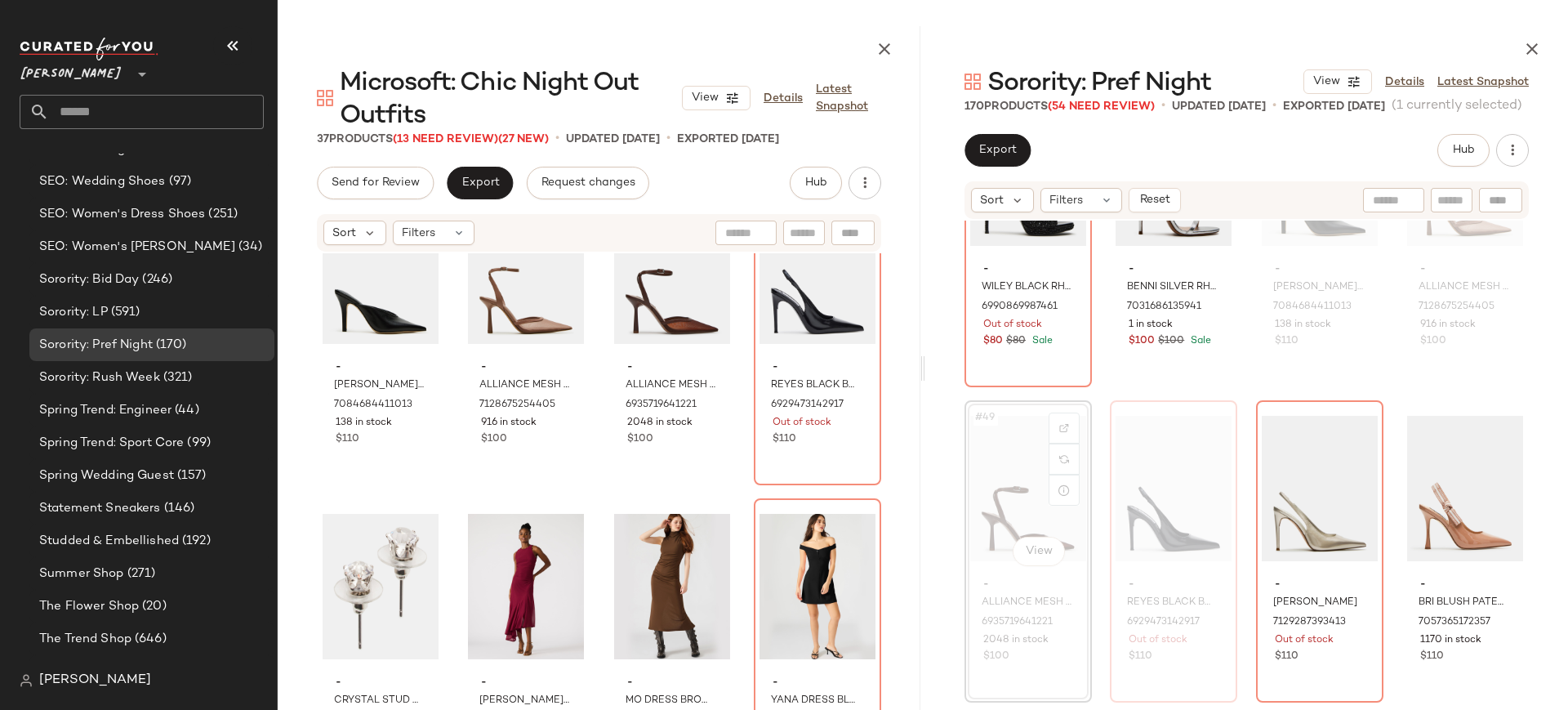
scroll to position [3622, 0]
click at [1497, 428] on div at bounding box center [1500, 426] width 31 height 31
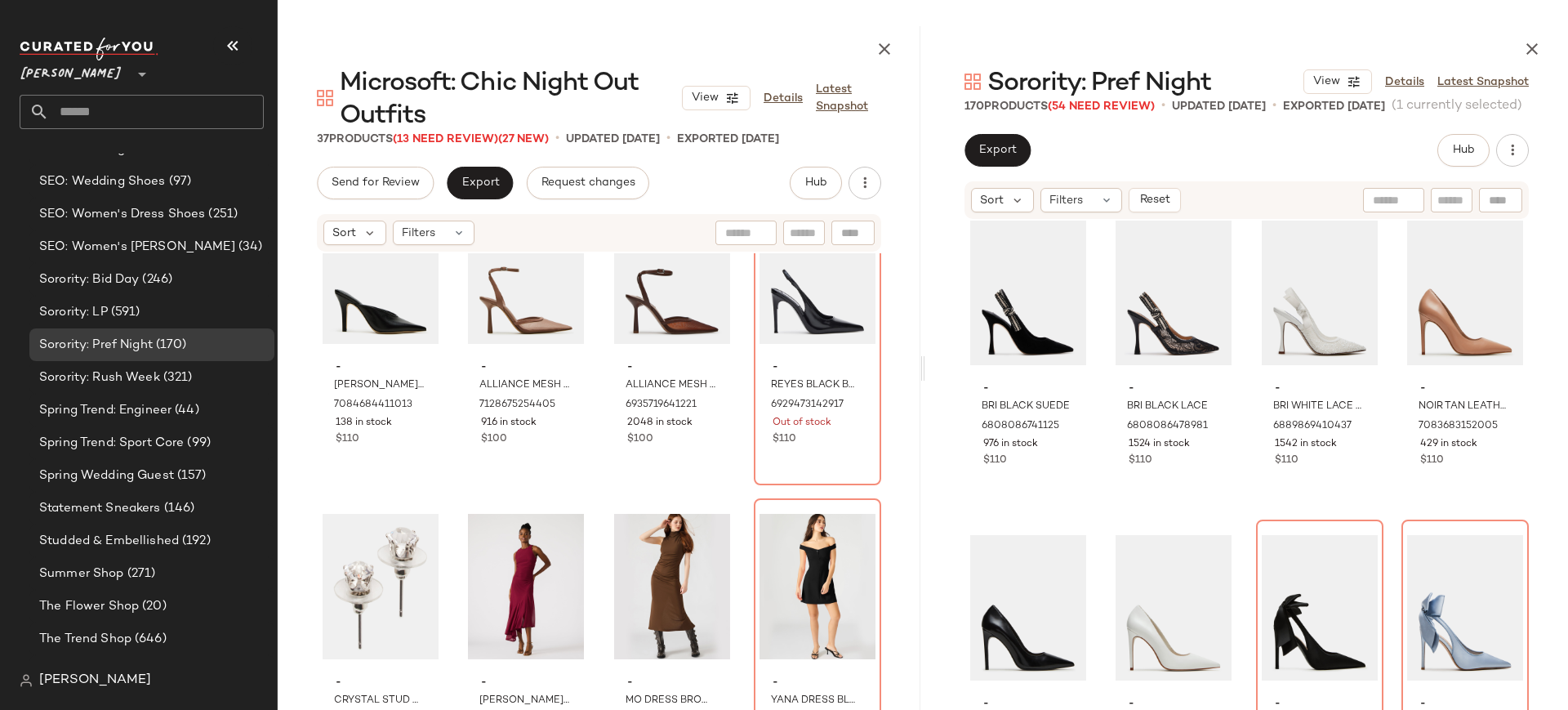
scroll to position [4130, 0]
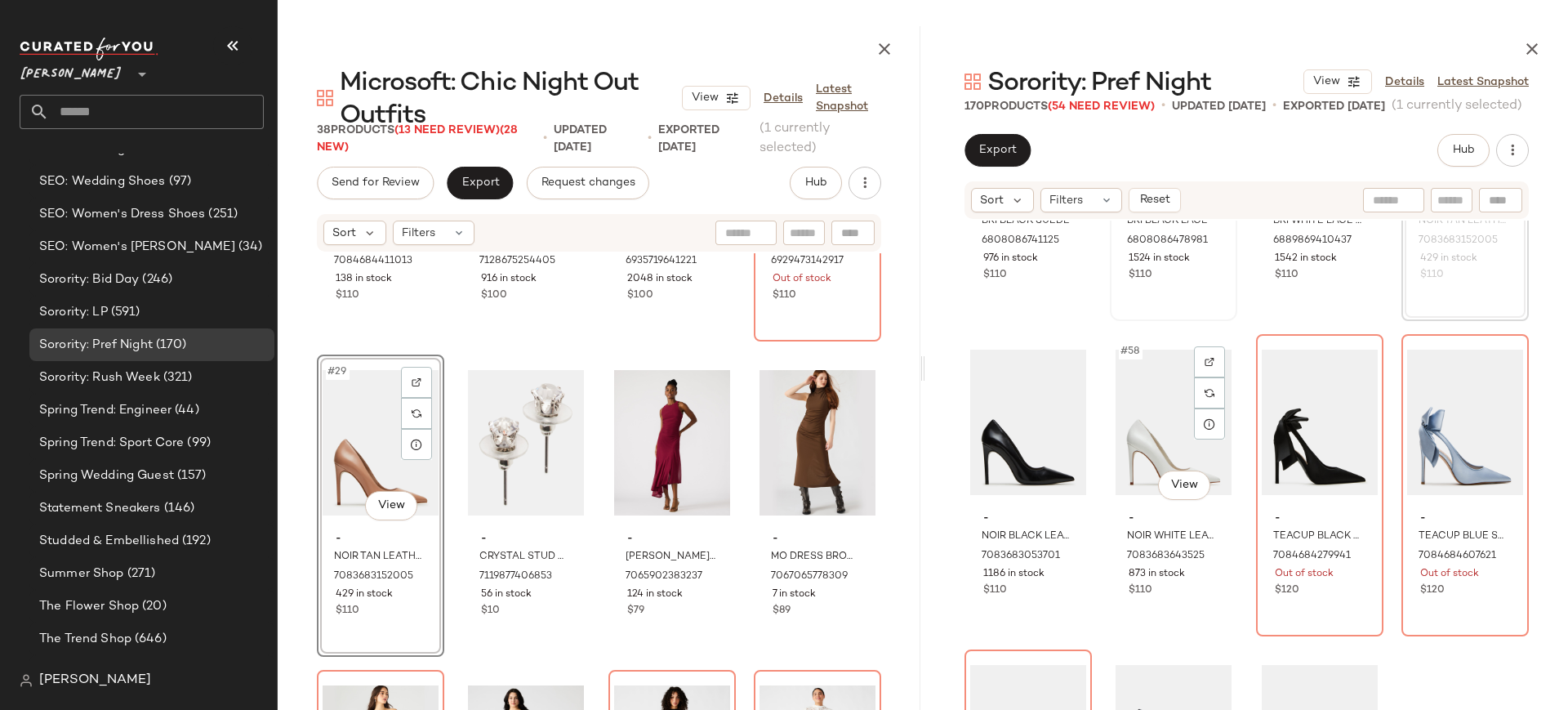
scroll to position [4314, 0]
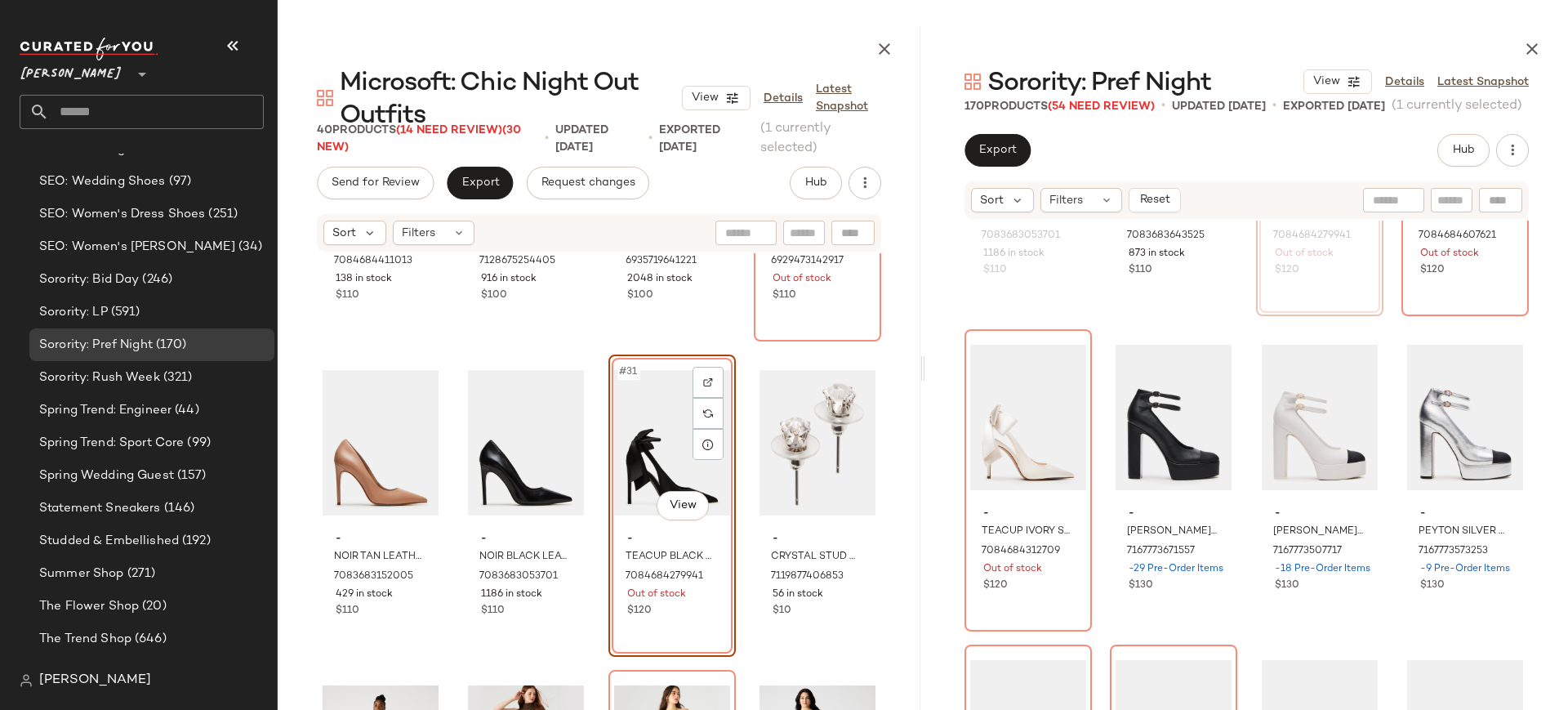
scroll to position [4632, 0]
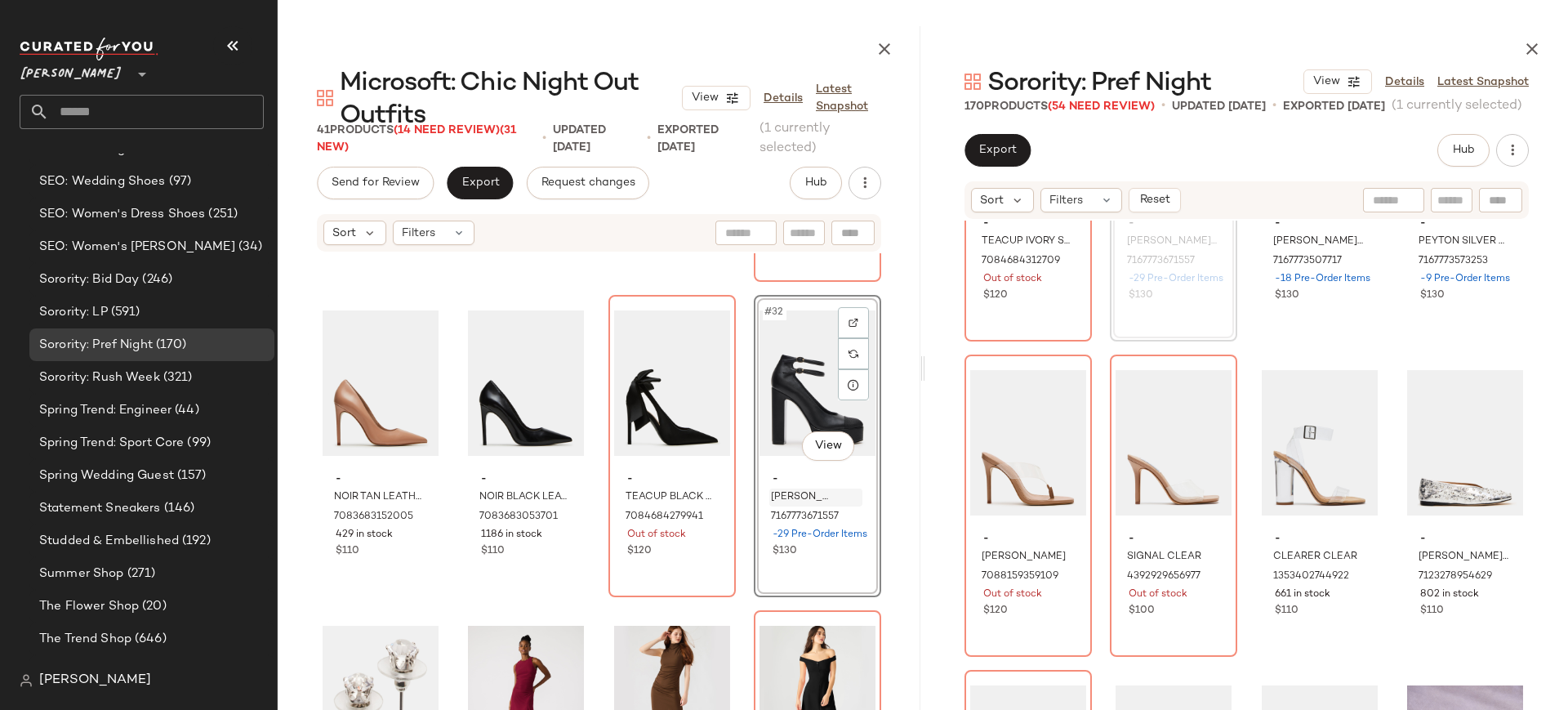
scroll to position [2182, 0]
click at [1066, 385] on img at bounding box center [1064, 382] width 10 height 10
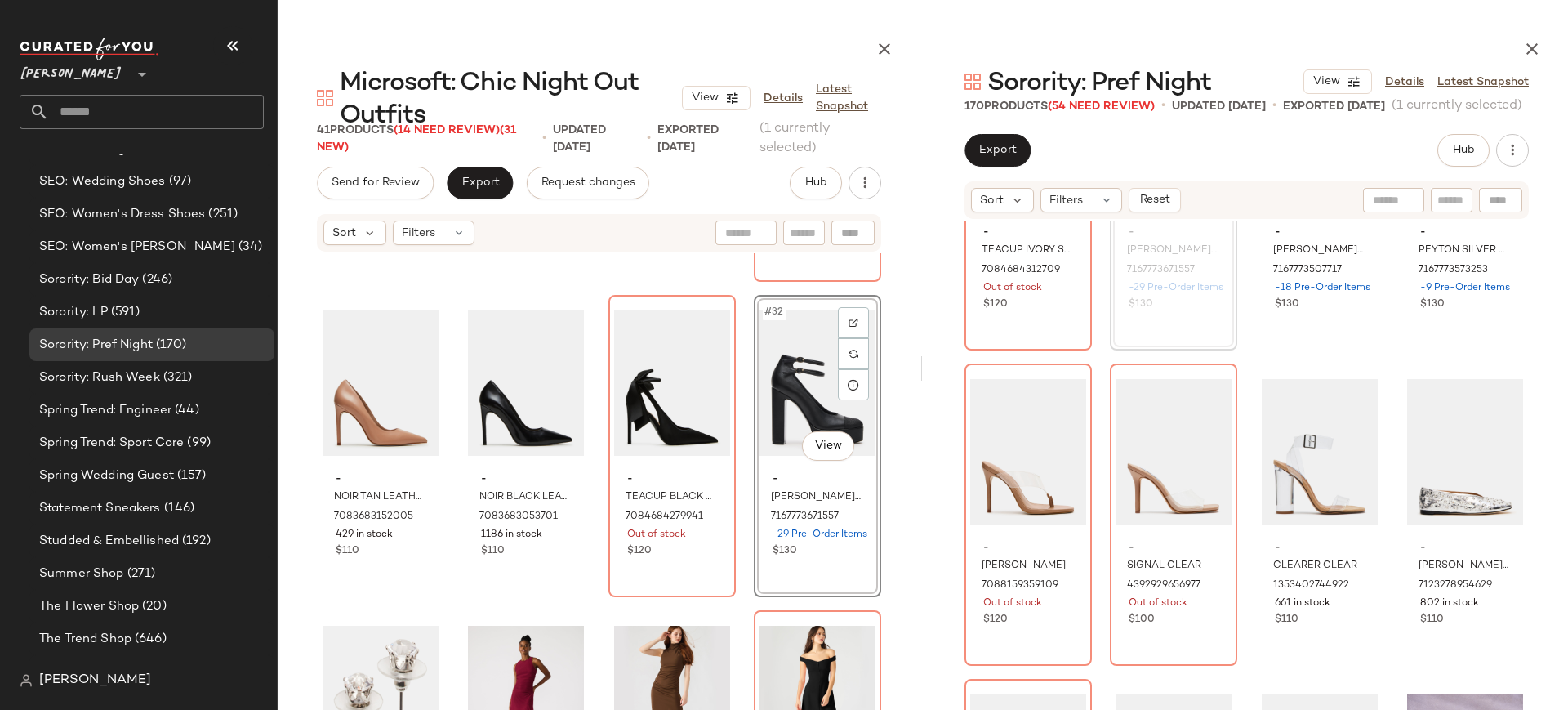
scroll to position [4917, 0]
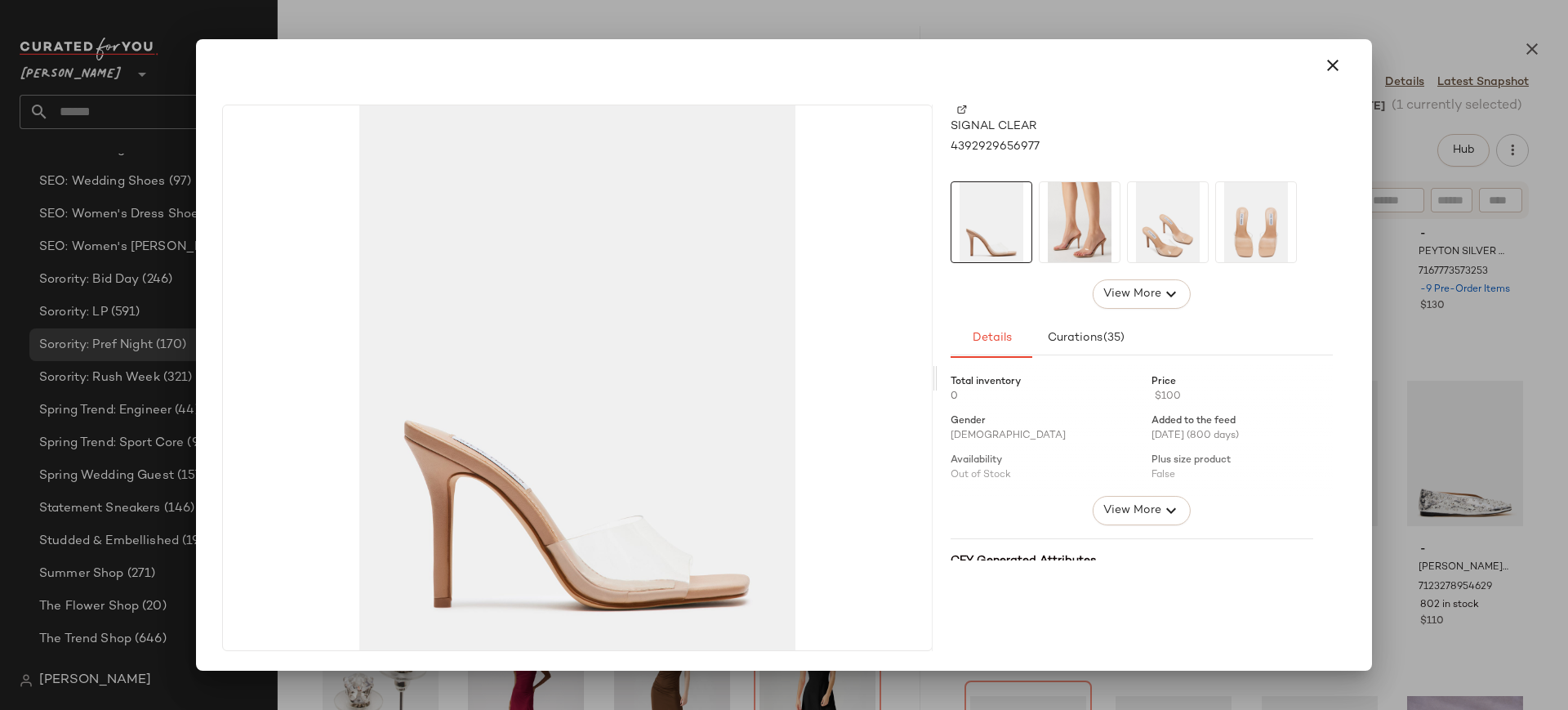
click at [1056, 229] on img at bounding box center [1079, 222] width 80 height 80
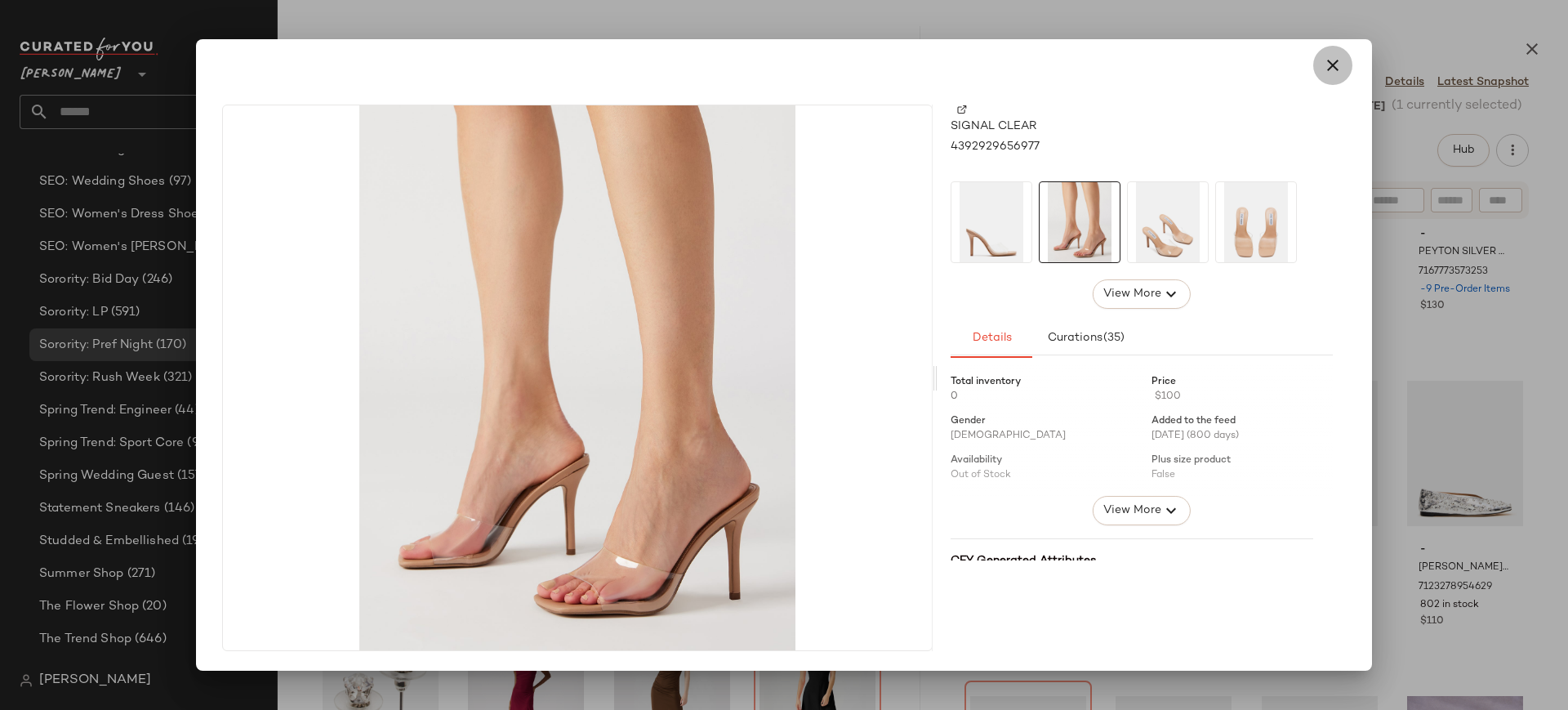
click at [1337, 62] on icon "button" at bounding box center [1333, 66] width 20 height 20
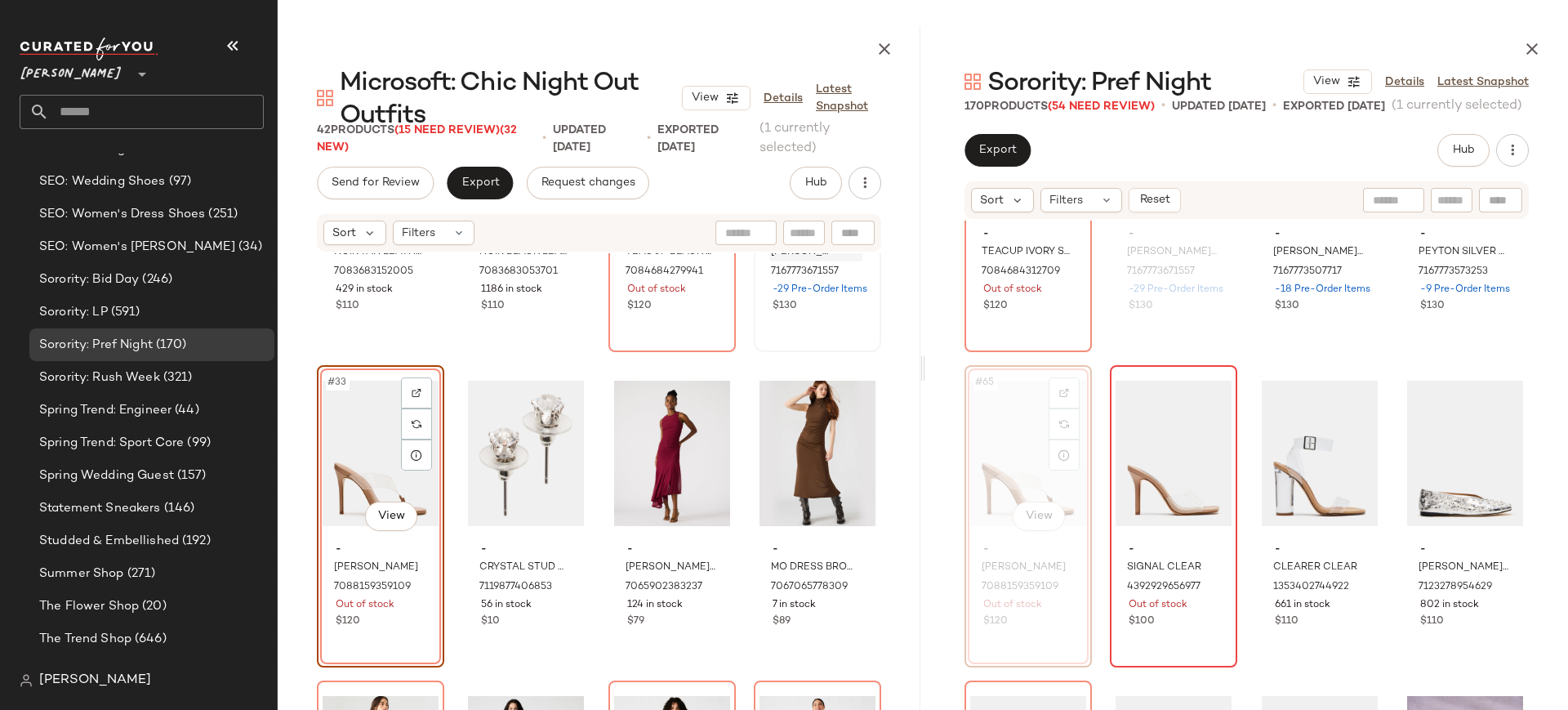
scroll to position [2426, 0]
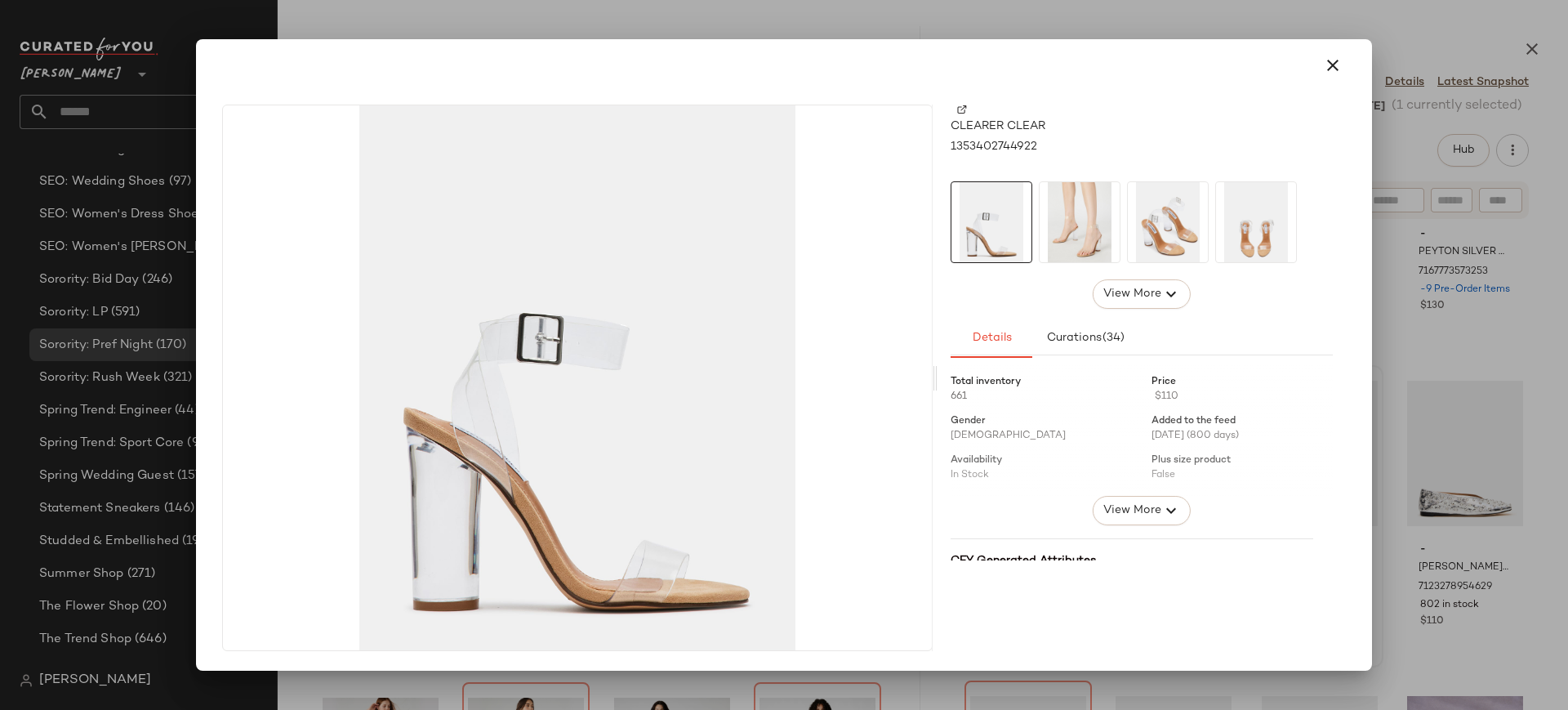
click at [1085, 227] on img at bounding box center [1079, 222] width 80 height 80
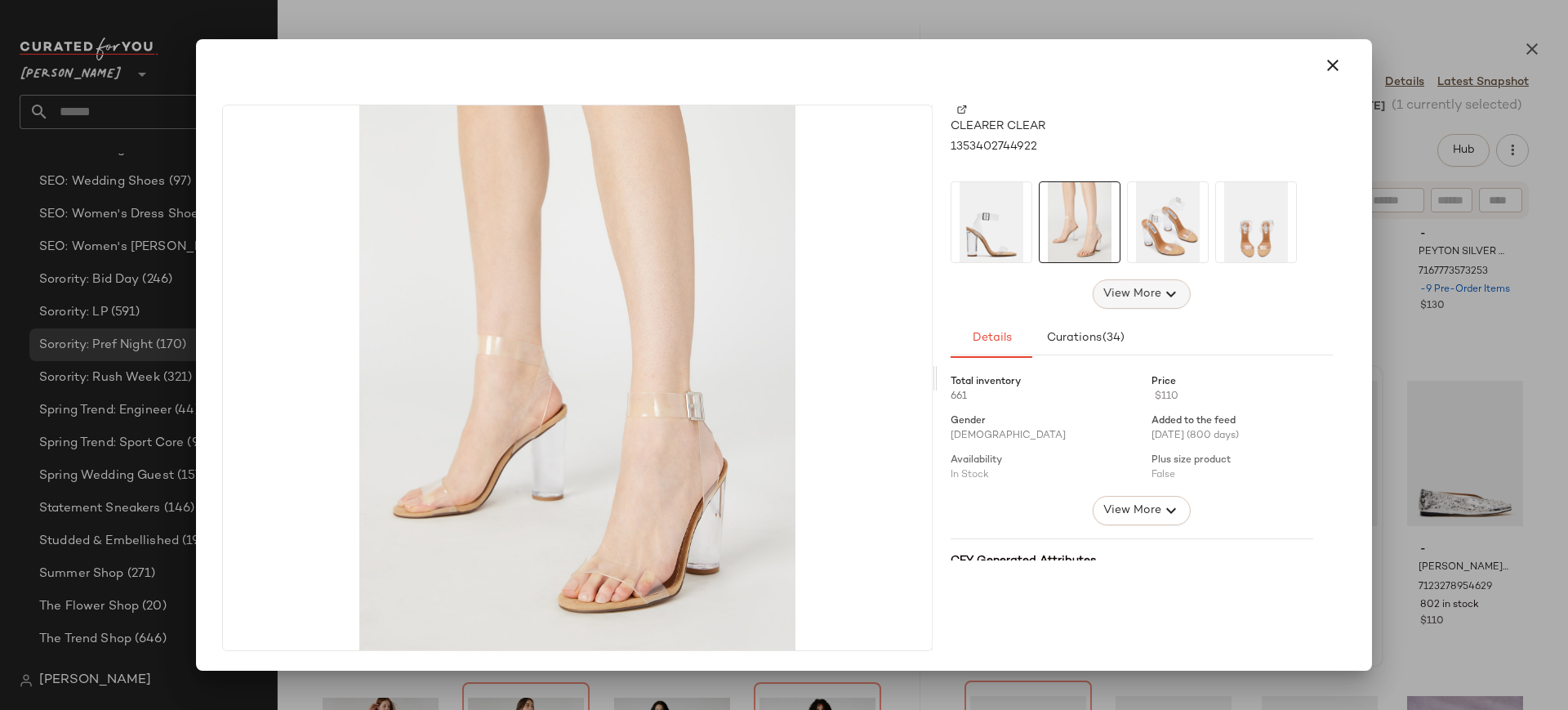
click at [1157, 294] on span "View More" at bounding box center [1132, 294] width 59 height 20
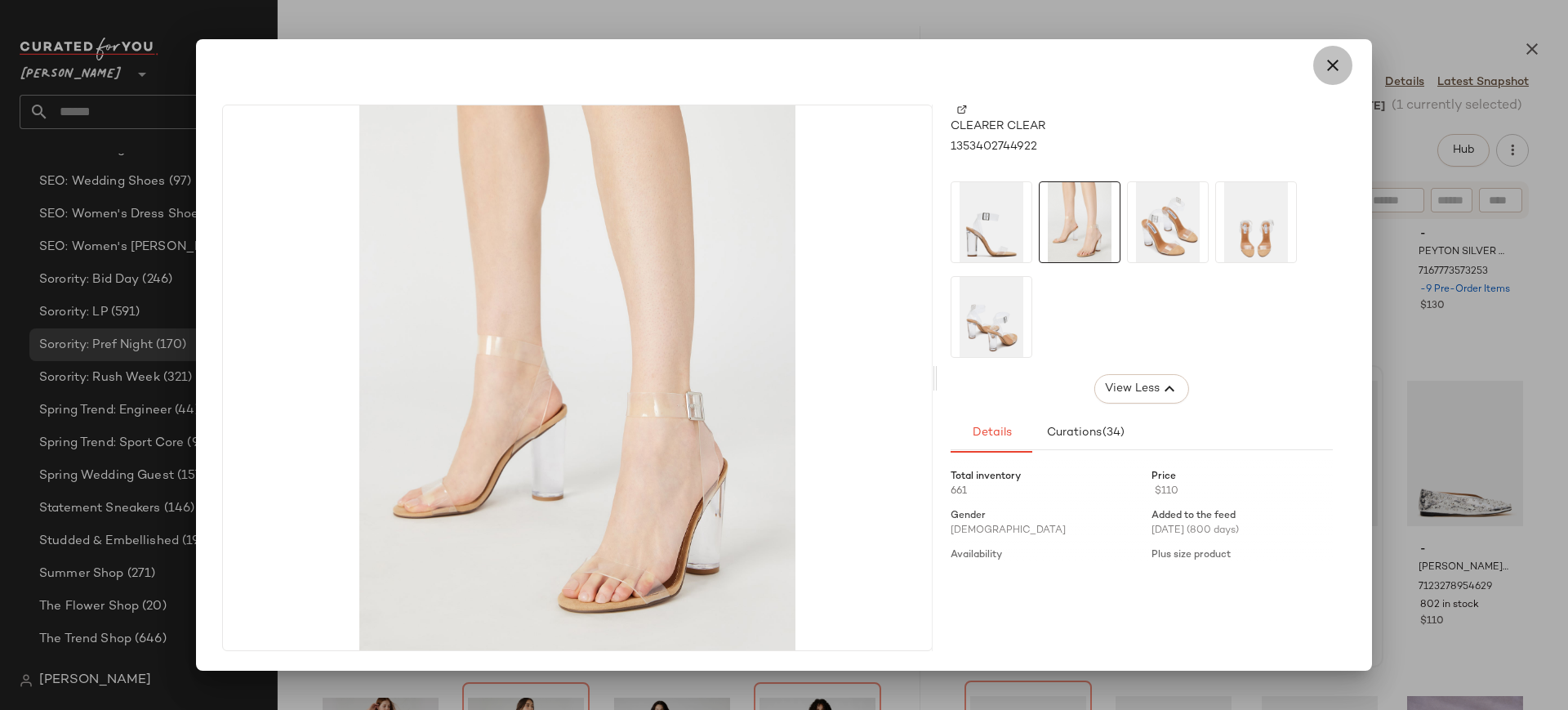
click at [1337, 69] on icon "button" at bounding box center [1333, 66] width 20 height 20
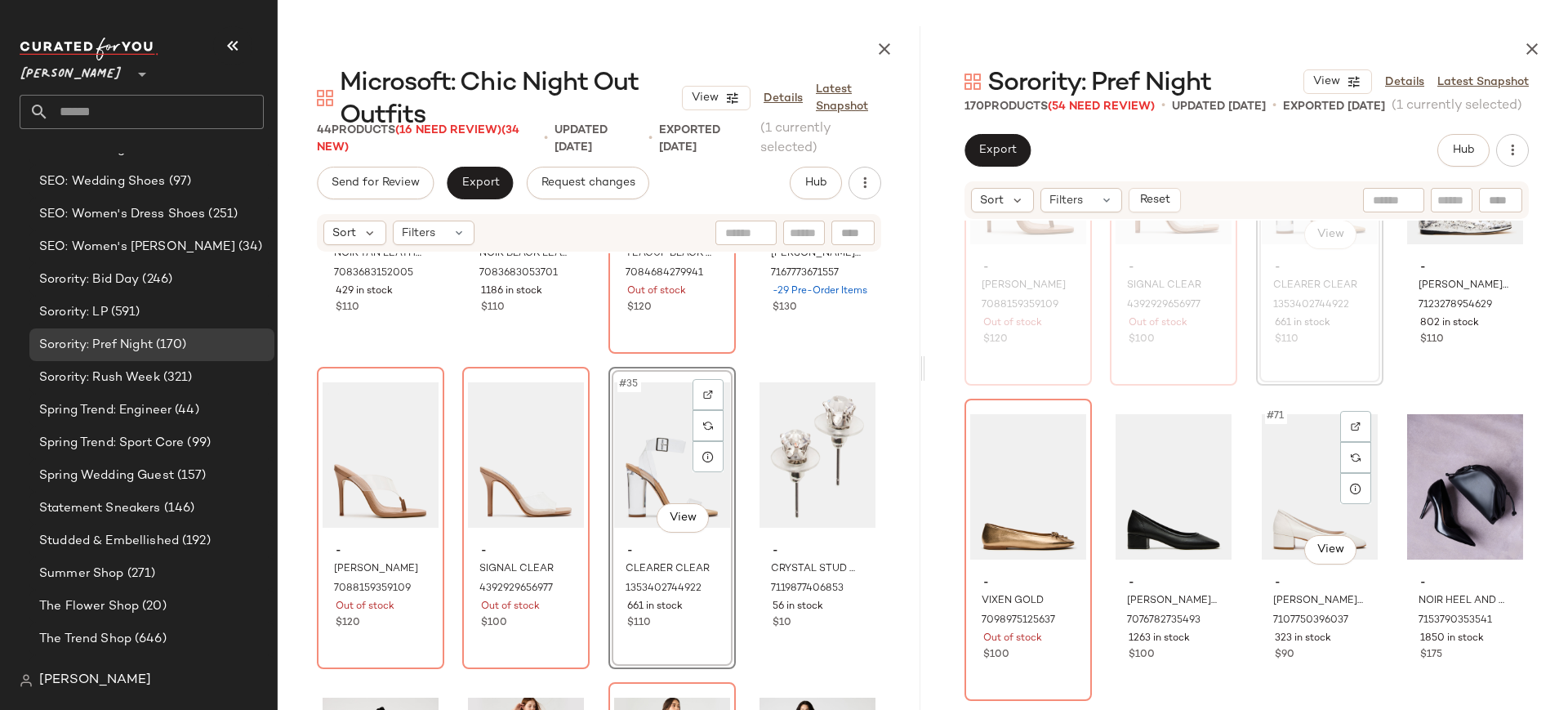
scroll to position [5191, 0]
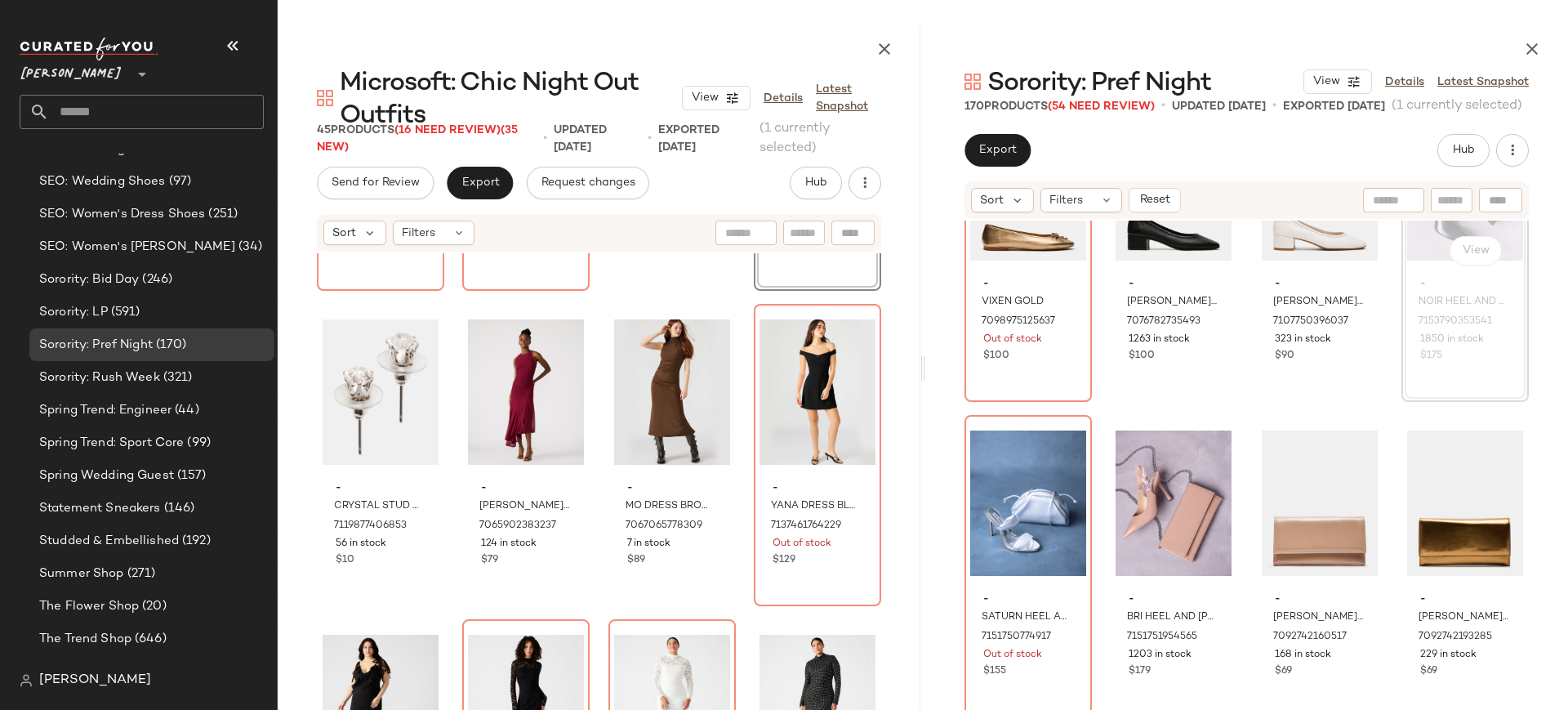
scroll to position [2807, 0]
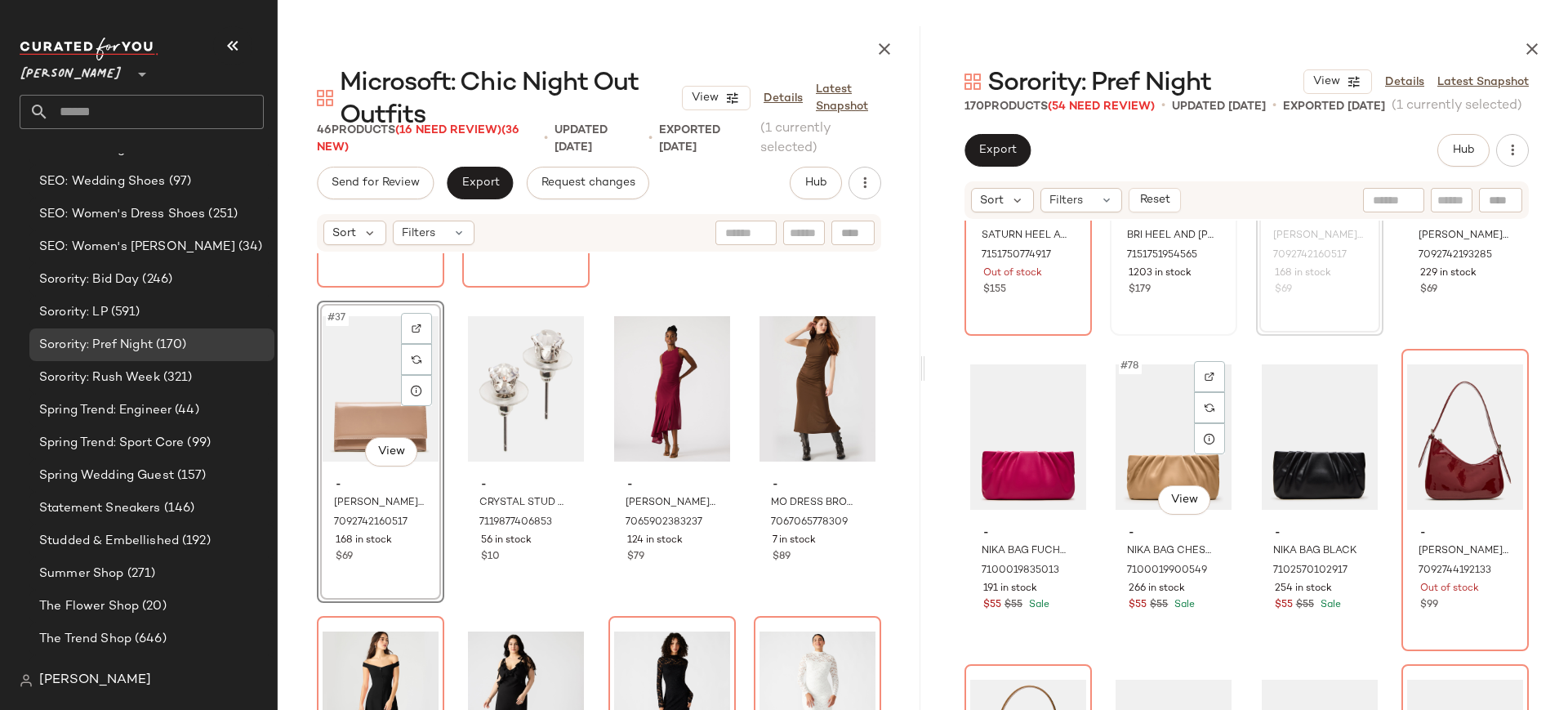
scroll to position [5877, 0]
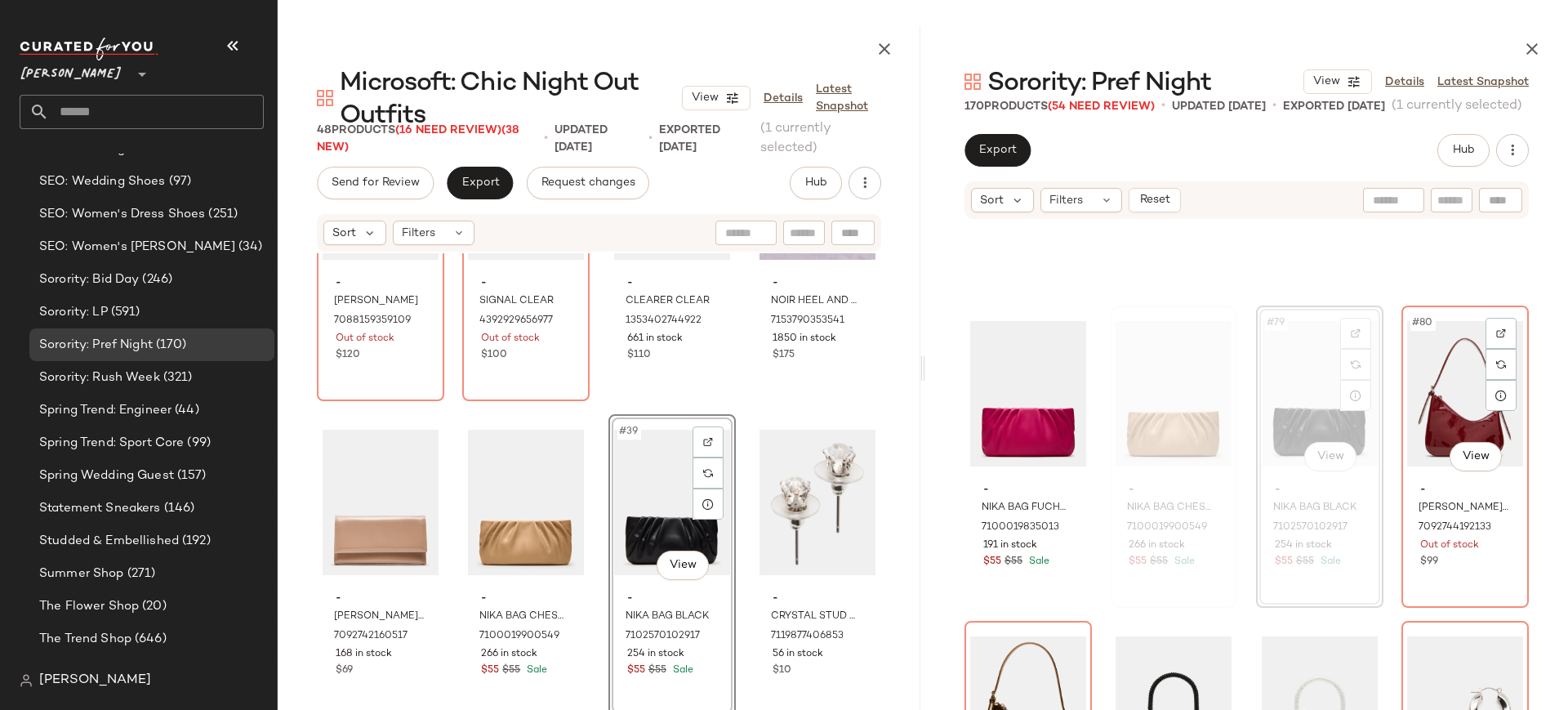
scroll to position [5927, 0]
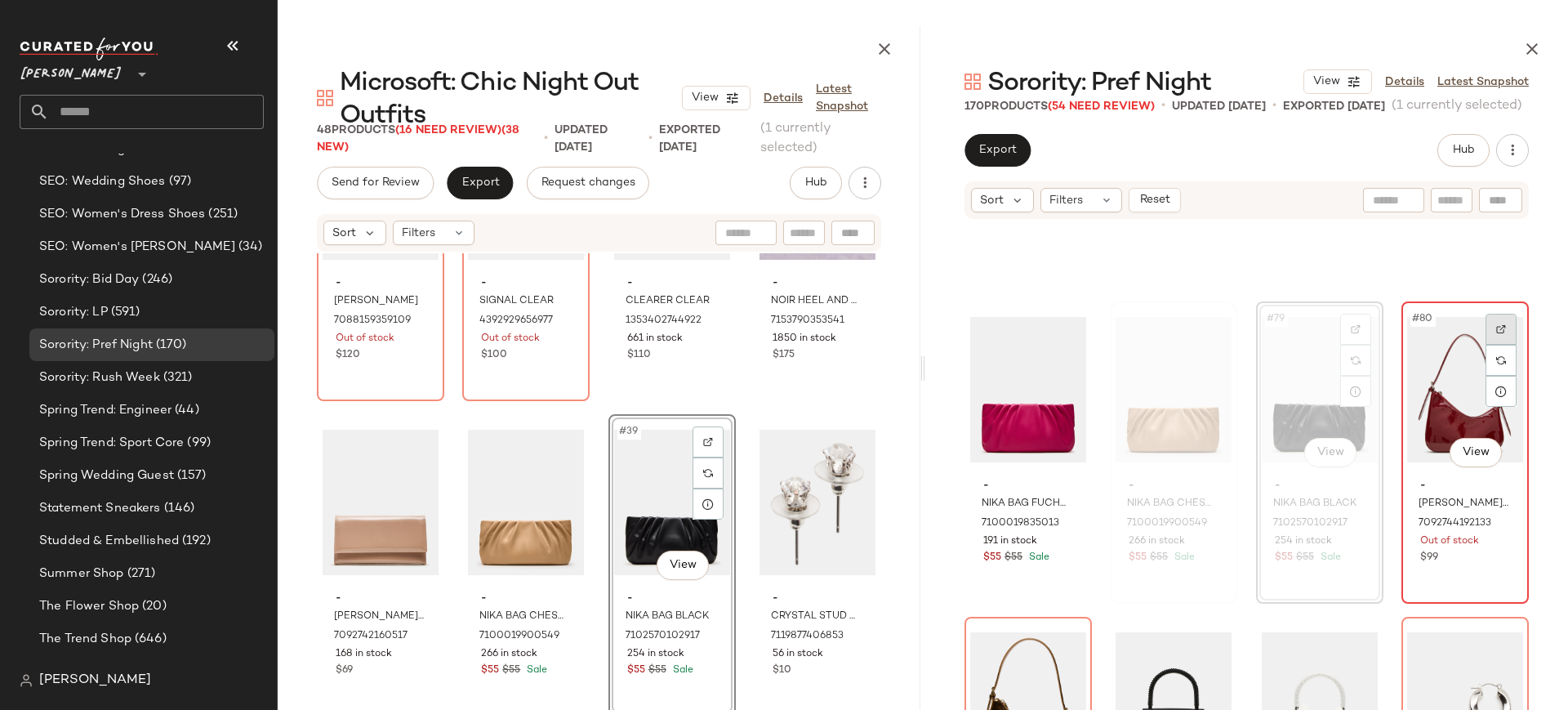
click at [1497, 326] on div at bounding box center [1500, 329] width 31 height 31
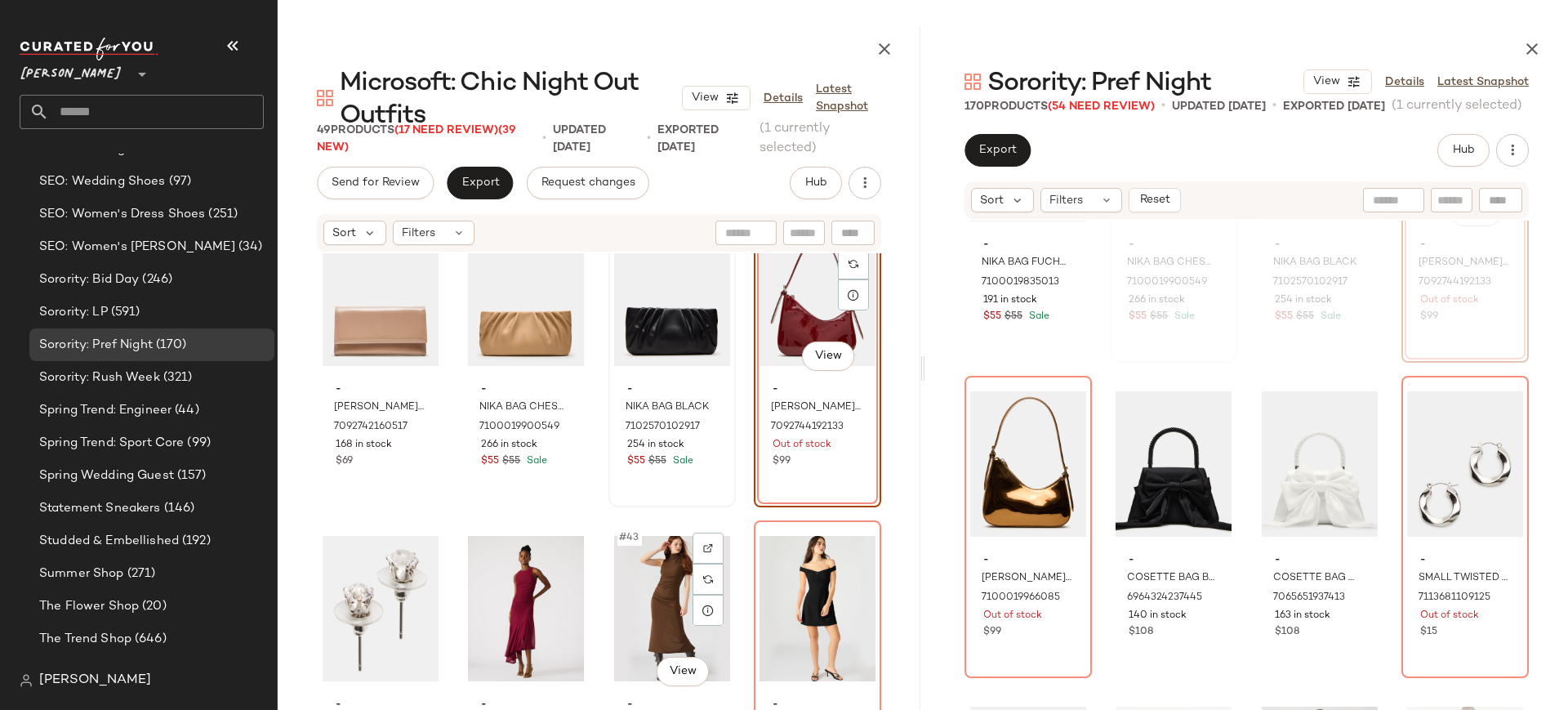
scroll to position [2905, 0]
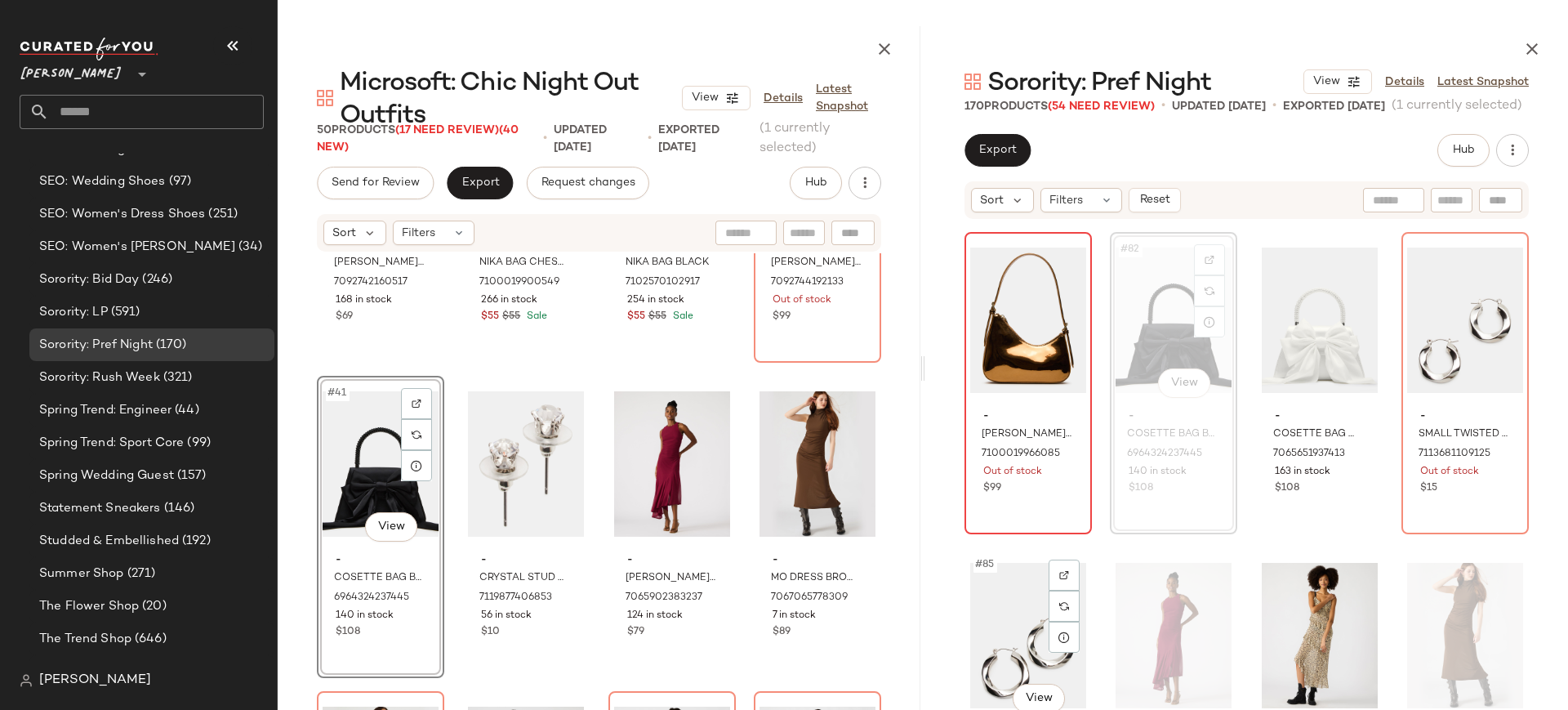
scroll to position [6316, 0]
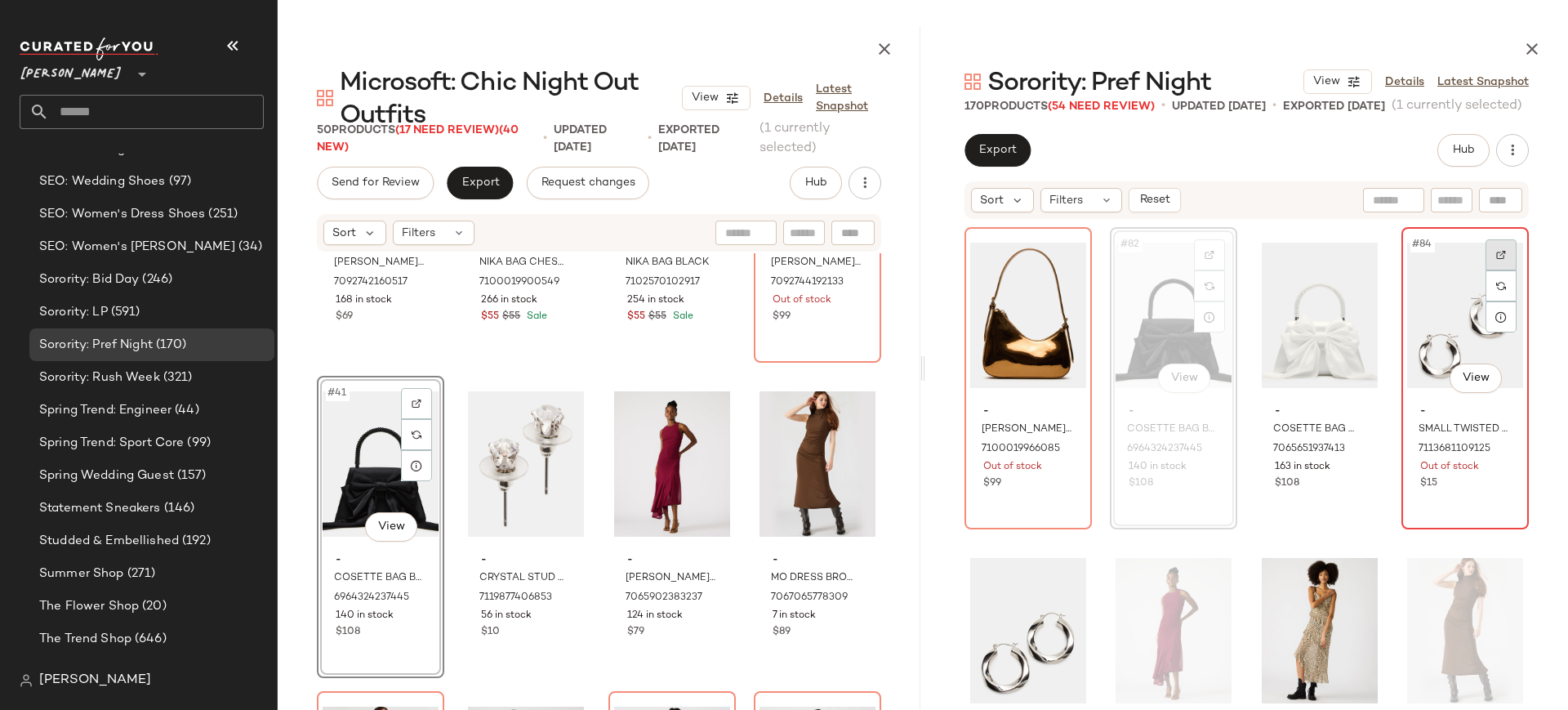
click at [1496, 254] on img at bounding box center [1501, 255] width 10 height 10
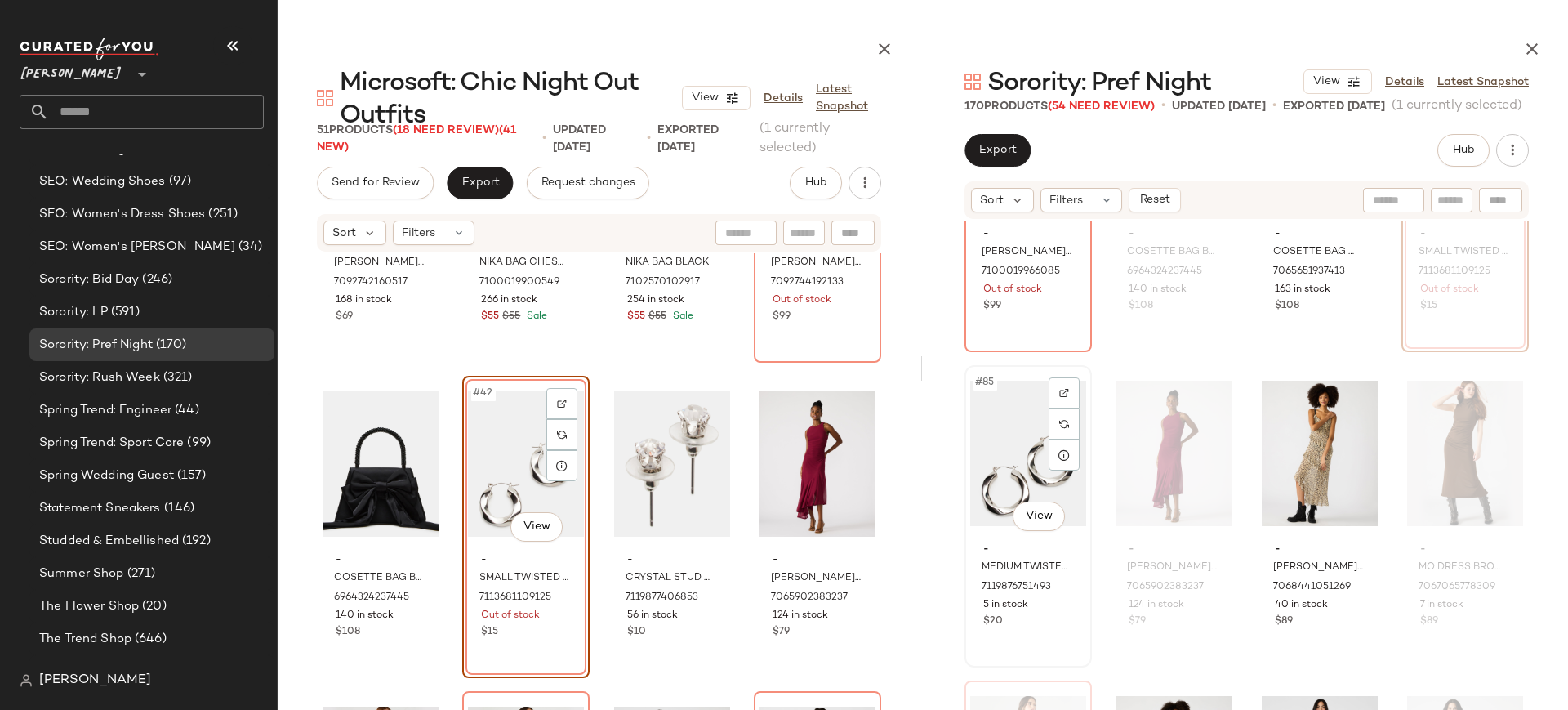
scroll to position [6495, 0]
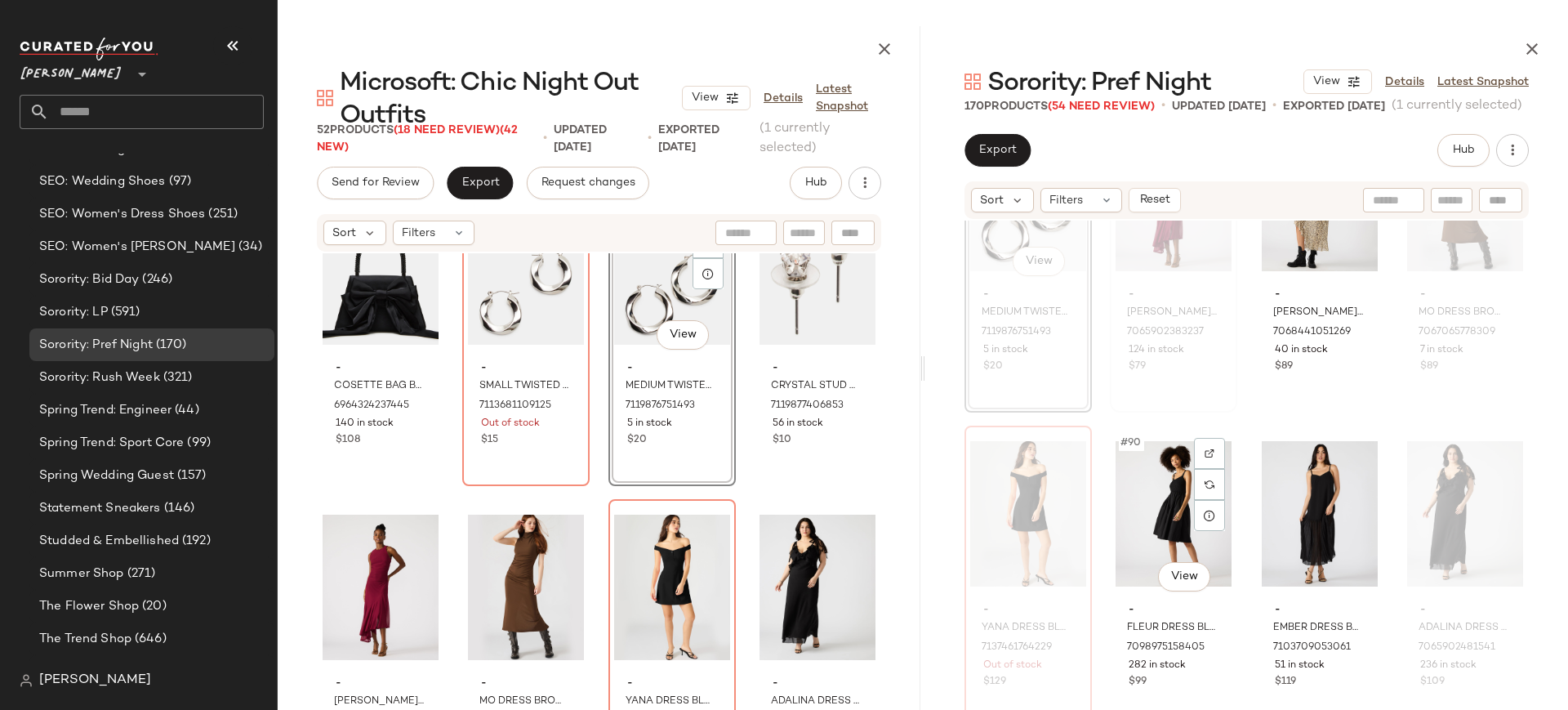
scroll to position [6827, 0]
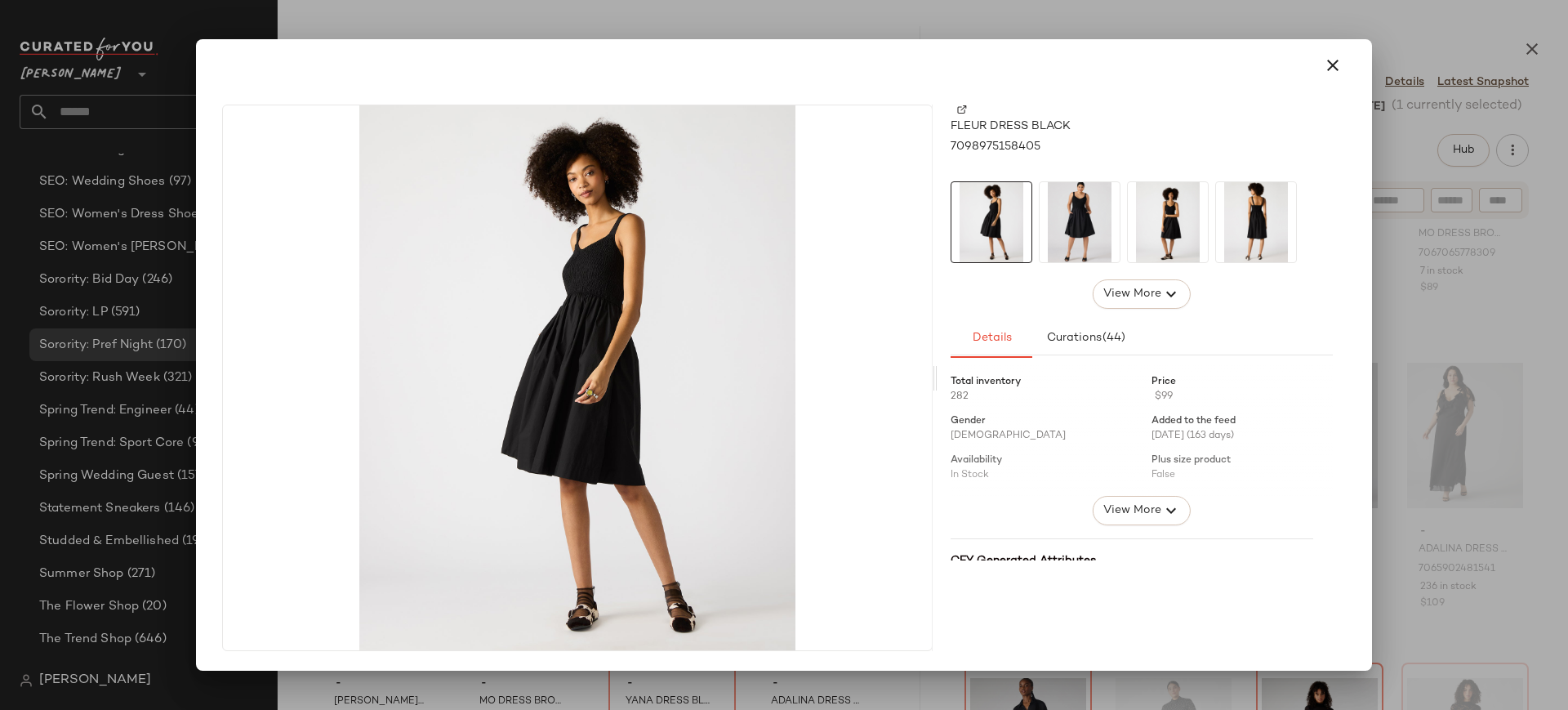
click at [1076, 231] on img at bounding box center [1079, 222] width 80 height 80
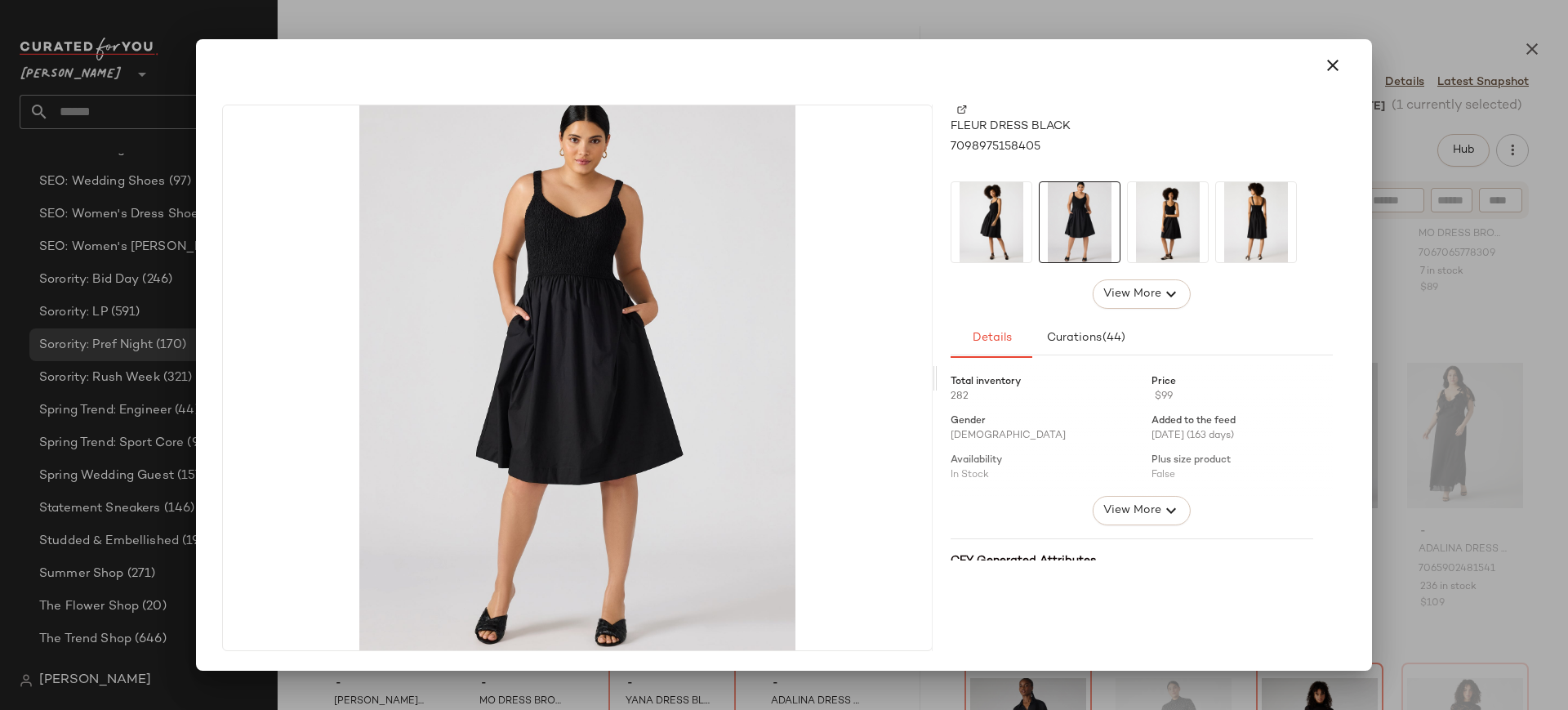
click at [1173, 235] on img at bounding box center [1168, 222] width 80 height 80
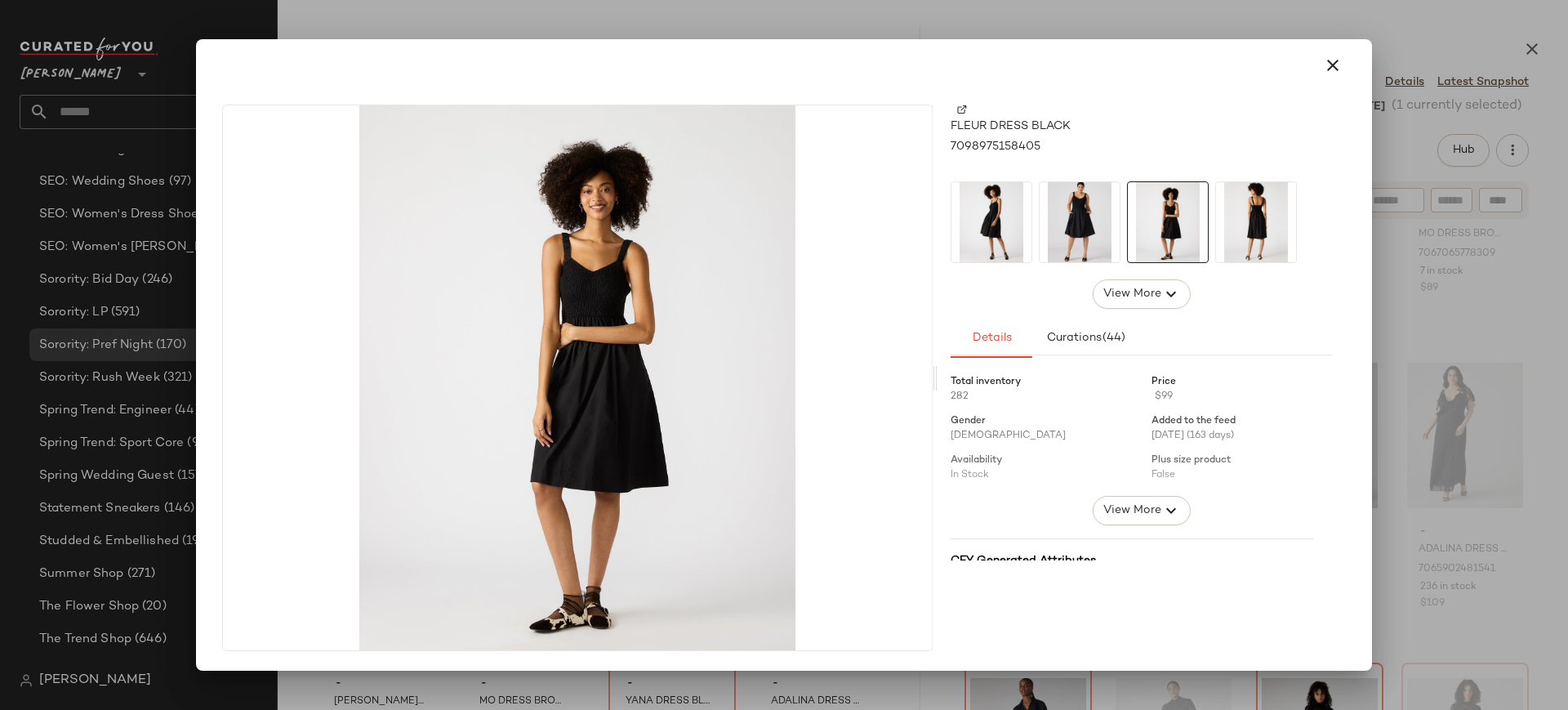
click at [1251, 232] on img at bounding box center [1256, 222] width 80 height 80
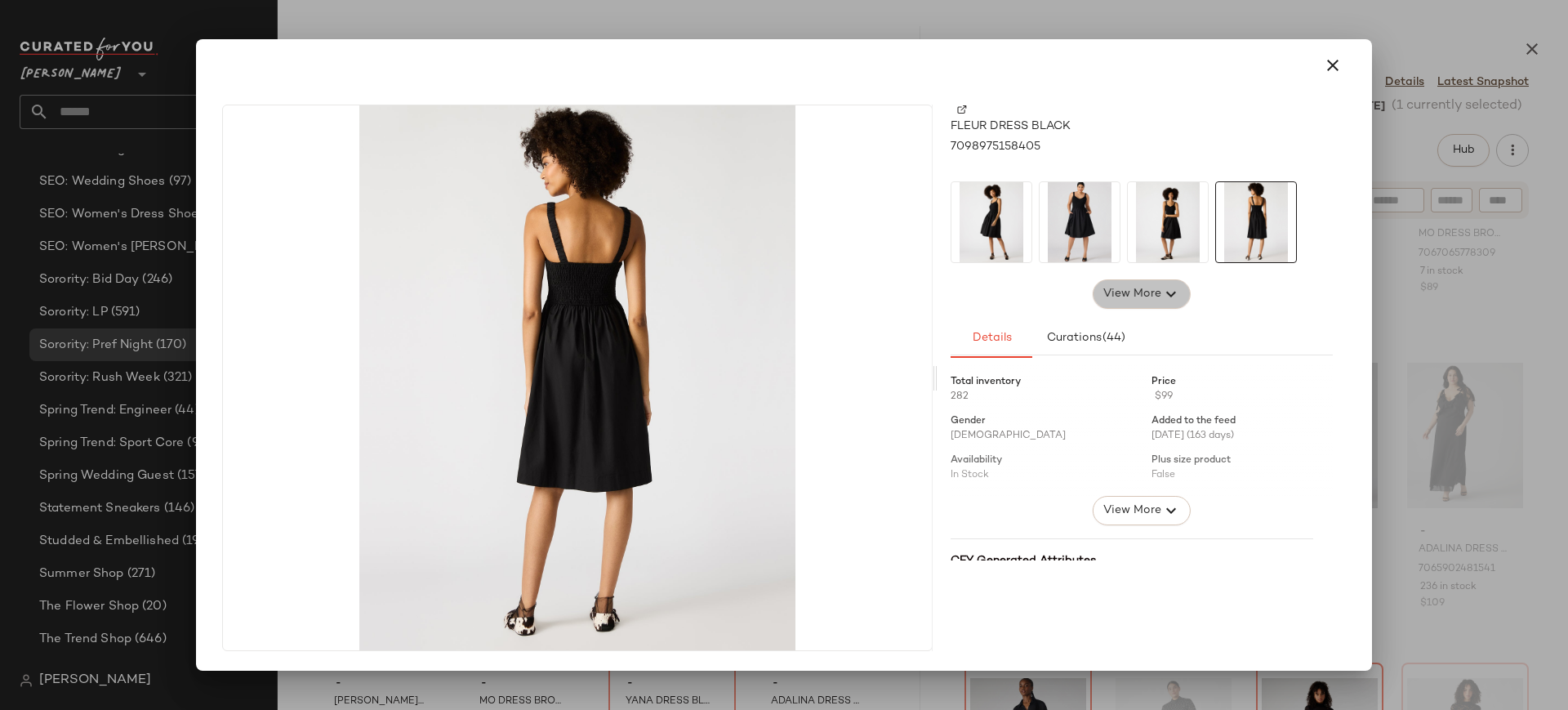
click at [1148, 297] on span "View More" at bounding box center [1132, 294] width 59 height 20
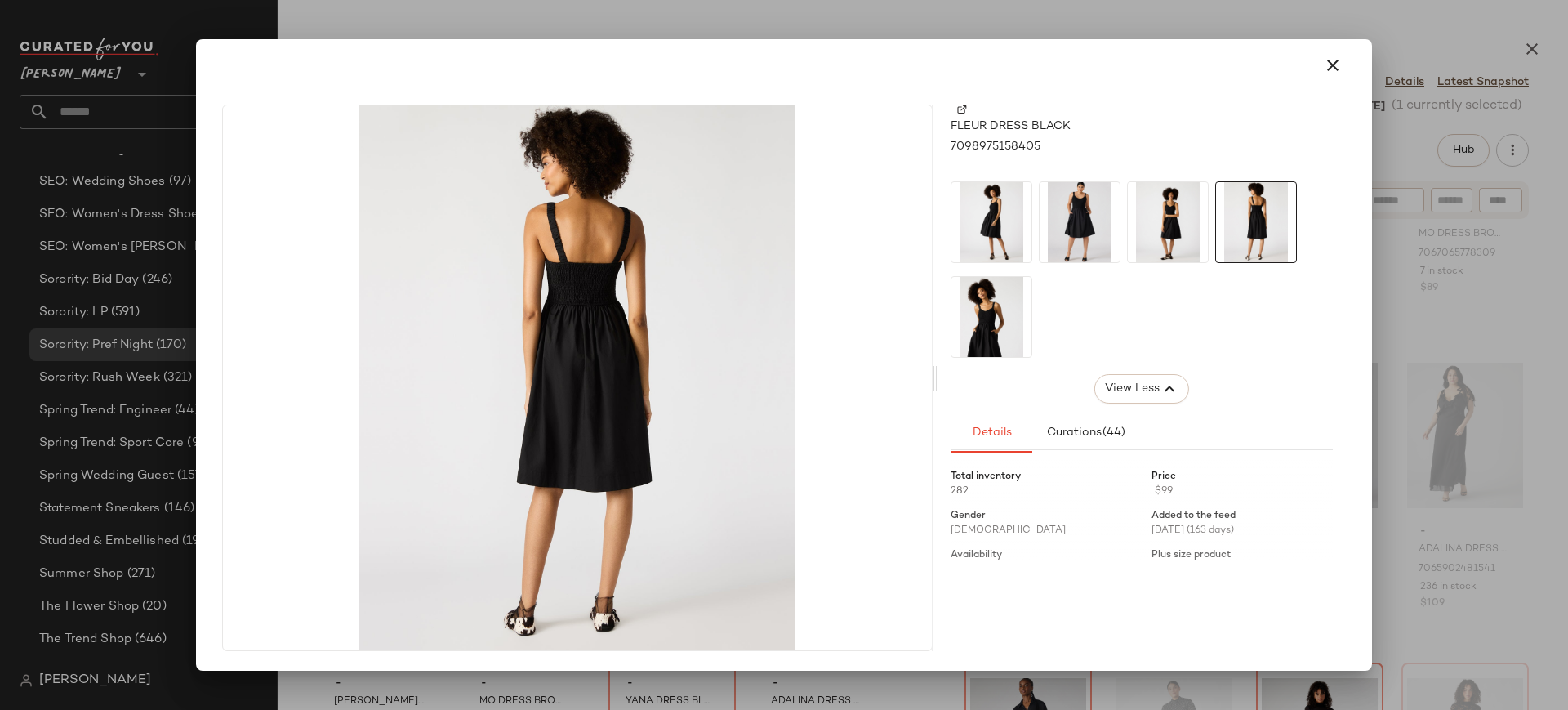
click at [1008, 235] on img at bounding box center [992, 222] width 80 height 80
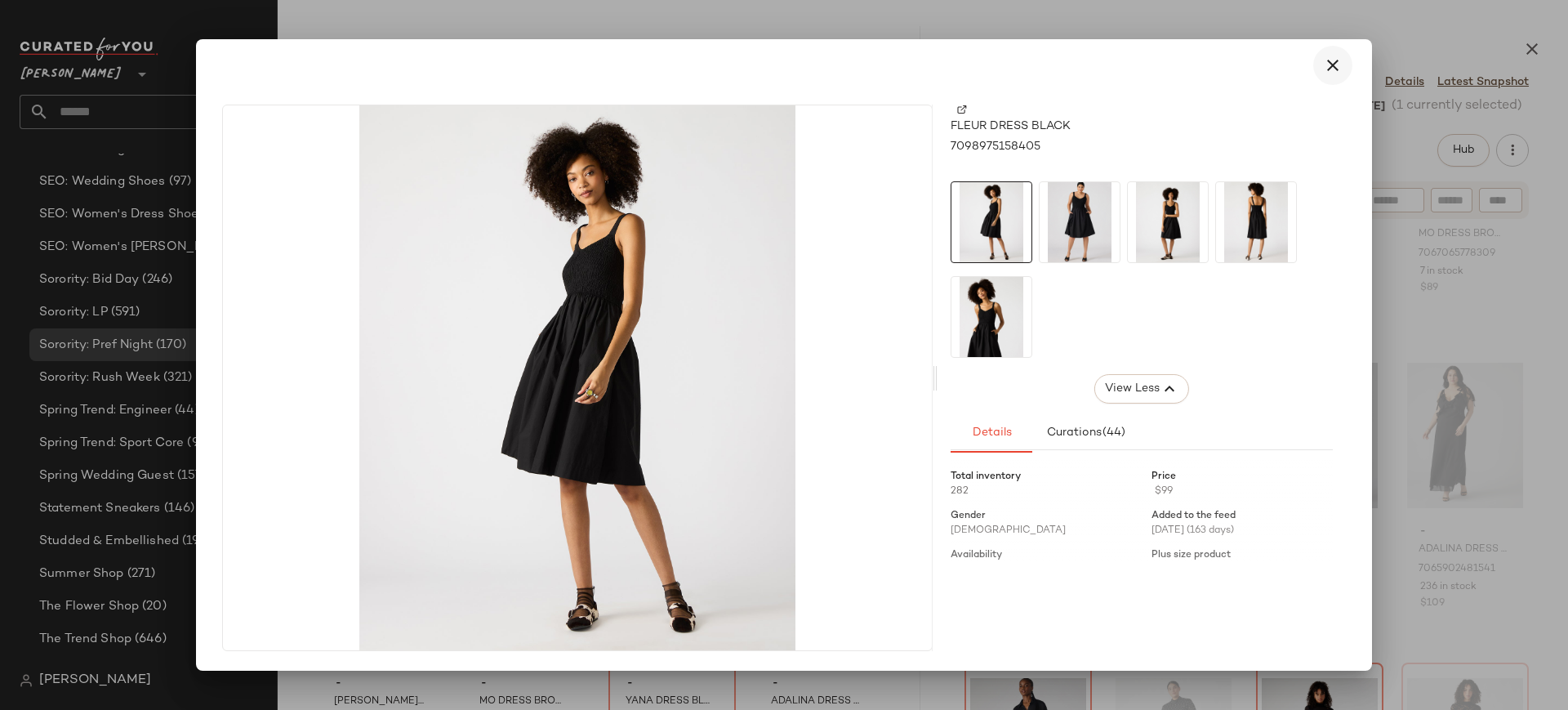
click at [1332, 75] on icon "button" at bounding box center [1333, 66] width 20 height 20
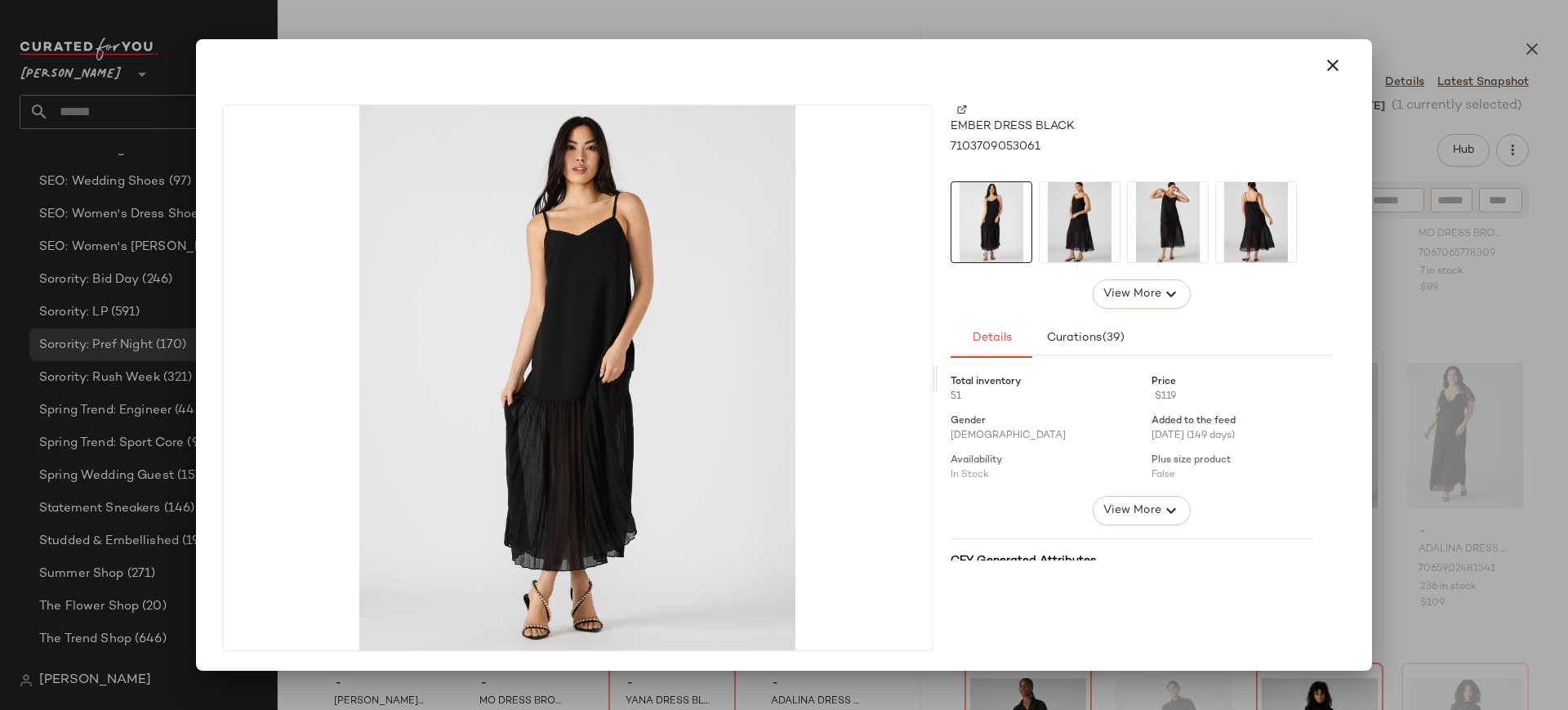
click at [1075, 248] on img at bounding box center [1079, 222] width 80 height 80
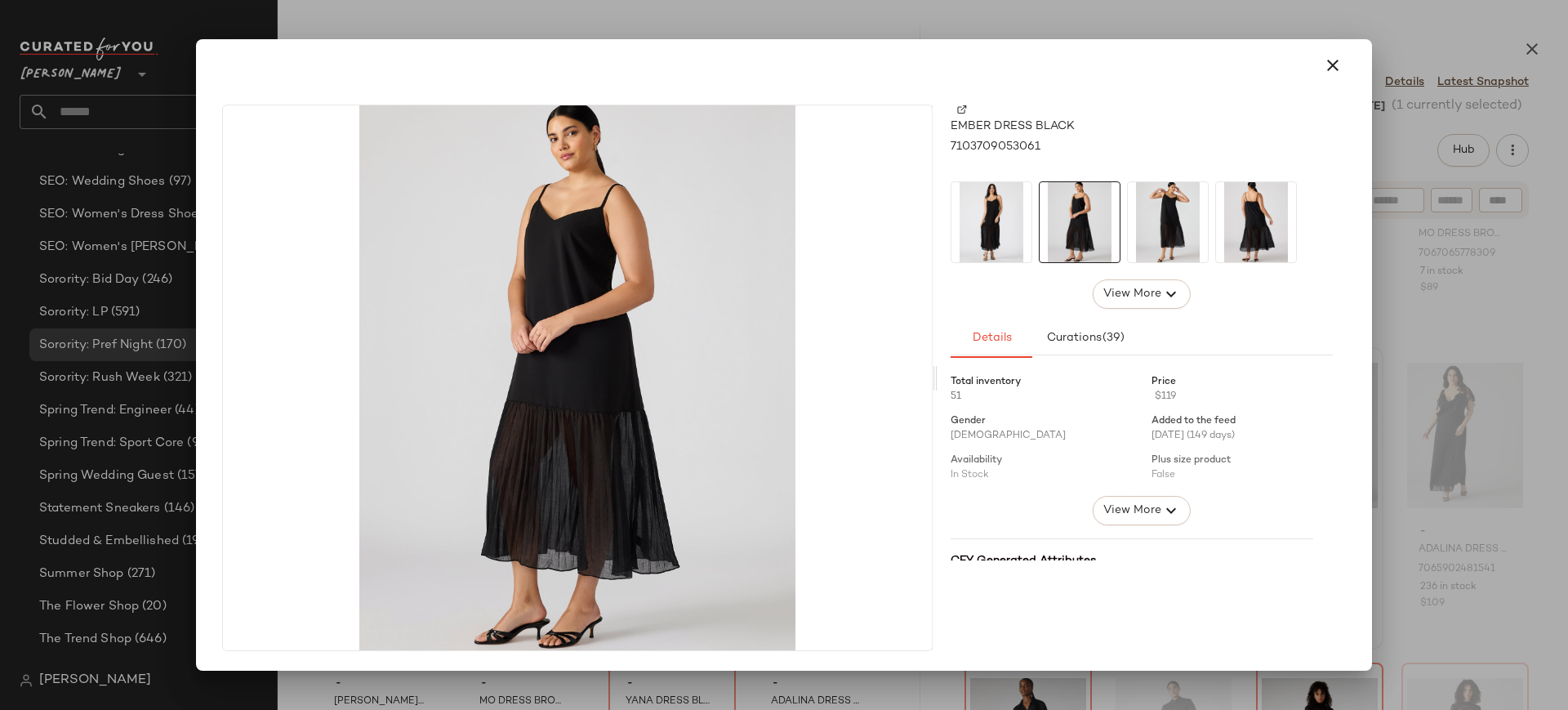
click at [1160, 236] on img at bounding box center [1168, 222] width 80 height 80
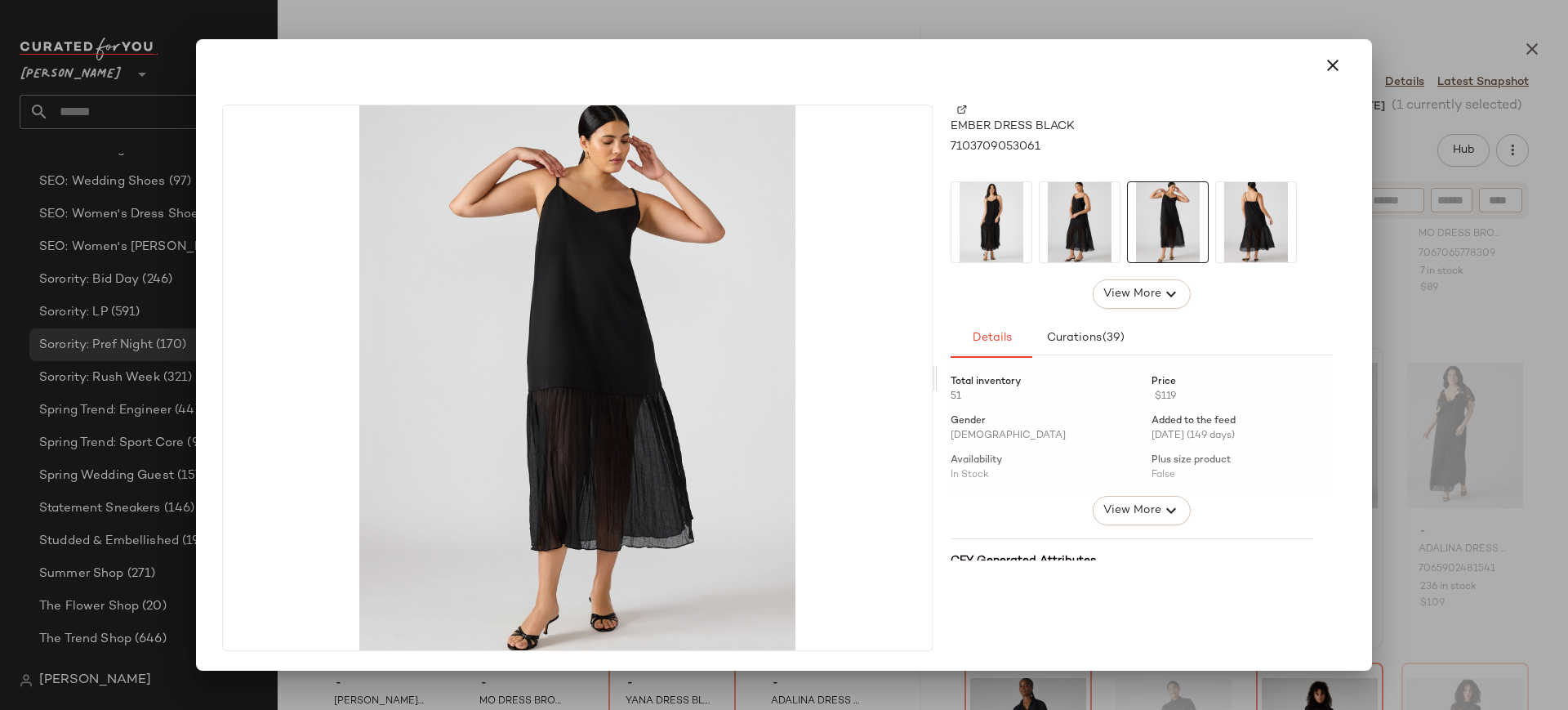
click at [1257, 230] on img at bounding box center [1256, 222] width 80 height 80
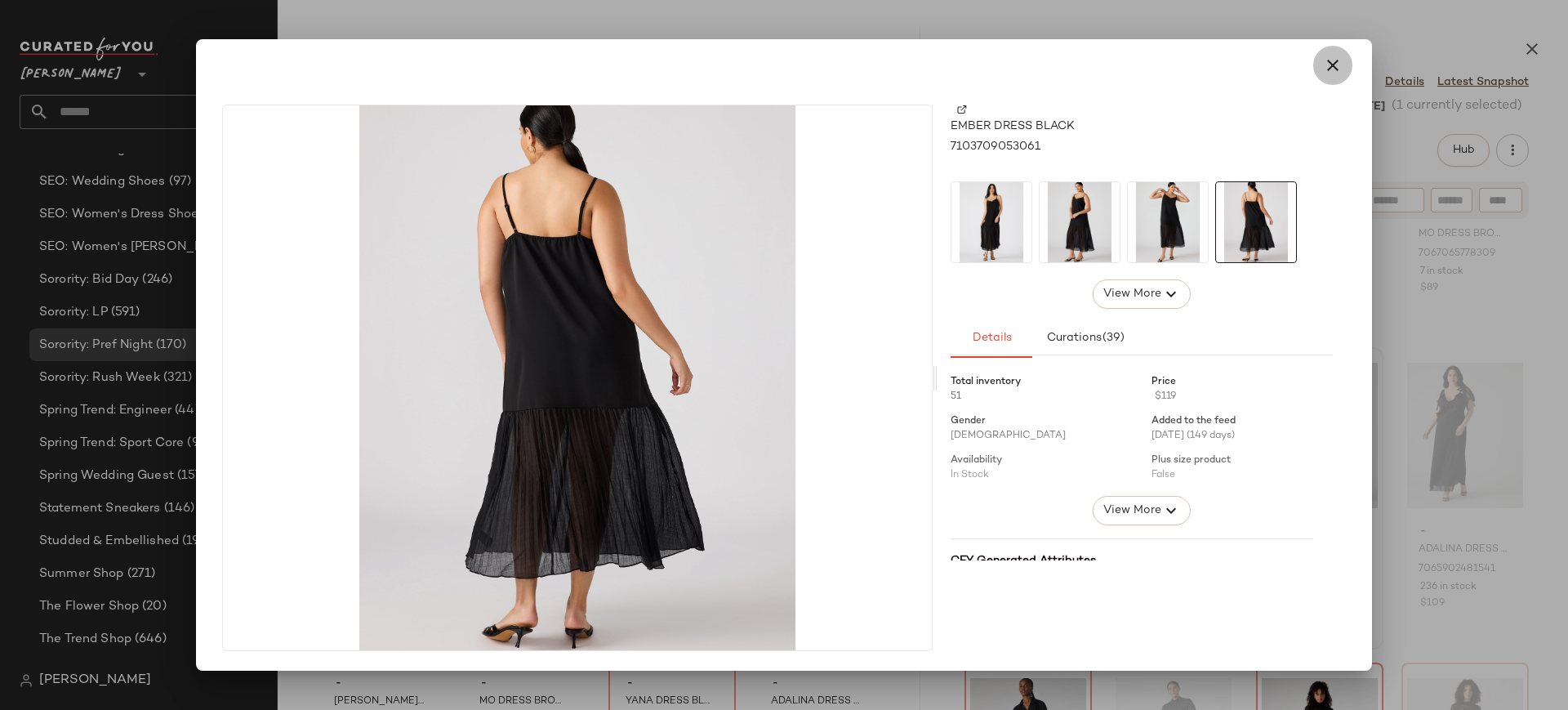
click at [1334, 65] on icon "button" at bounding box center [1333, 66] width 20 height 20
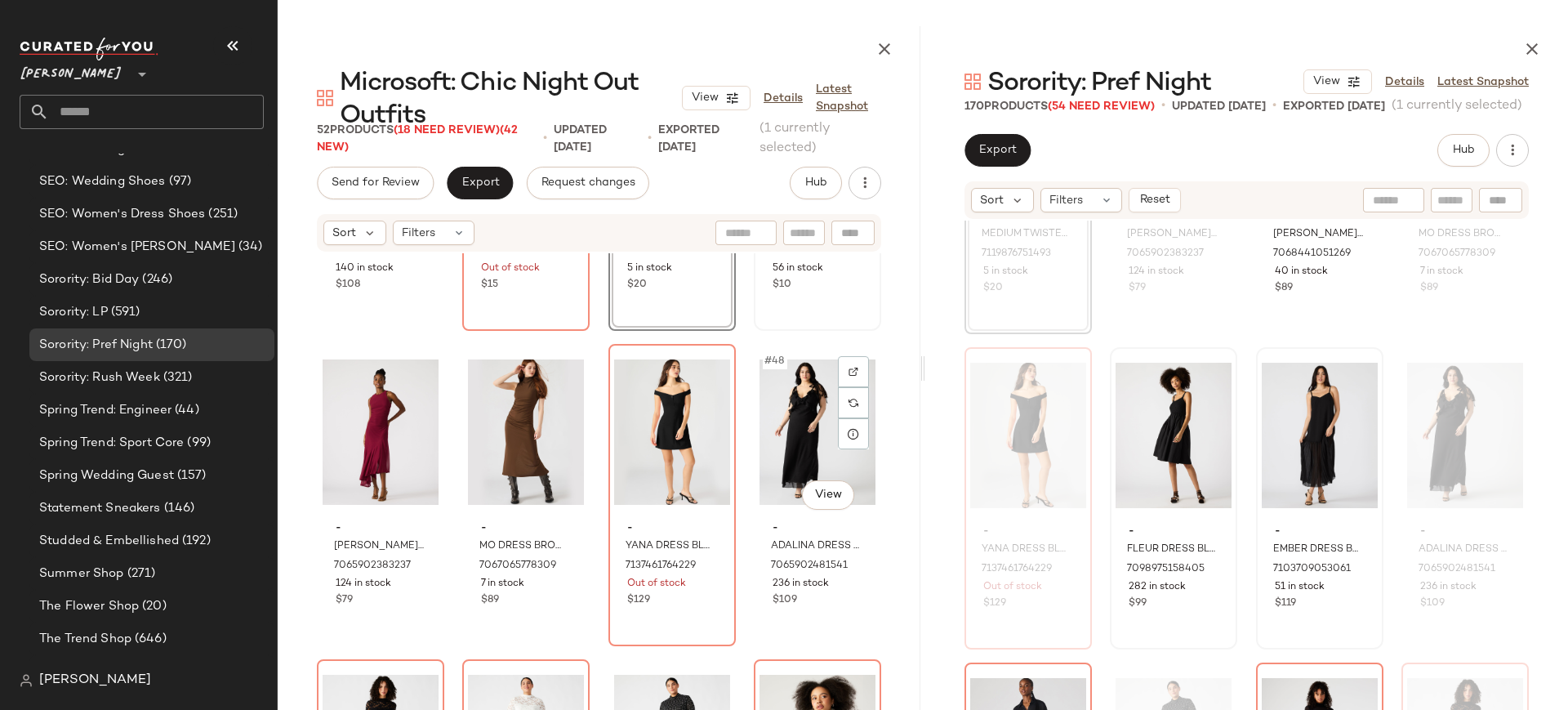
scroll to position [3409, 0]
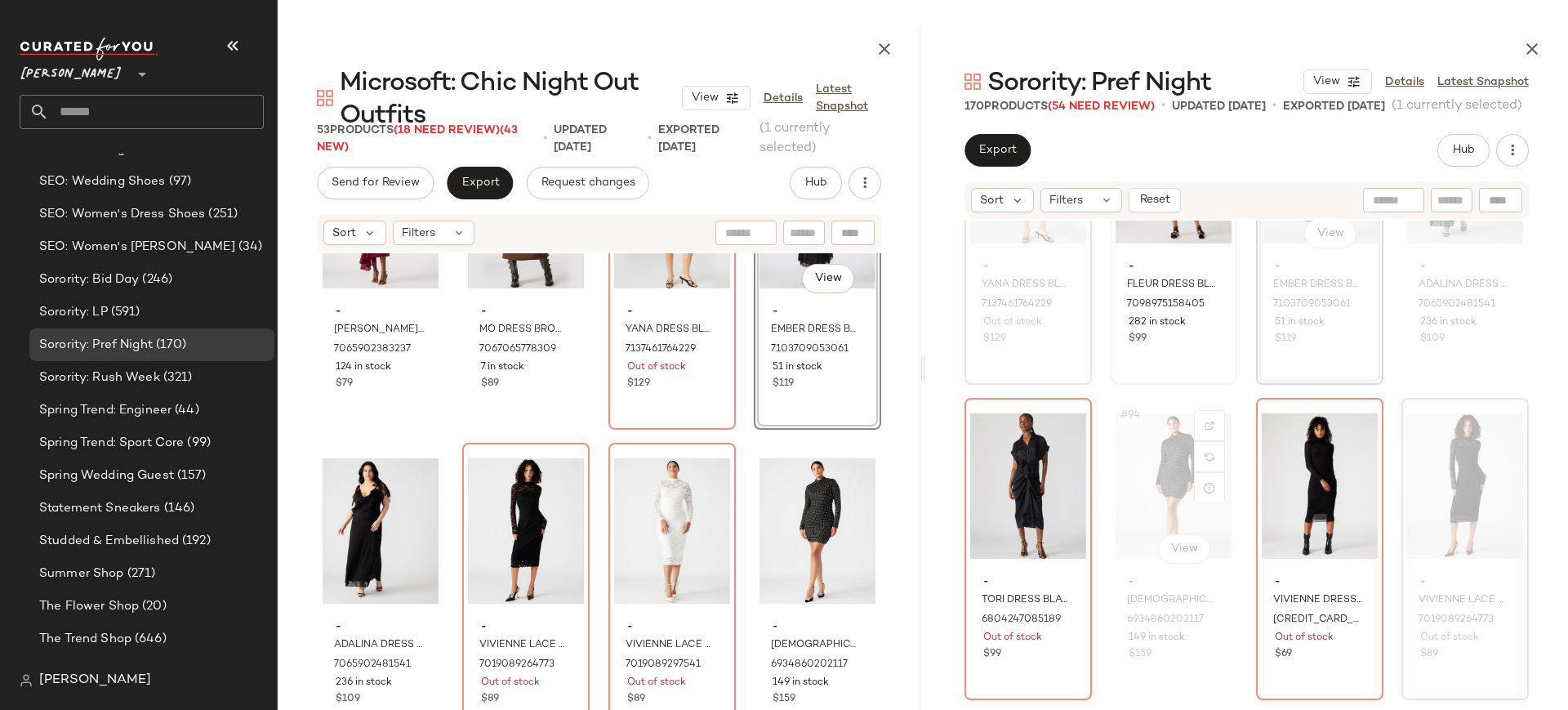
scroll to position [7092, 0]
click at [1070, 427] on div at bounding box center [1063, 425] width 31 height 31
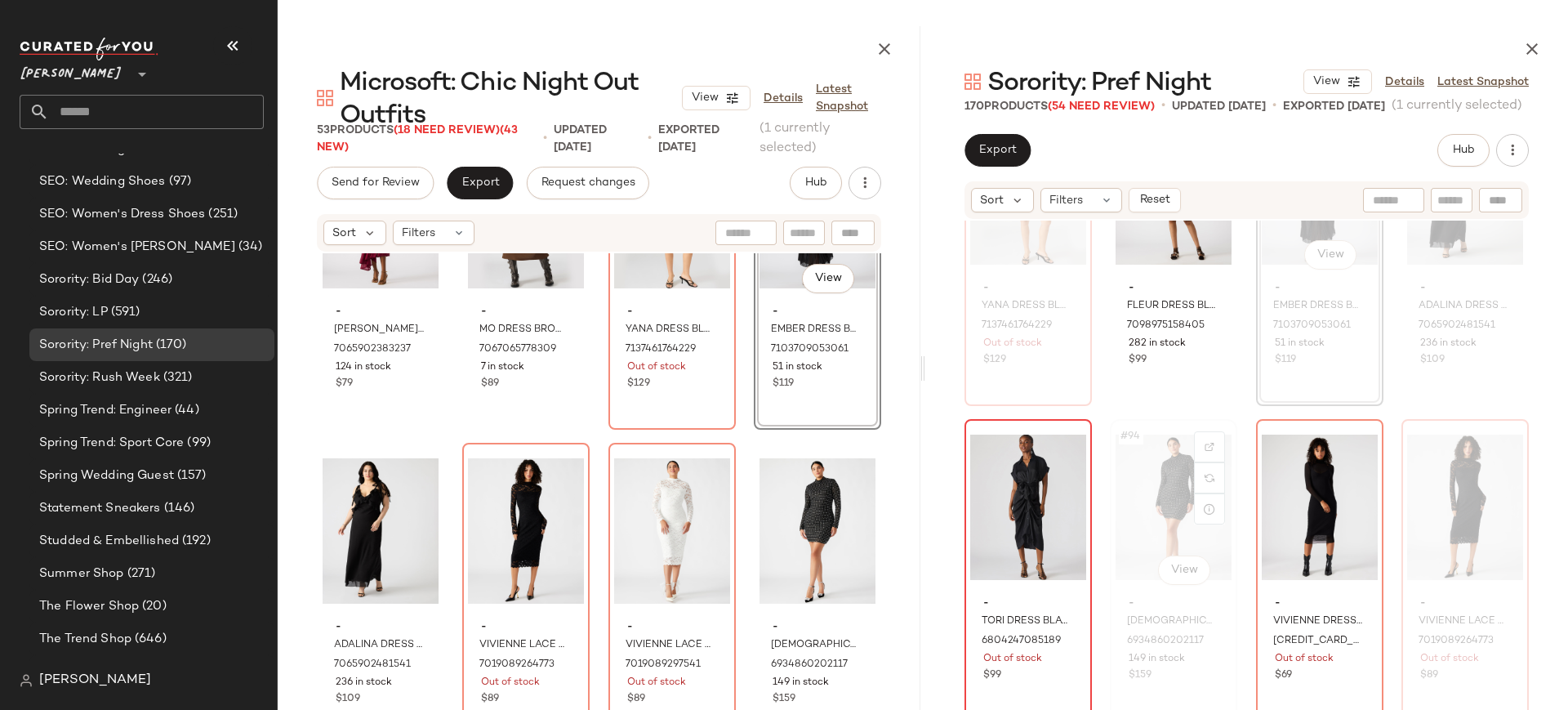
scroll to position [7065, 0]
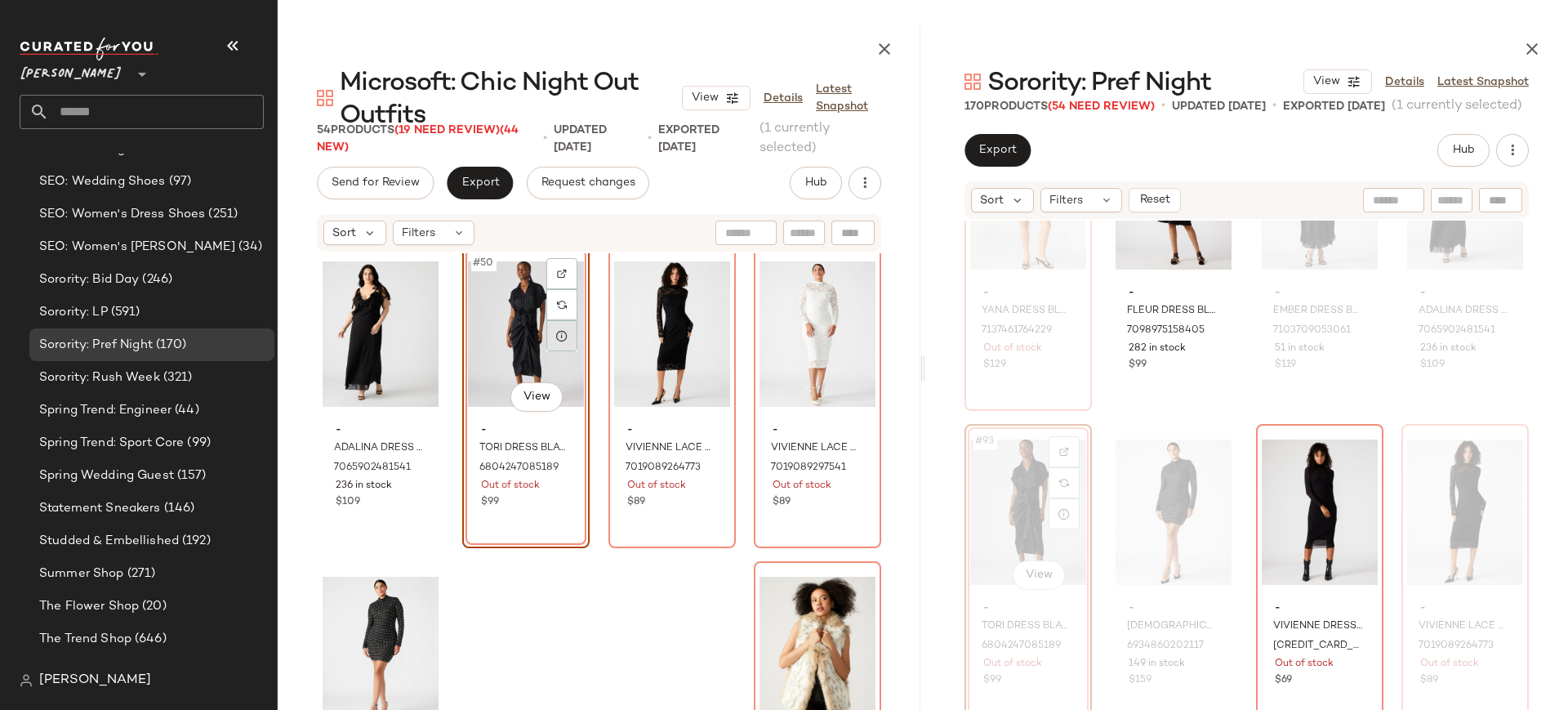
scroll to position [3800, 0]
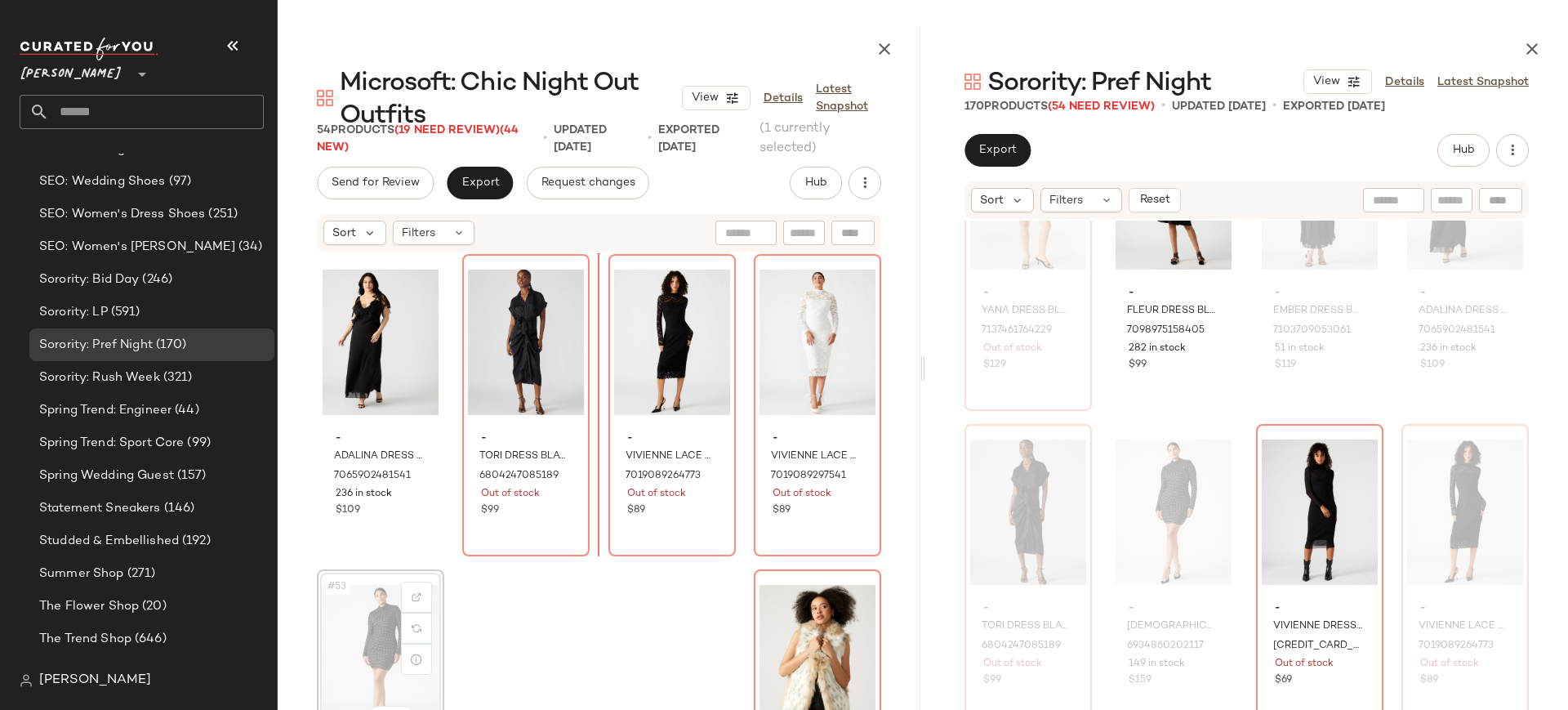
scroll to position [3801, 0]
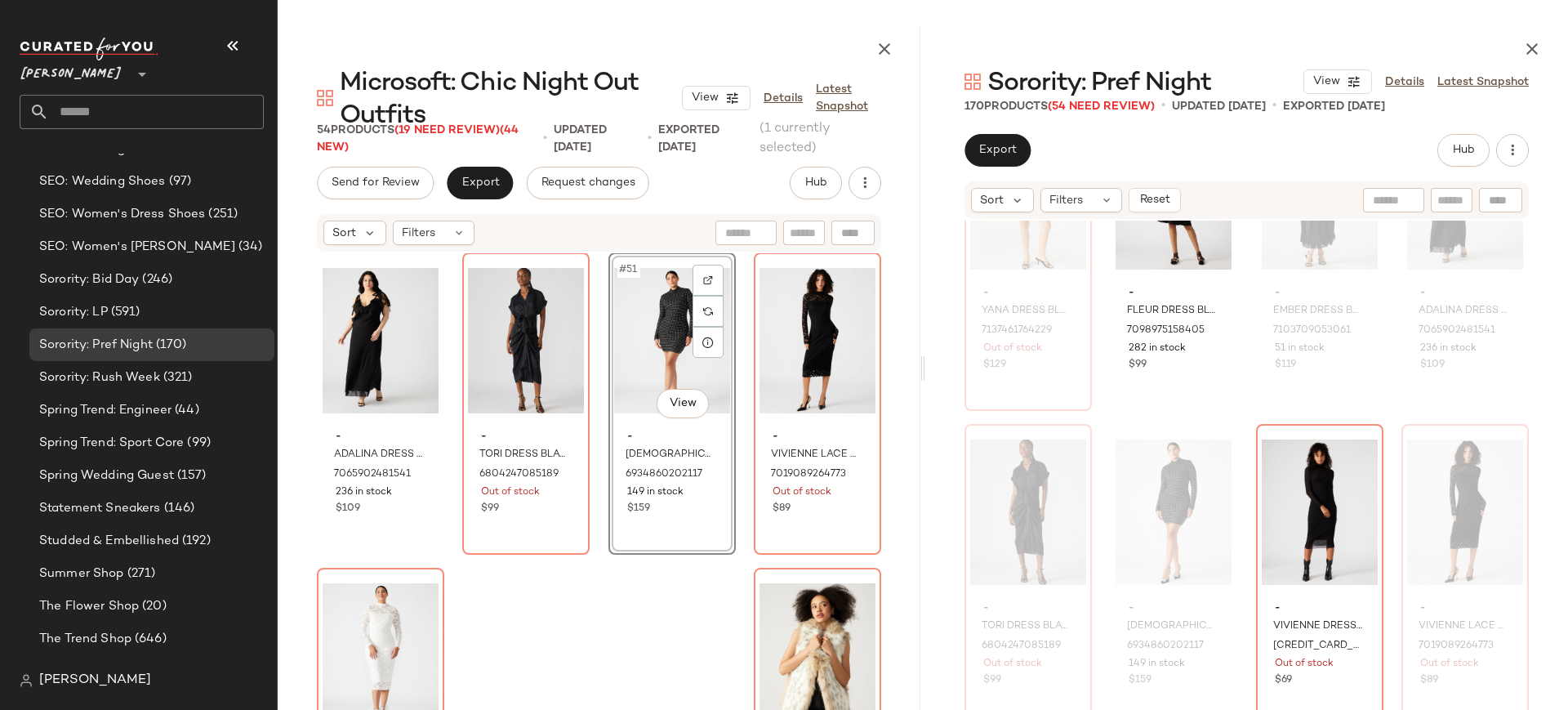
click at [649, 356] on div "#51 View" at bounding box center [672, 341] width 115 height 165
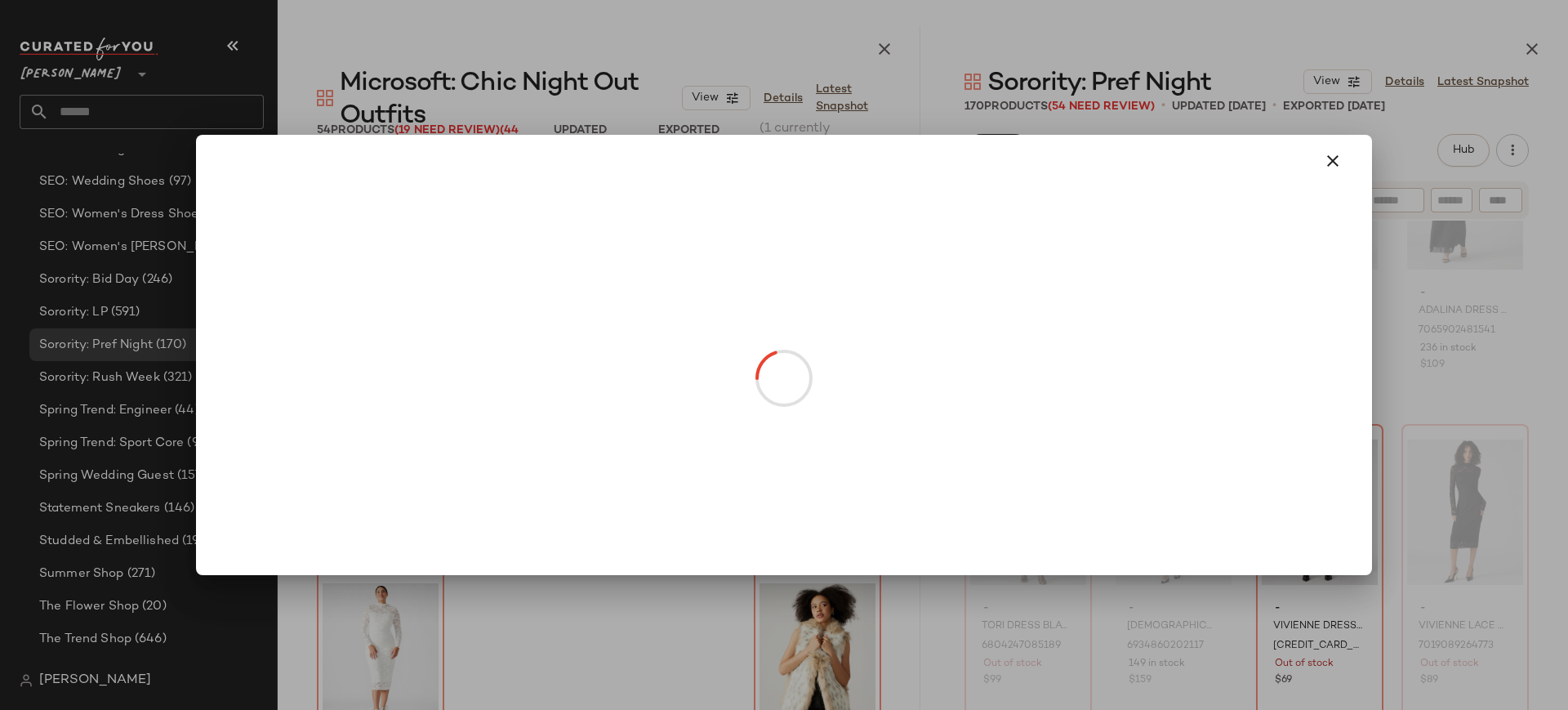
click at [682, 410] on body "Steve Madden ** Dashboard All Products Global Clipboards (25) Curations (278) B…" at bounding box center [784, 355] width 1568 height 710
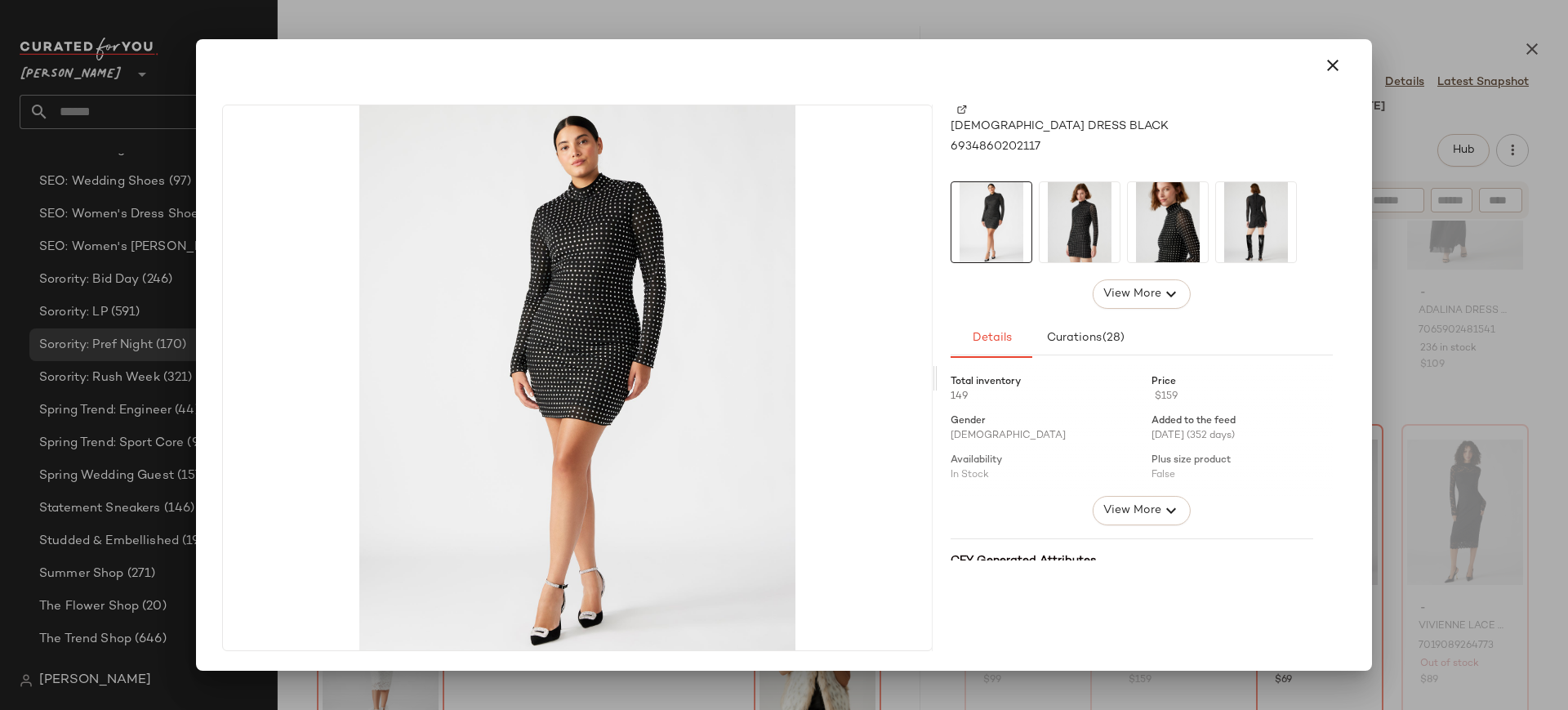
click at [1088, 241] on img at bounding box center [1079, 222] width 80 height 80
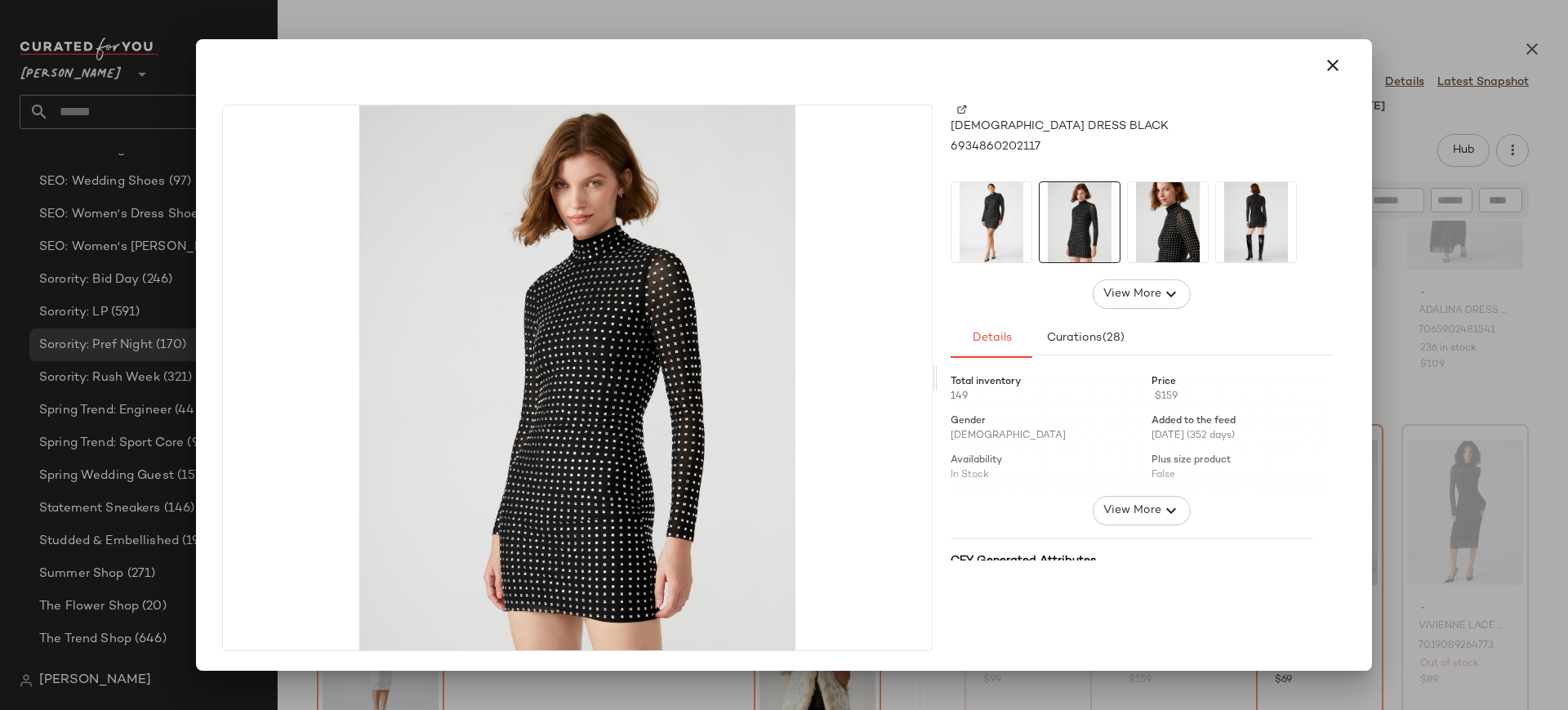
click at [1175, 243] on img at bounding box center [1168, 222] width 80 height 80
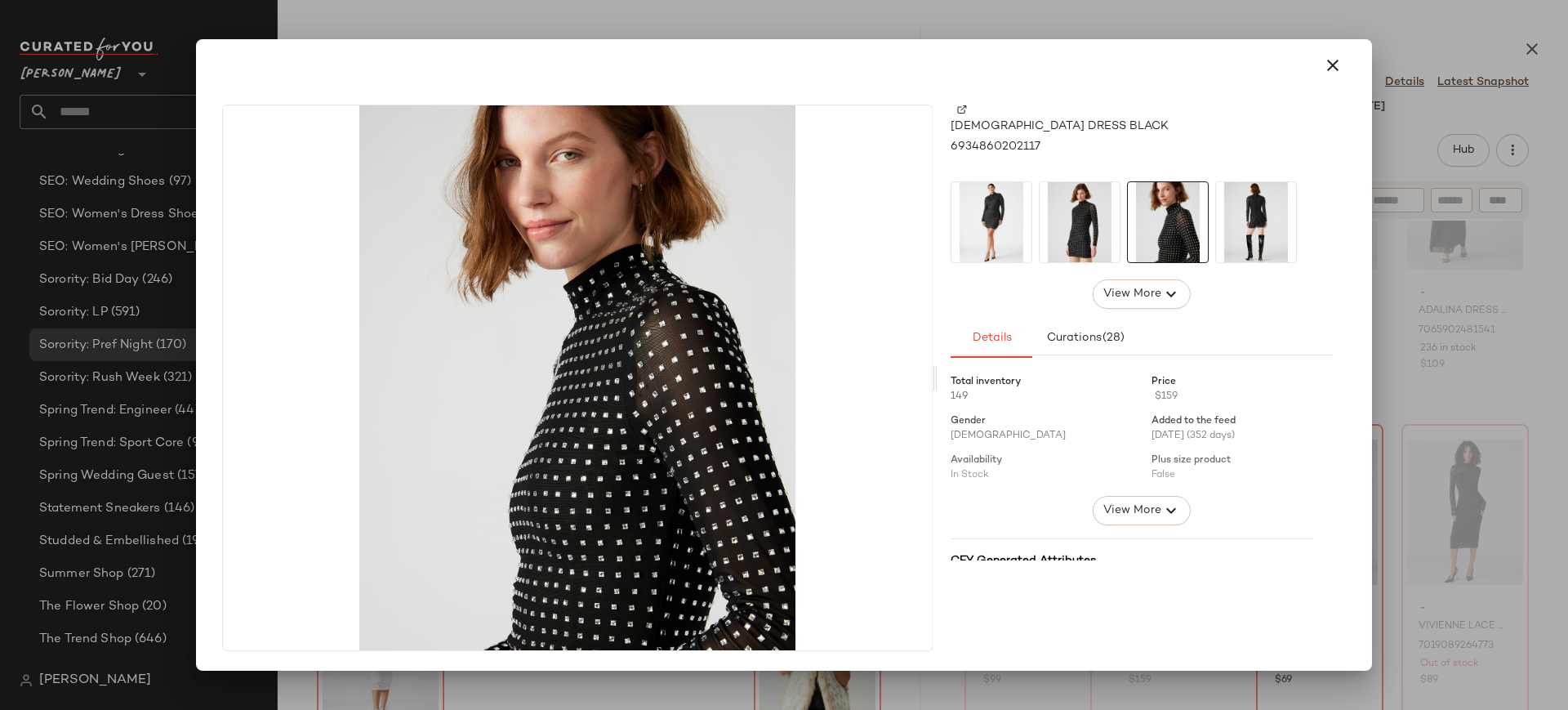
click at [1253, 235] on img at bounding box center [1256, 222] width 80 height 80
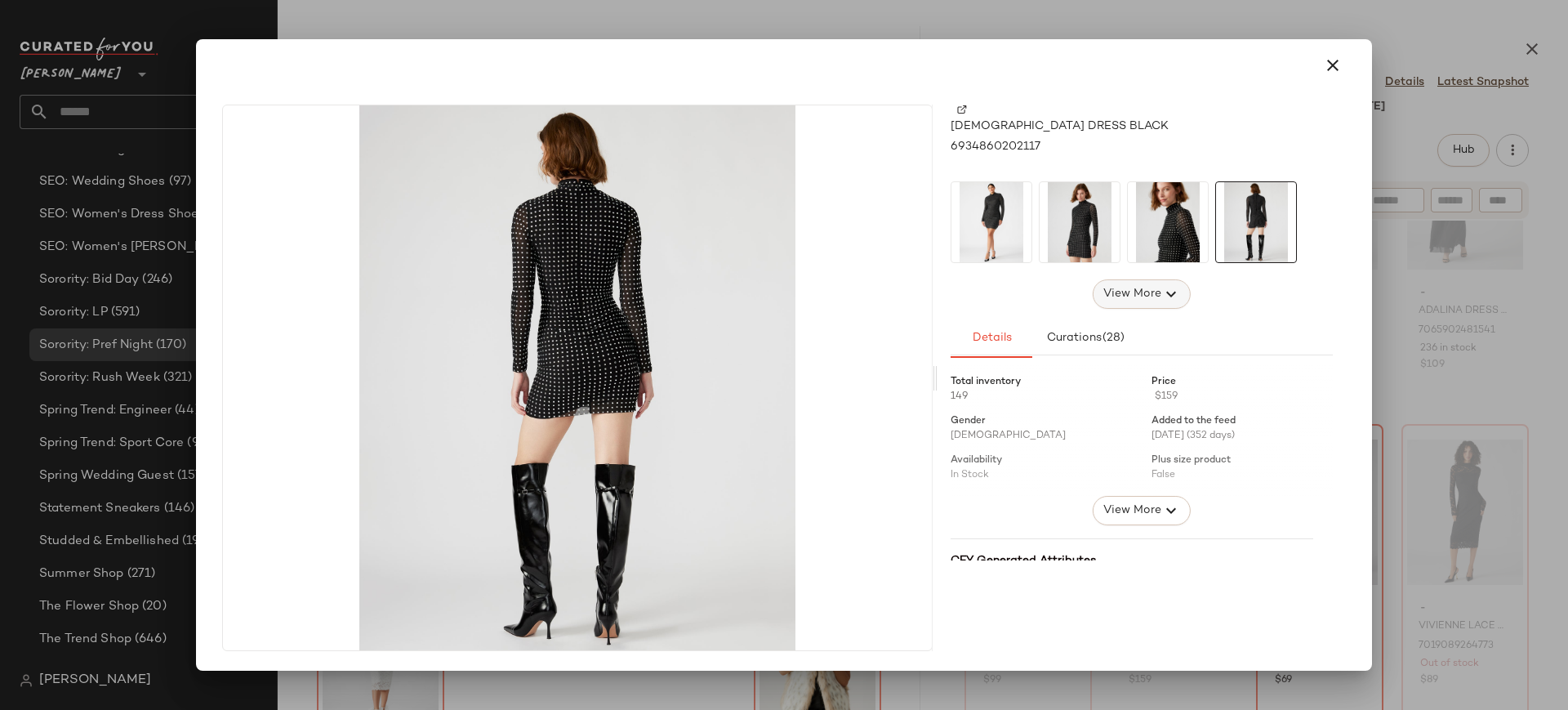
click at [1151, 294] on span "View More" at bounding box center [1132, 294] width 59 height 20
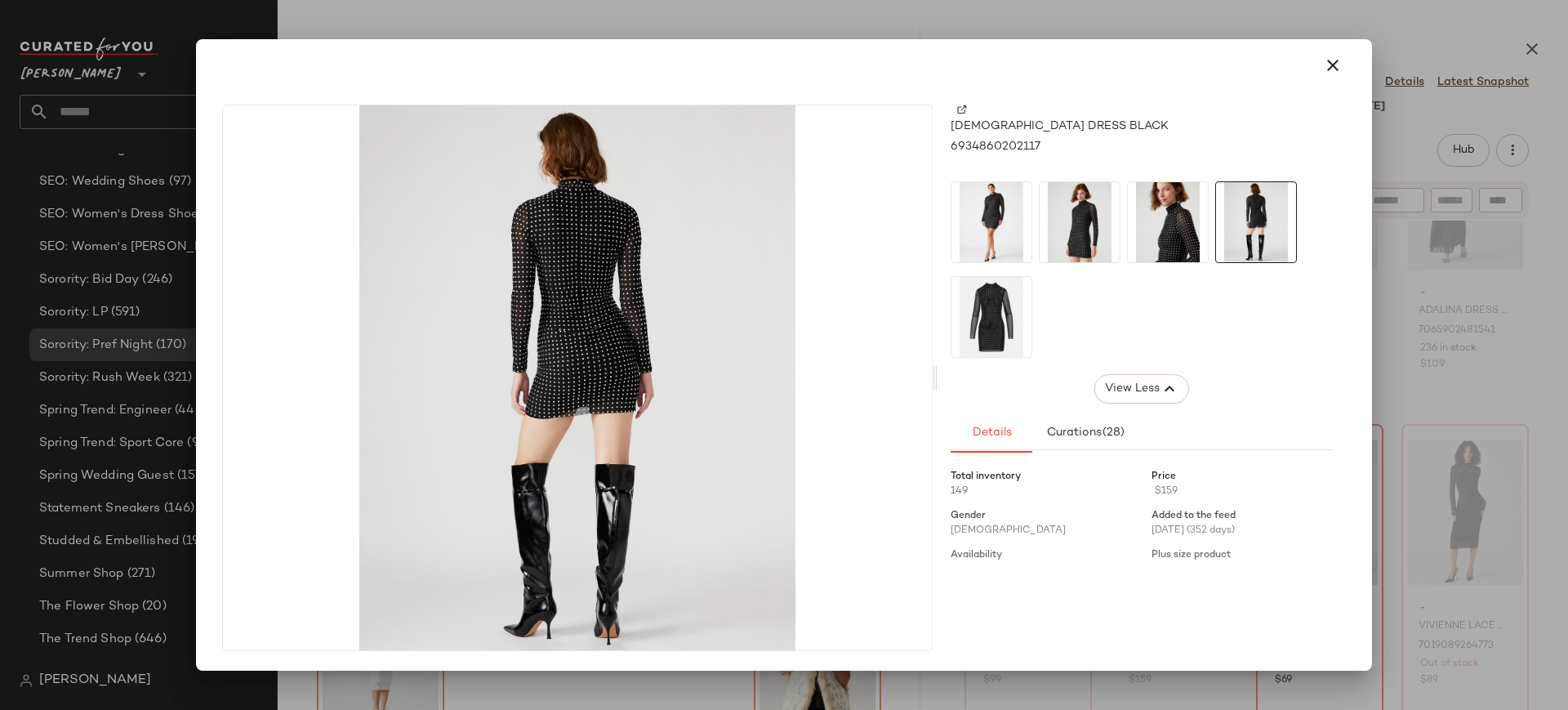
click at [1010, 329] on img at bounding box center [992, 317] width 80 height 80
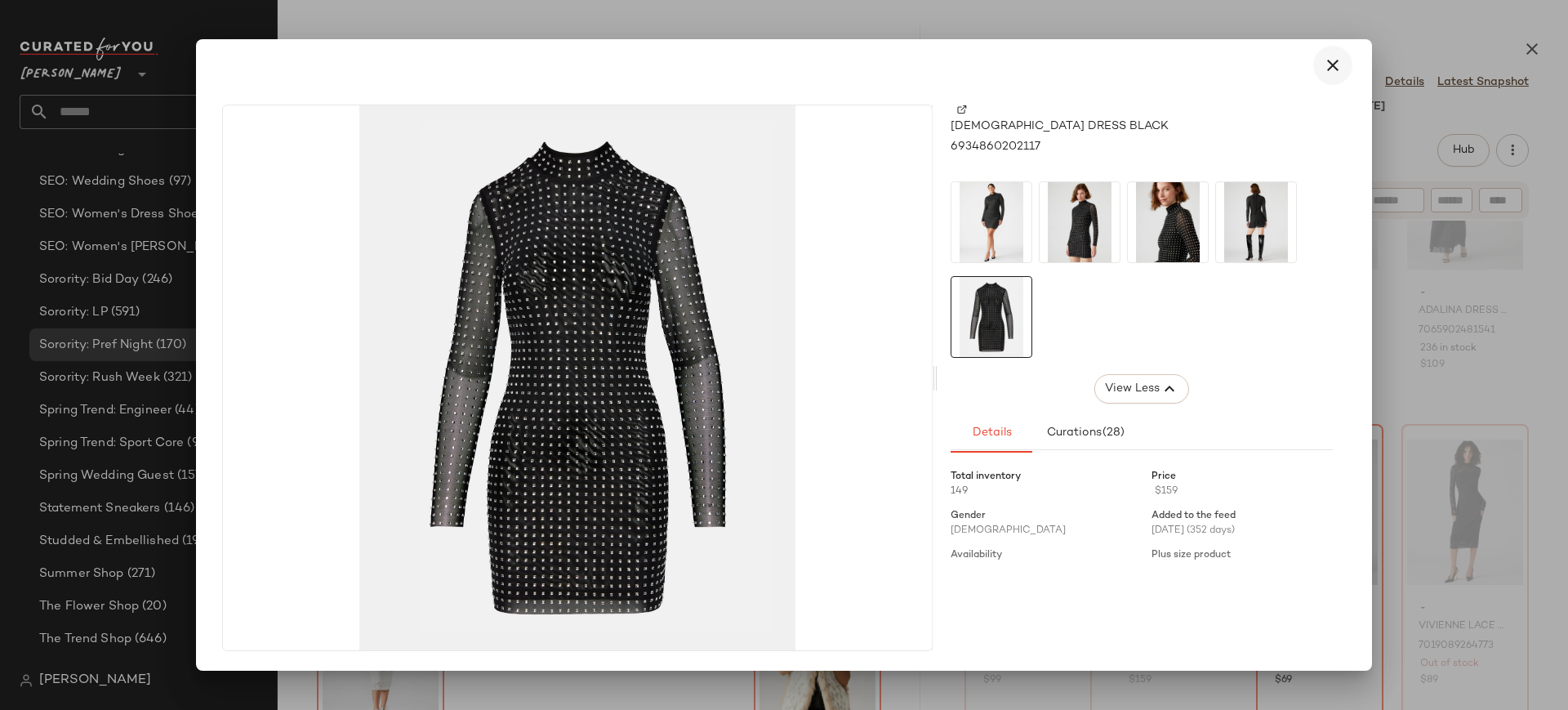
click at [1334, 68] on icon "button" at bounding box center [1333, 66] width 20 height 20
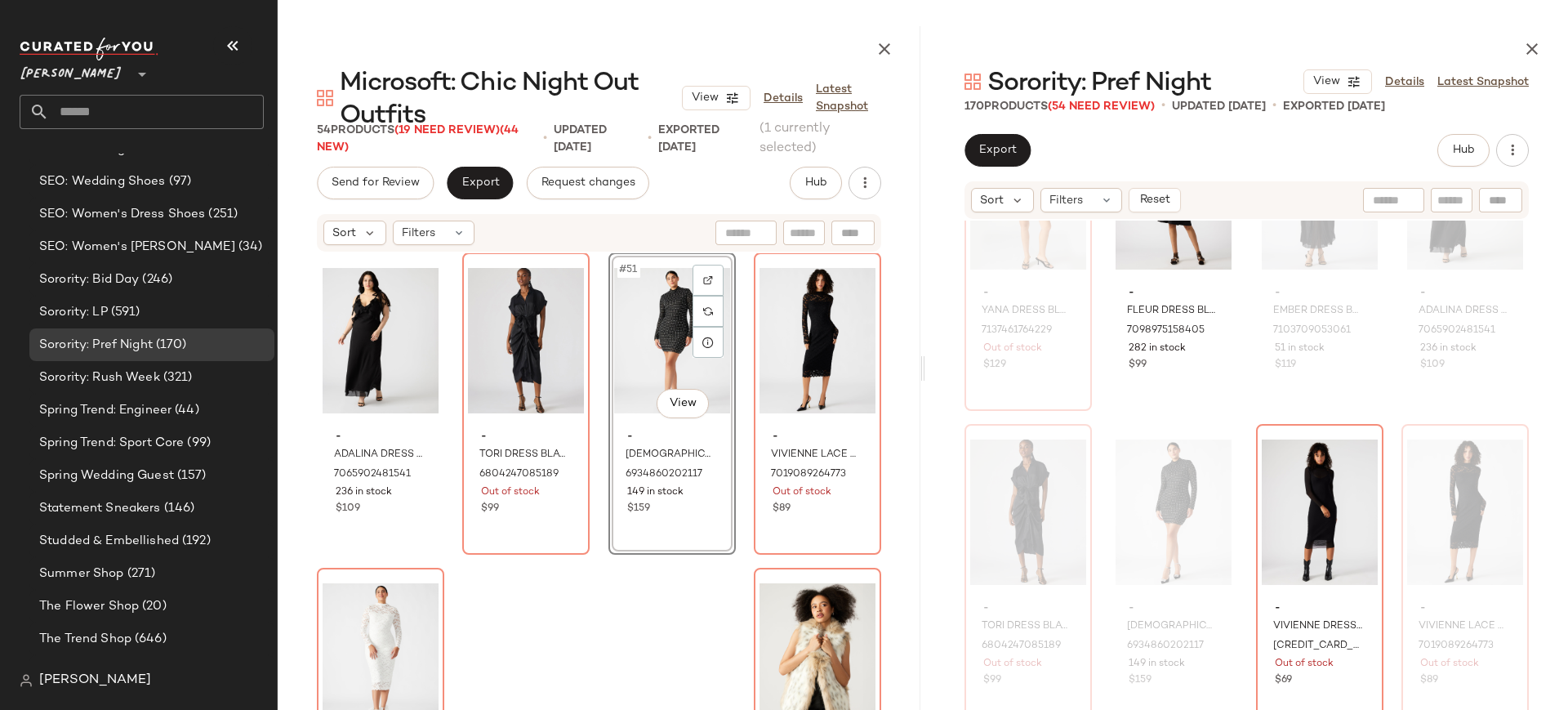
click at [650, 338] on div "#51 View" at bounding box center [672, 341] width 115 height 165
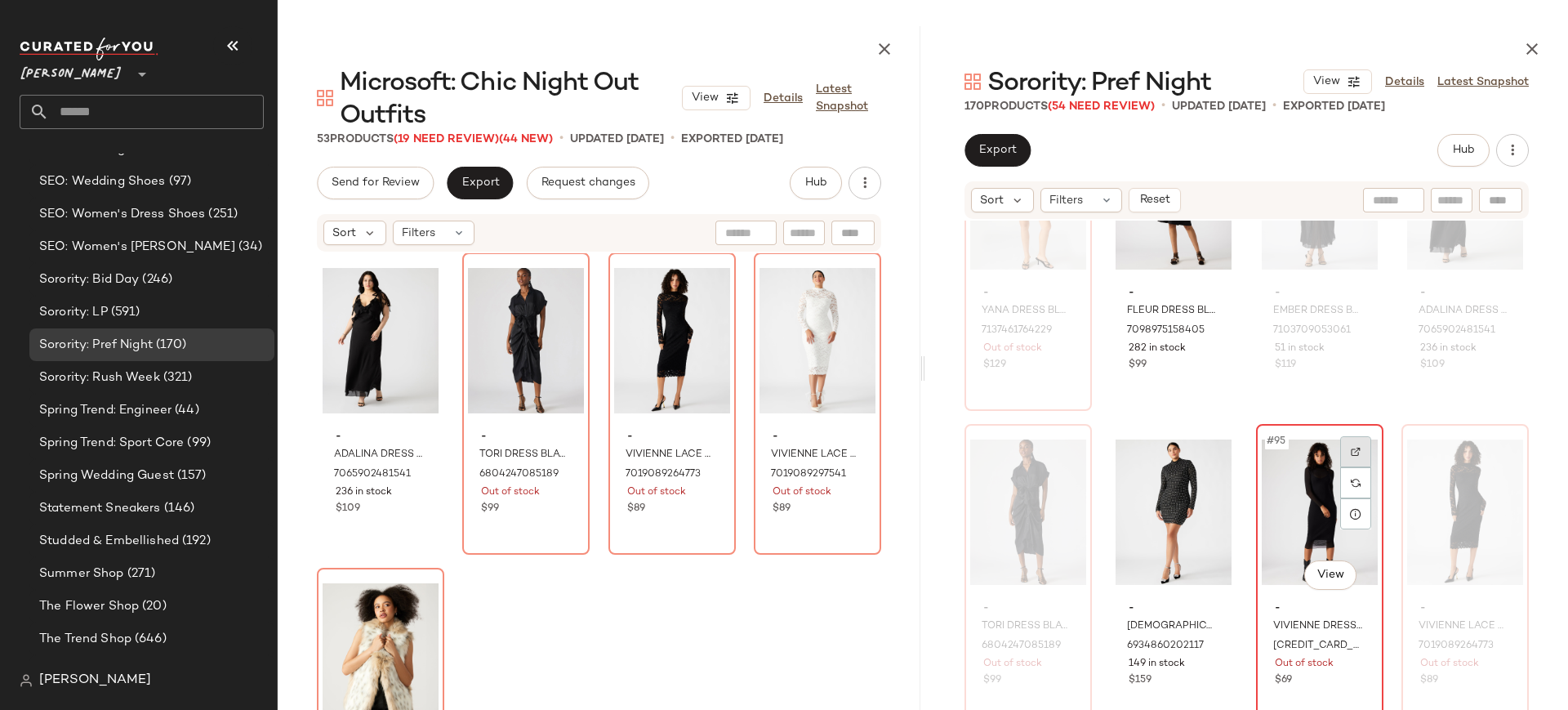
click at [1353, 448] on div at bounding box center [1355, 451] width 31 height 31
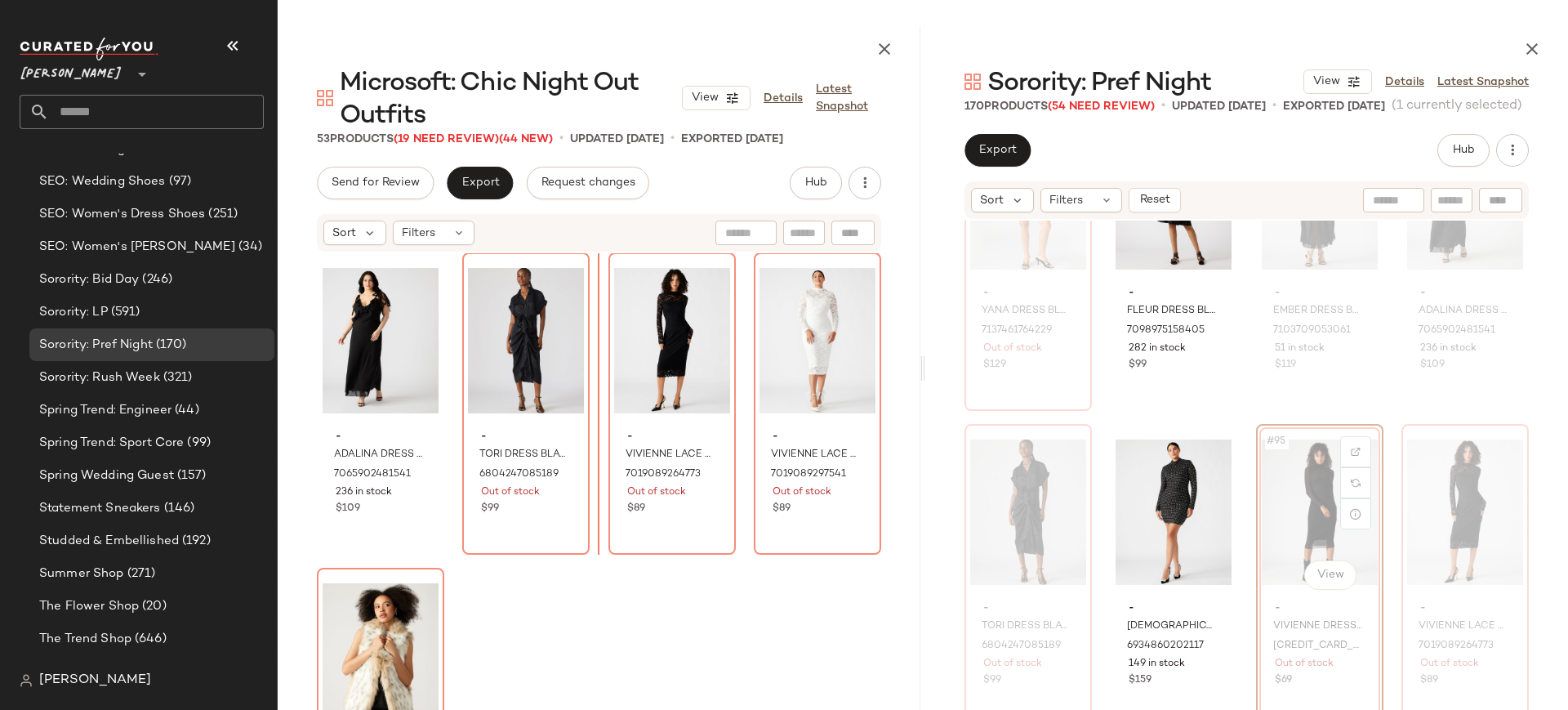
scroll to position [3791, 0]
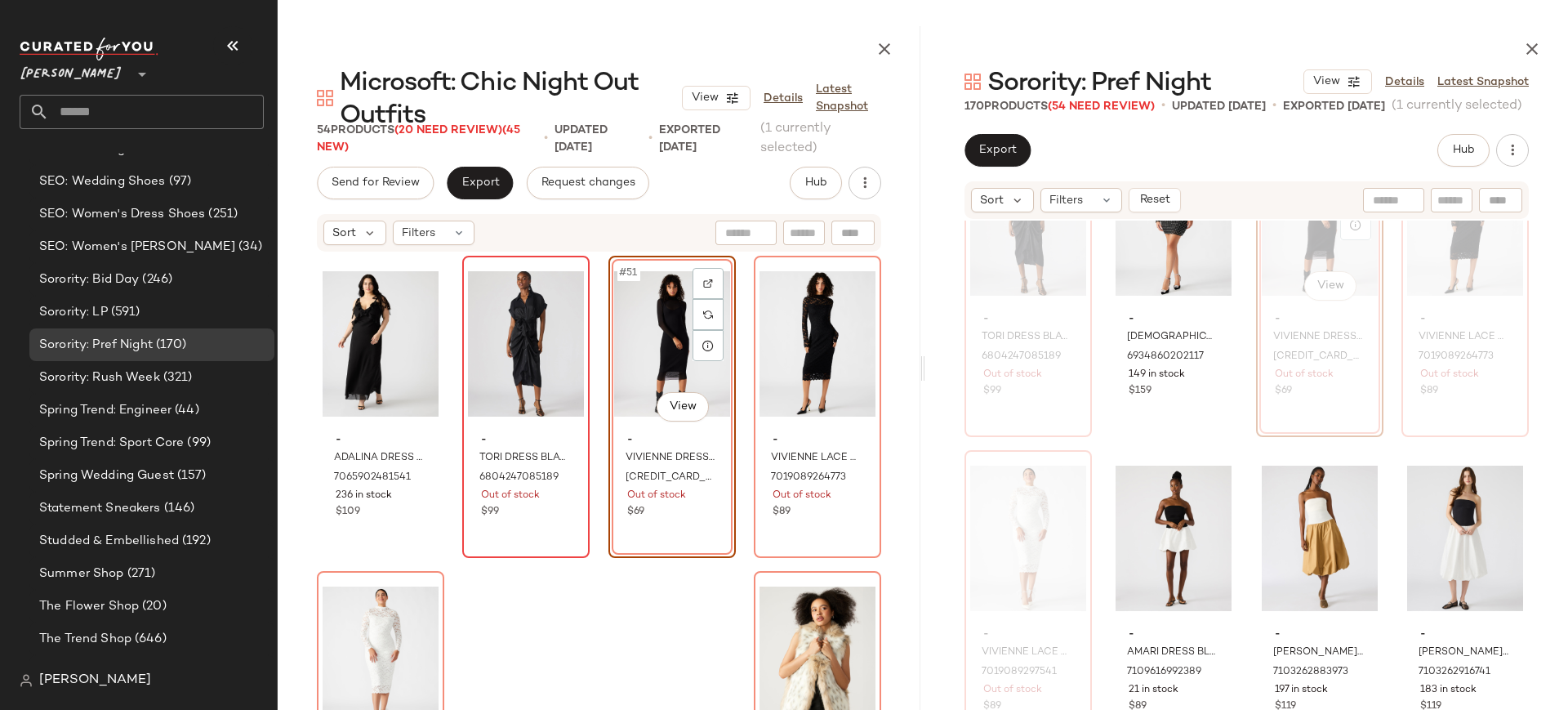
scroll to position [3895, 0]
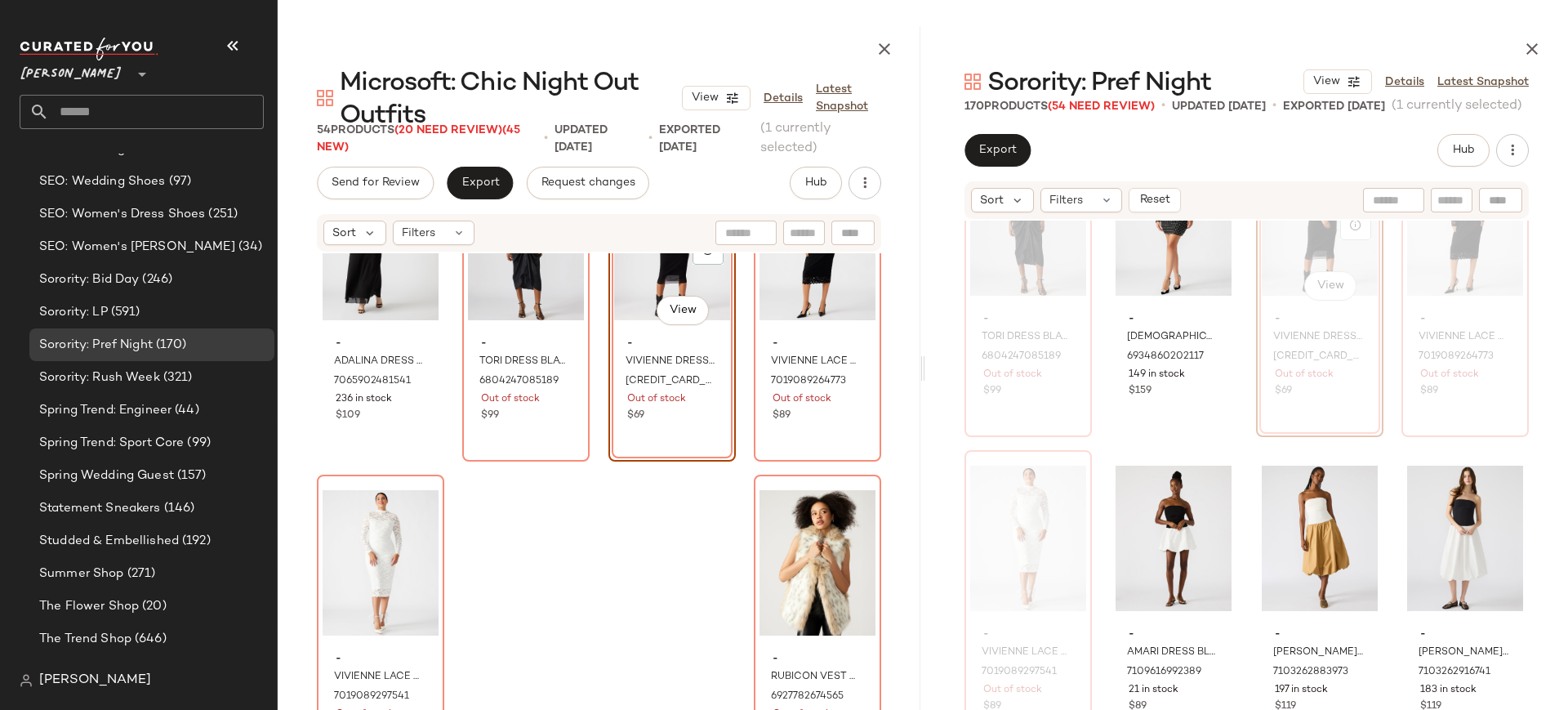
click at [1256, 333] on div "#95 View - VIVIENNE DRESS BLACK 6829721813125 Out of stock $69" at bounding box center [1320, 286] width 127 height 303
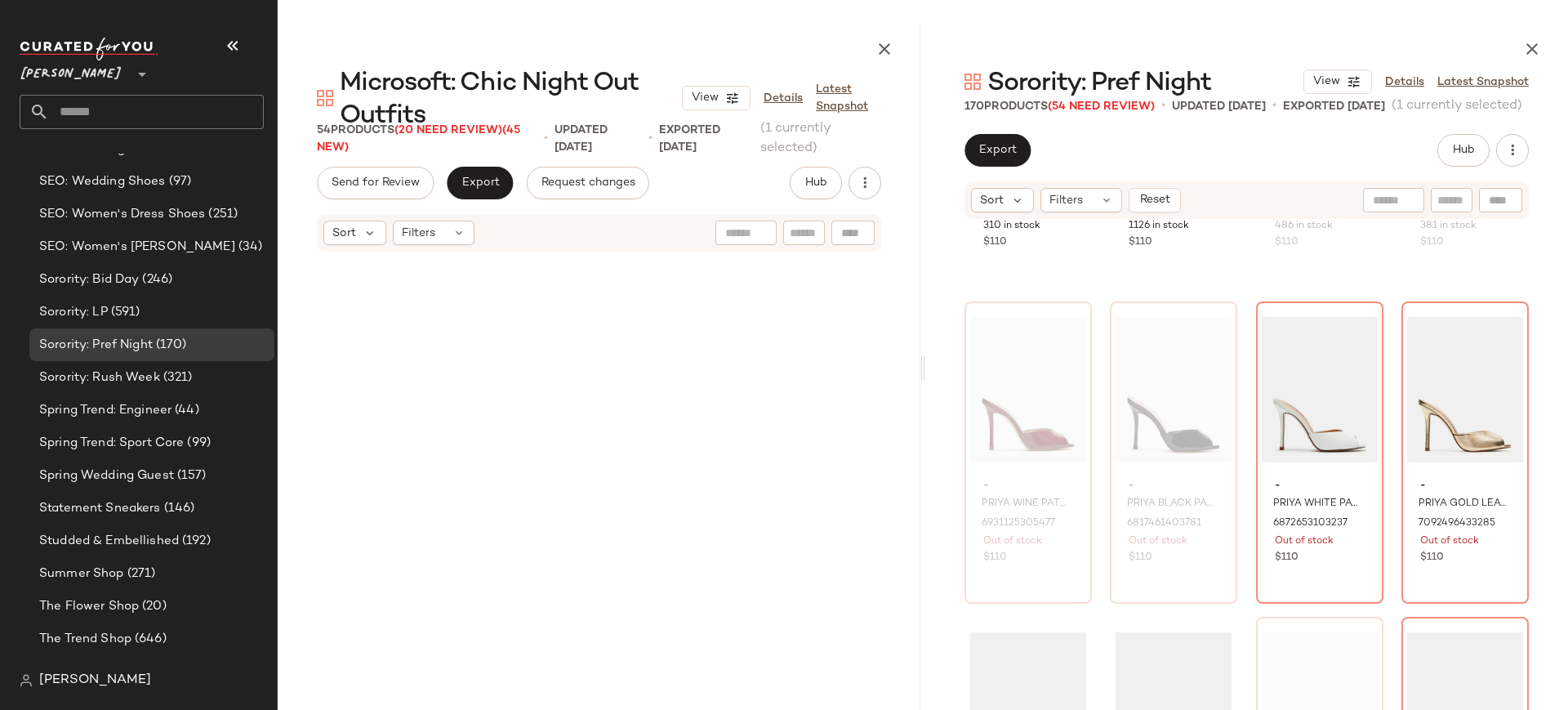
scroll to position [0, 0]
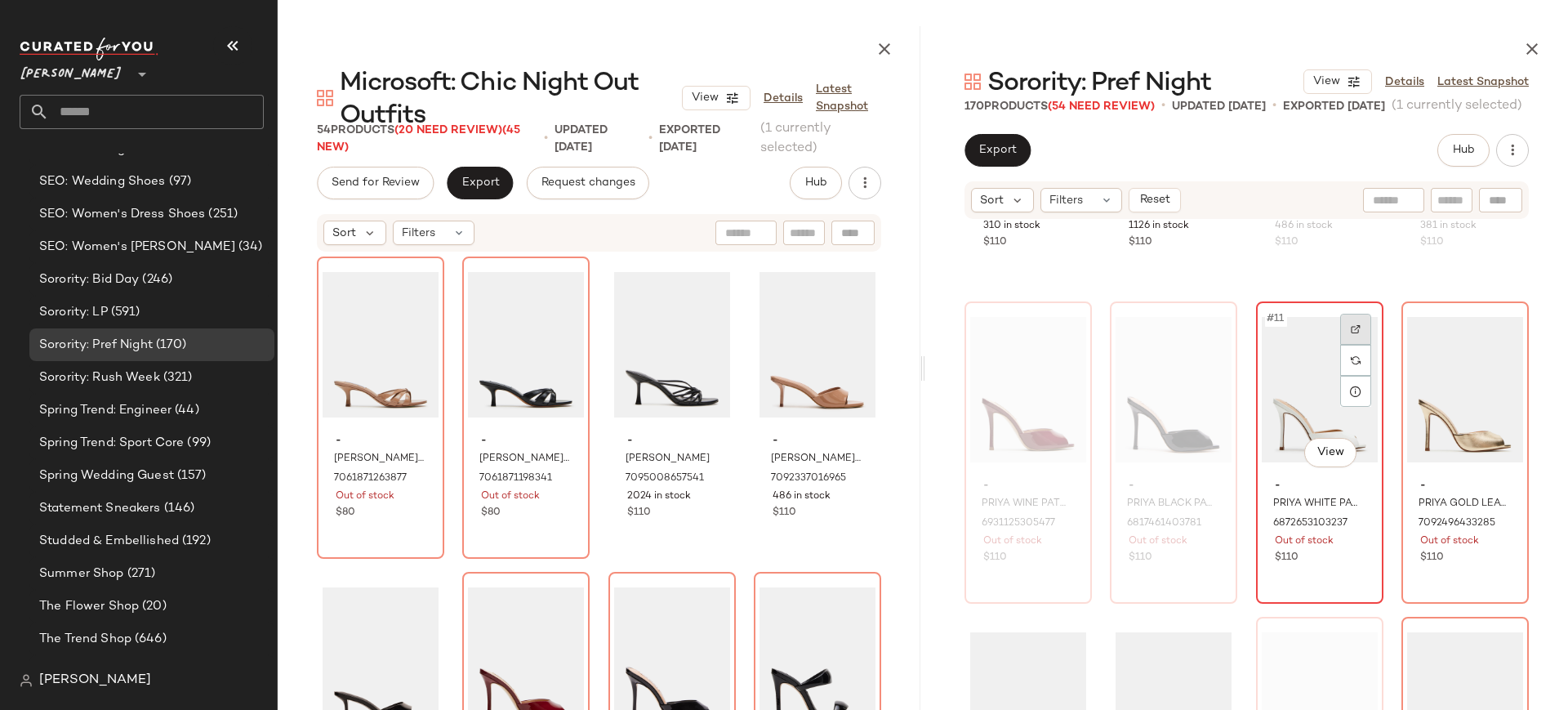
click at [1353, 329] on img at bounding box center [1356, 330] width 10 height 10
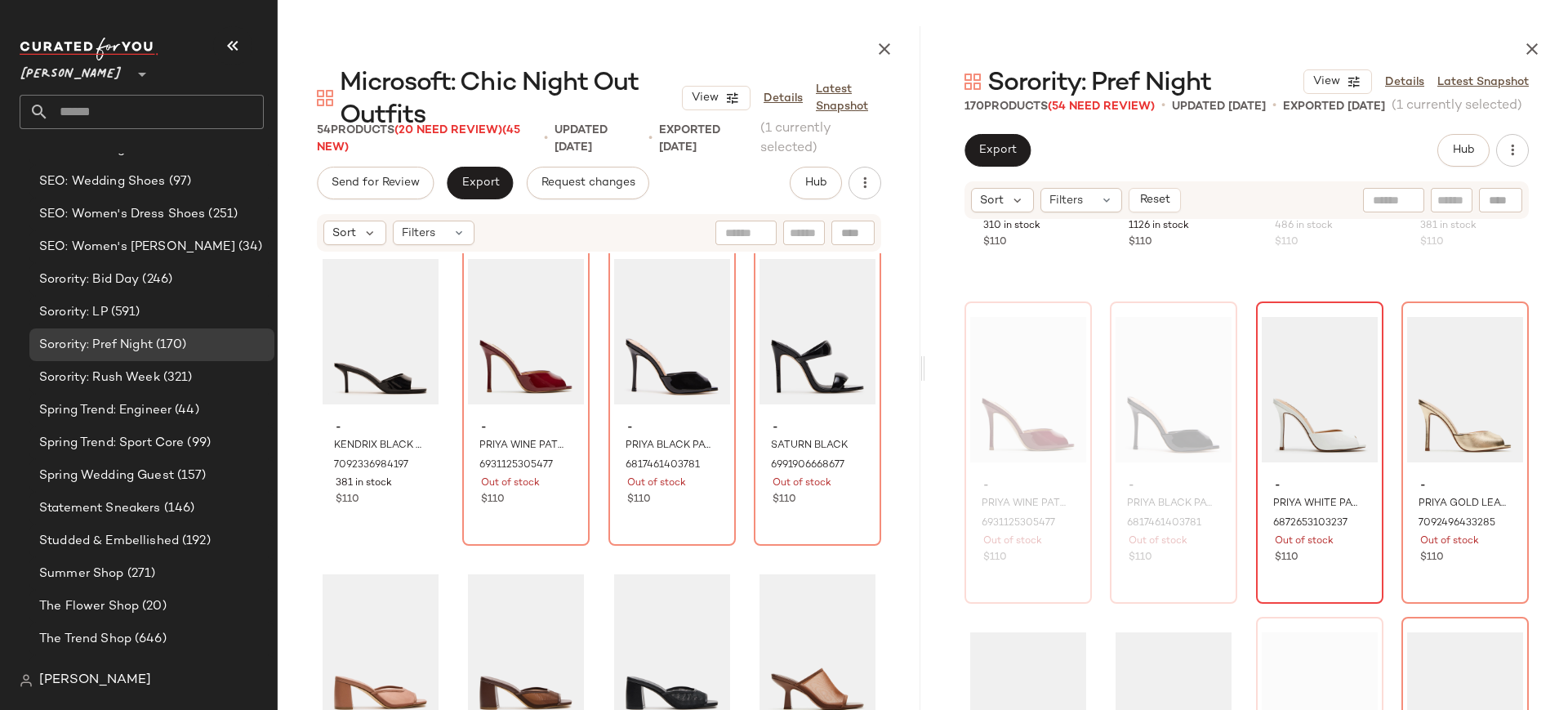
scroll to position [326, 0]
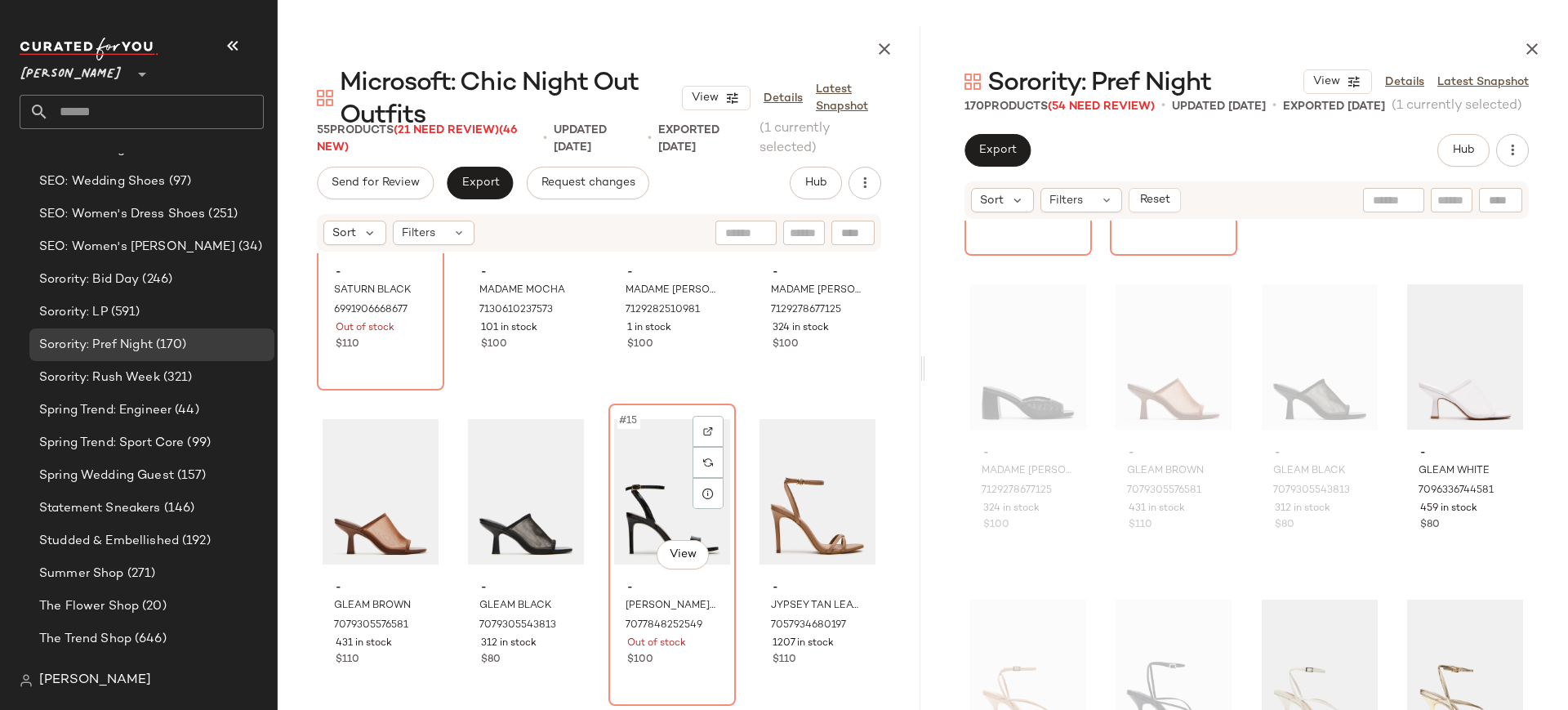
scroll to position [812, 0]
click at [1427, 378] on div "#24 View" at bounding box center [1464, 357] width 115 height 165
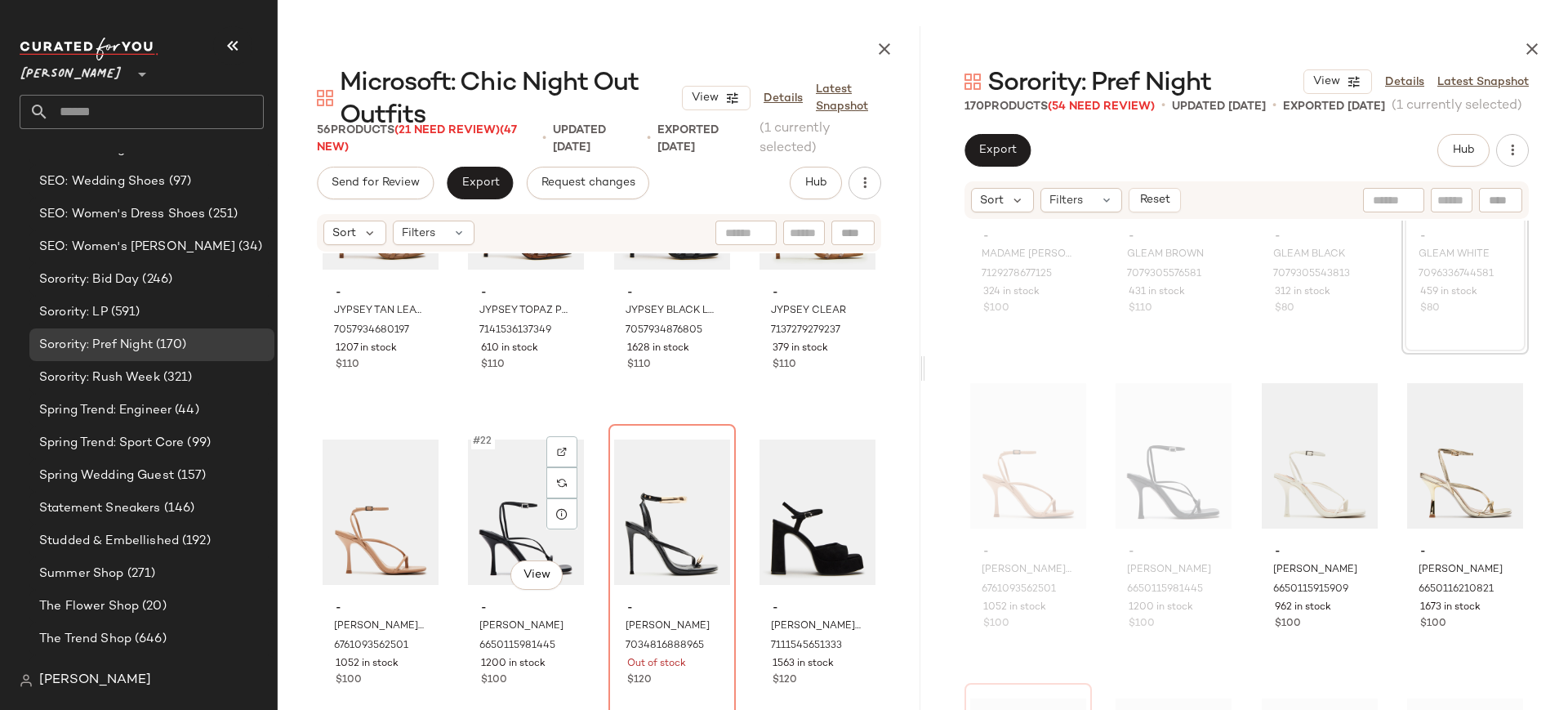
scroll to position [1419, 0]
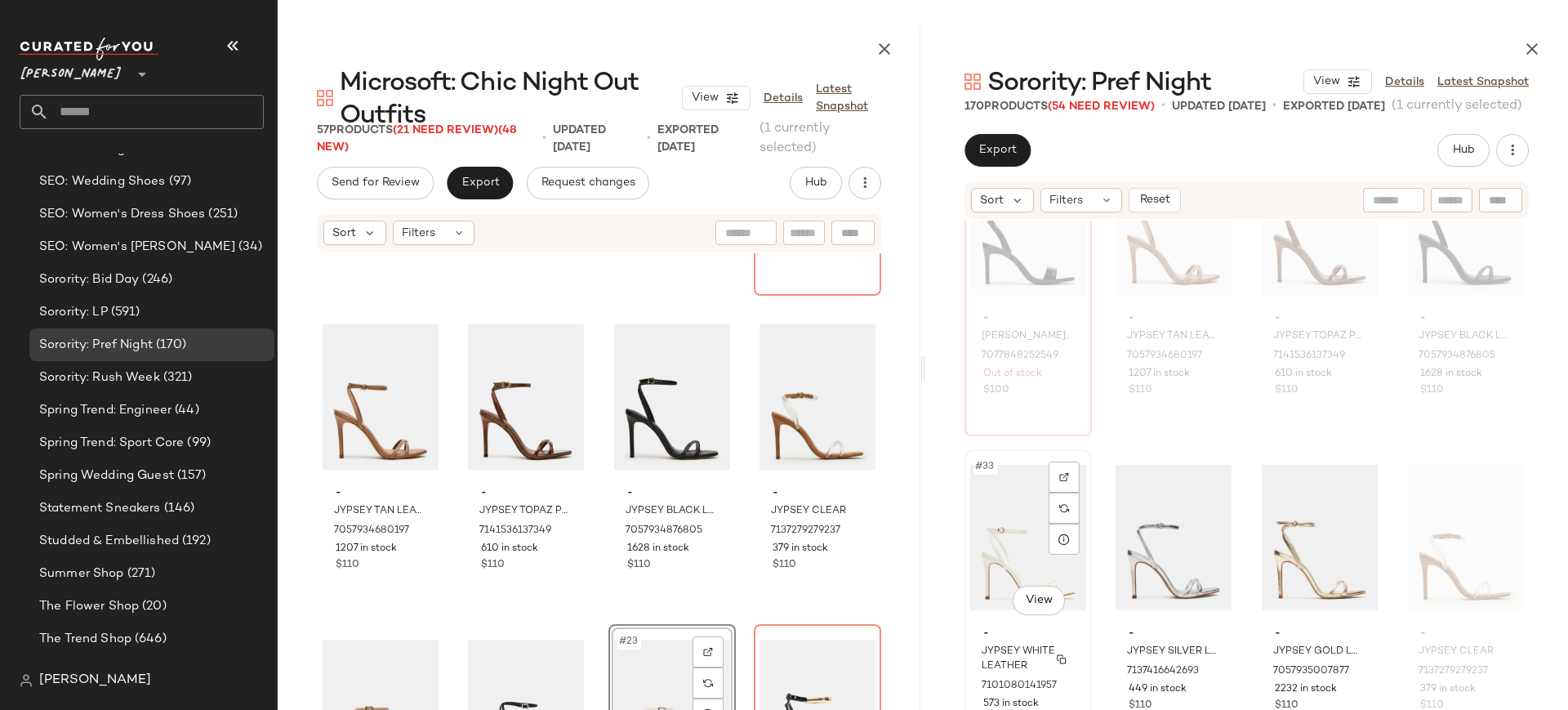
scroll to position [2313, 0]
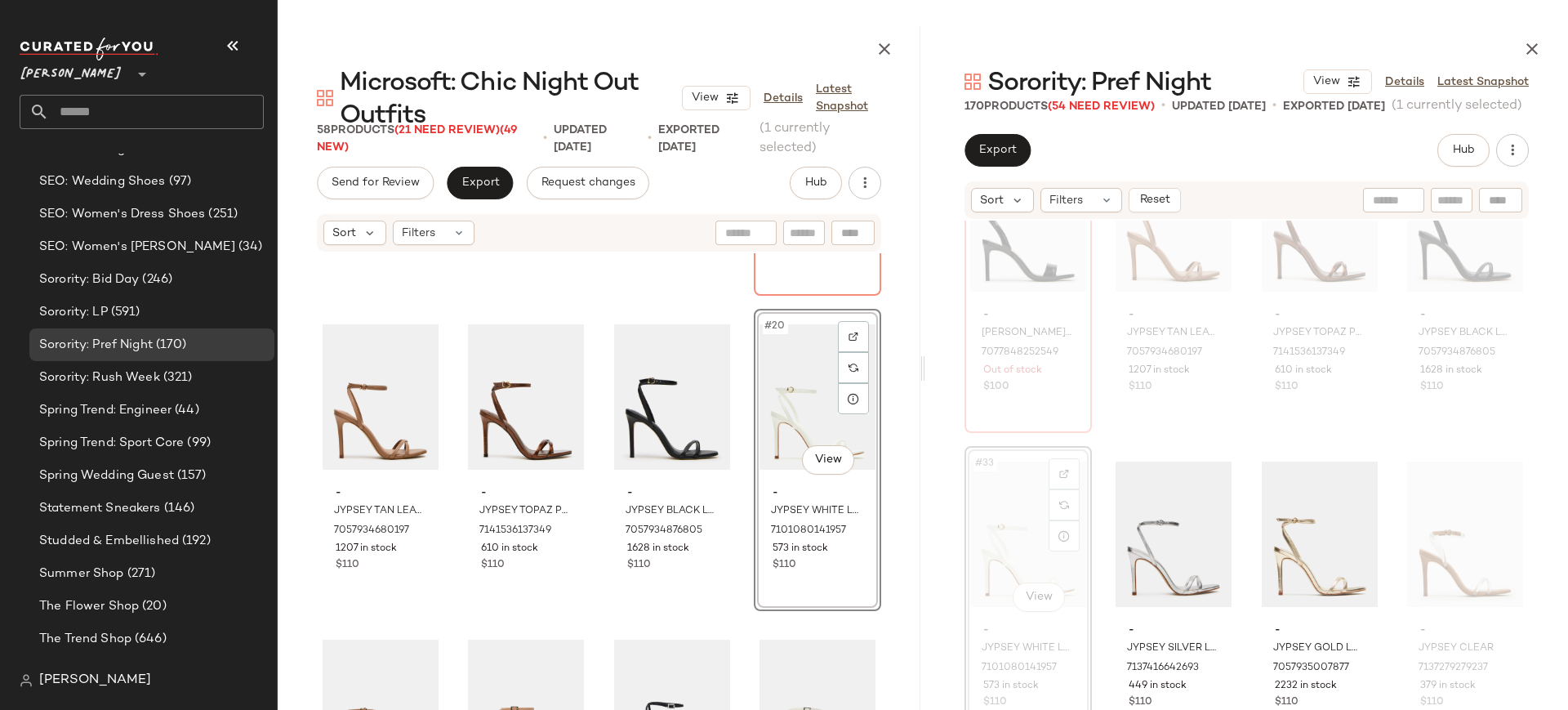
click at [777, 467] on div "#20 View" at bounding box center [817, 397] width 115 height 165
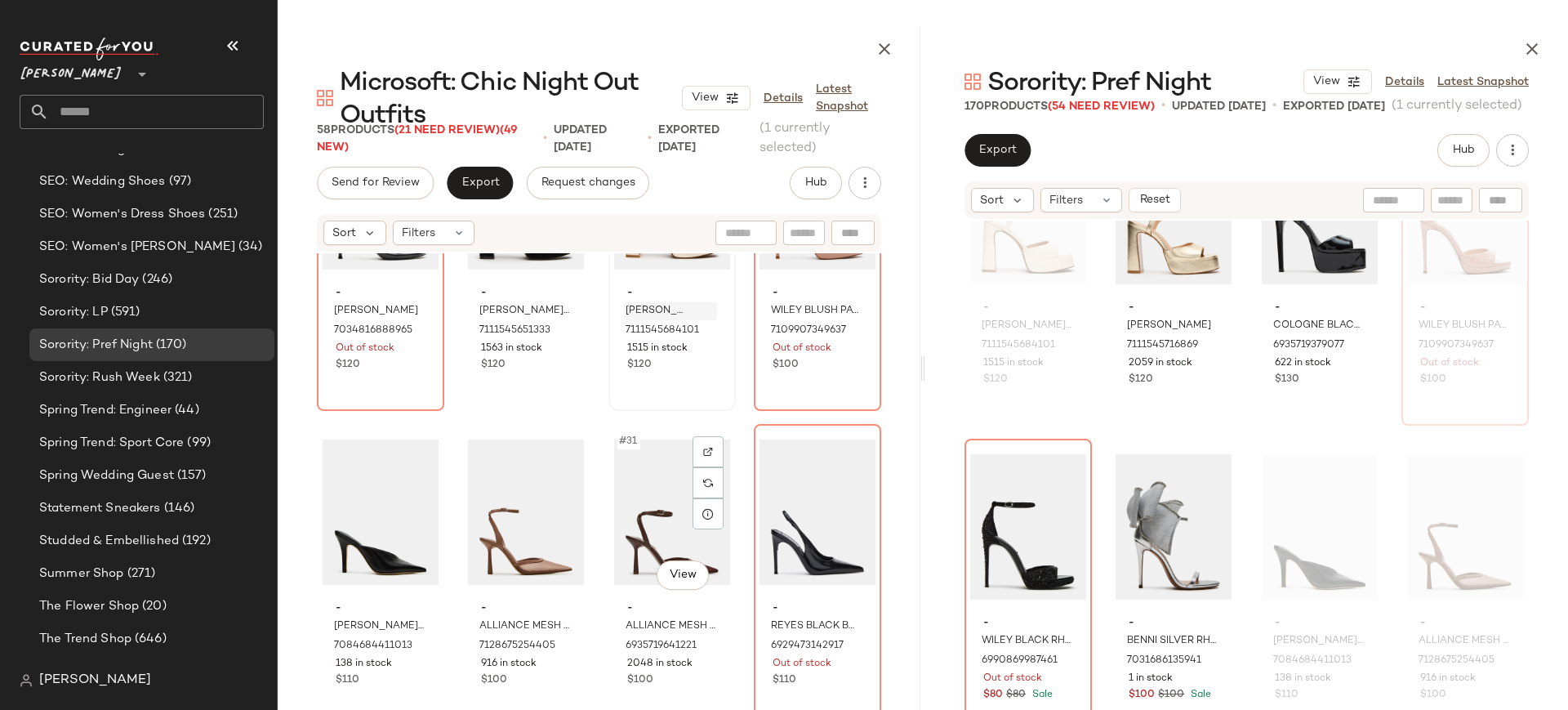
scroll to position [2051, 0]
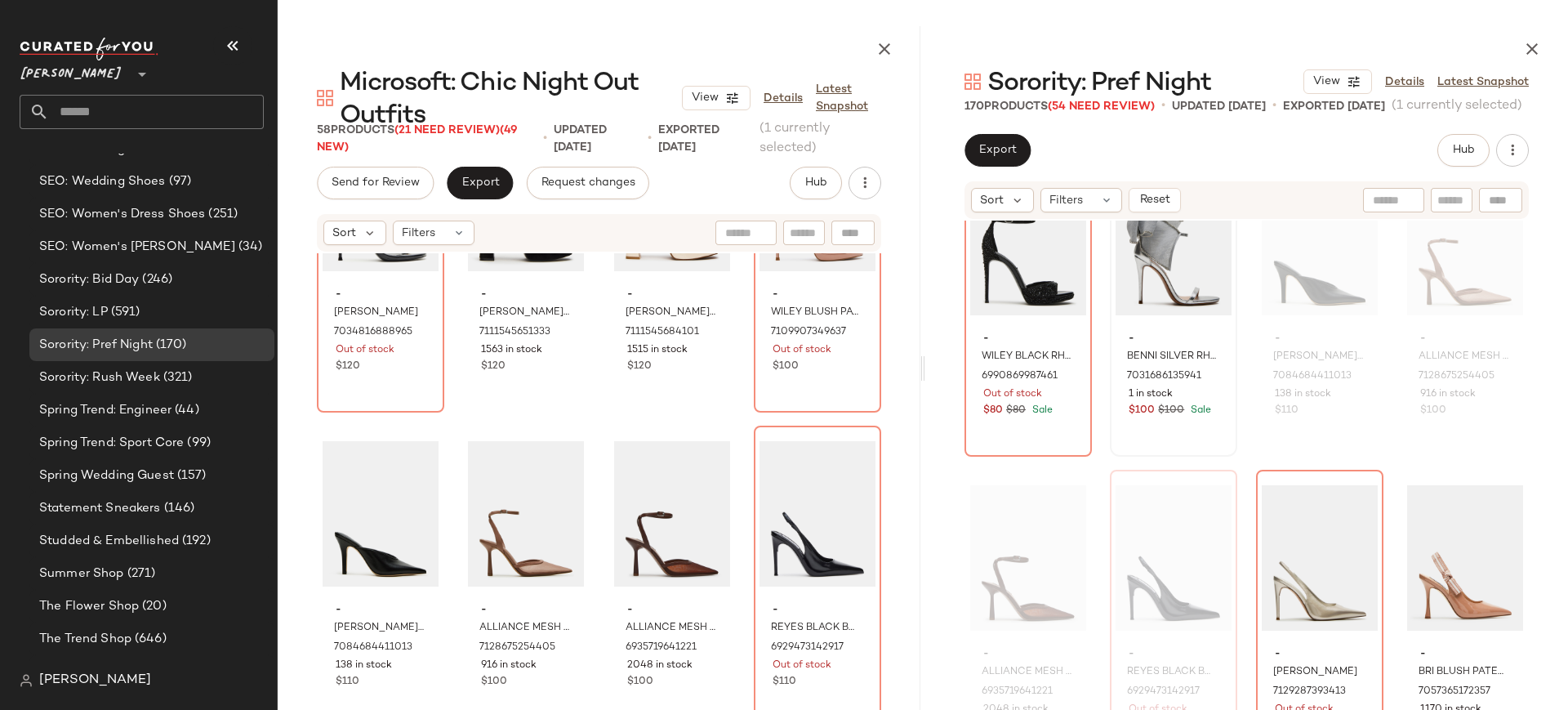
click at [1157, 469] on div "- LIANDRA BONE PATENT 7111545684101 1515 in stock $120 - LIANDRA CHAMPAGNE 7111…" at bounding box center [1246, 483] width 643 height 524
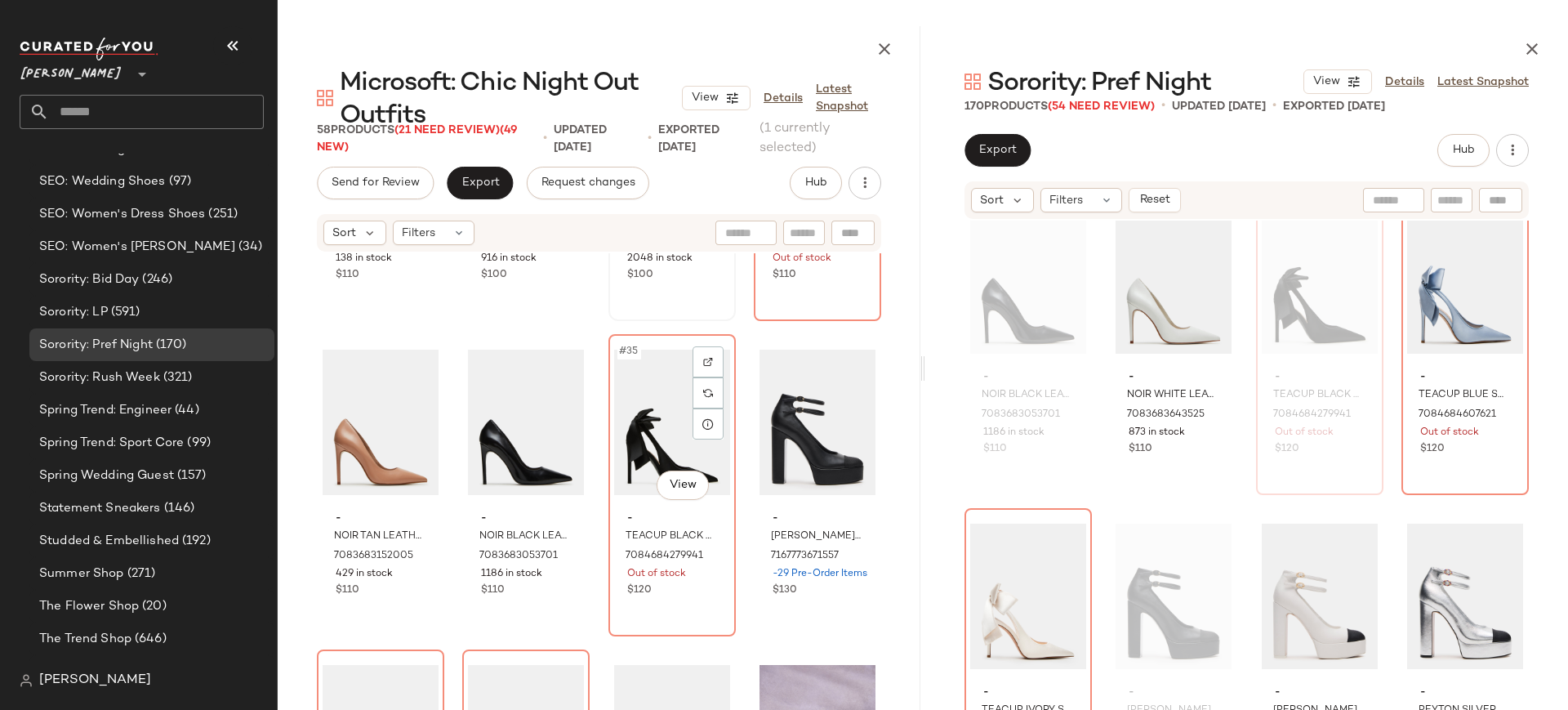
scroll to position [2451, 0]
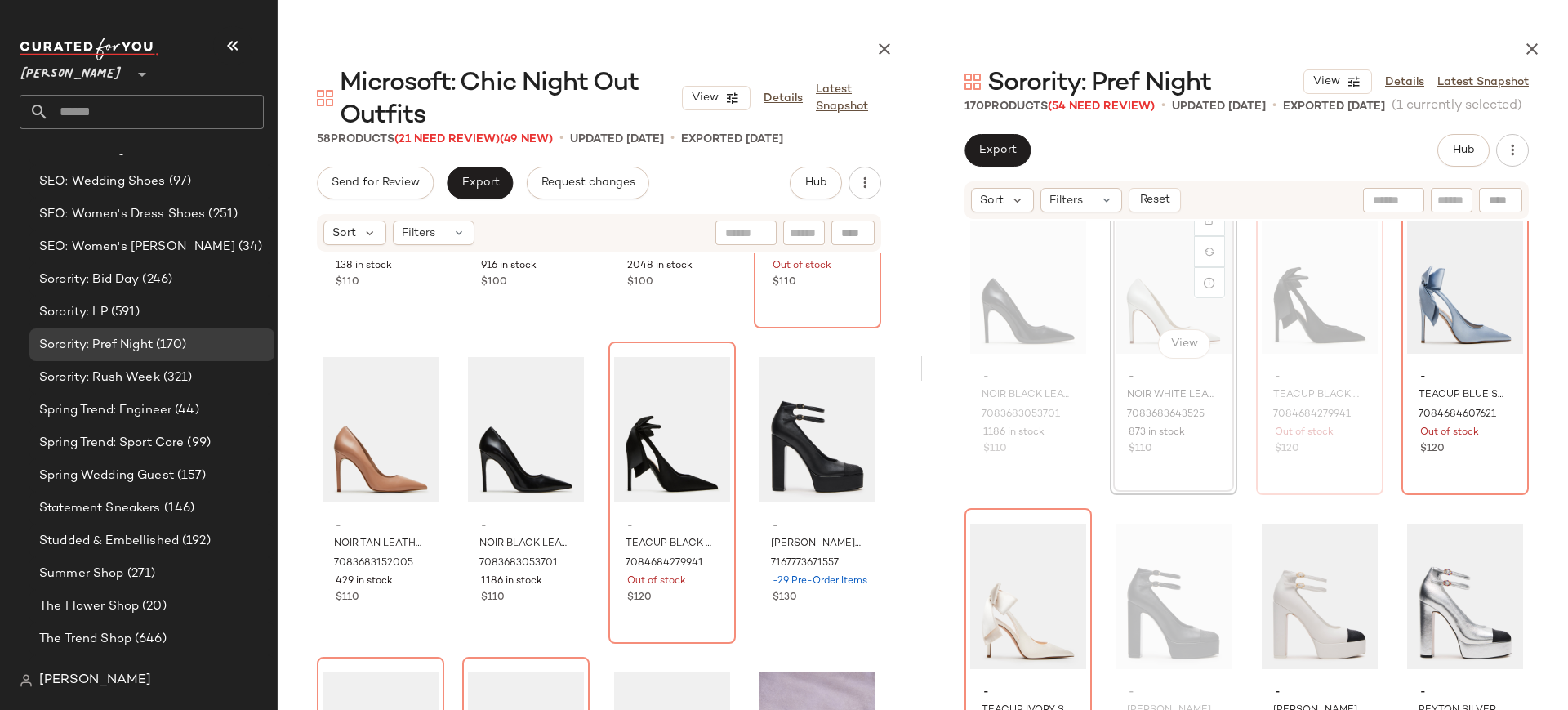
scroll to position [4455, 0]
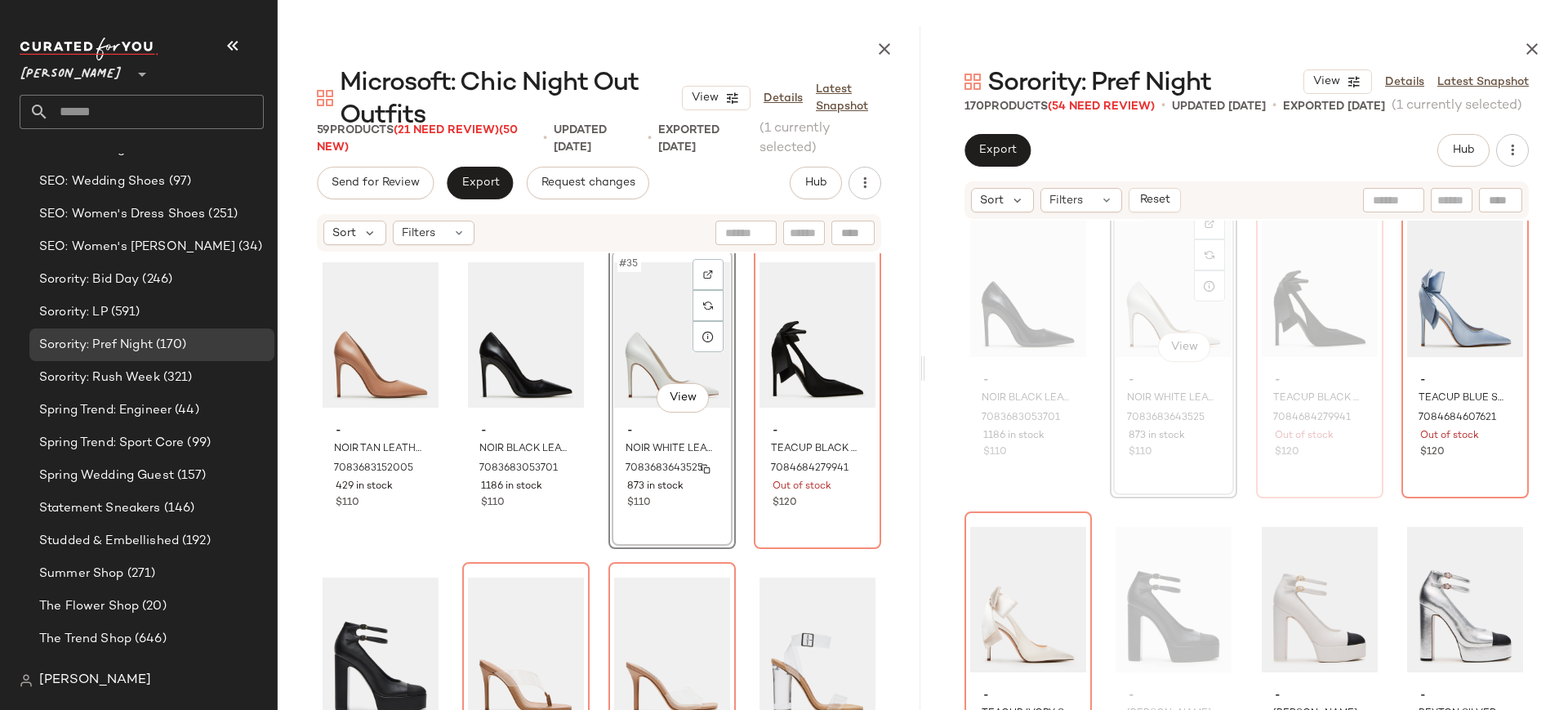
scroll to position [2547, 0]
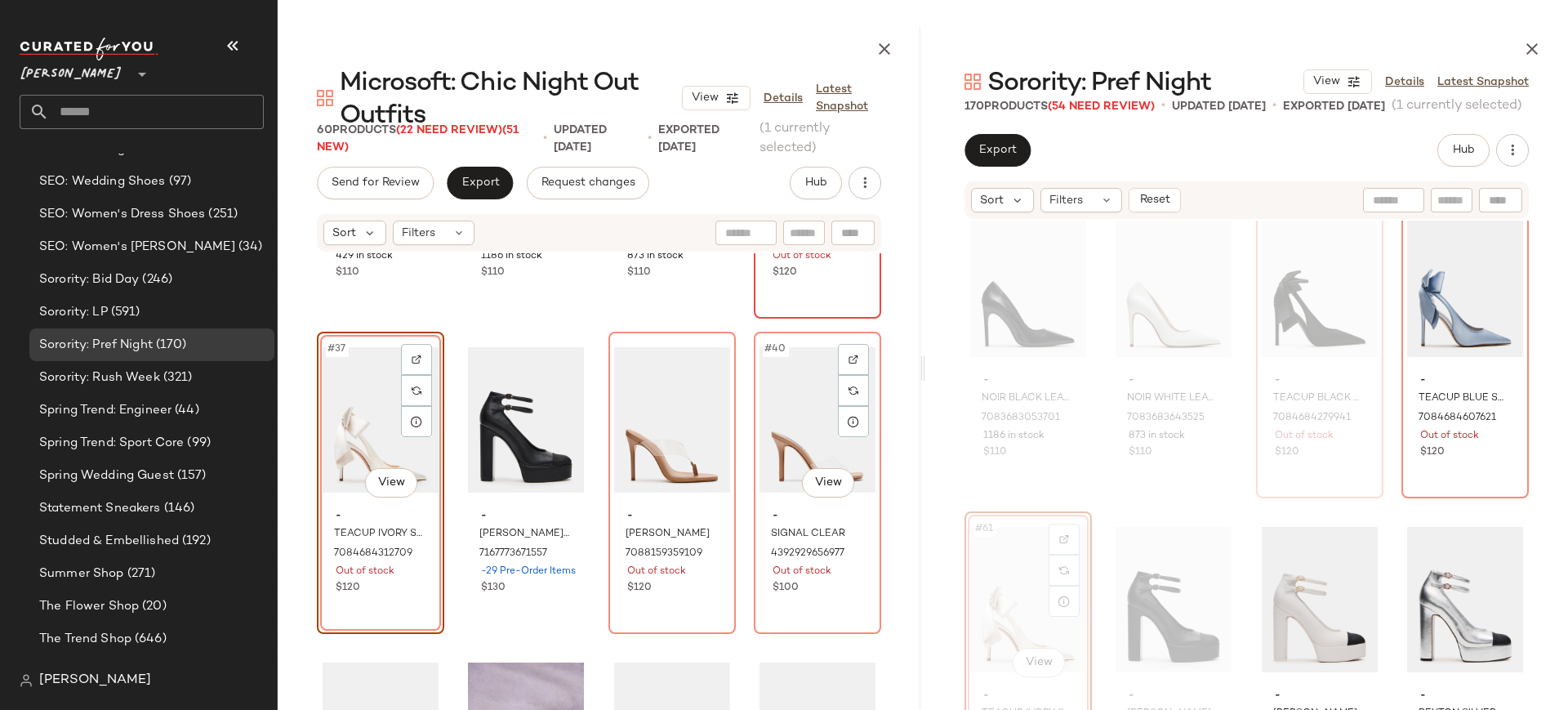
scroll to position [2776, 0]
click at [395, 485] on body "Steve Madden ** Dashboard All Products Global Clipboards (25) Curations (278) B…" at bounding box center [784, 355] width 1568 height 710
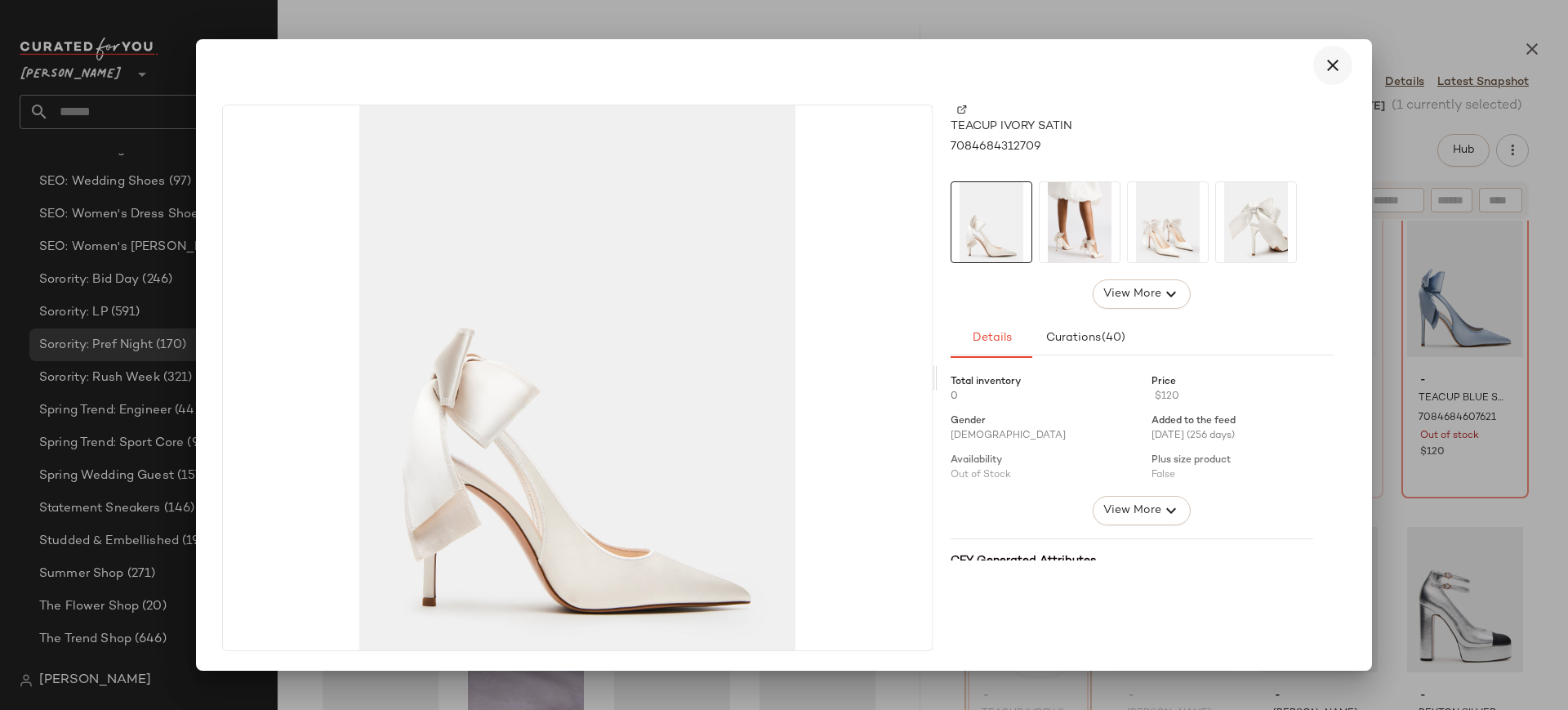
click at [1338, 65] on icon "button" at bounding box center [1333, 66] width 20 height 20
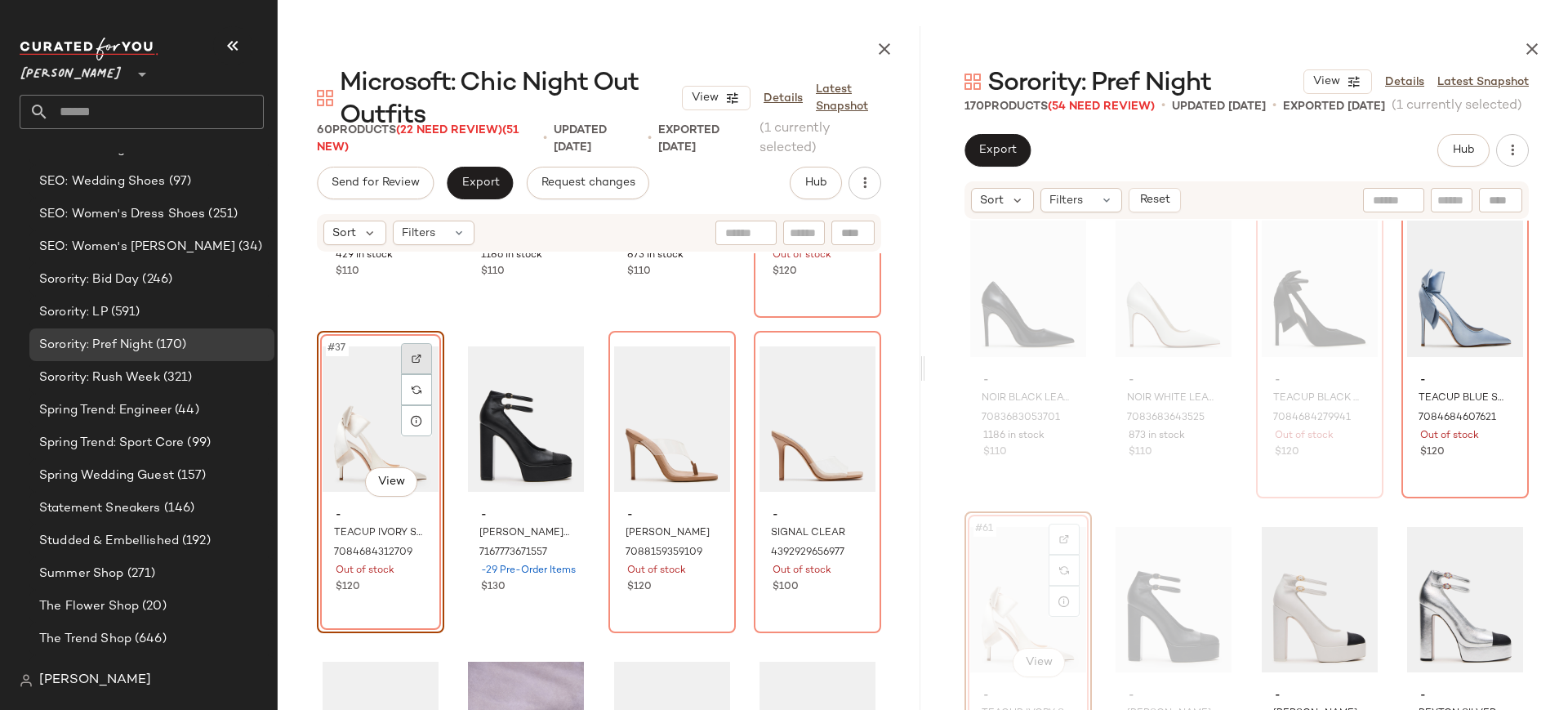
click at [422, 354] on div at bounding box center [416, 358] width 31 height 31
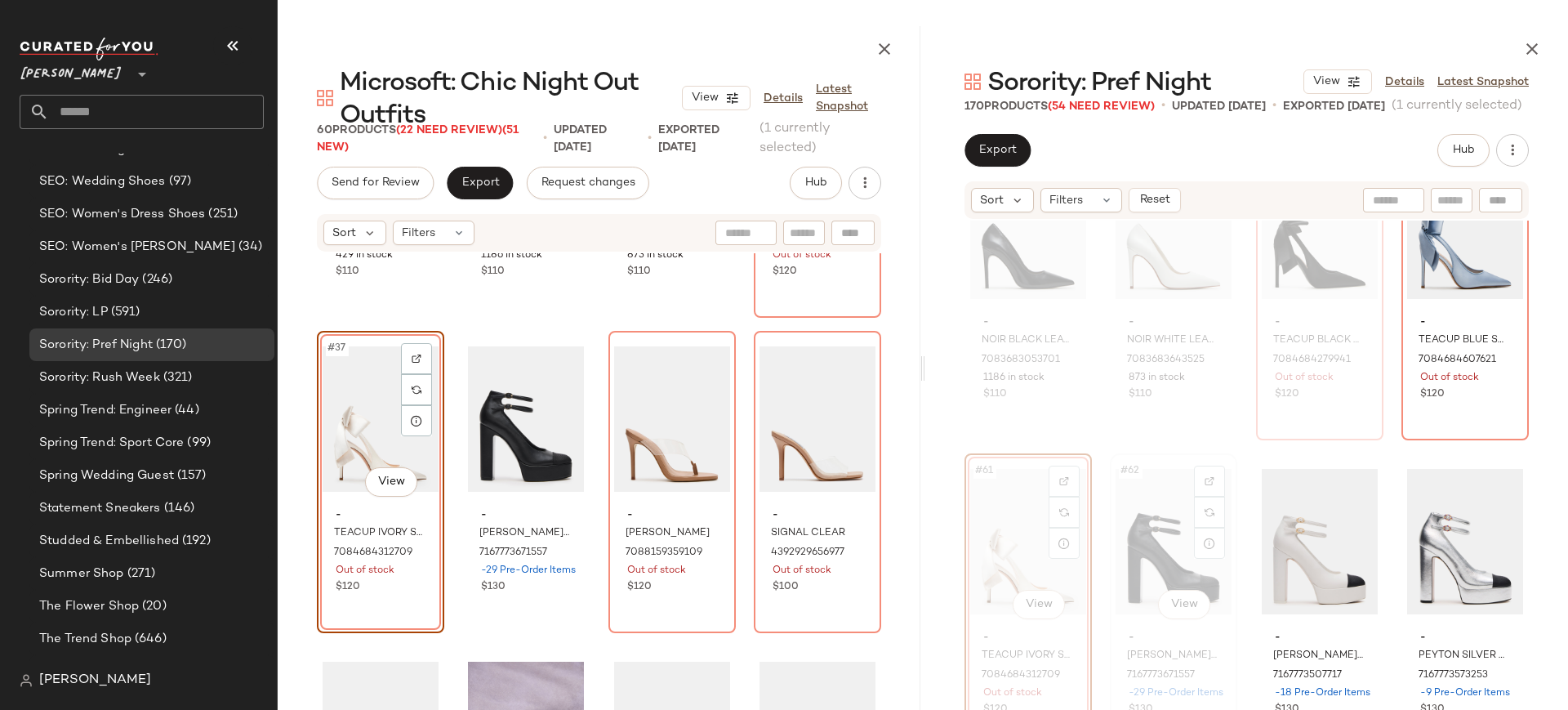
scroll to position [4512, 0]
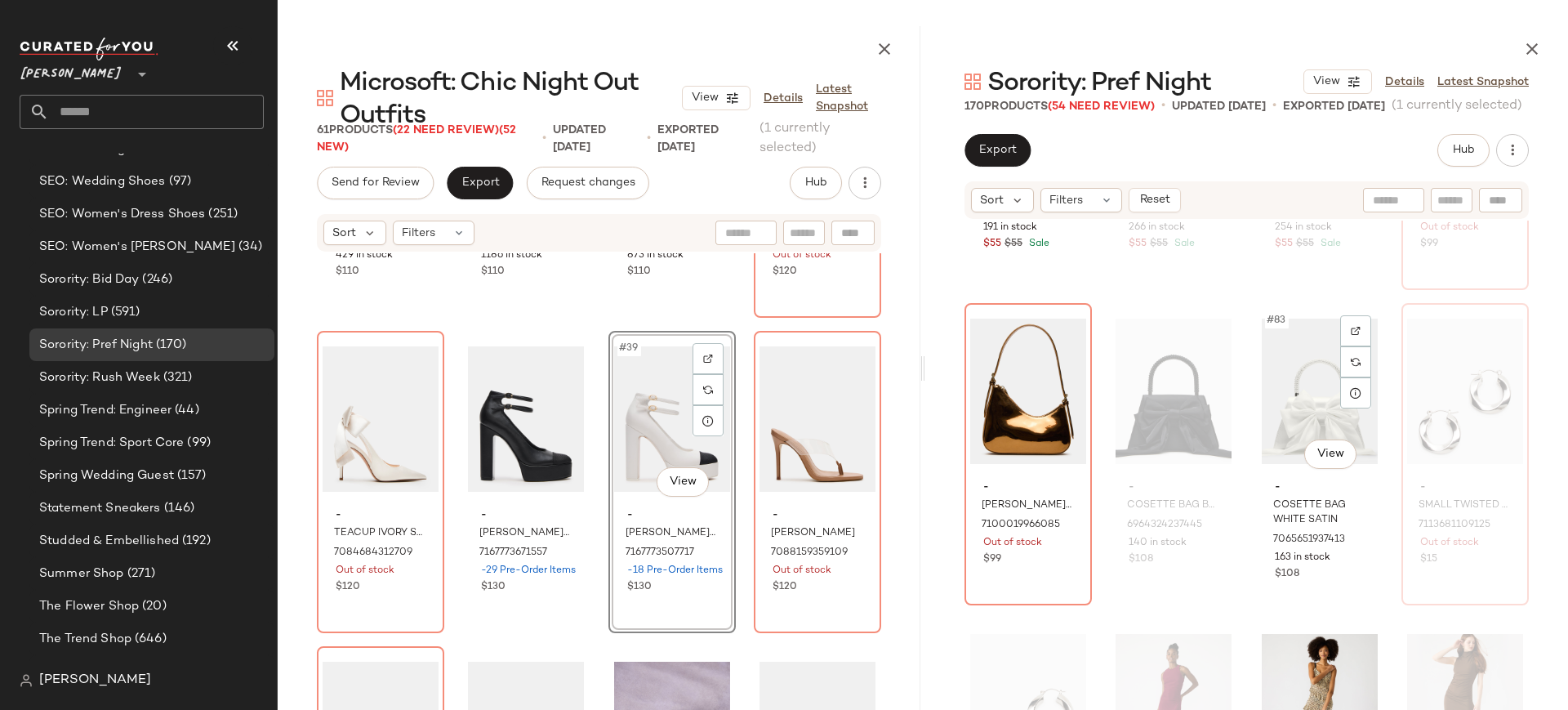
scroll to position [6238, 0]
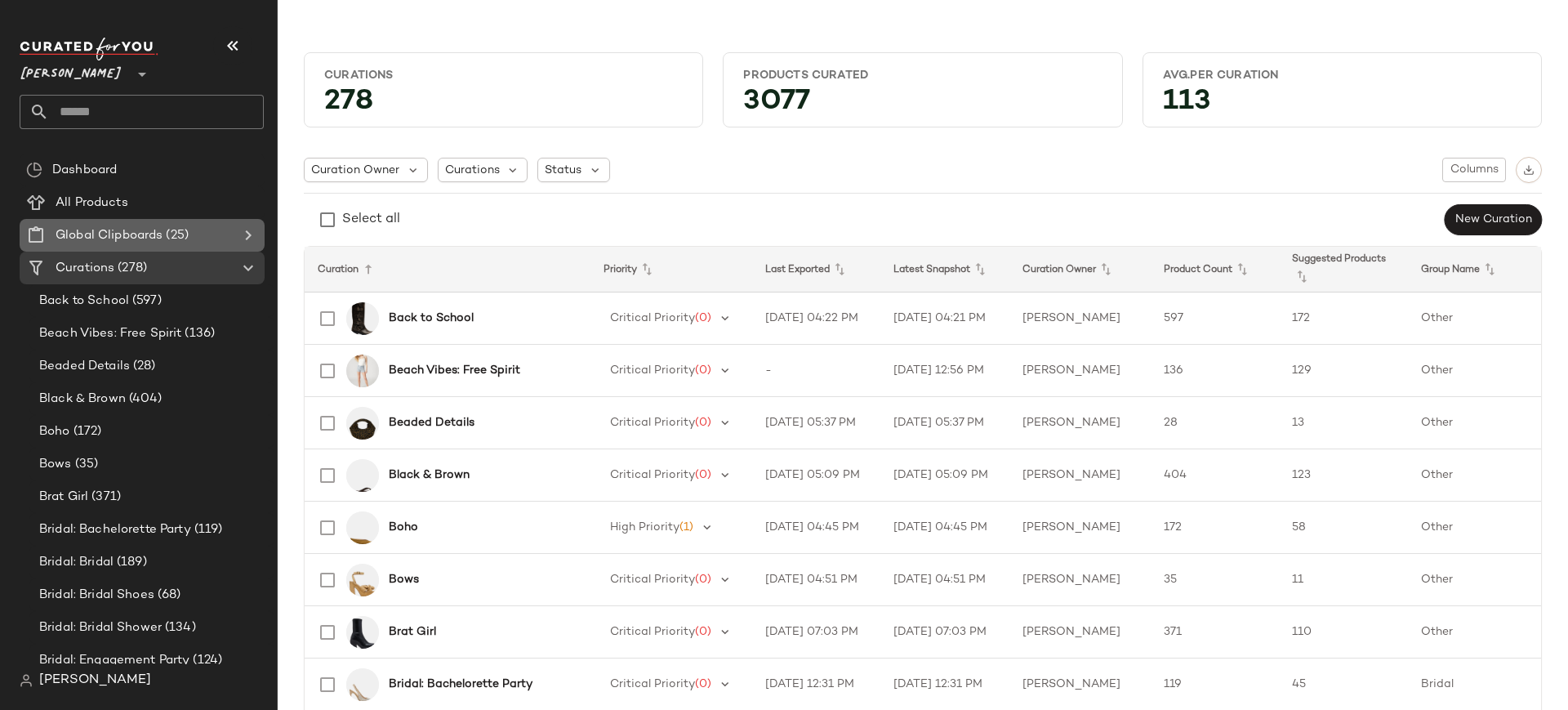
click at [211, 229] on div "Global Clipboards (25)" at bounding box center [142, 235] width 184 height 19
click at [248, 235] on icon at bounding box center [249, 235] width 20 height 20
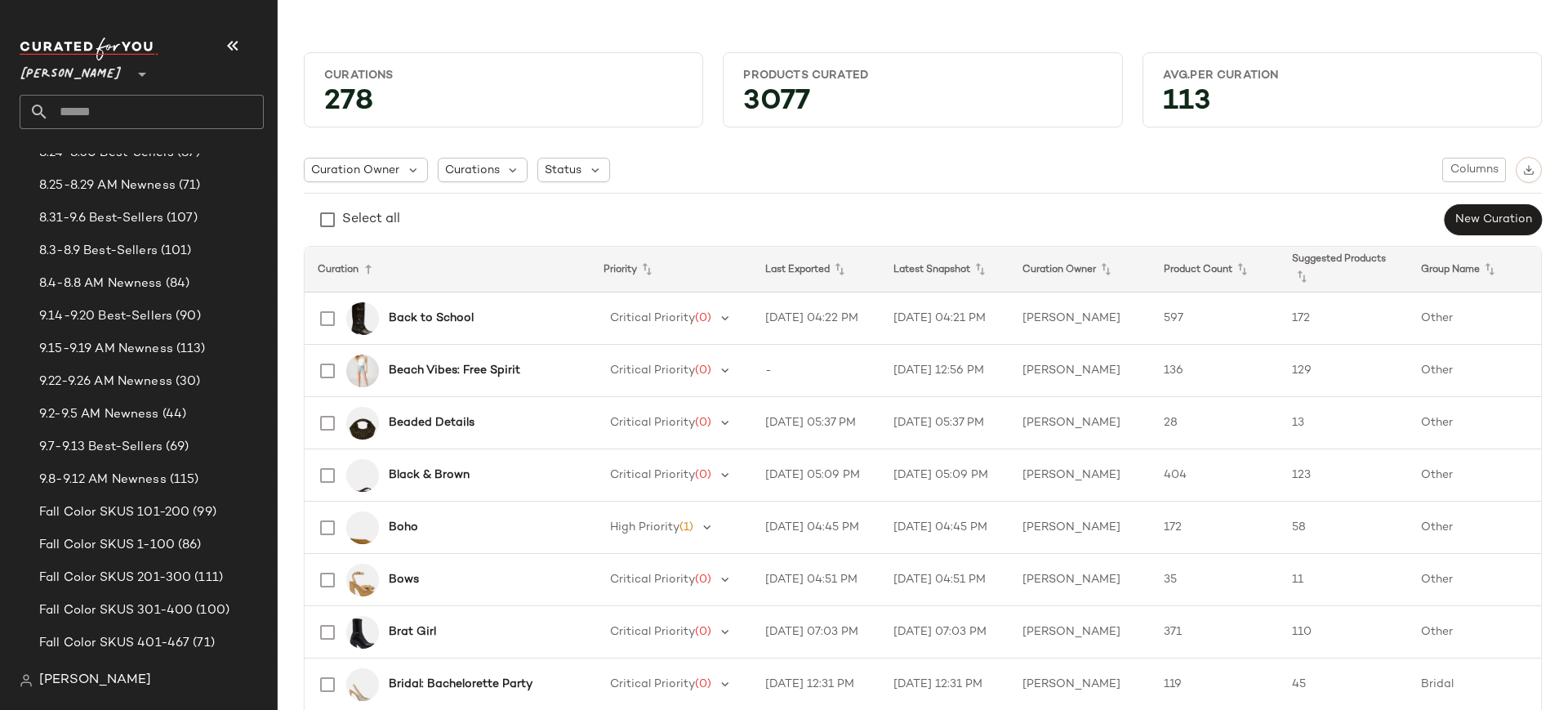
scroll to position [374, 0]
click at [166, 314] on span "9.14-9.20 Best-Sellers" at bounding box center [106, 319] width 133 height 19
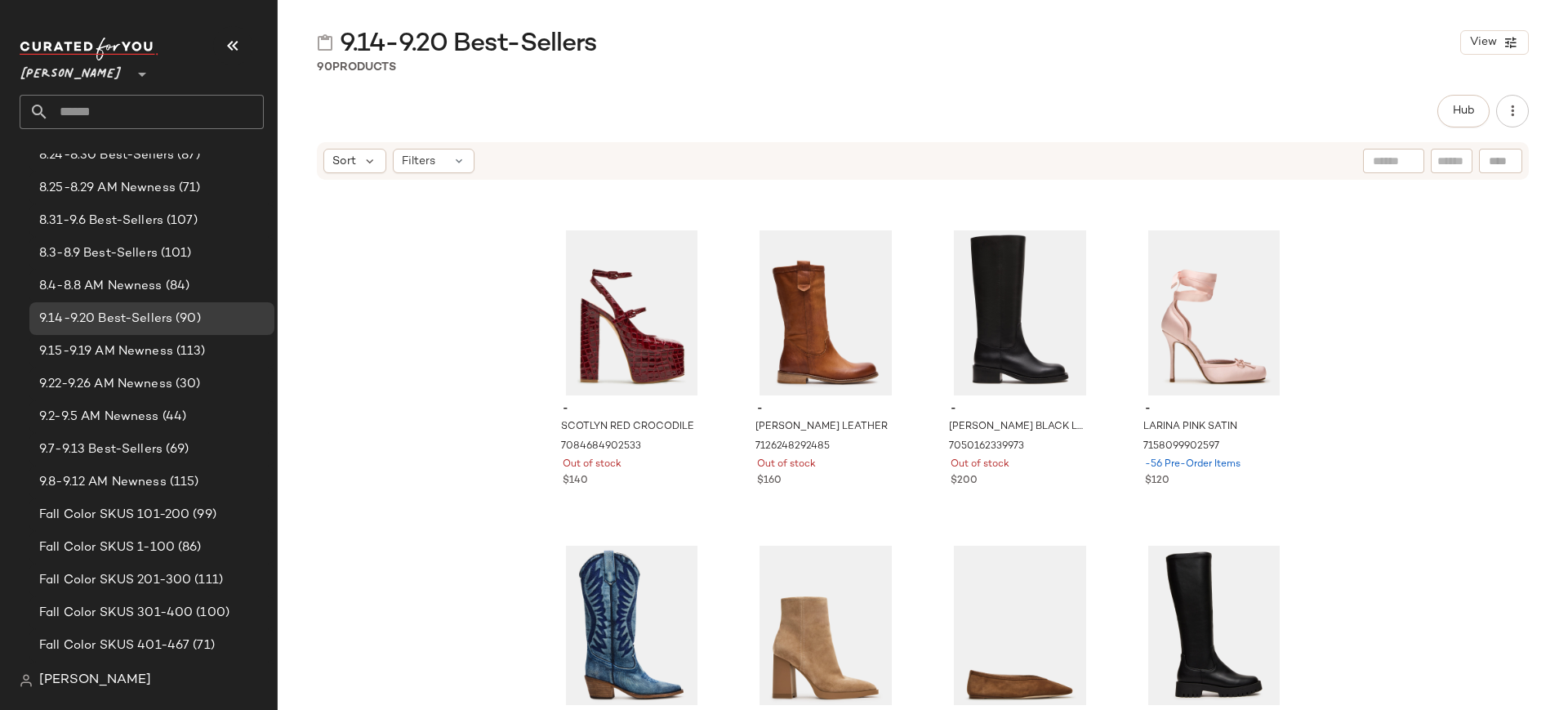
scroll to position [2181, 0]
click at [880, 259] on div at bounding box center [886, 252] width 31 height 31
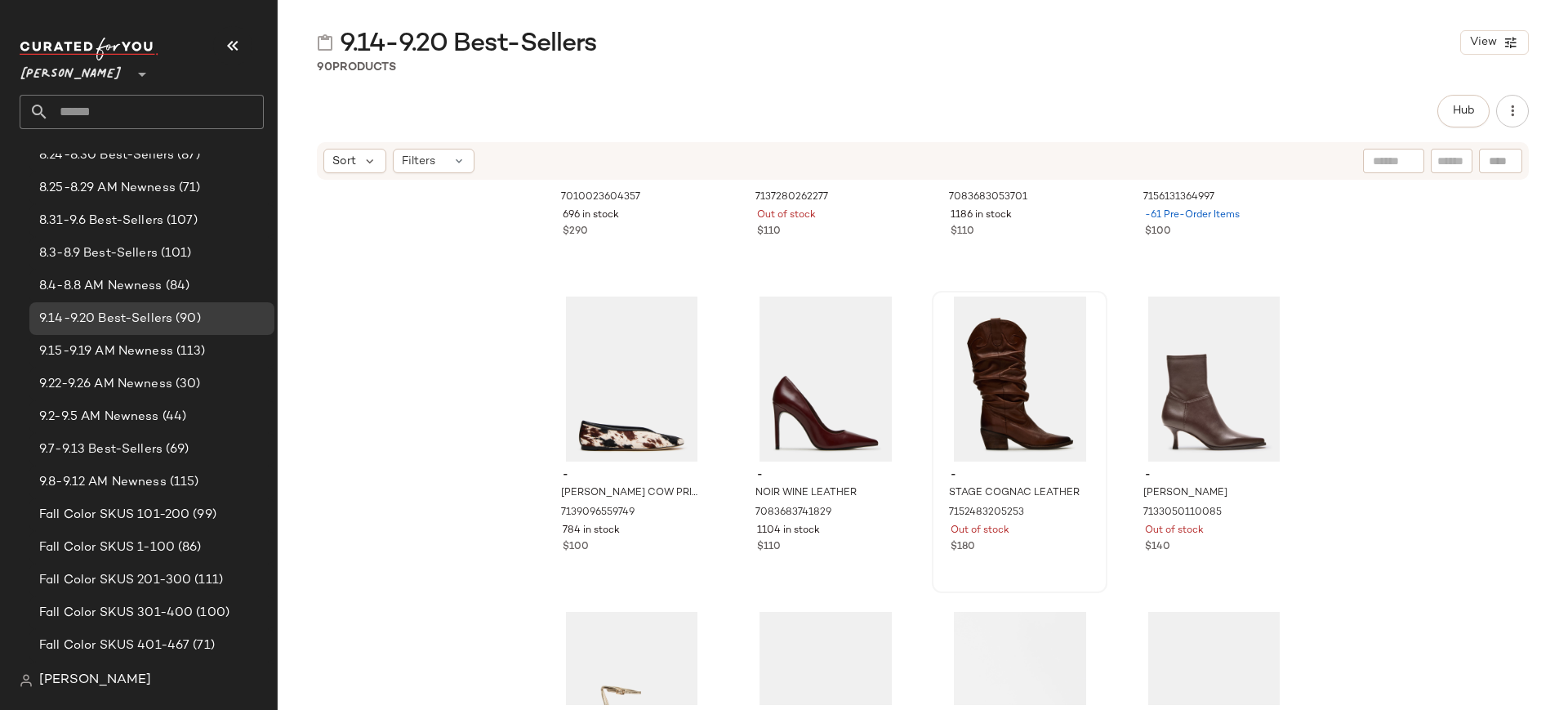
scroll to position [4928, 0]
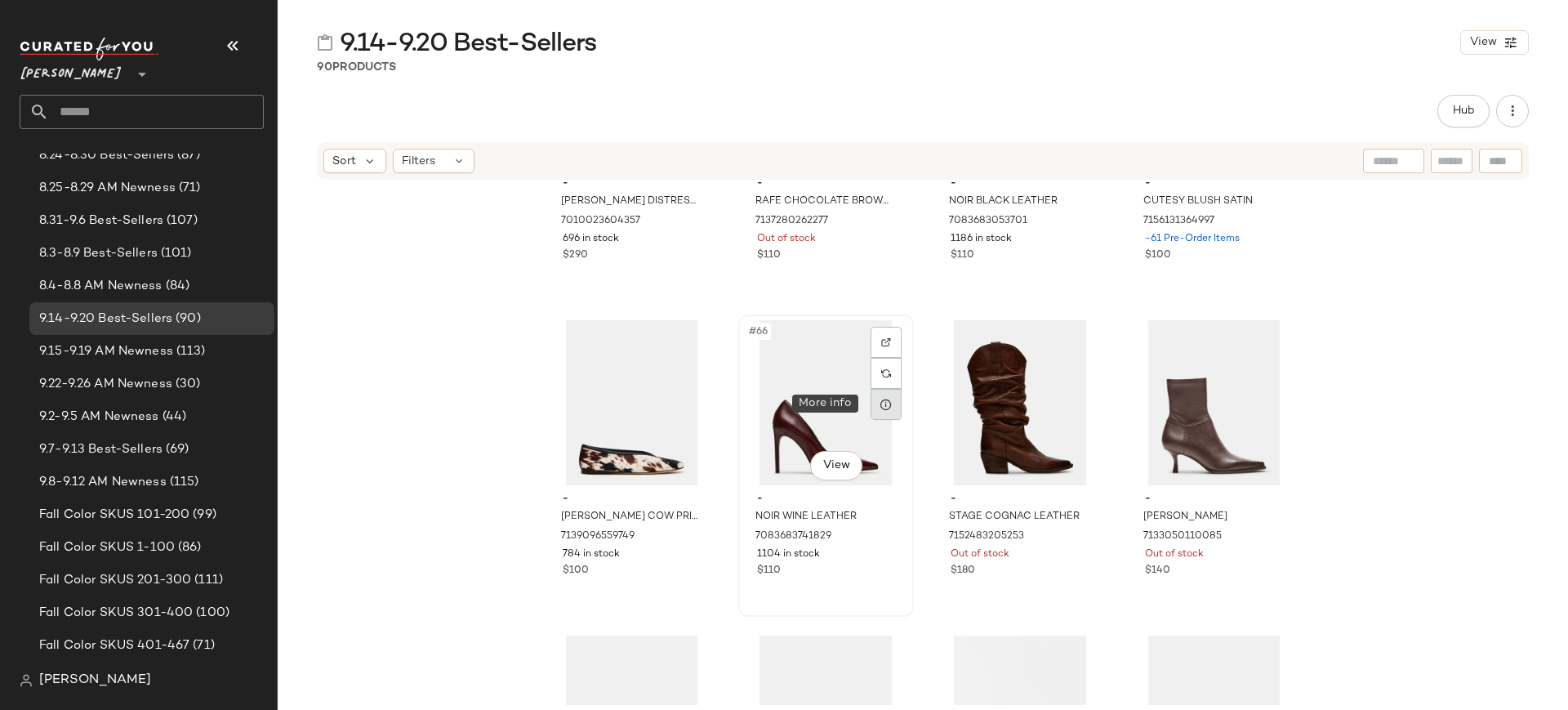
click at [887, 407] on div at bounding box center [886, 403] width 31 height 31
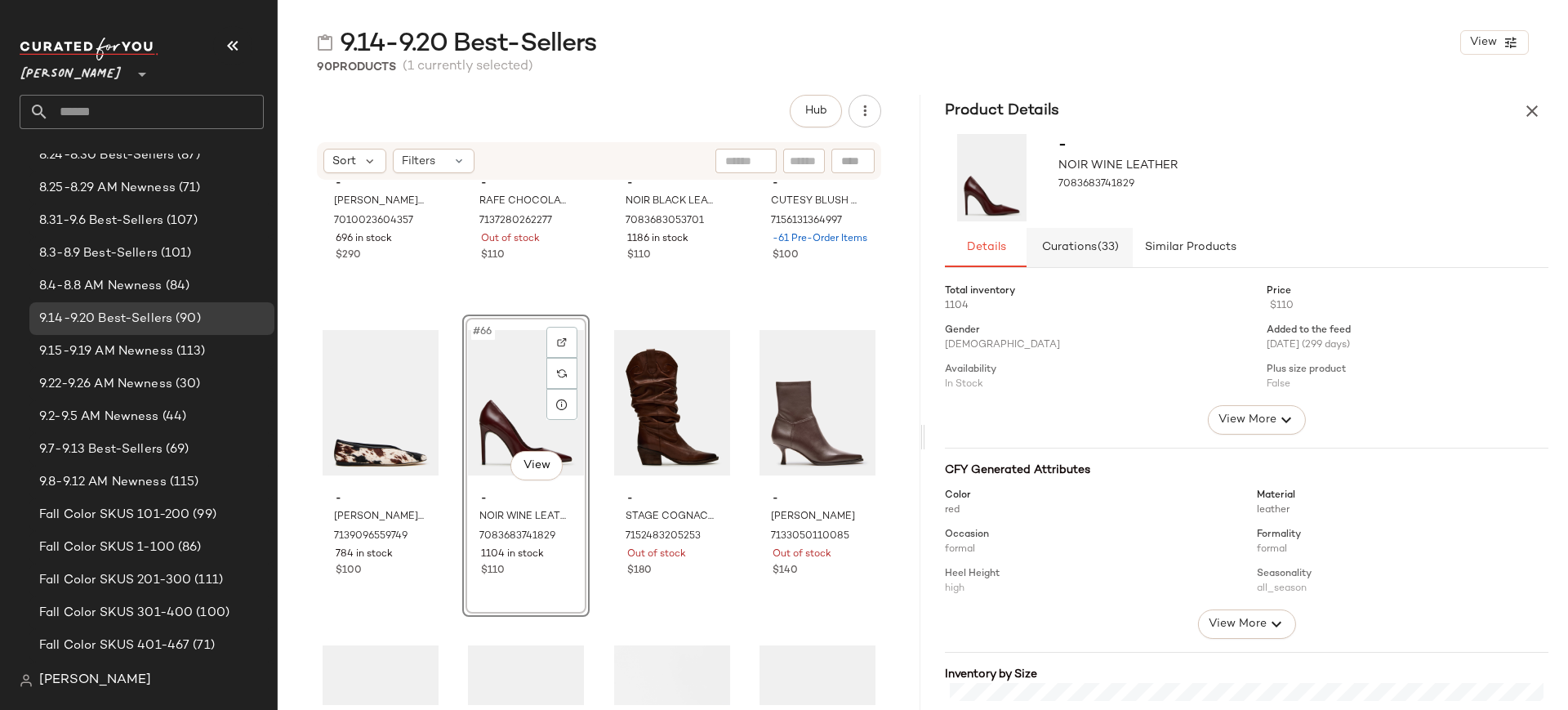
click at [1080, 236] on button "Curations (33)" at bounding box center [1079, 247] width 107 height 39
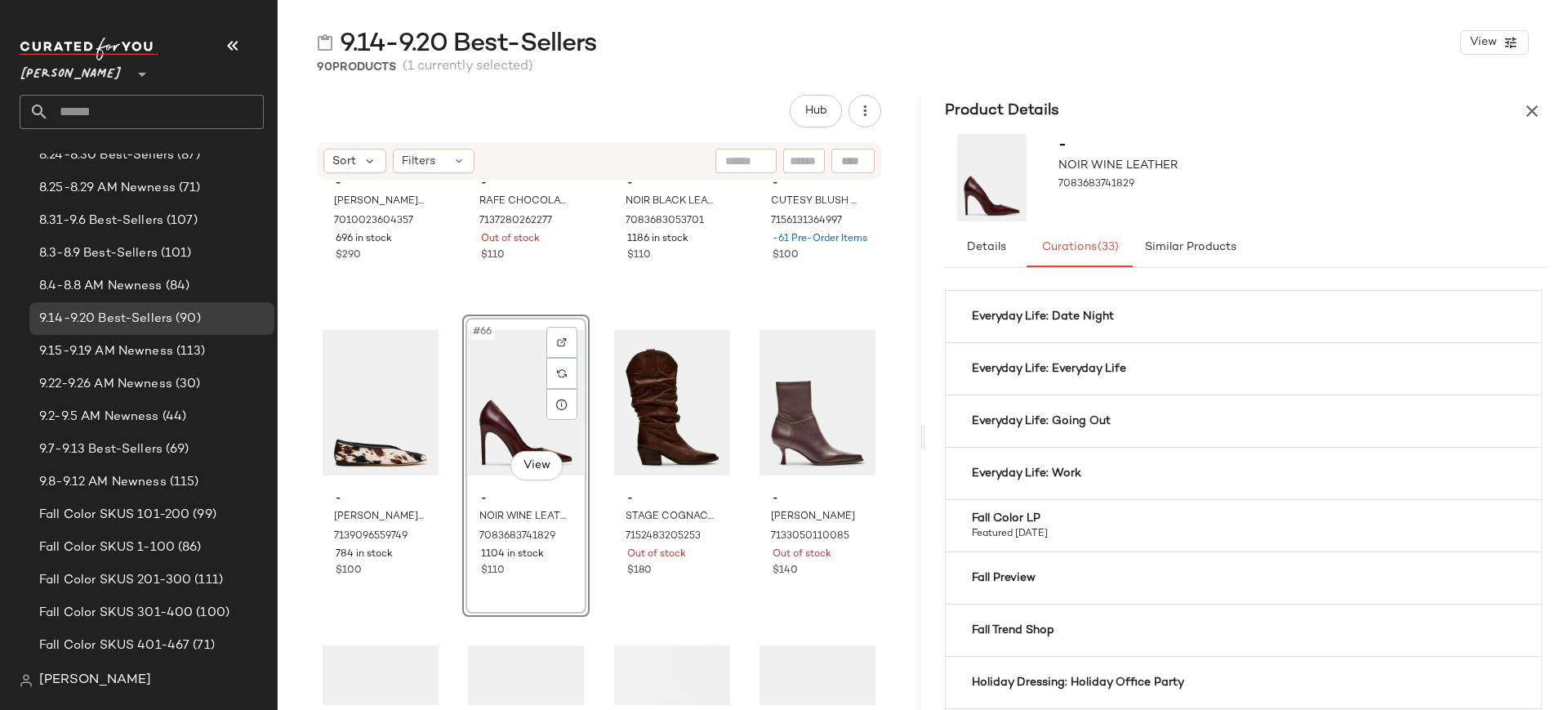
scroll to position [366, 0]
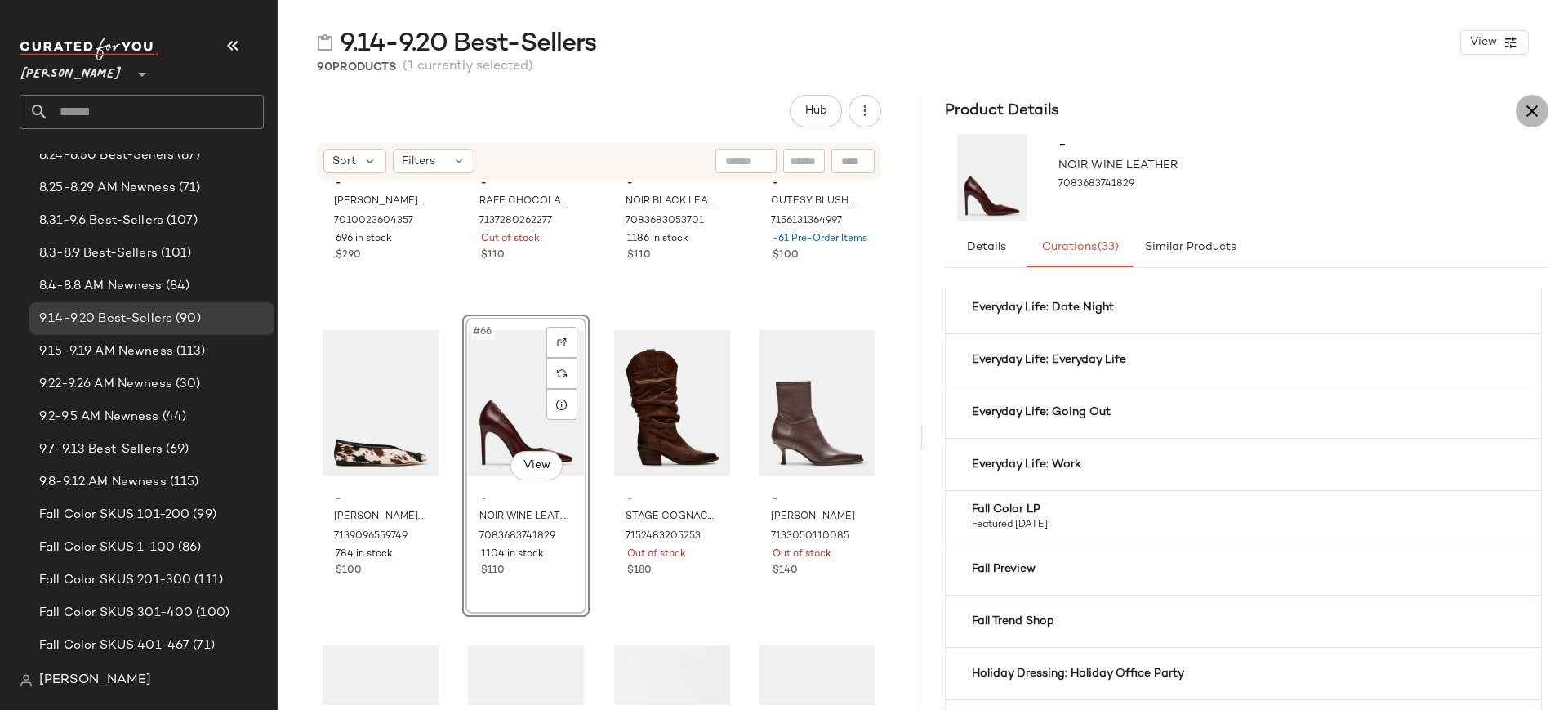
click at [1541, 107] on icon "button" at bounding box center [1532, 112] width 20 height 20
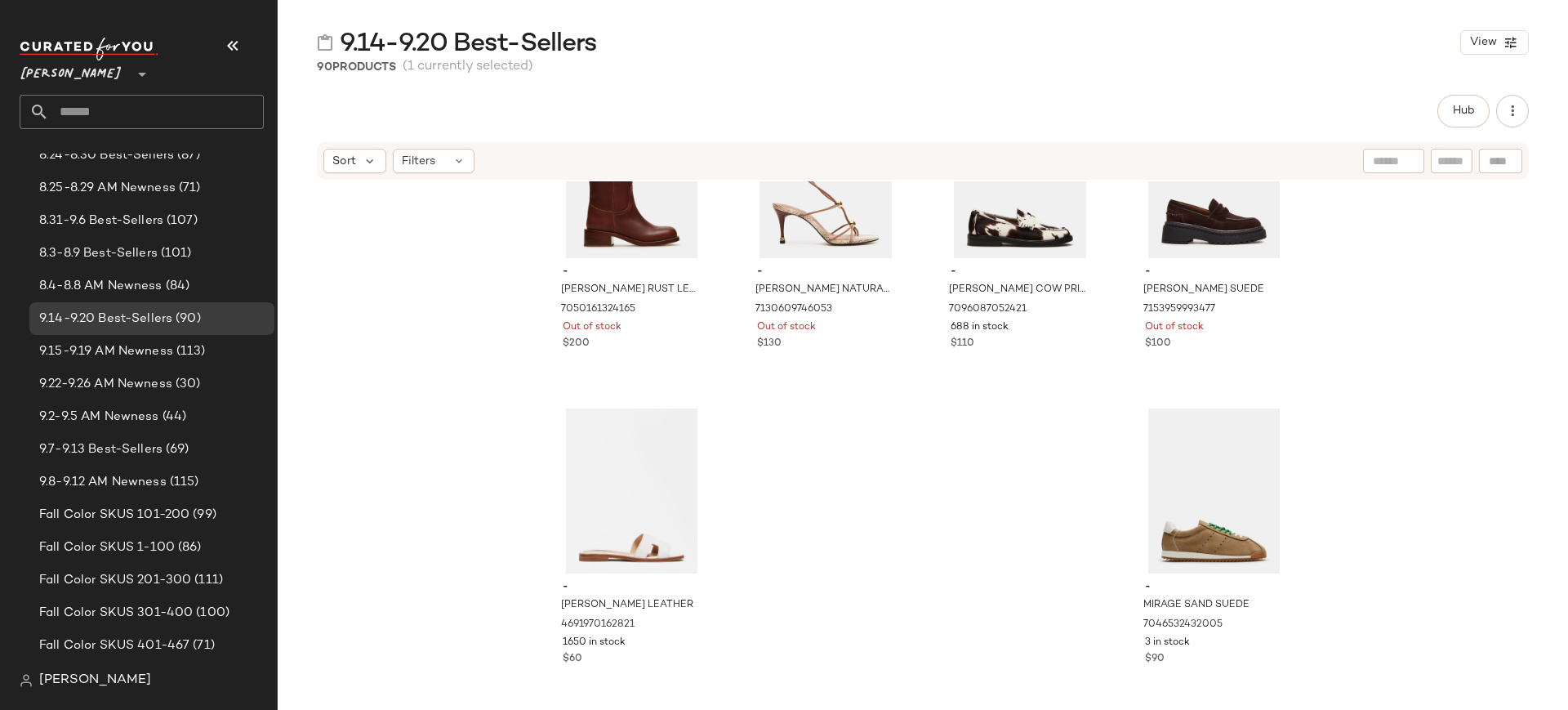
scroll to position [6731, 0]
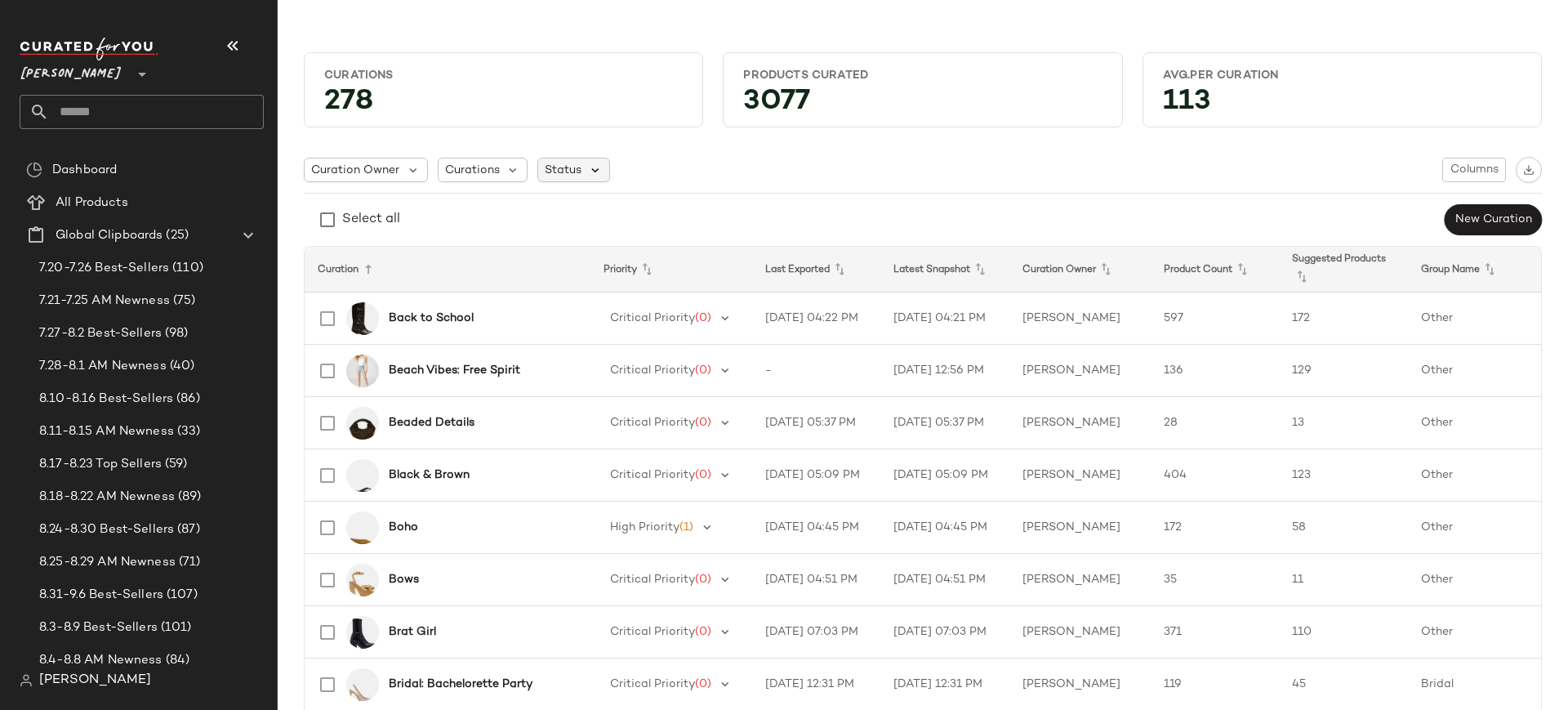
click at [588, 168] on icon at bounding box center [595, 169] width 15 height 15
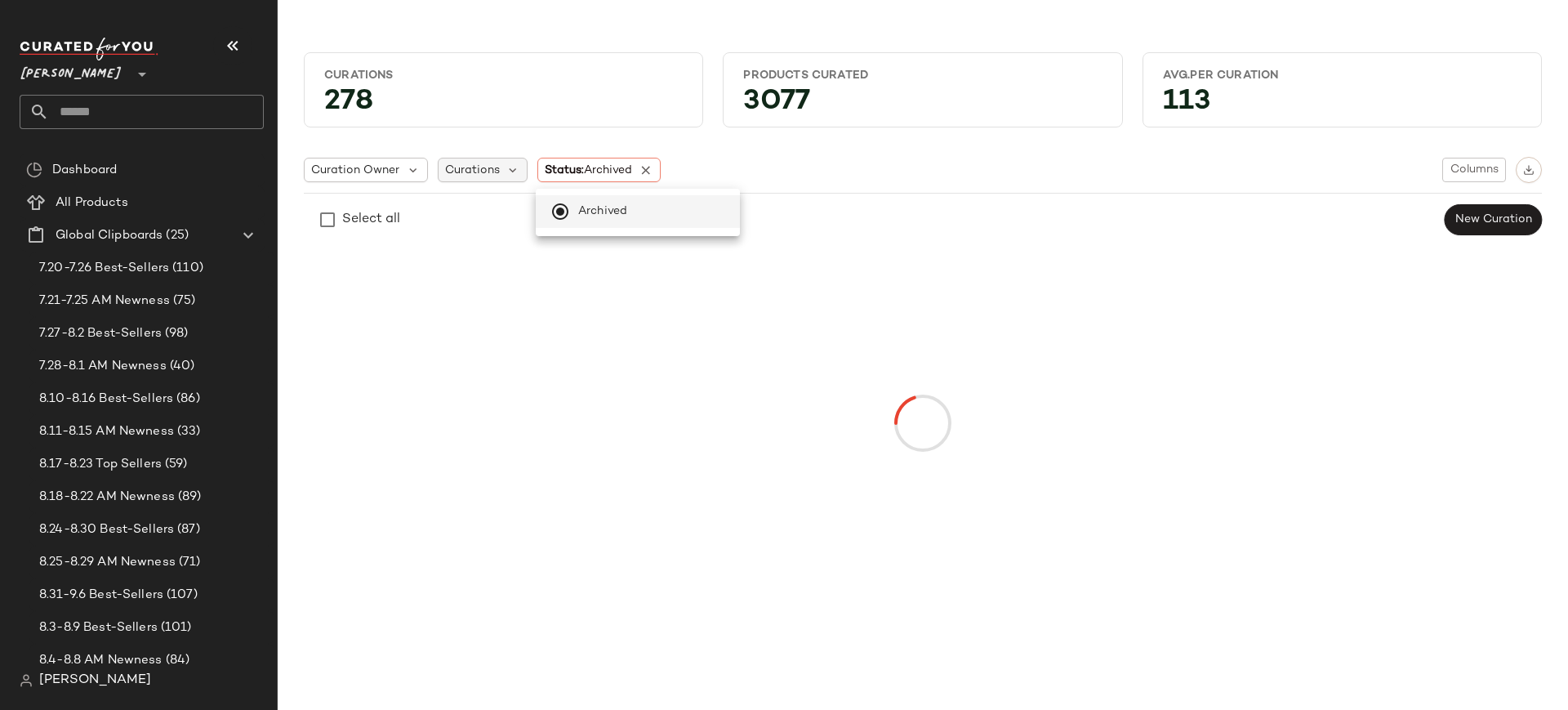
click at [491, 168] on span "Curations" at bounding box center [472, 169] width 55 height 17
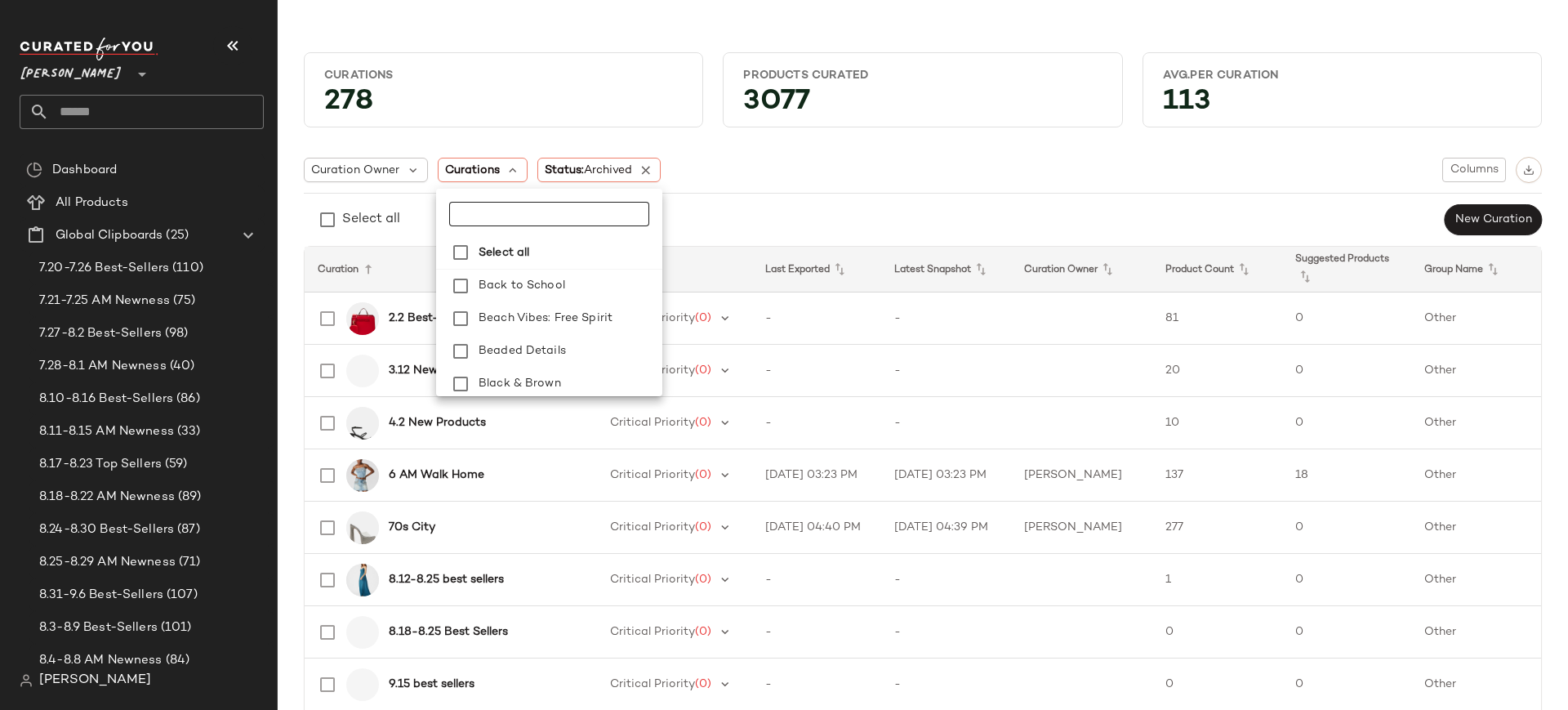
click at [497, 205] on input "text" at bounding box center [549, 214] width 200 height 25
type input "********"
click at [553, 277] on span "Staples" at bounding box center [556, 286] width 43 height 33
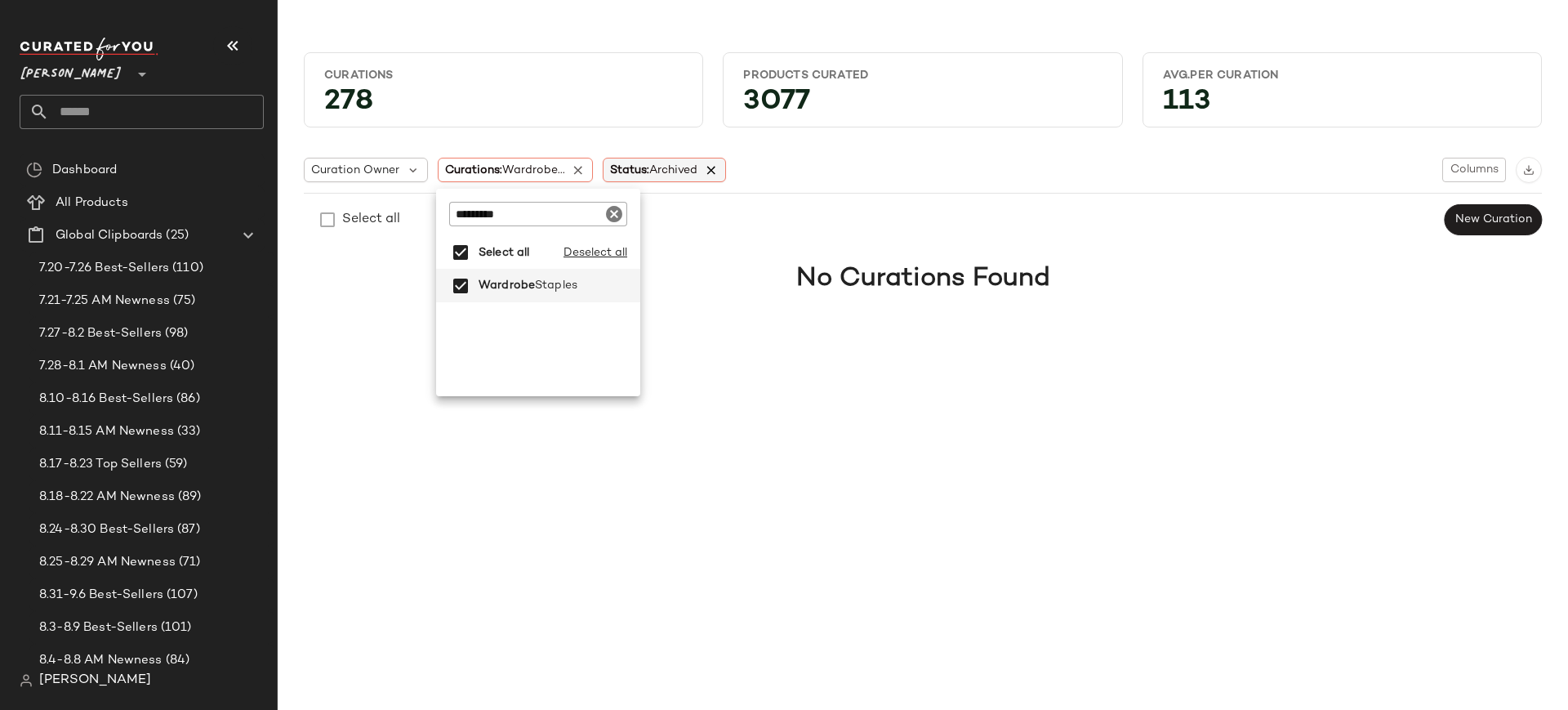
click at [719, 170] on icon at bounding box center [711, 169] width 15 height 15
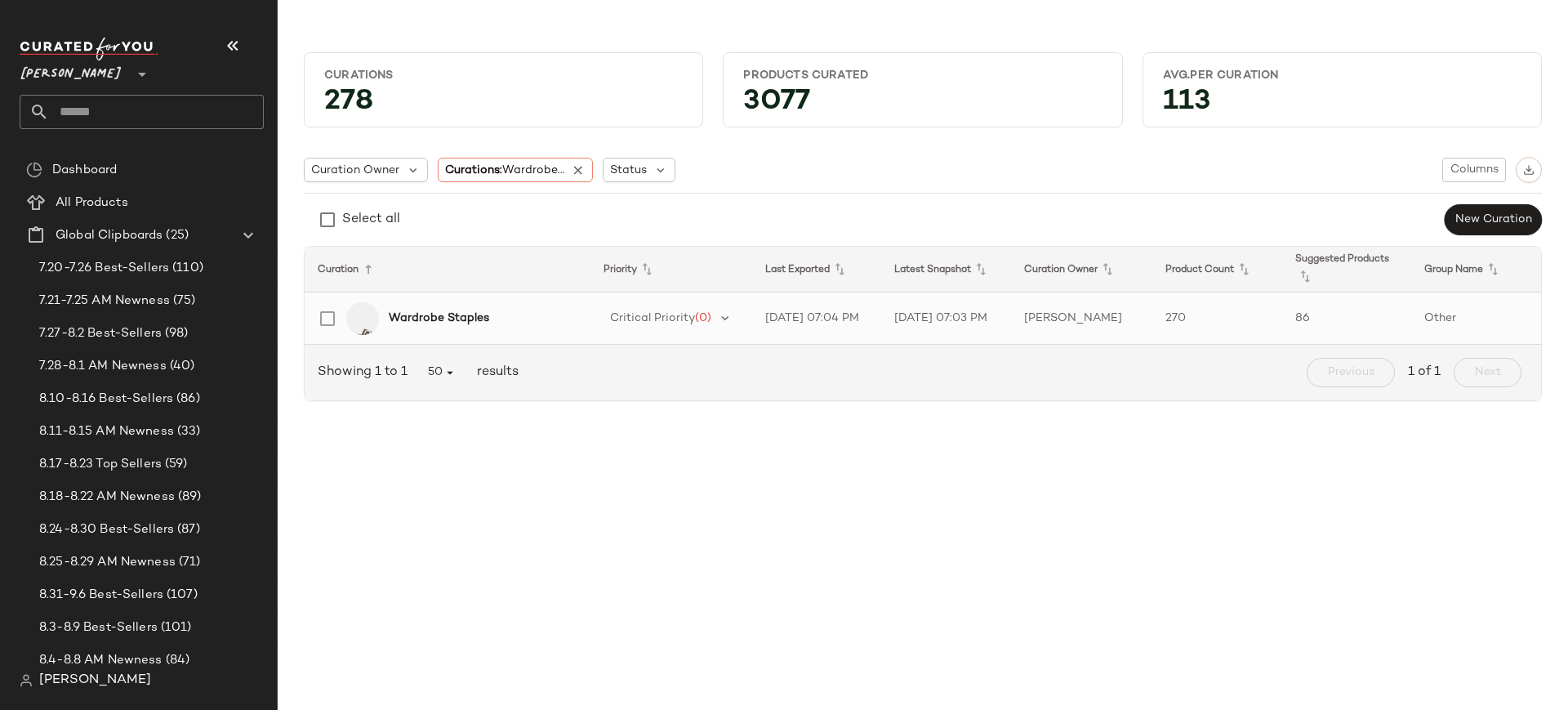
click at [461, 318] on b "Wardrobe Staples" at bounding box center [438, 318] width 101 height 17
click at [579, 169] on icon at bounding box center [578, 169] width 15 height 15
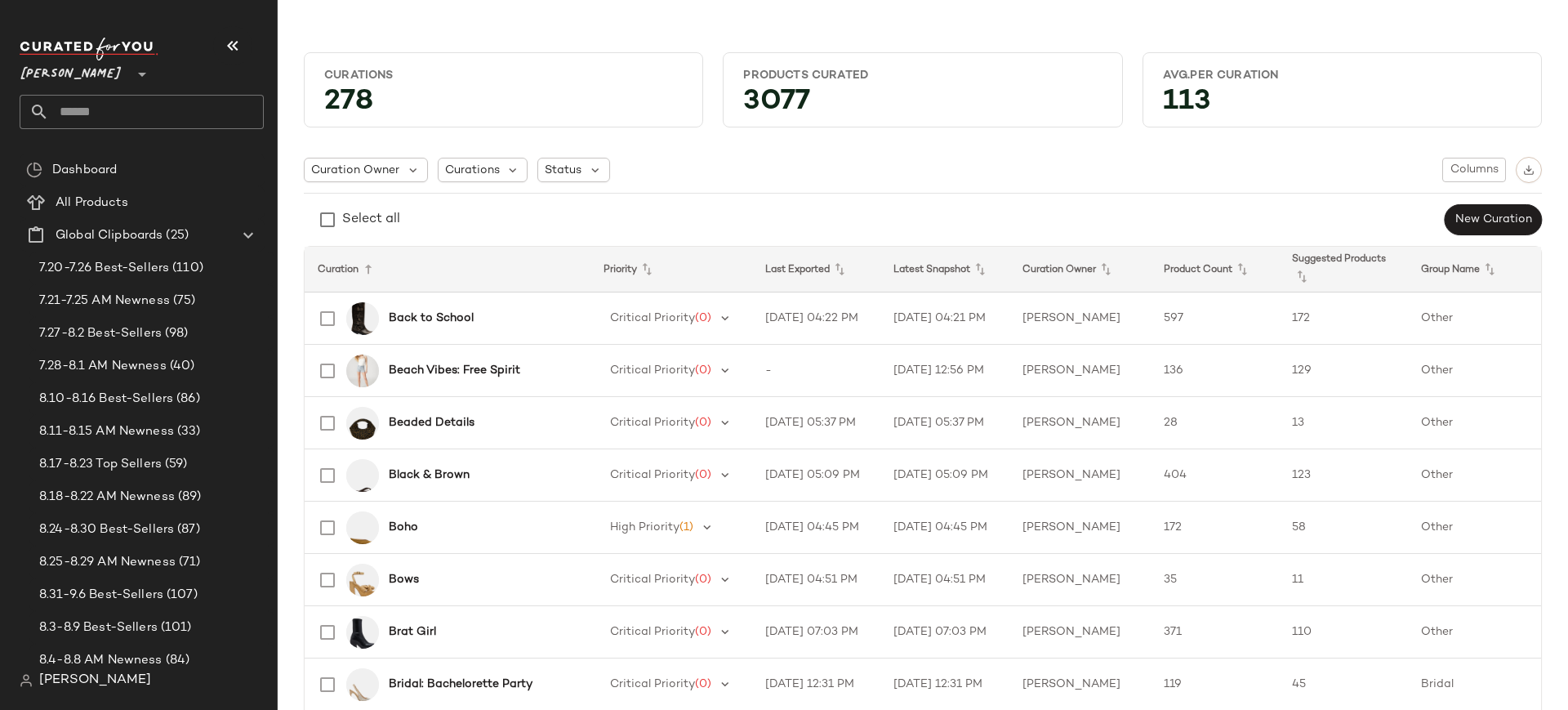
click at [166, 112] on input "text" at bounding box center [156, 112] width 215 height 34
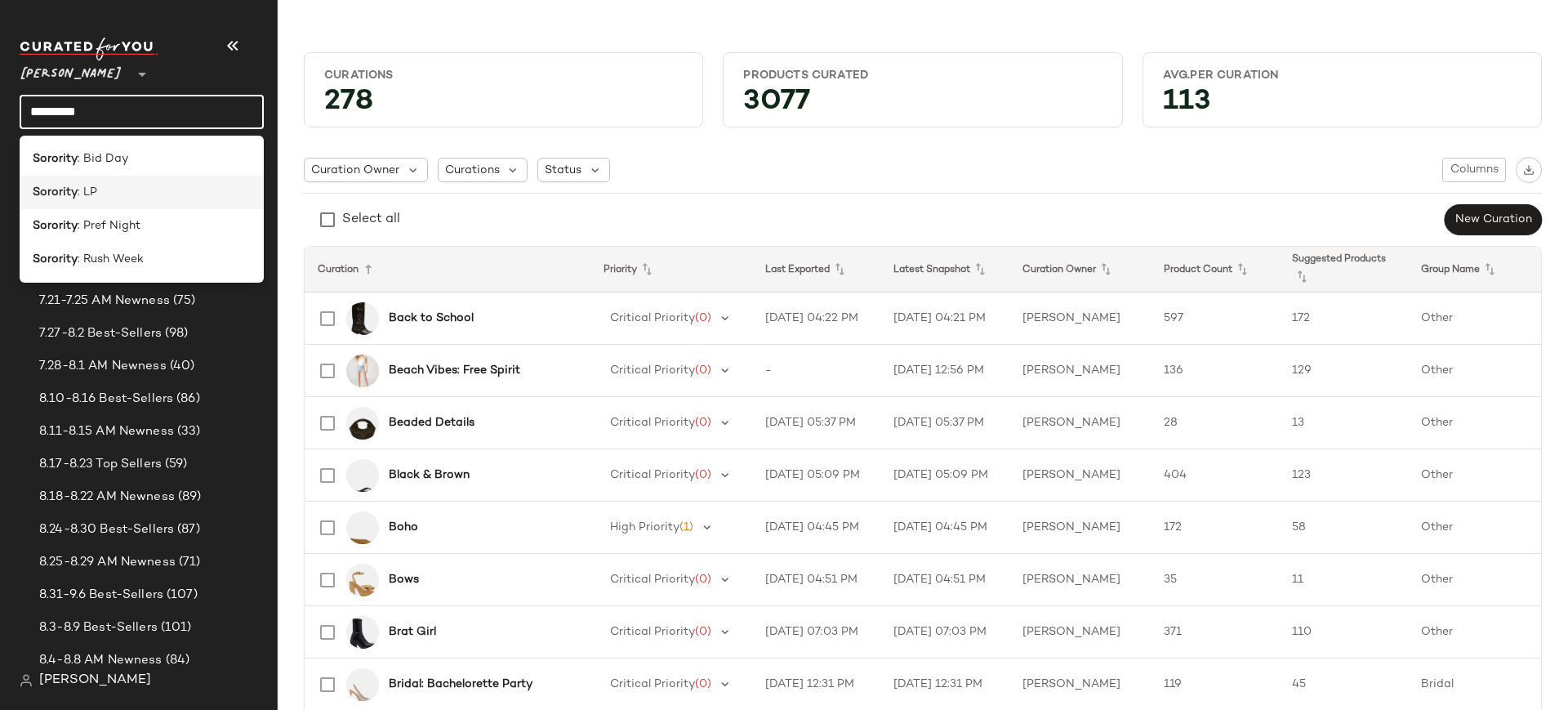
type input "********"
click at [129, 189] on div "Sorority : LP" at bounding box center [141, 192] width 218 height 17
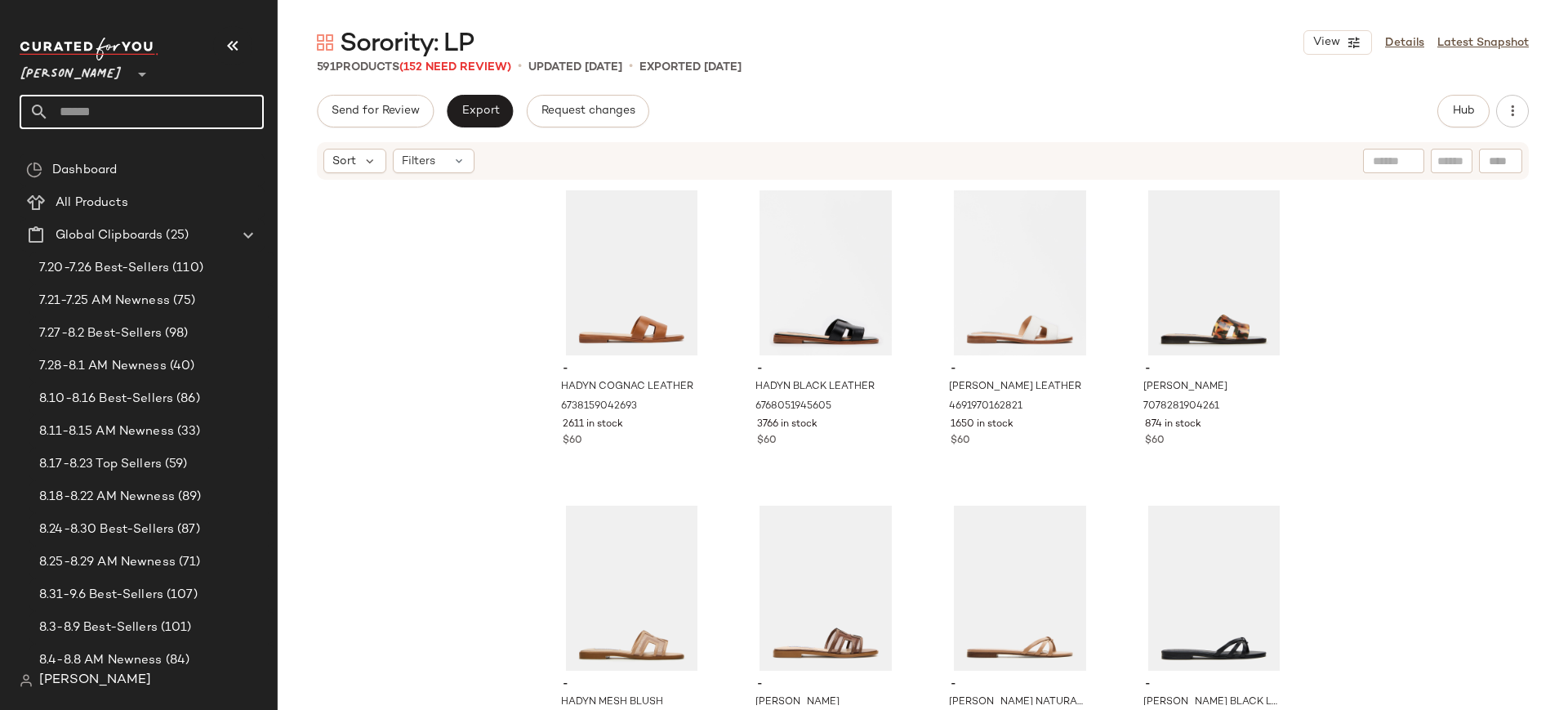
click at [123, 116] on input "text" at bounding box center [156, 112] width 215 height 34
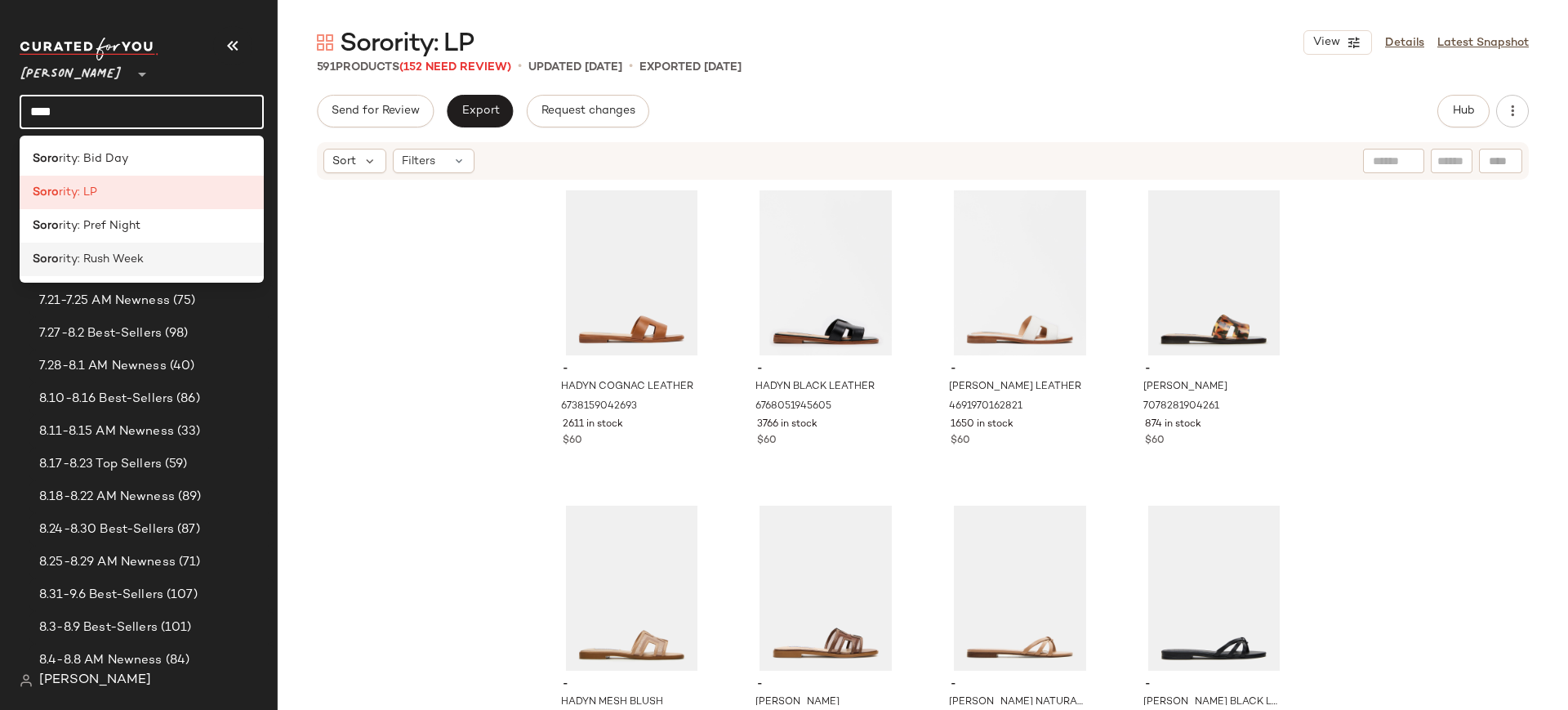
type input "****"
click at [100, 262] on span "rity: Rush Week" at bounding box center [101, 259] width 85 height 17
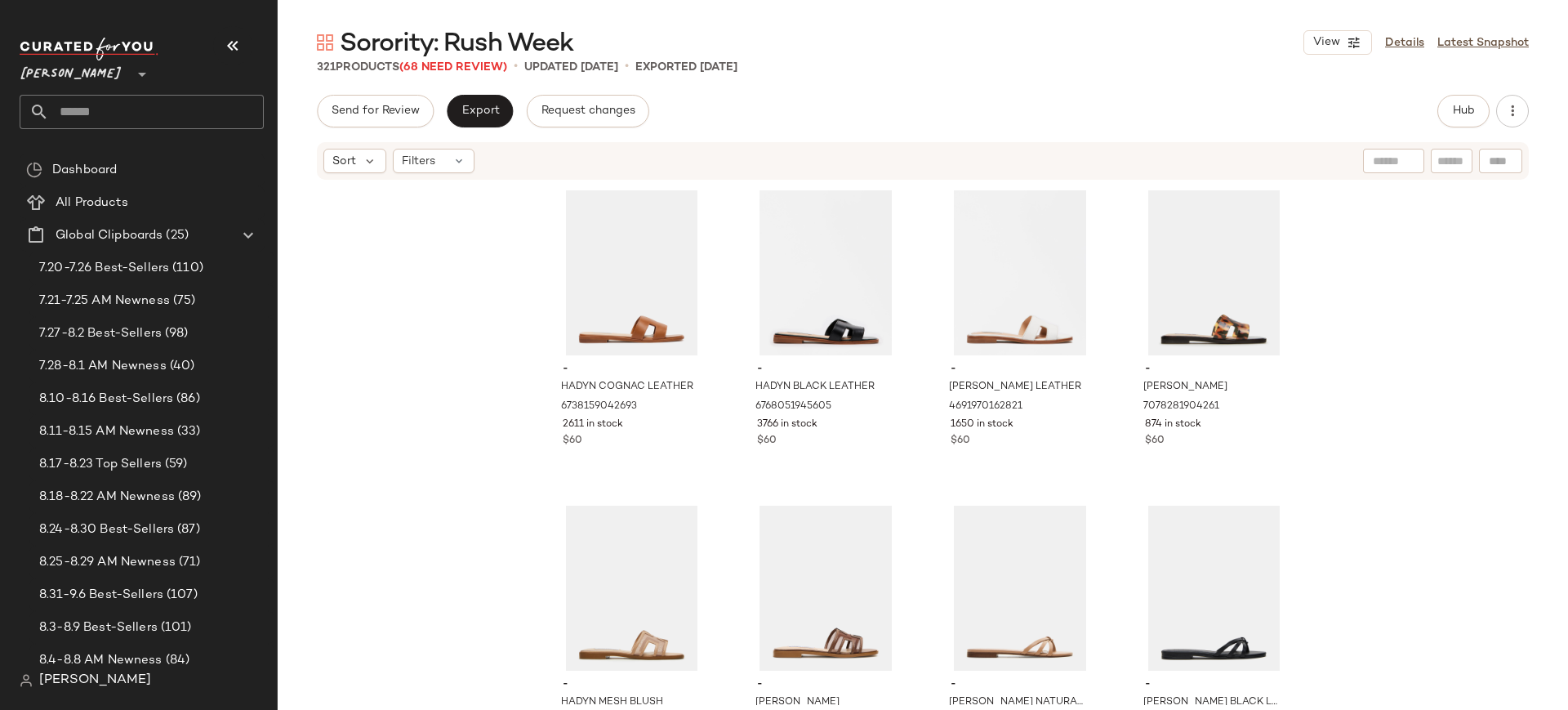
click at [233, 115] on input "text" at bounding box center [156, 112] width 215 height 34
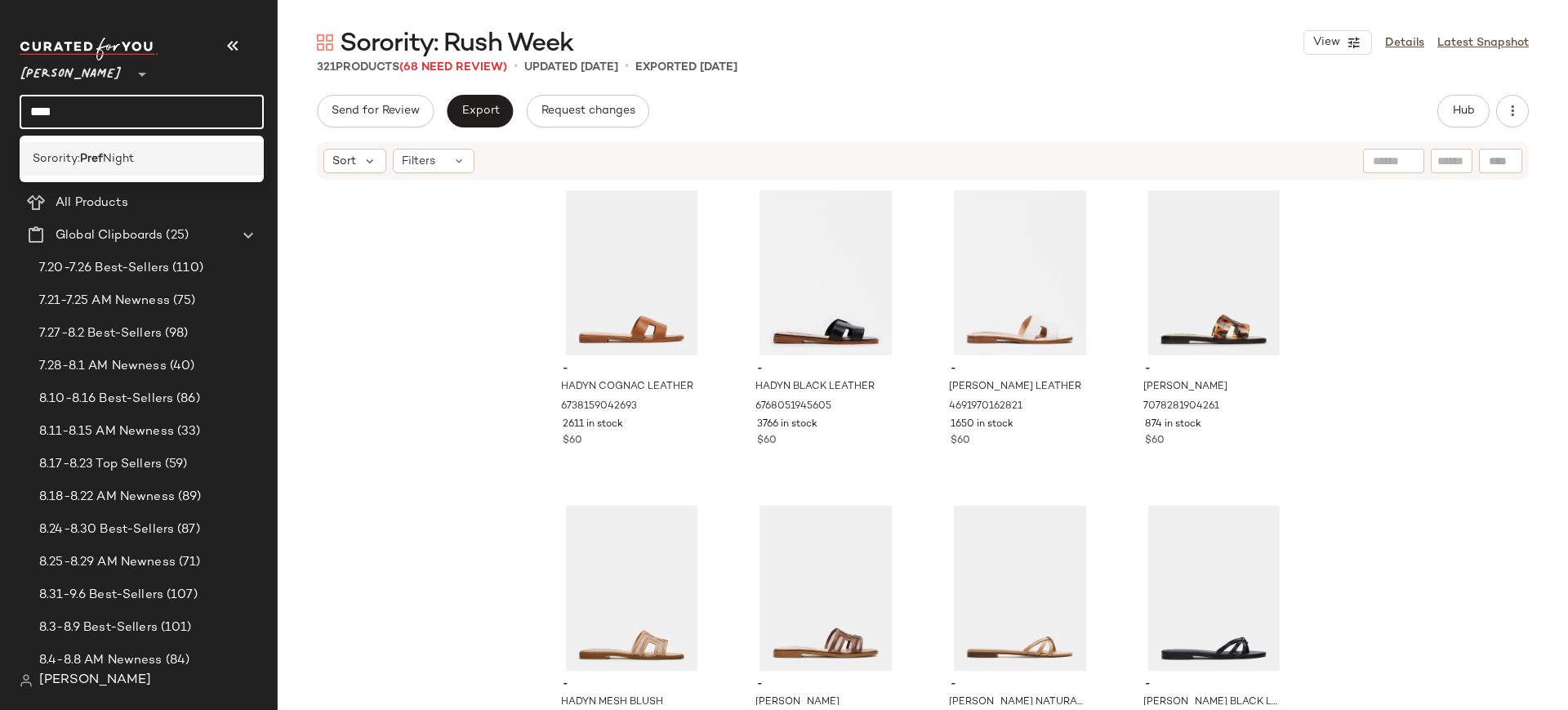
type input "****"
click at [193, 155] on div "Sorority: Pref Night" at bounding box center [141, 158] width 218 height 17
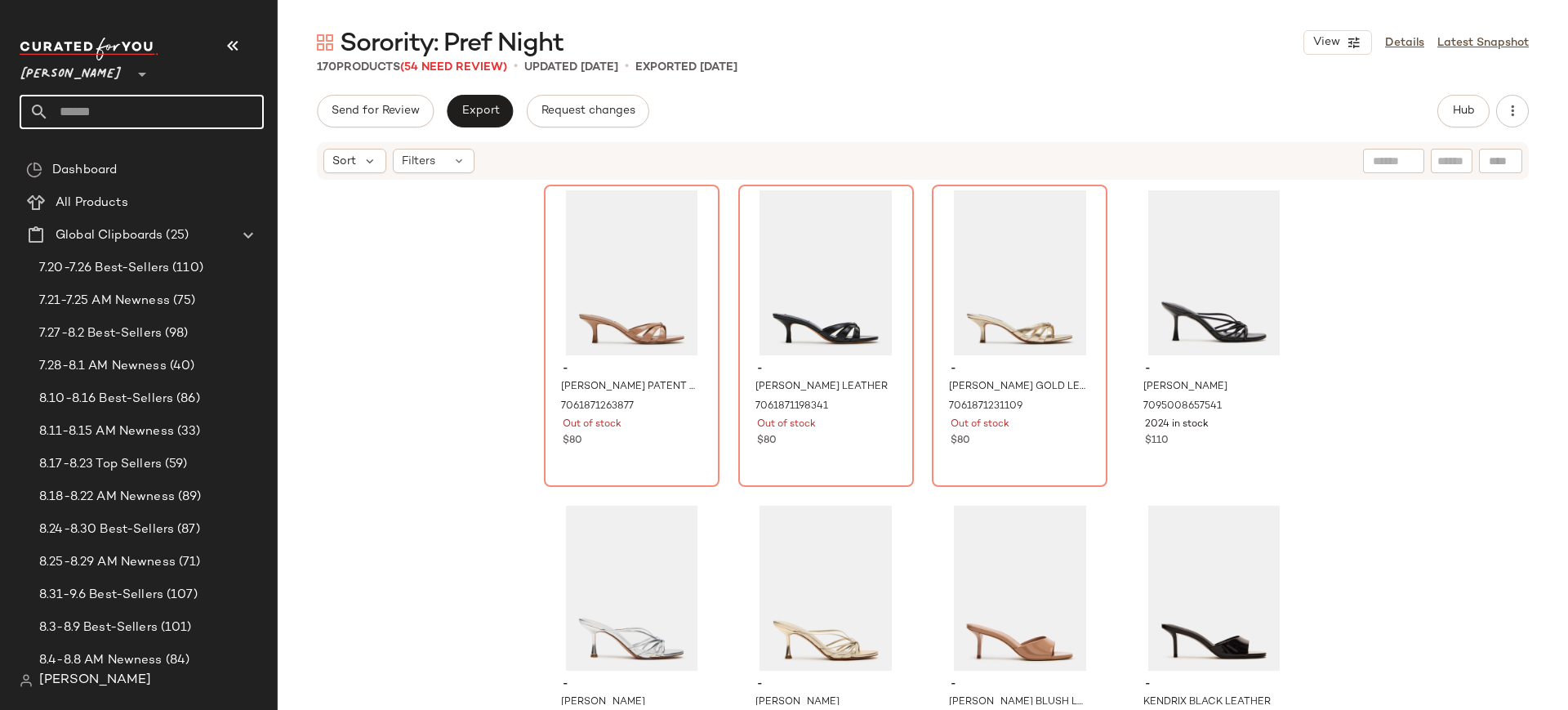
click at [108, 112] on input "text" at bounding box center [156, 112] width 215 height 34
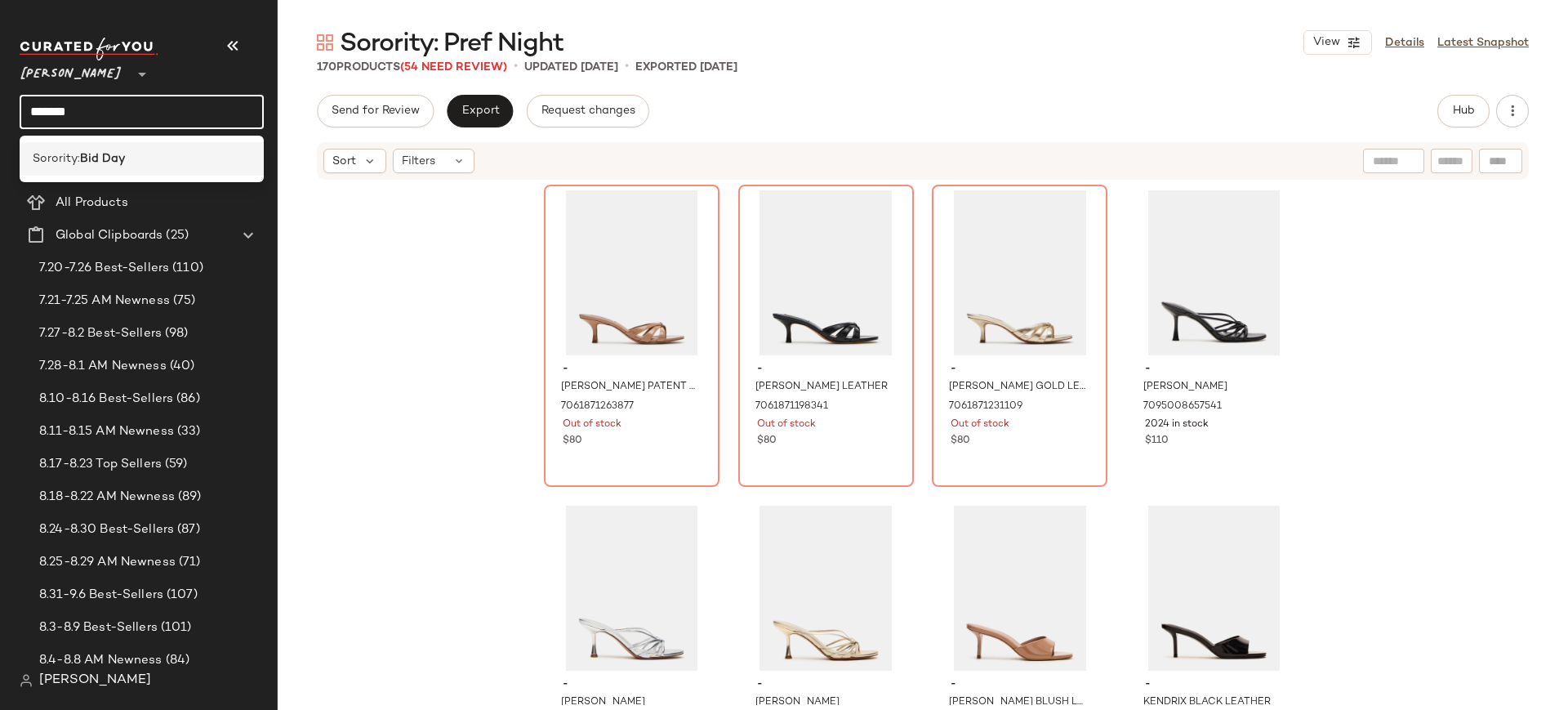
type input "*******"
click at [96, 157] on b "Bid Day" at bounding box center [102, 158] width 45 height 17
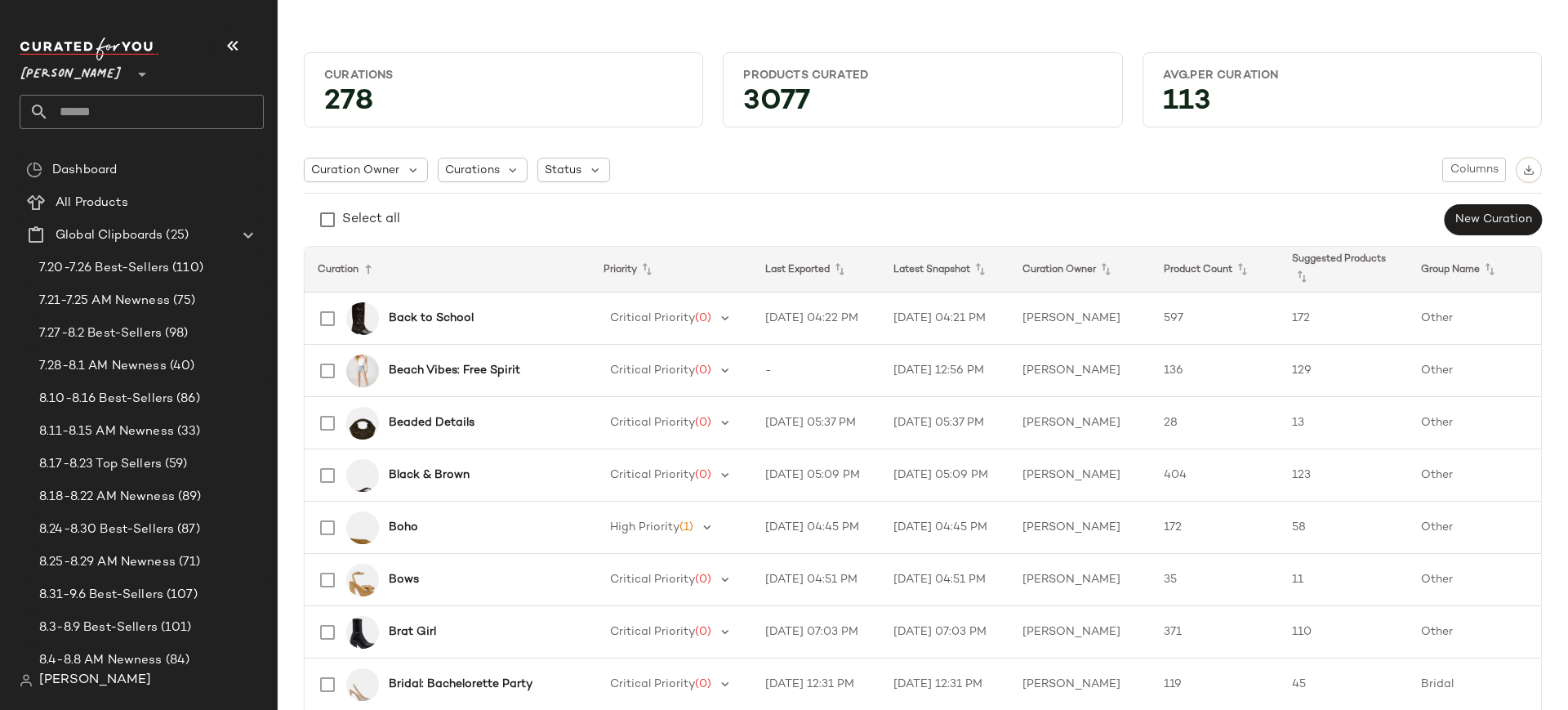
click at [127, 113] on input "text" at bounding box center [156, 112] width 215 height 34
type input "******"
click at [564, 170] on span "Status" at bounding box center [562, 169] width 37 height 17
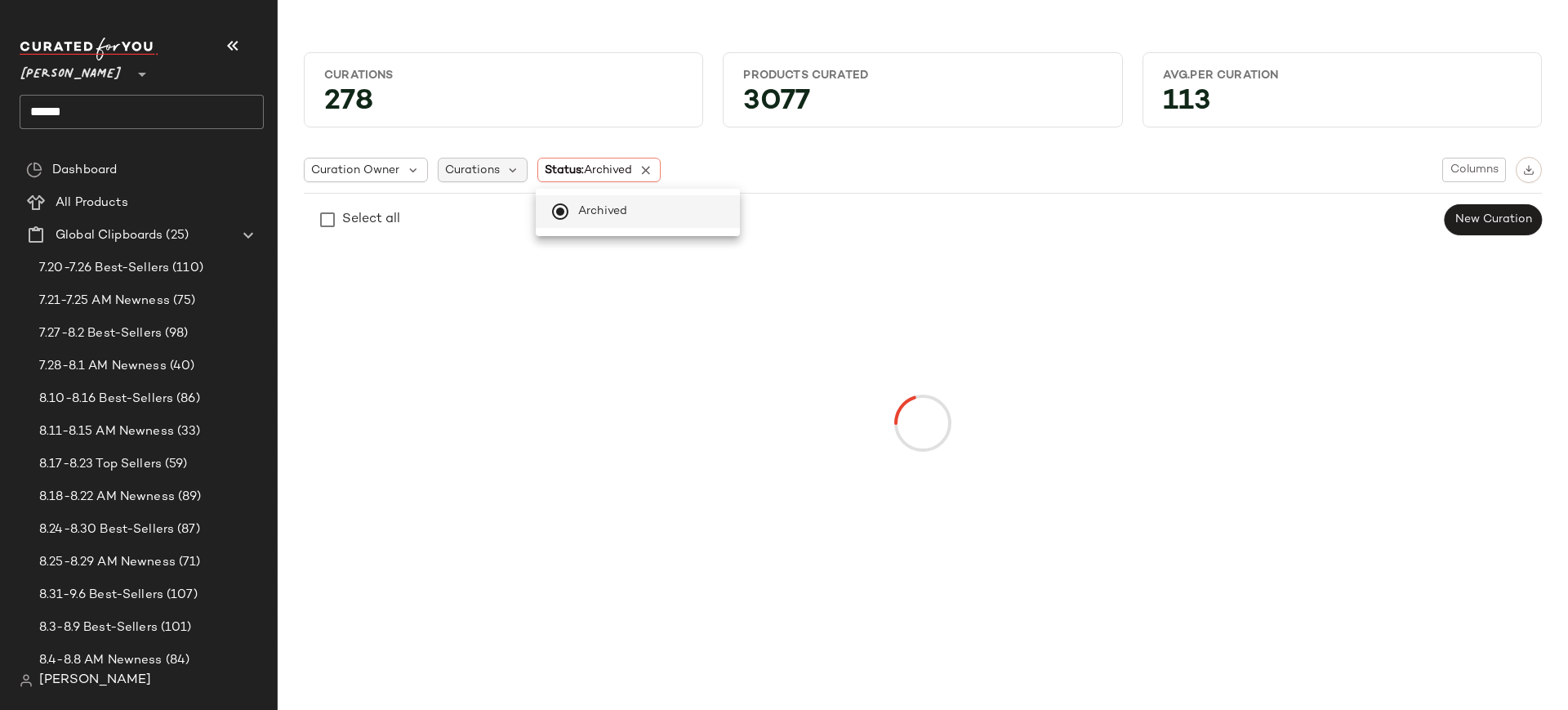
click at [487, 173] on span "Curations" at bounding box center [472, 169] width 55 height 17
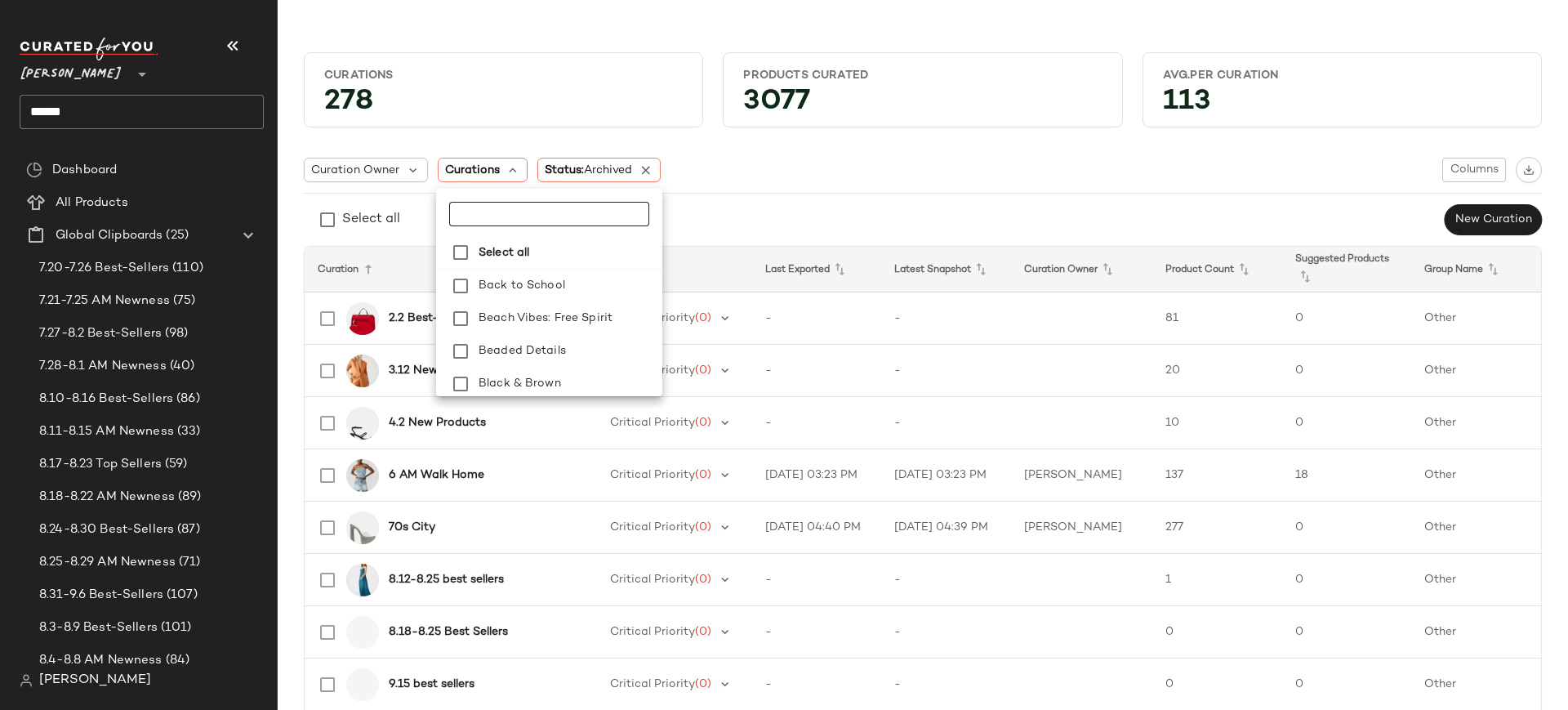
click at [516, 225] on input "text" at bounding box center [549, 214] width 200 height 25
type input "*"
type input "****"
click at [734, 165] on div "Curation Owner Curations Status: Archived Columns" at bounding box center [923, 170] width 1238 height 26
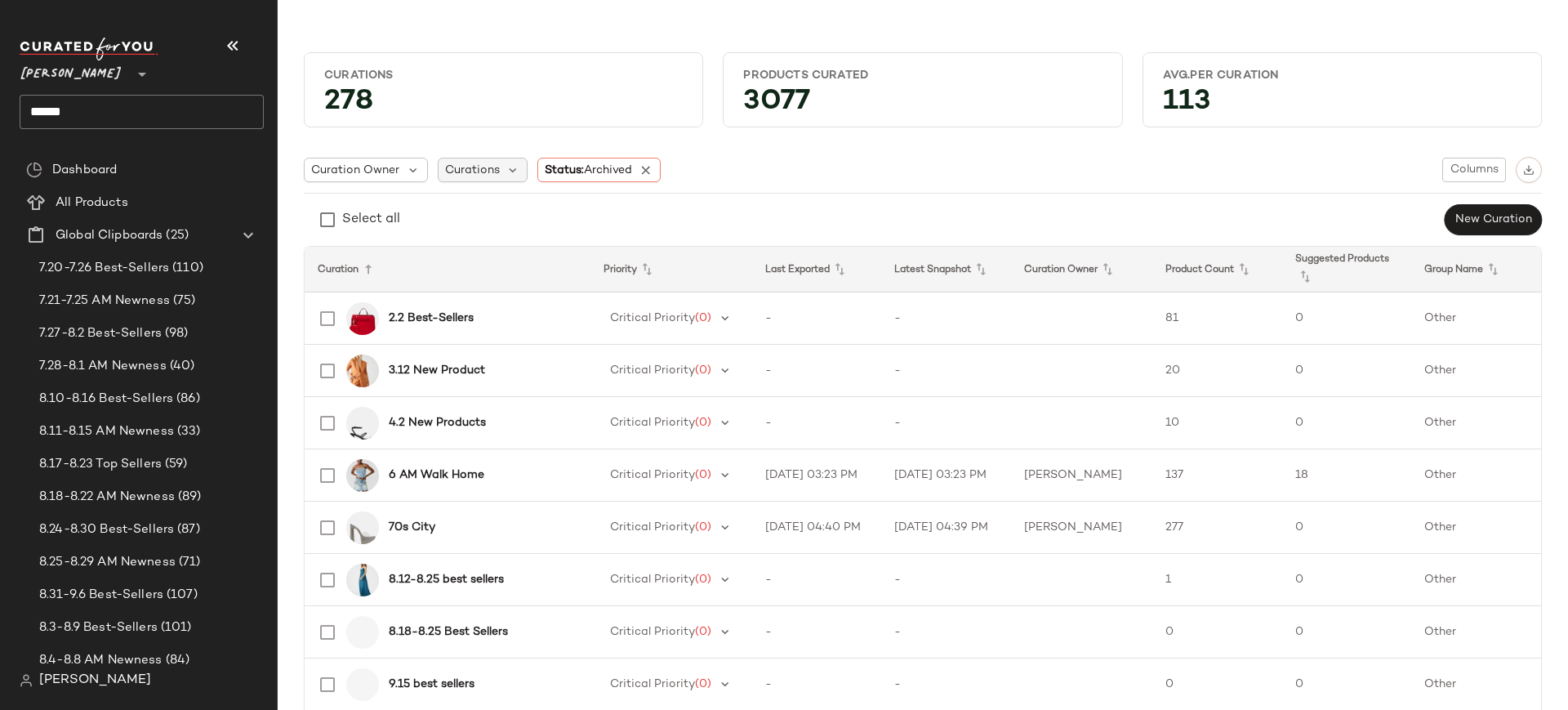
click at [474, 167] on span "Curations" at bounding box center [472, 169] width 55 height 17
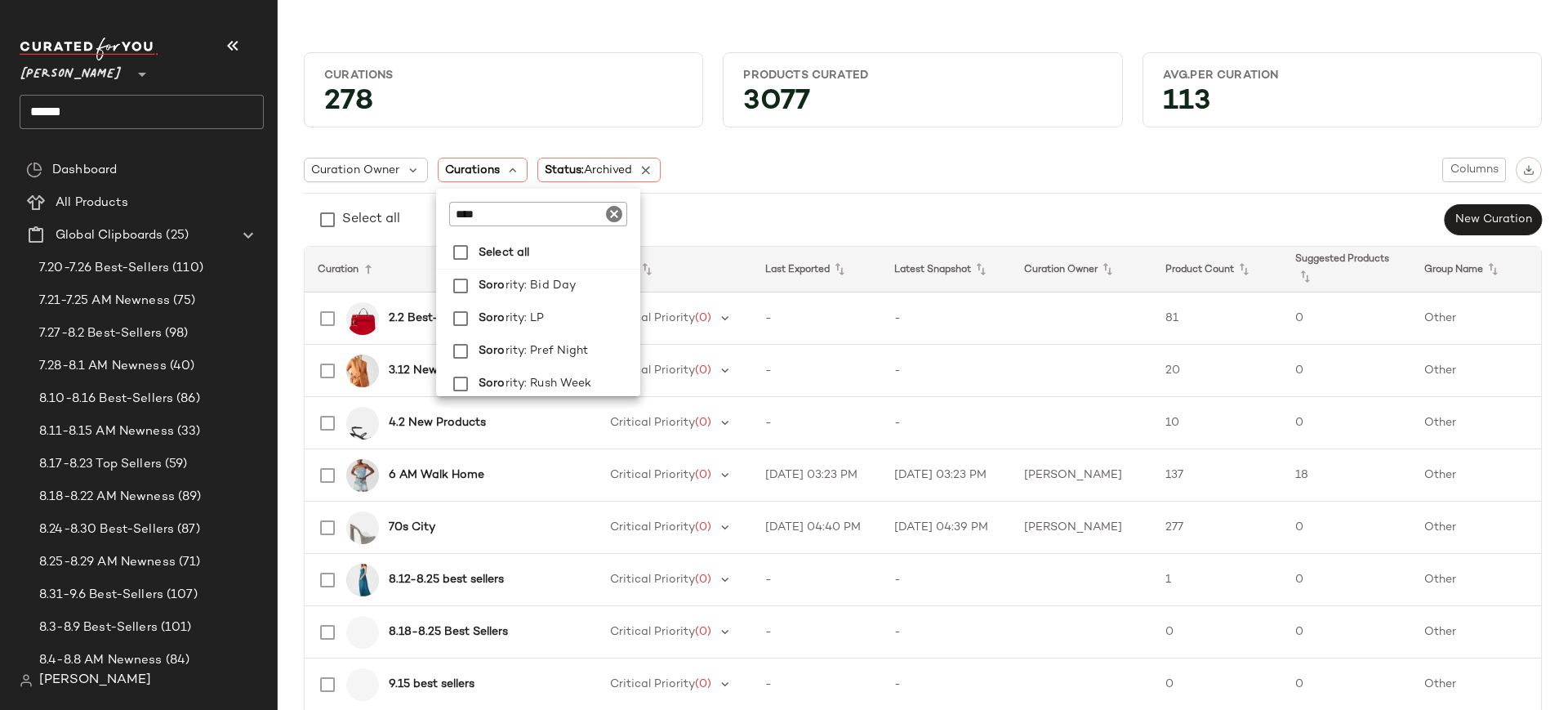
click at [485, 209] on input "****" at bounding box center [538, 214] width 178 height 25
type input "**********"
click at [617, 219] on icon "Clear" at bounding box center [614, 214] width 20 height 20
click at [648, 168] on icon at bounding box center [646, 169] width 15 height 15
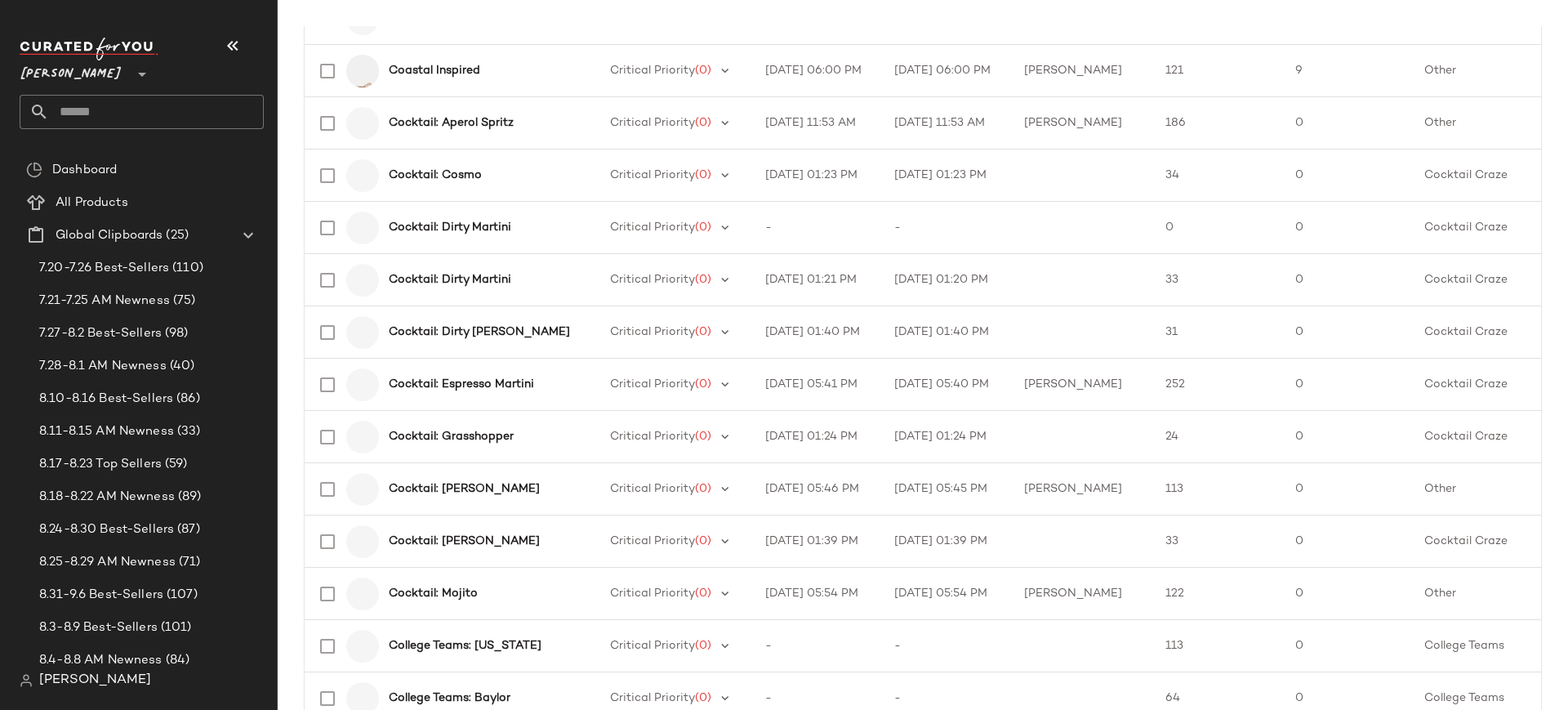
scroll to position [2292, 0]
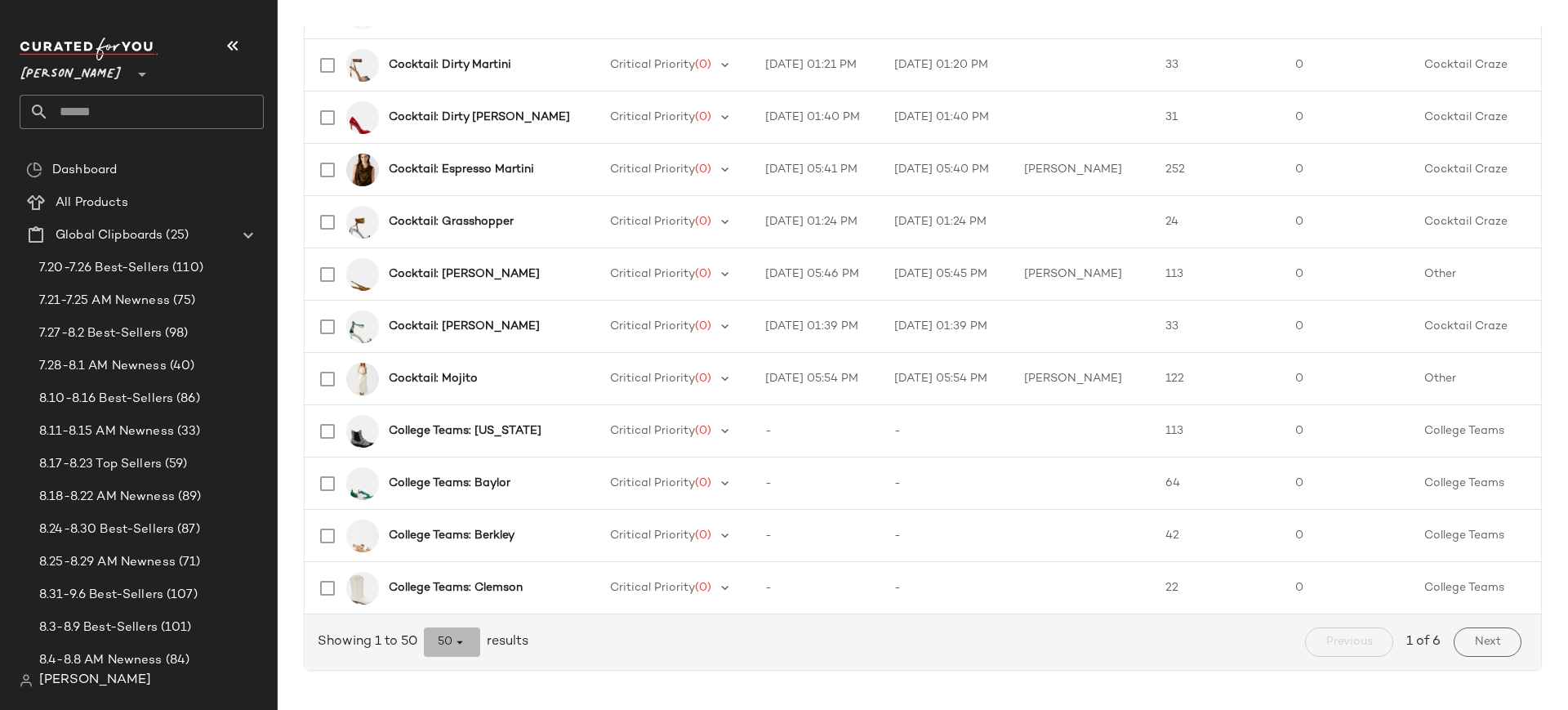
click at [463, 639] on icon "button" at bounding box center [459, 641] width 15 height 15
click at [455, 597] on div "All" at bounding box center [453, 601] width 31 height 20
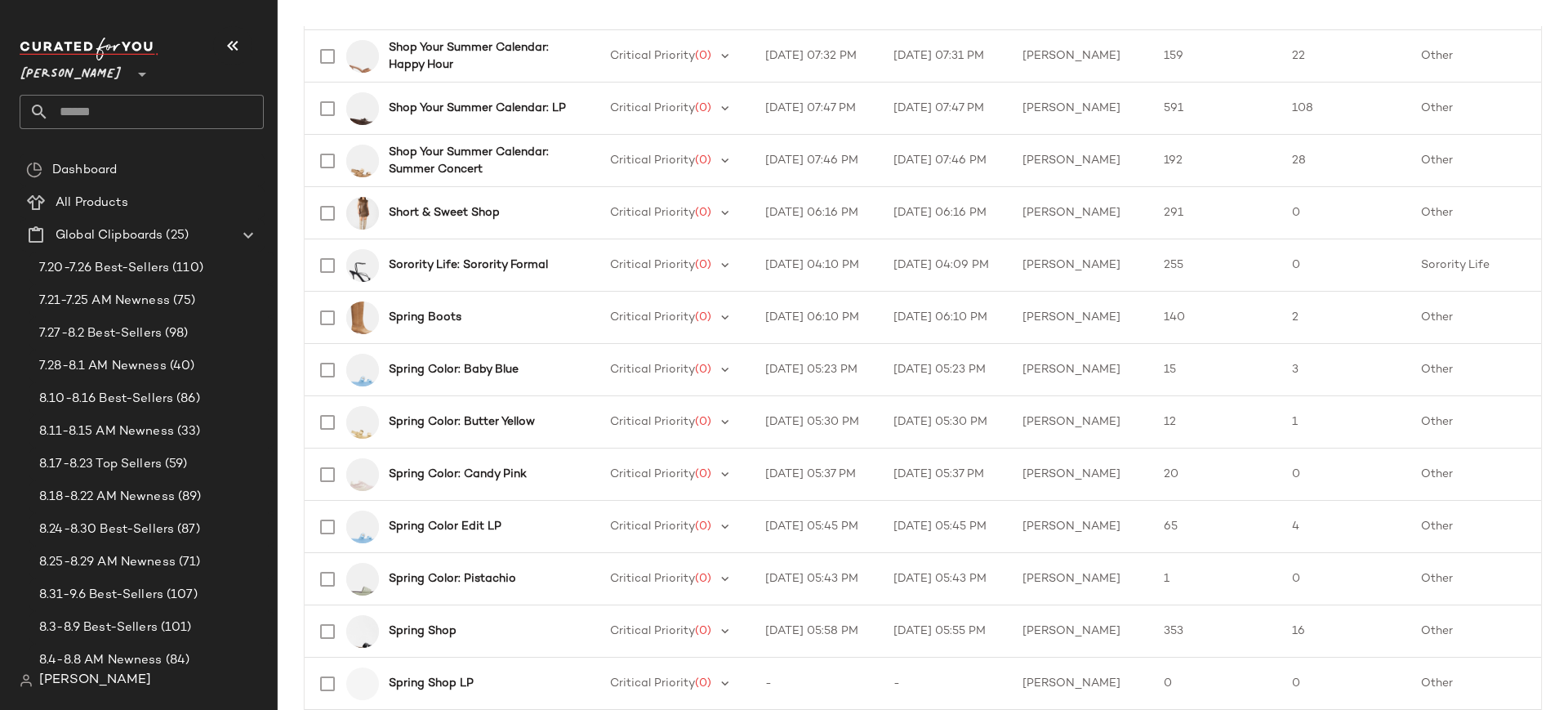
scroll to position [9308, 0]
click at [509, 269] on b "Sorority Life: Sorority Formal" at bounding box center [468, 264] width 159 height 17
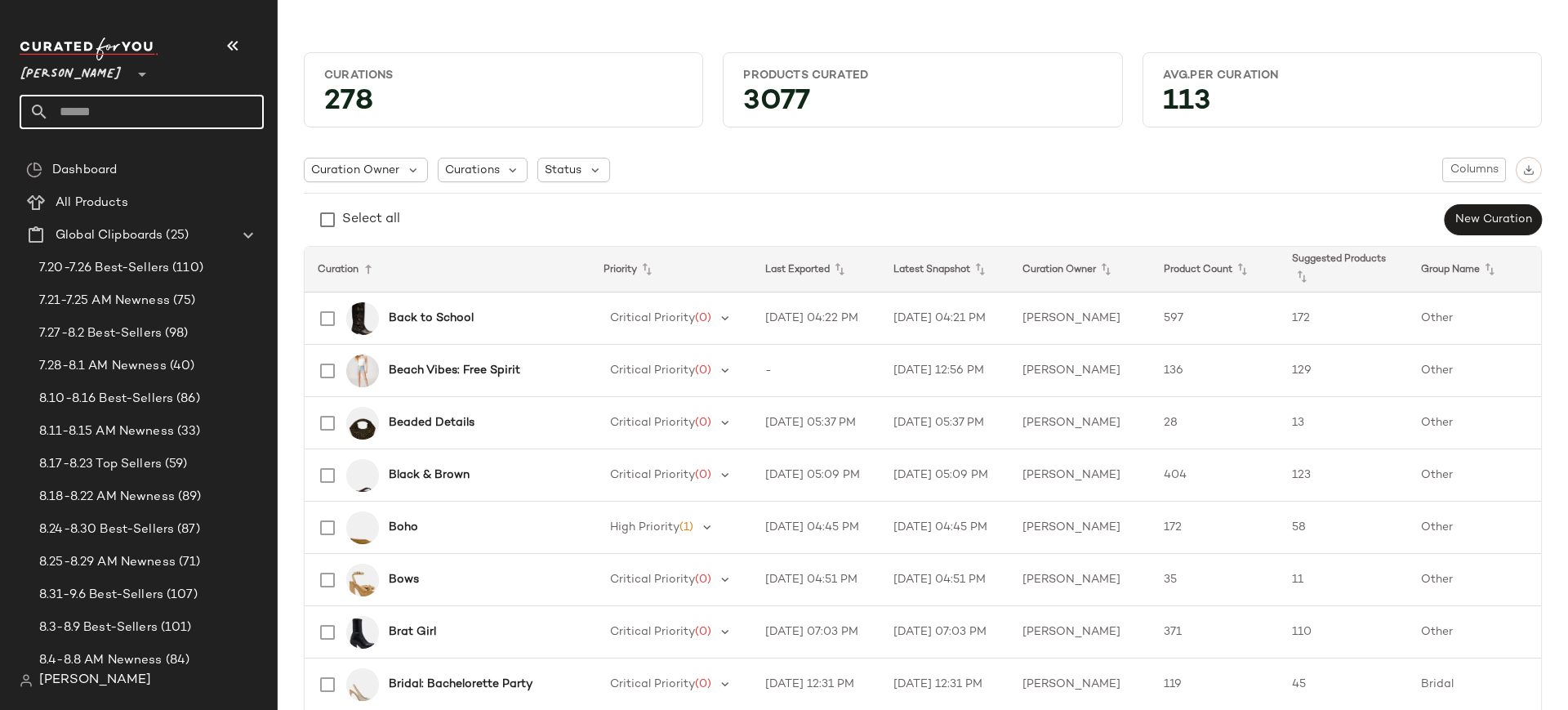
click at [227, 116] on input "text" at bounding box center [156, 112] width 215 height 34
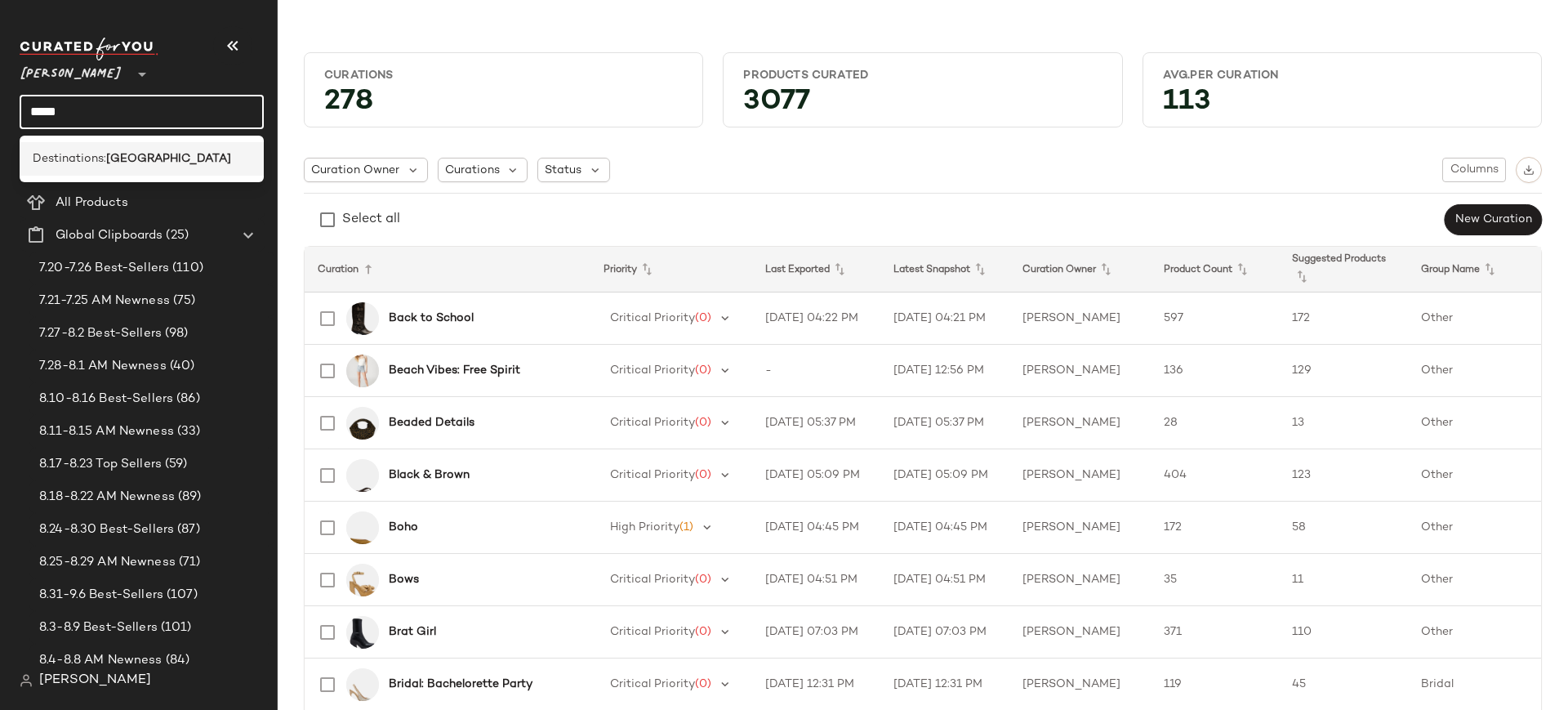
type input "*****"
click at [217, 158] on div "Destinations: [GEOGRAPHIC_DATA]" at bounding box center [141, 158] width 218 height 17
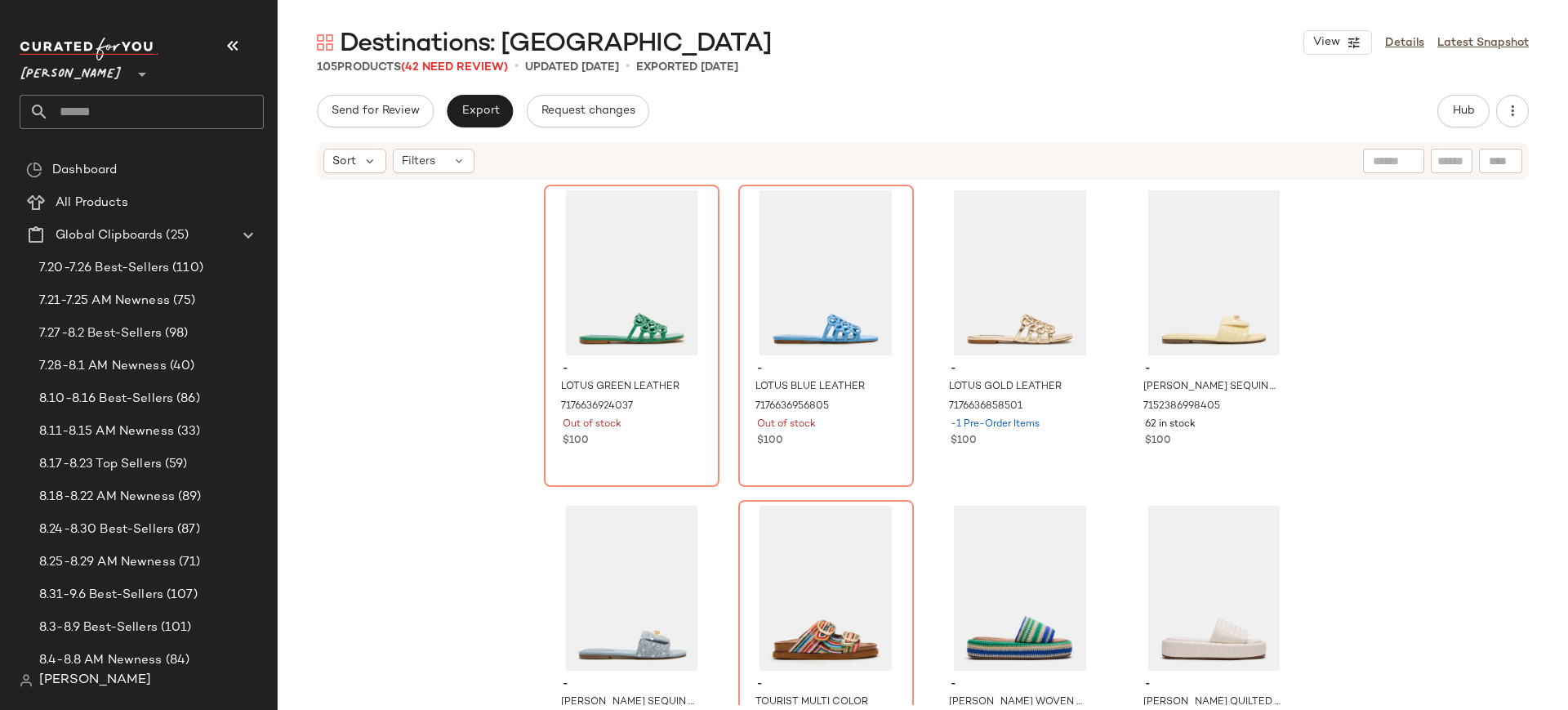
click at [180, 106] on input "text" at bounding box center [156, 112] width 215 height 34
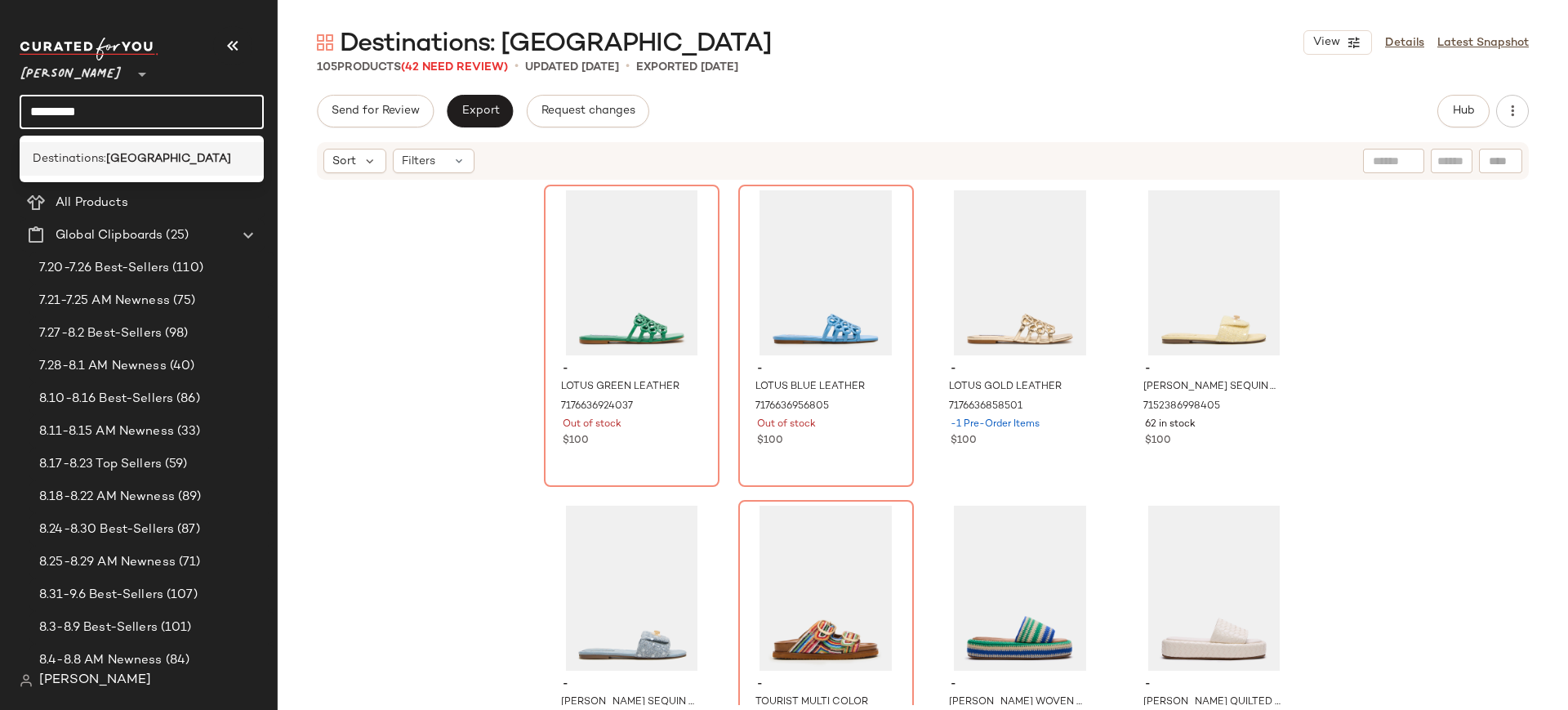
type input "*********"
click at [160, 164] on div "Destinations: [GEOGRAPHIC_DATA]" at bounding box center [141, 158] width 218 height 17
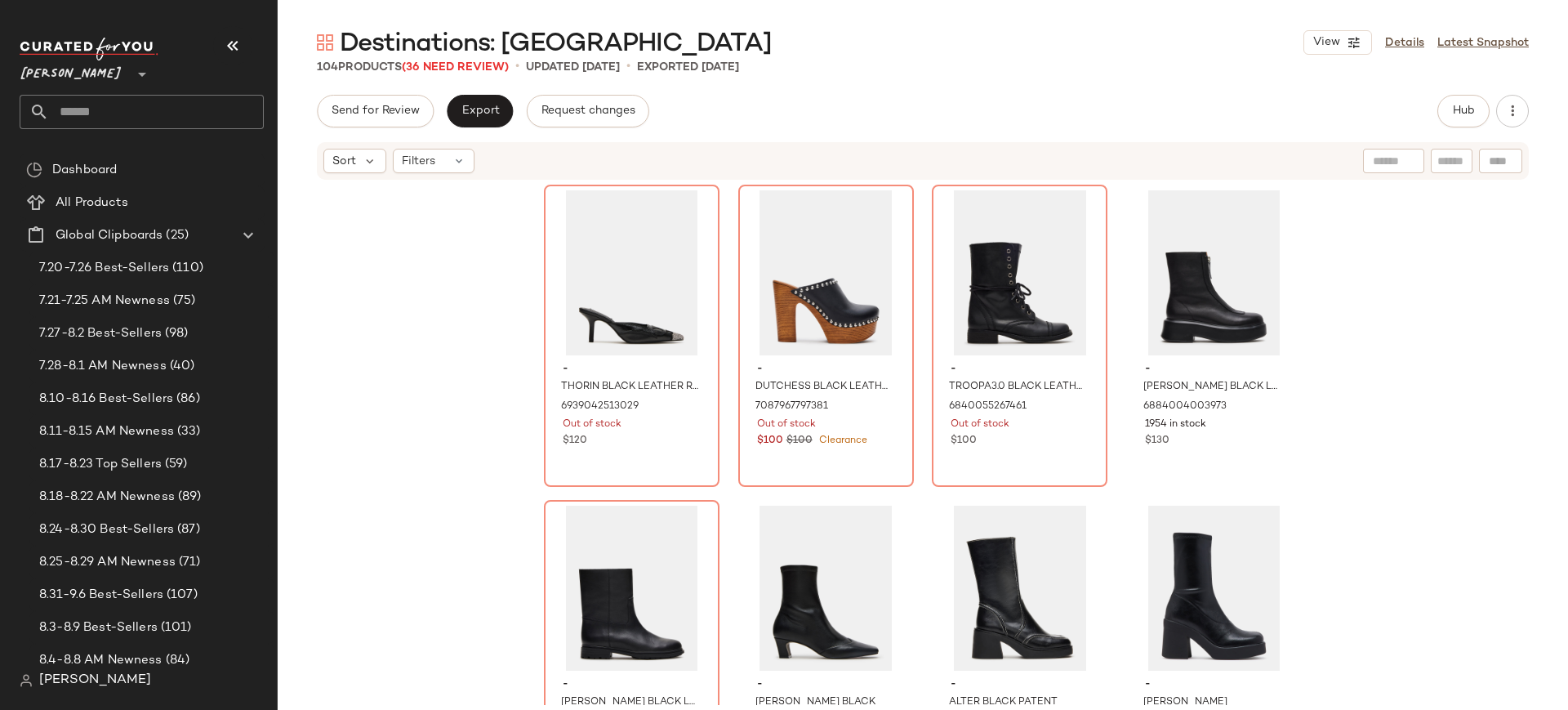
click at [184, 109] on input "text" at bounding box center [156, 112] width 215 height 34
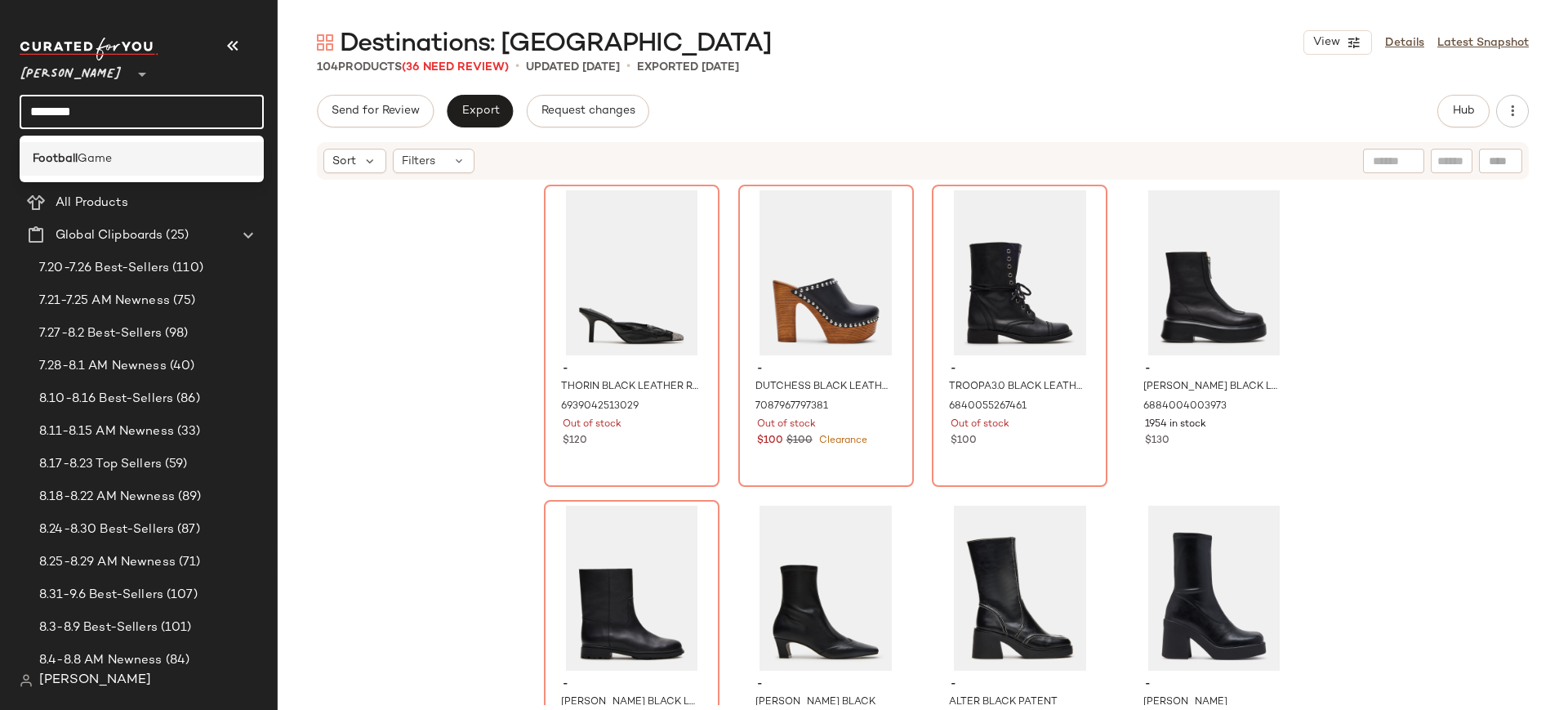
type input "********"
click at [177, 155] on div "Football Game" at bounding box center [141, 158] width 218 height 17
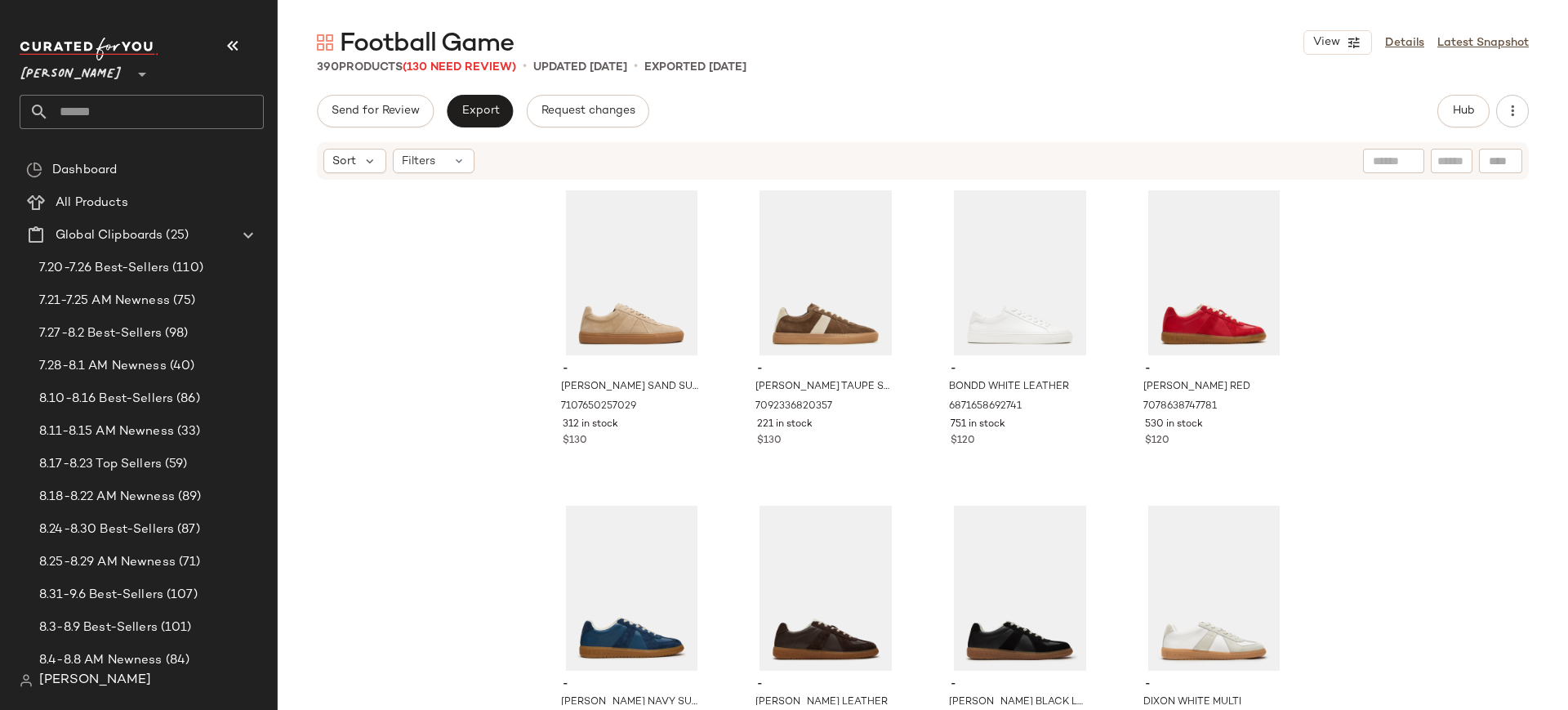
click at [190, 104] on input "text" at bounding box center [156, 112] width 215 height 34
drag, startPoint x: 75, startPoint y: 111, endPoint x: 0, endPoint y: 110, distance: 75.0
click at [0, 110] on nav "[PERSON_NAME] ** ****** Dashboard All Products Global Clipboards (25) 7.20-7.26…" at bounding box center [138, 355] width 278 height 710
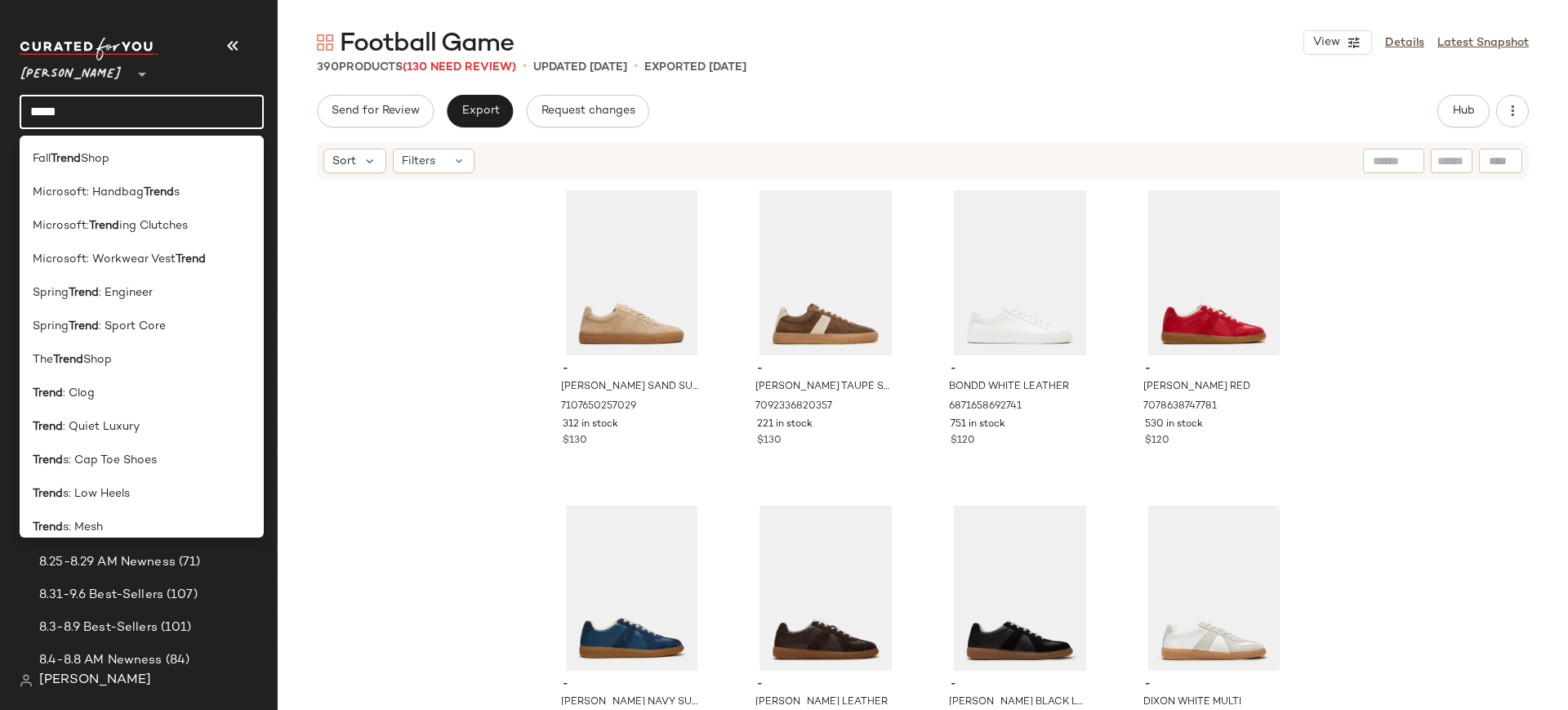
click at [125, 114] on input "*****" at bounding box center [141, 112] width 244 height 34
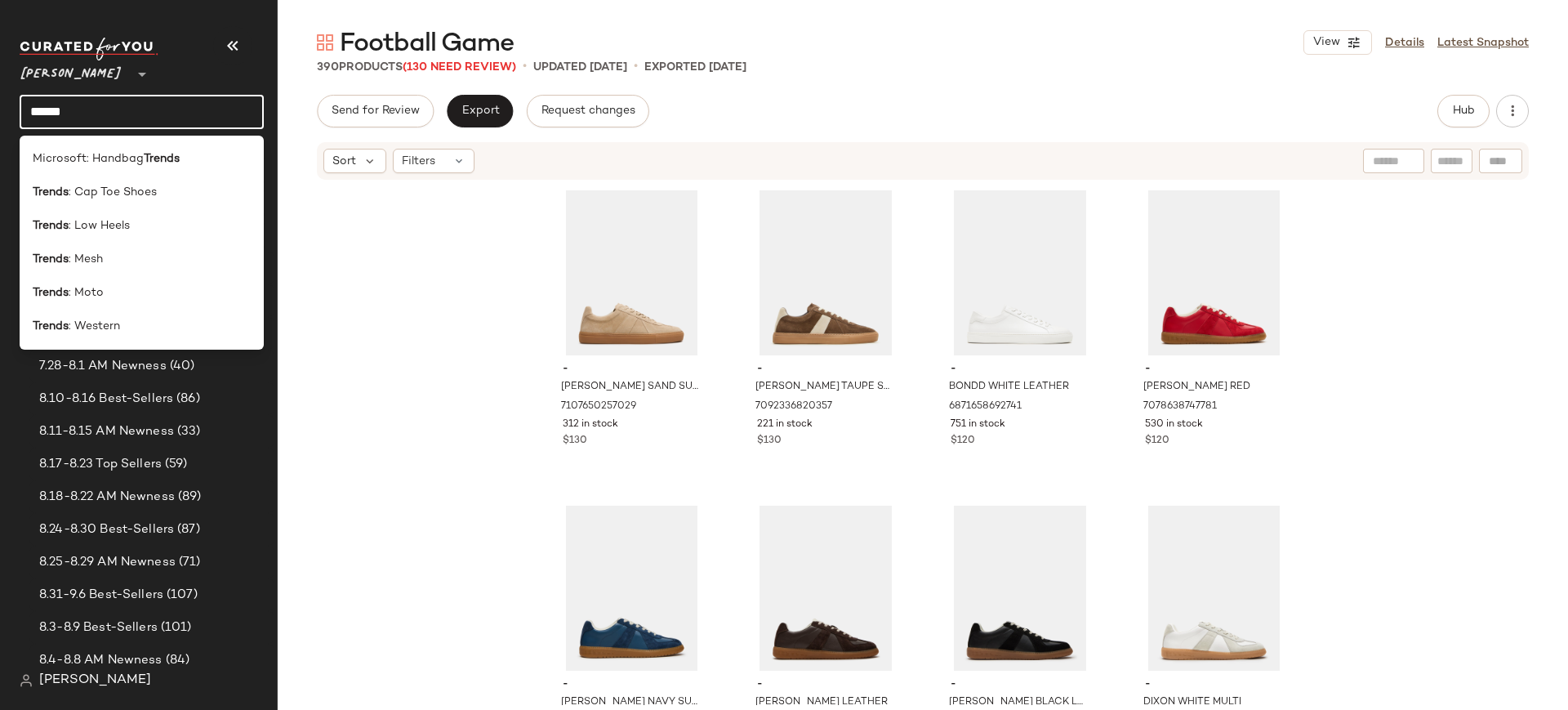
type input "******"
click at [355, 350] on div "- [PERSON_NAME] SAND SUEDE 7107650257029 312 in stock $130 - [PERSON_NAME] TAUP…" at bounding box center [923, 443] width 1290 height 524
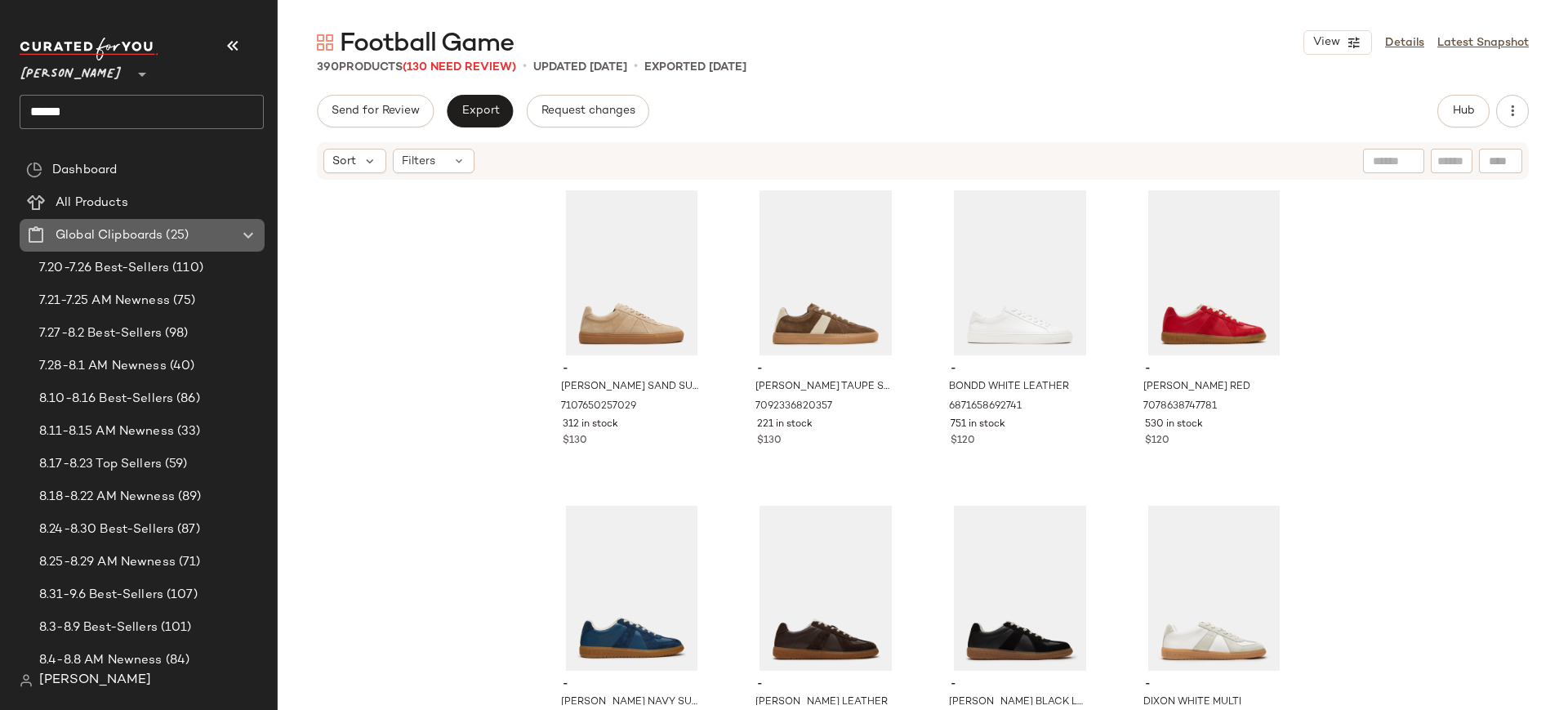
click at [248, 234] on icon at bounding box center [249, 235] width 20 height 20
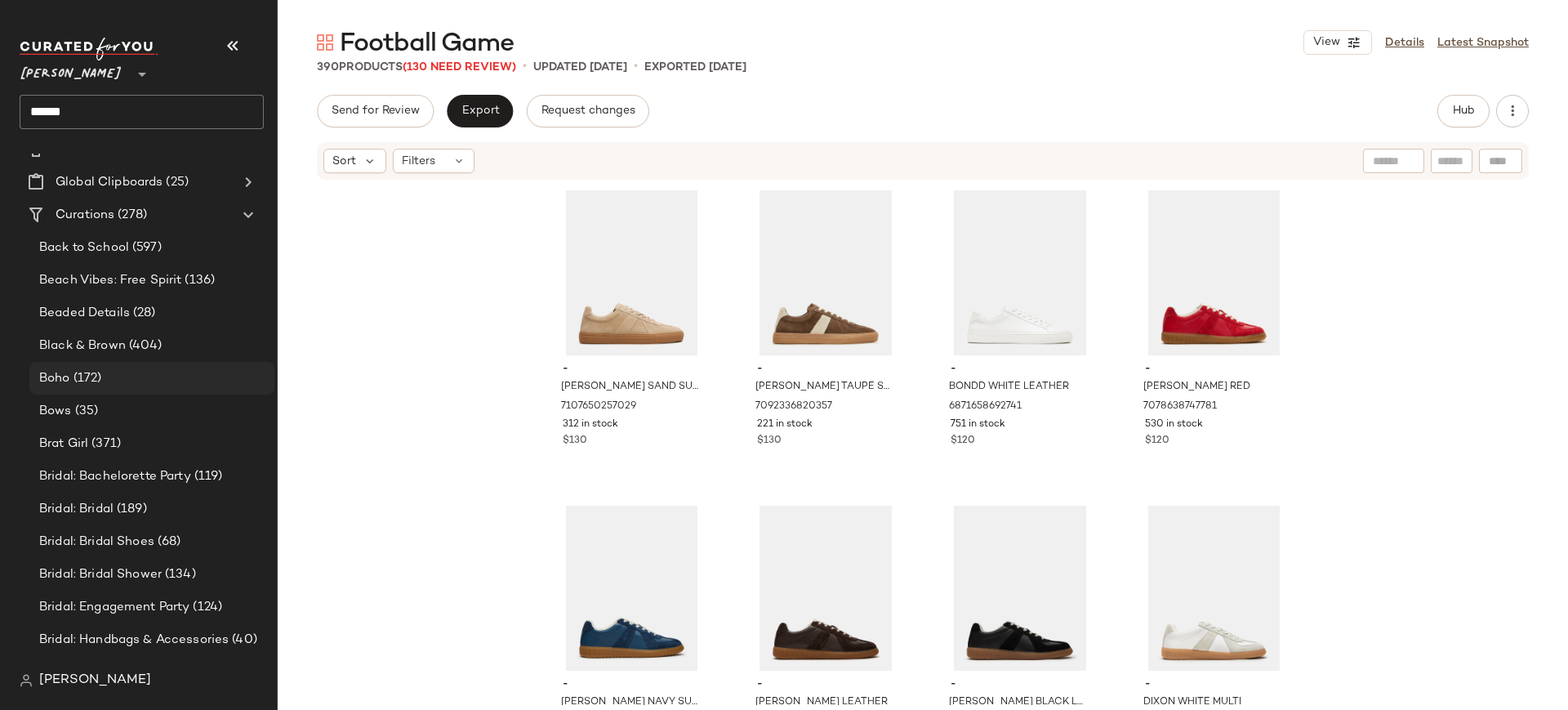
scroll to position [2, 0]
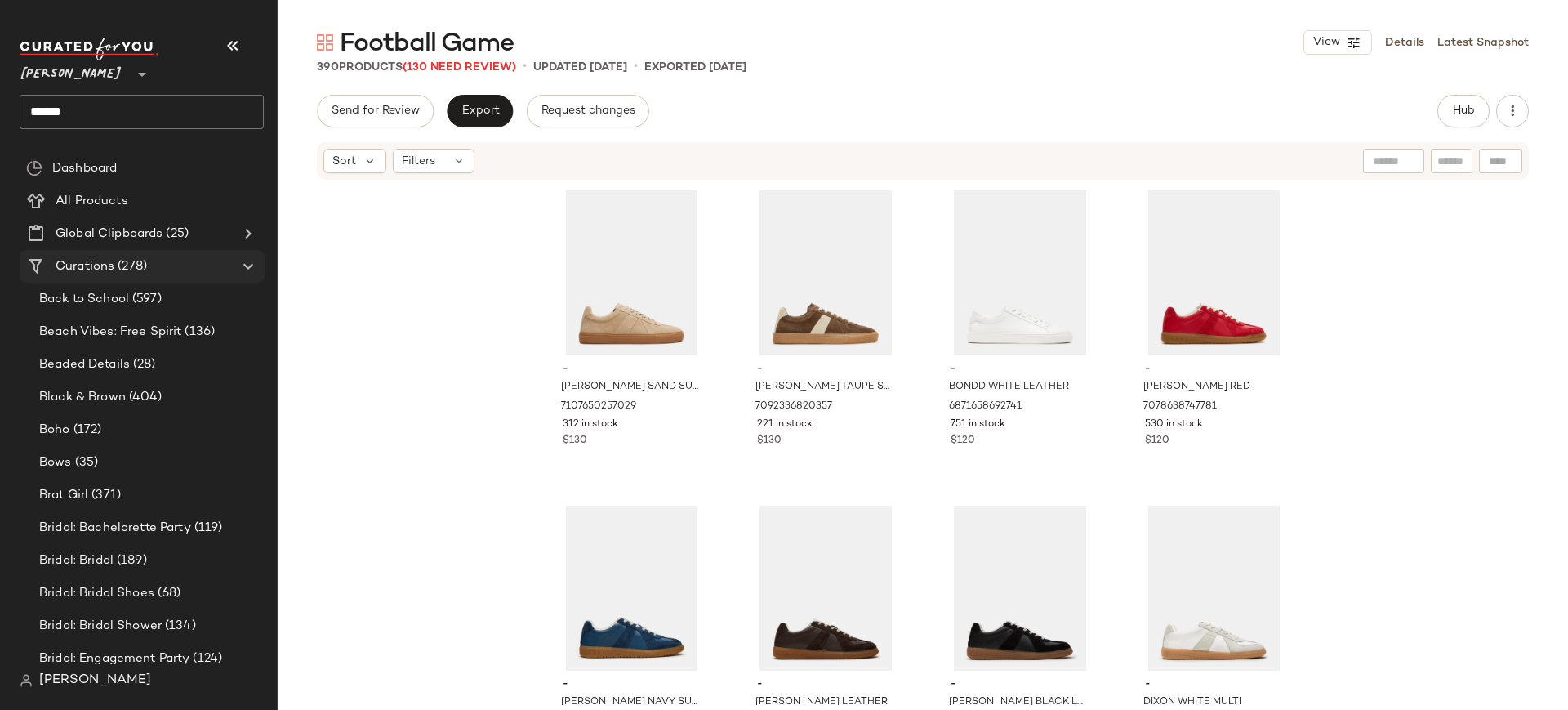
click at [187, 263] on div "Curations (278)" at bounding box center [142, 266] width 184 height 19
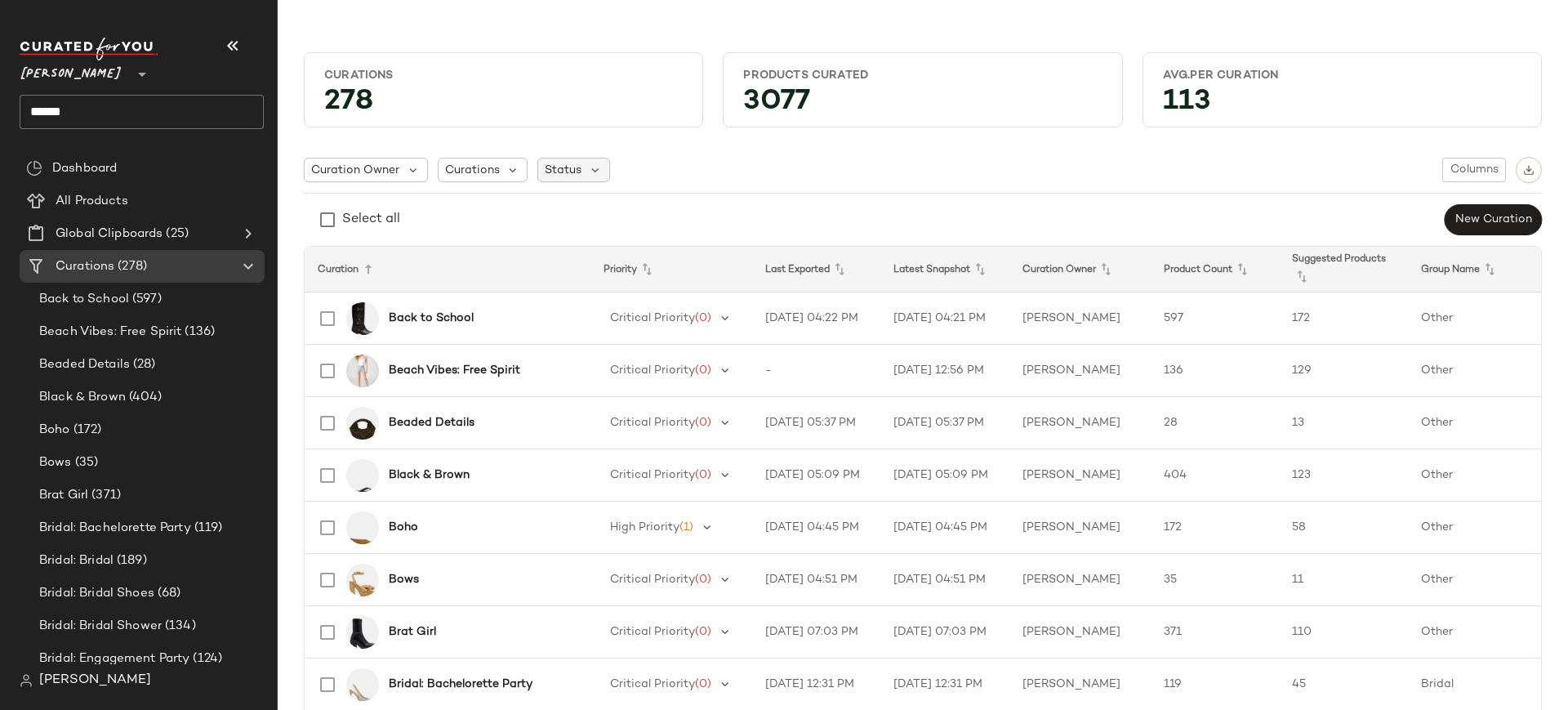
click at [564, 170] on span "Status" at bounding box center [562, 169] width 37 height 17
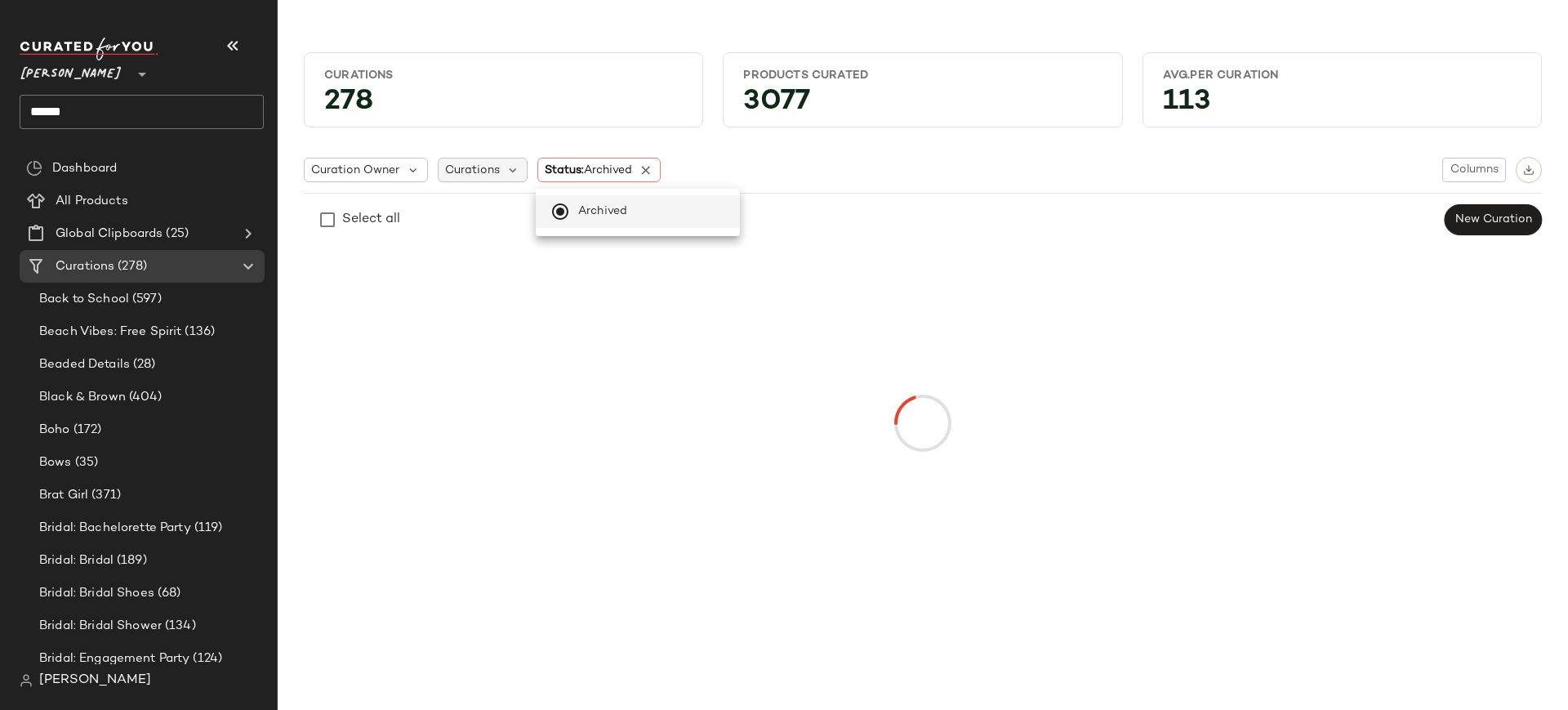
click at [480, 170] on span "Curations" at bounding box center [472, 169] width 55 height 17
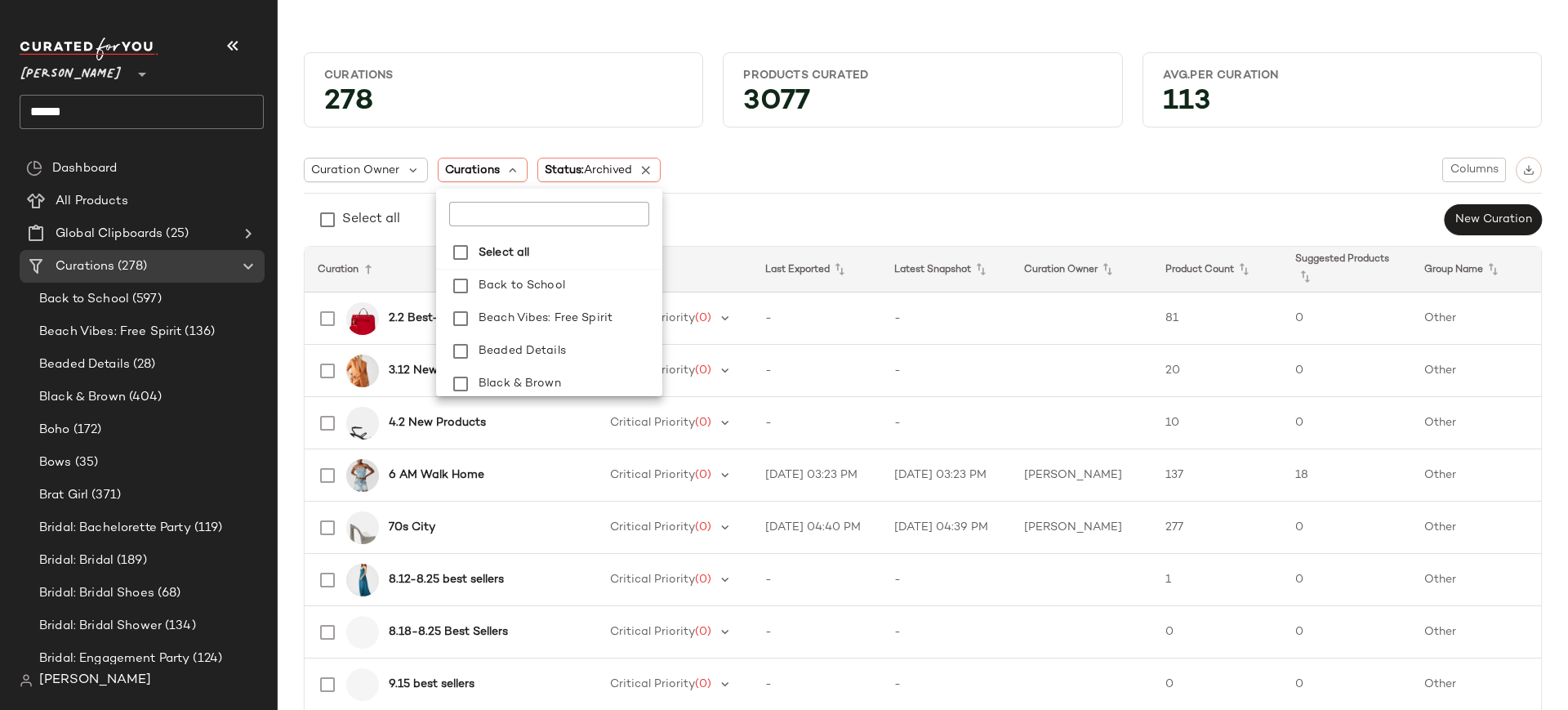
click at [483, 211] on input "text" at bounding box center [548, 214] width 197 height 25
type input "*"
click at [753, 204] on div "Select all New Curation" at bounding box center [923, 219] width 1238 height 33
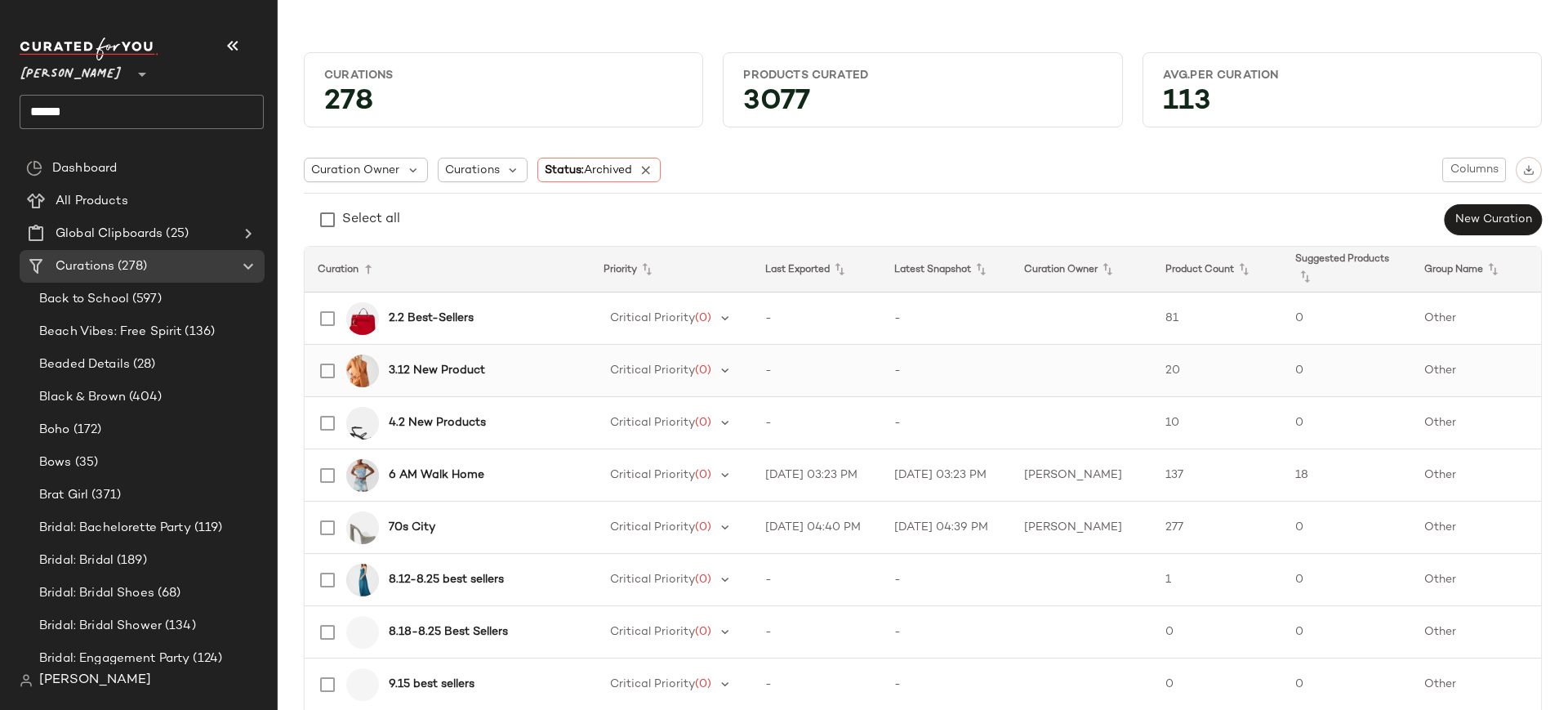
scroll to position [2292, 0]
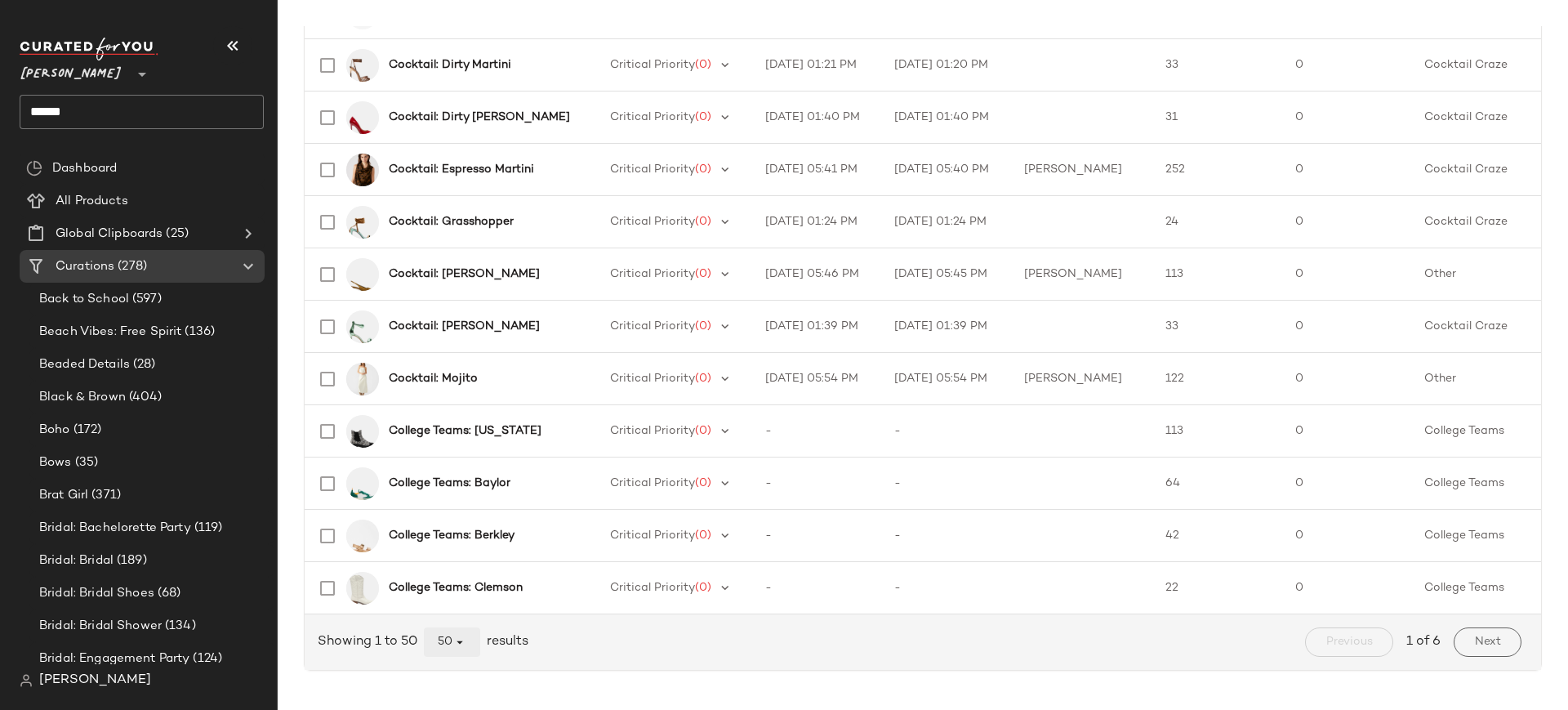
click at [458, 641] on icon "button" at bounding box center [459, 641] width 15 height 15
click at [454, 599] on div "All" at bounding box center [453, 601] width 31 height 20
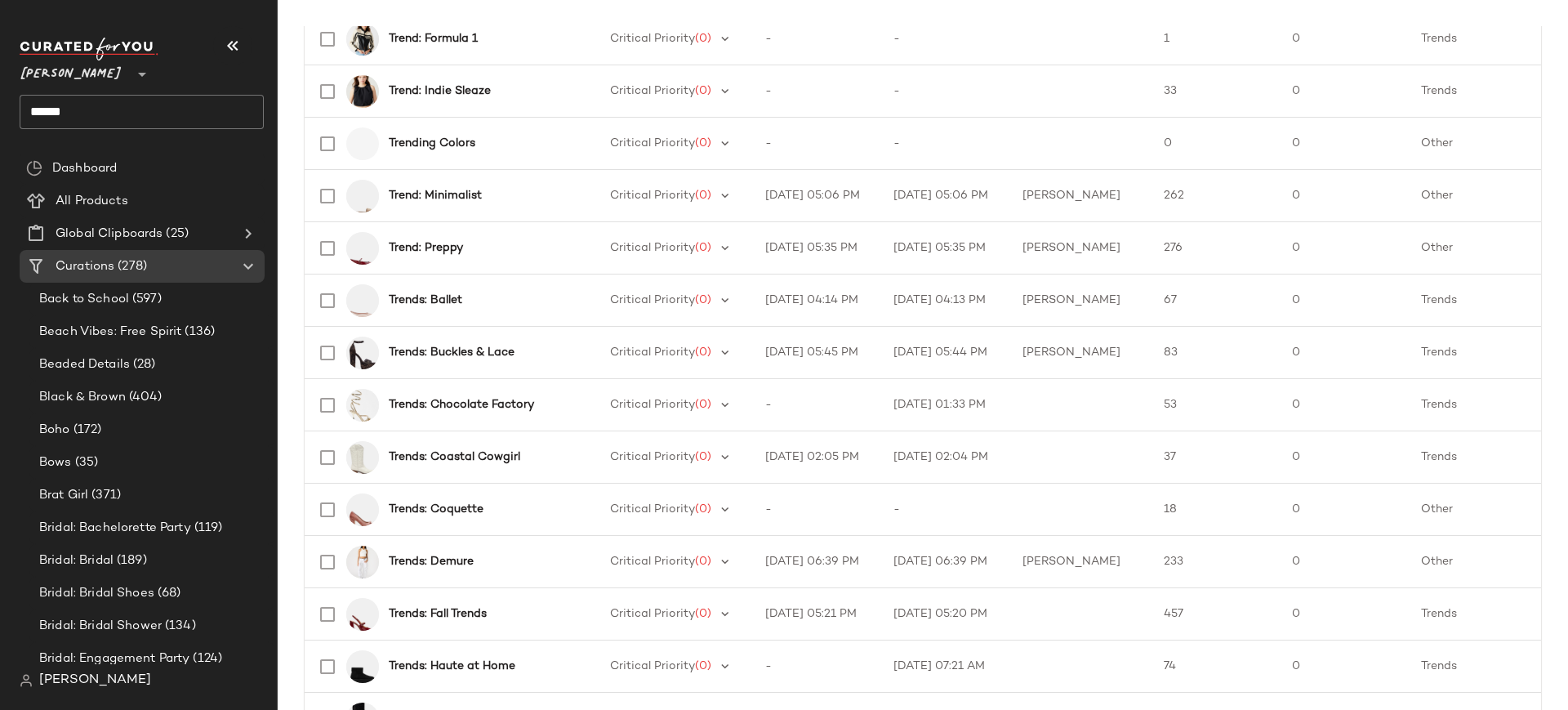
scroll to position [10942, 0]
click at [444, 308] on b "Trends: Ballet" at bounding box center [425, 303] width 74 height 17
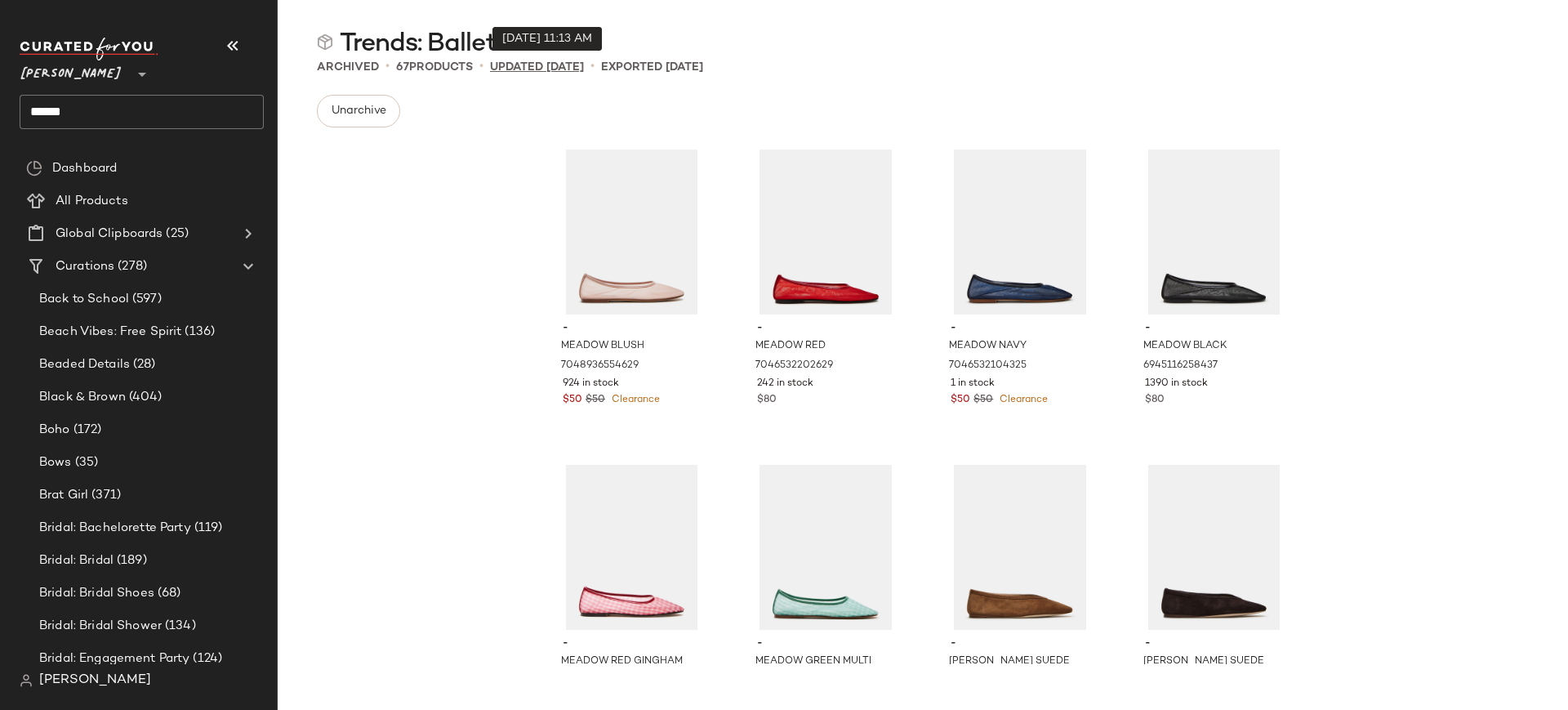
click at [548, 68] on p "updated [DATE]" at bounding box center [537, 67] width 94 height 17
click at [649, 67] on p "Exported [DATE]" at bounding box center [652, 67] width 103 height 17
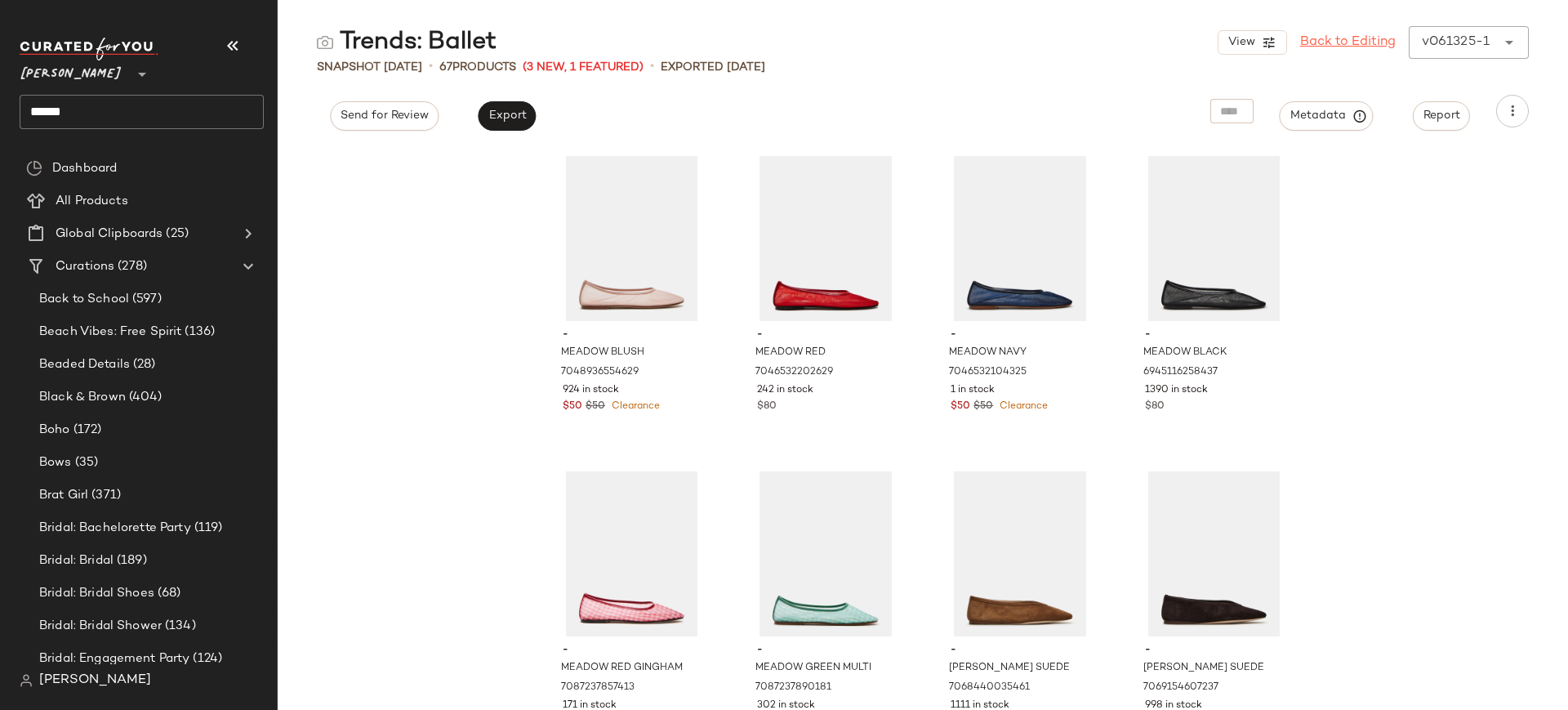
click at [1362, 40] on link "Back to Editing" at bounding box center [1348, 43] width 96 height 20
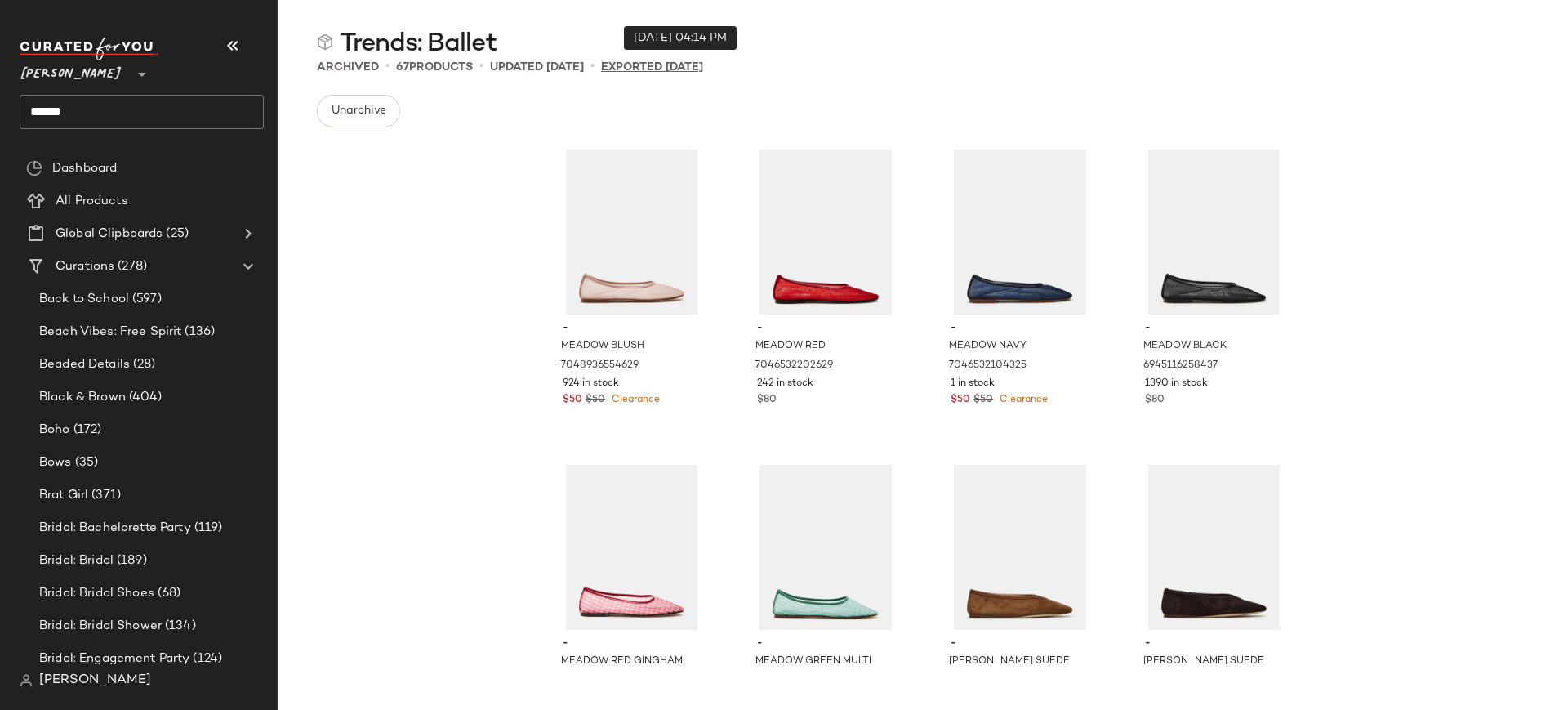
click at [698, 66] on p "Exported [DATE]" at bounding box center [652, 67] width 103 height 17
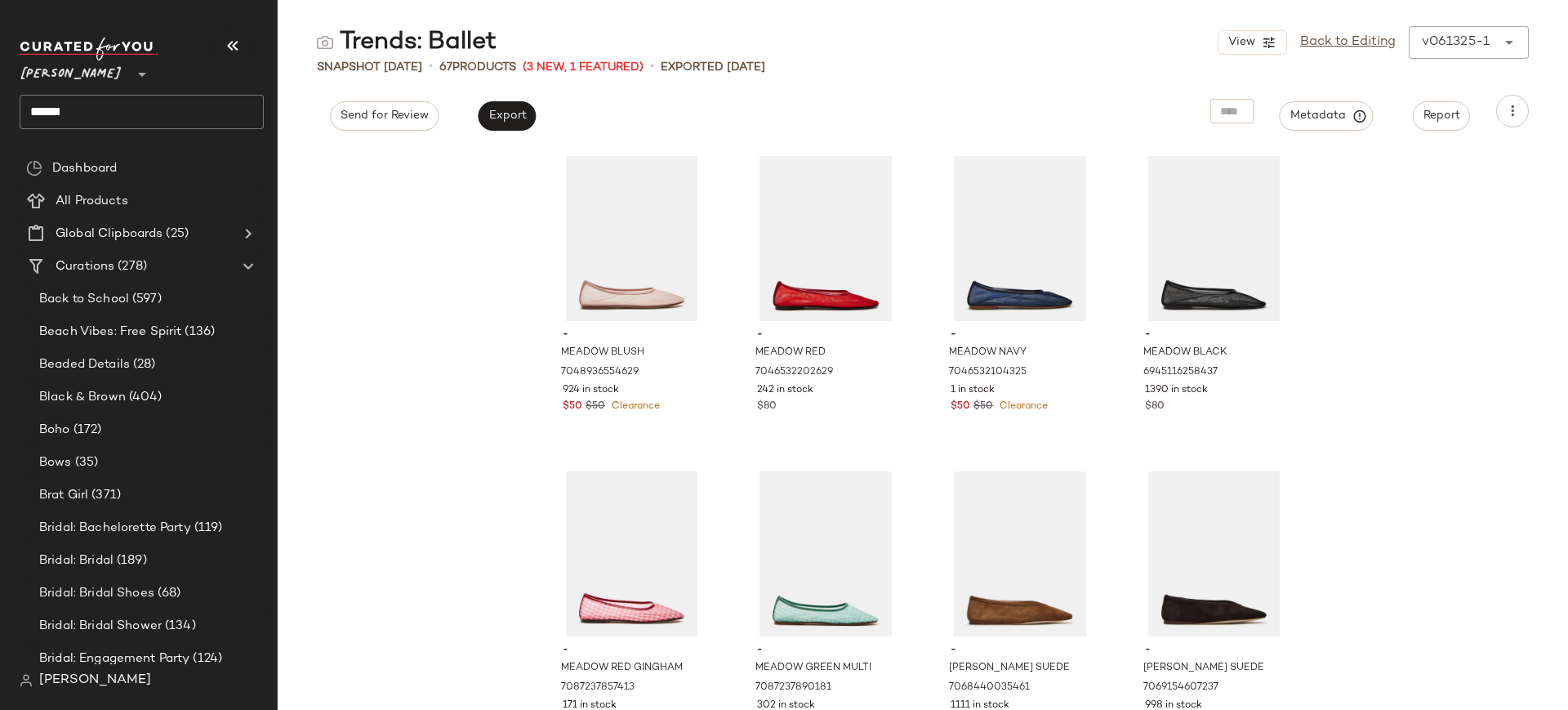
click at [1466, 43] on div "View Back to Editing v061325-1 ******" at bounding box center [1373, 42] width 312 height 33
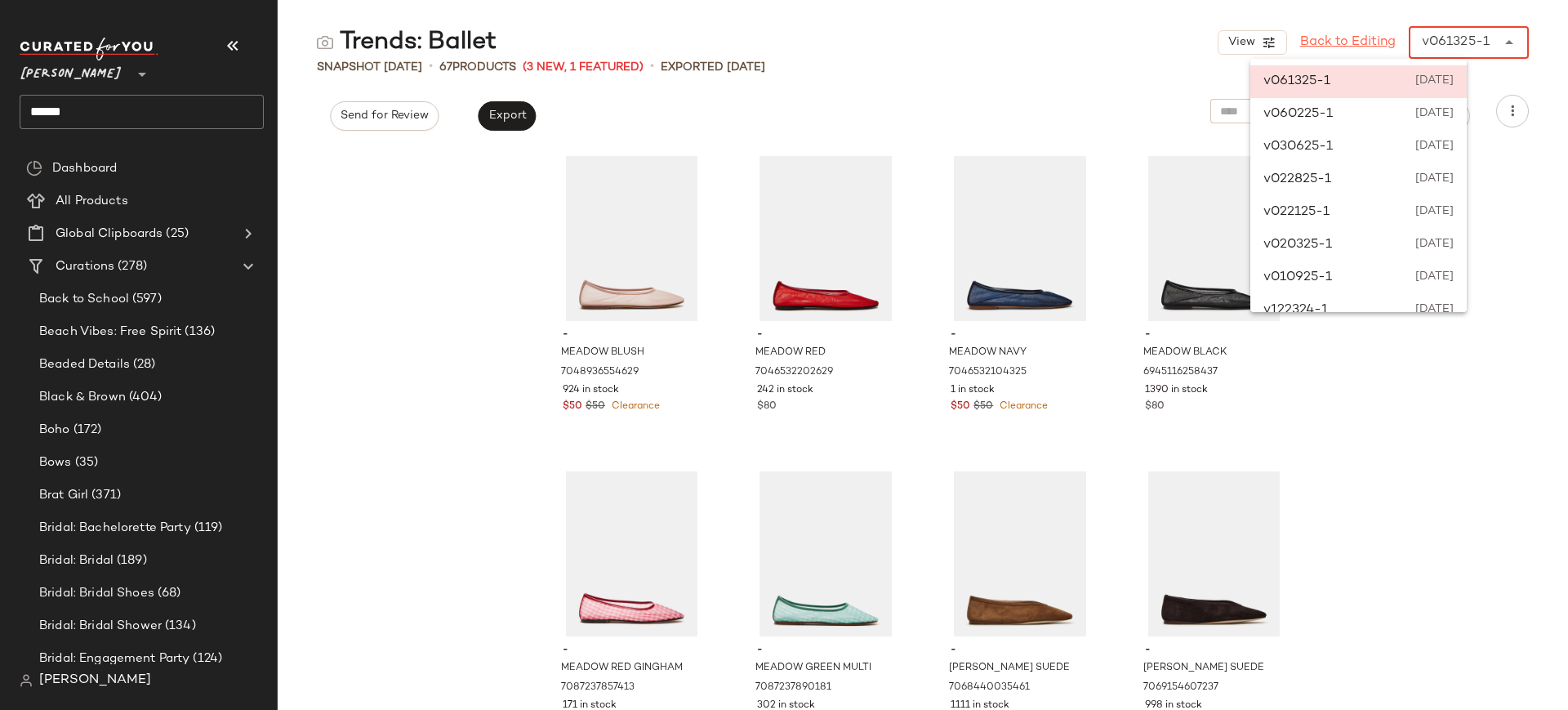
click at [1366, 38] on link "Back to Editing" at bounding box center [1348, 43] width 96 height 20
